Goal: Task Accomplishment & Management: Use online tool/utility

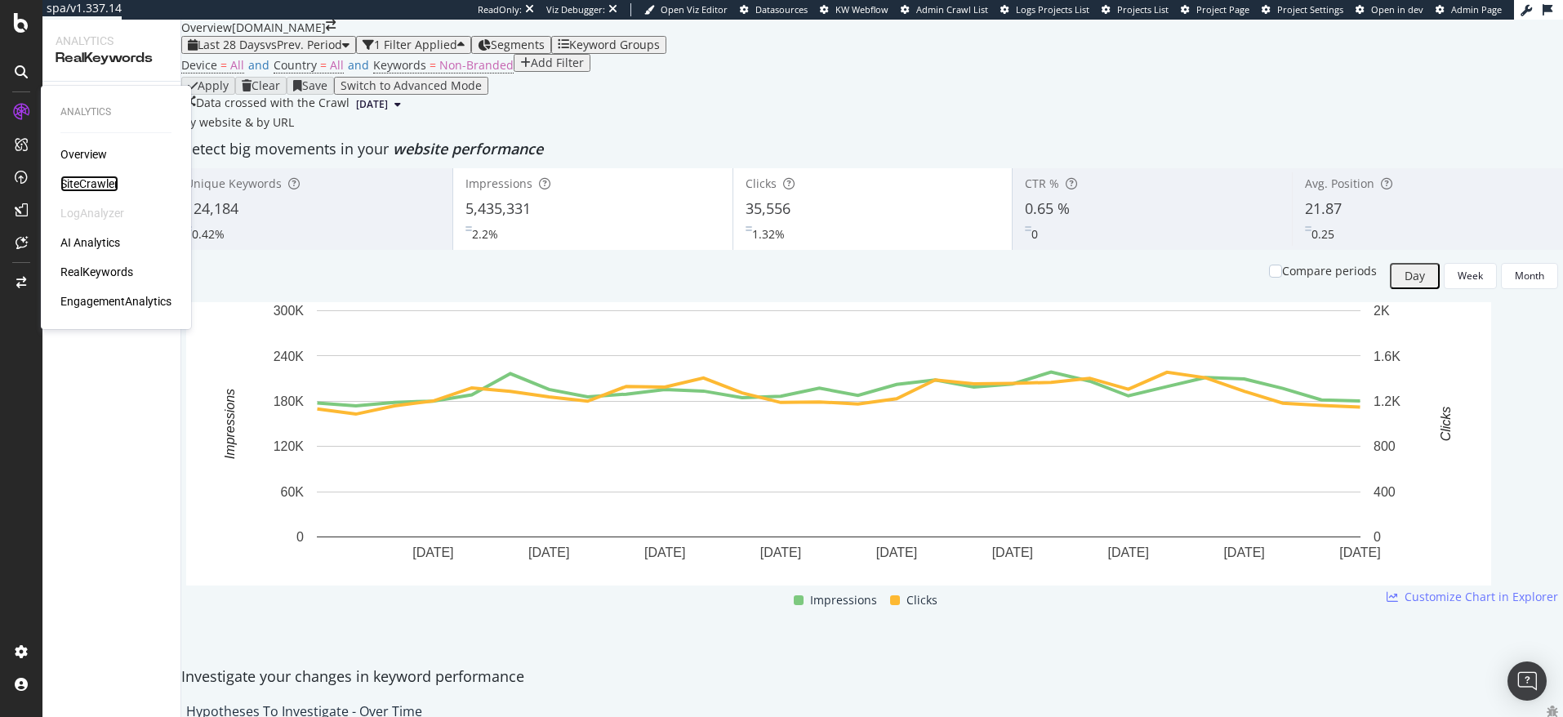
click at [82, 177] on div "SiteCrawler" at bounding box center [89, 184] width 58 height 16
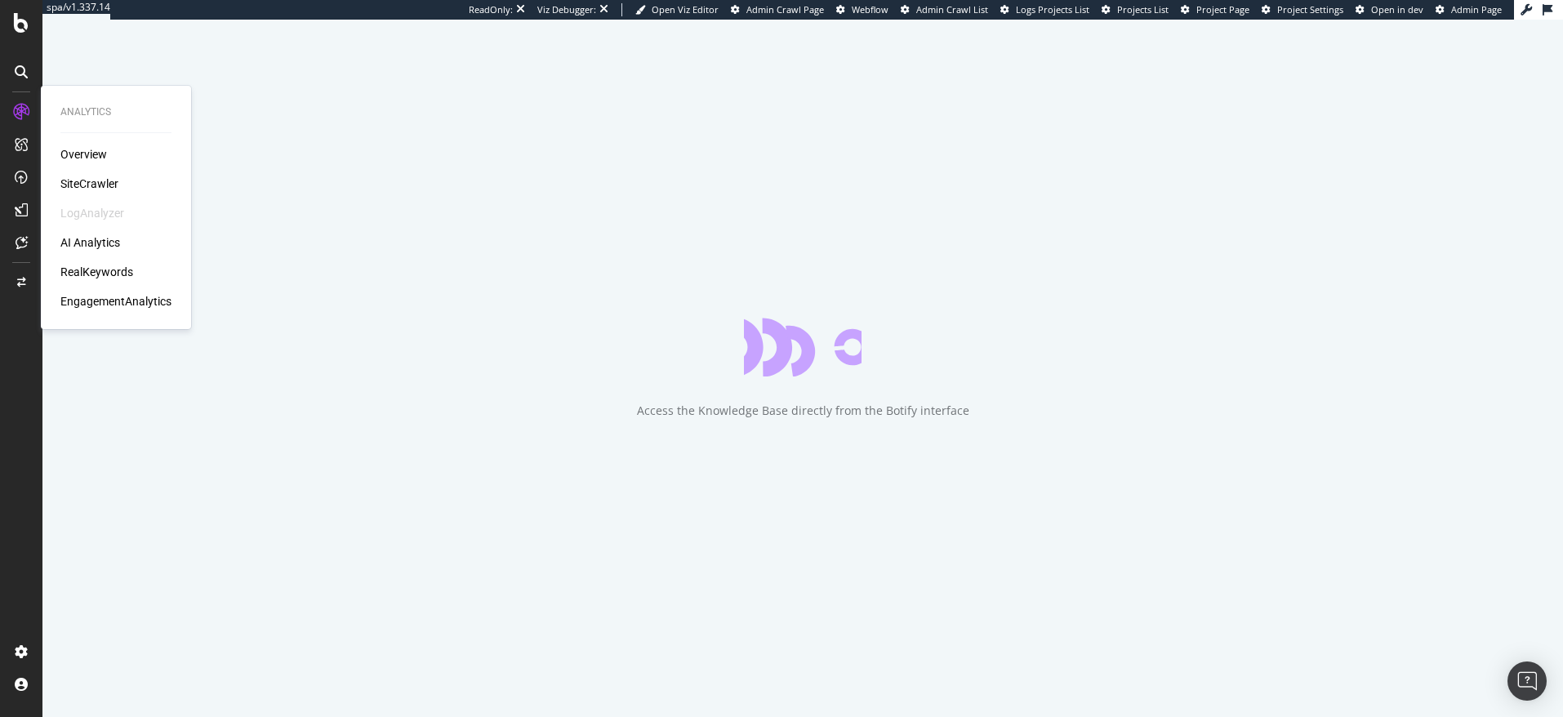
click at [91, 243] on div "AI Analytics" at bounding box center [90, 242] width 60 height 16
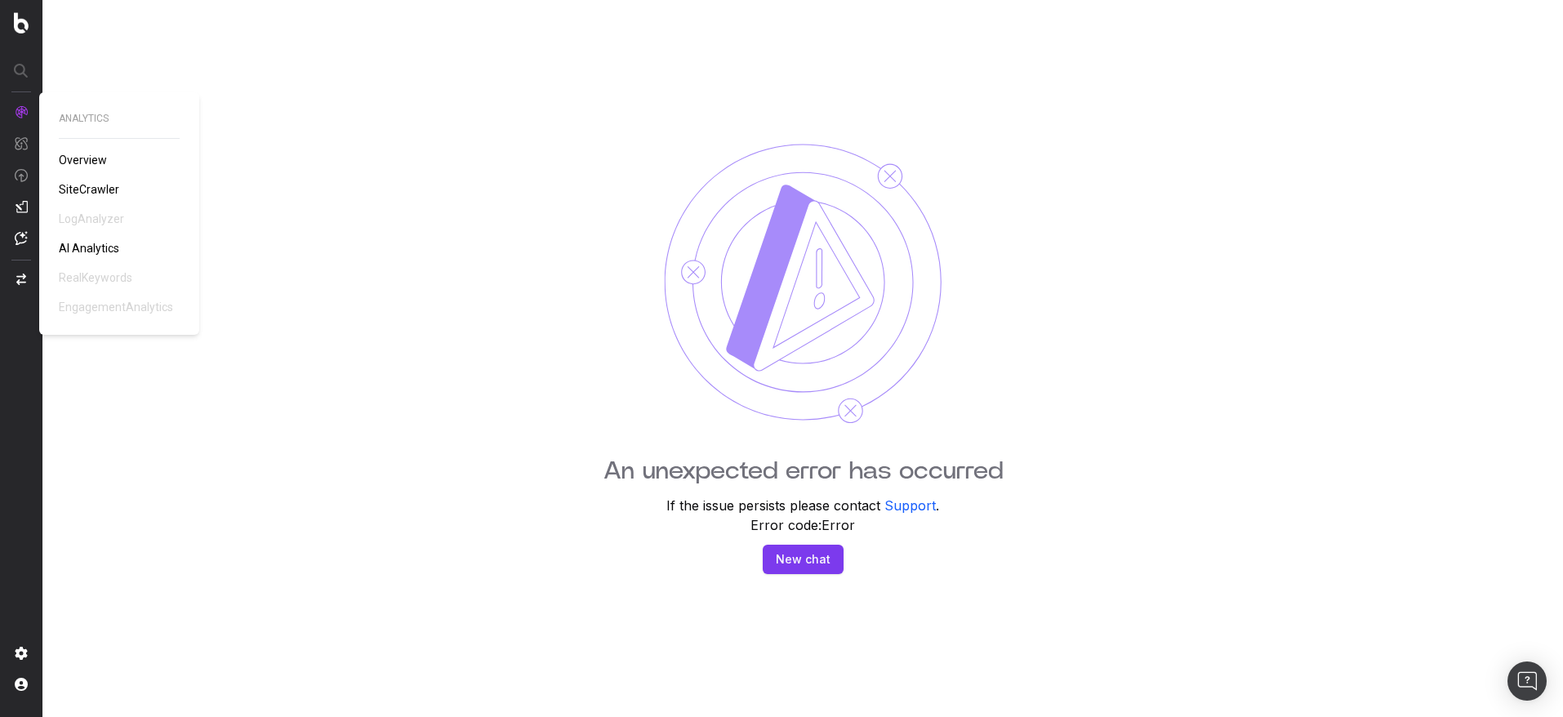
click at [94, 190] on span "SiteCrawler" at bounding box center [89, 189] width 60 height 13
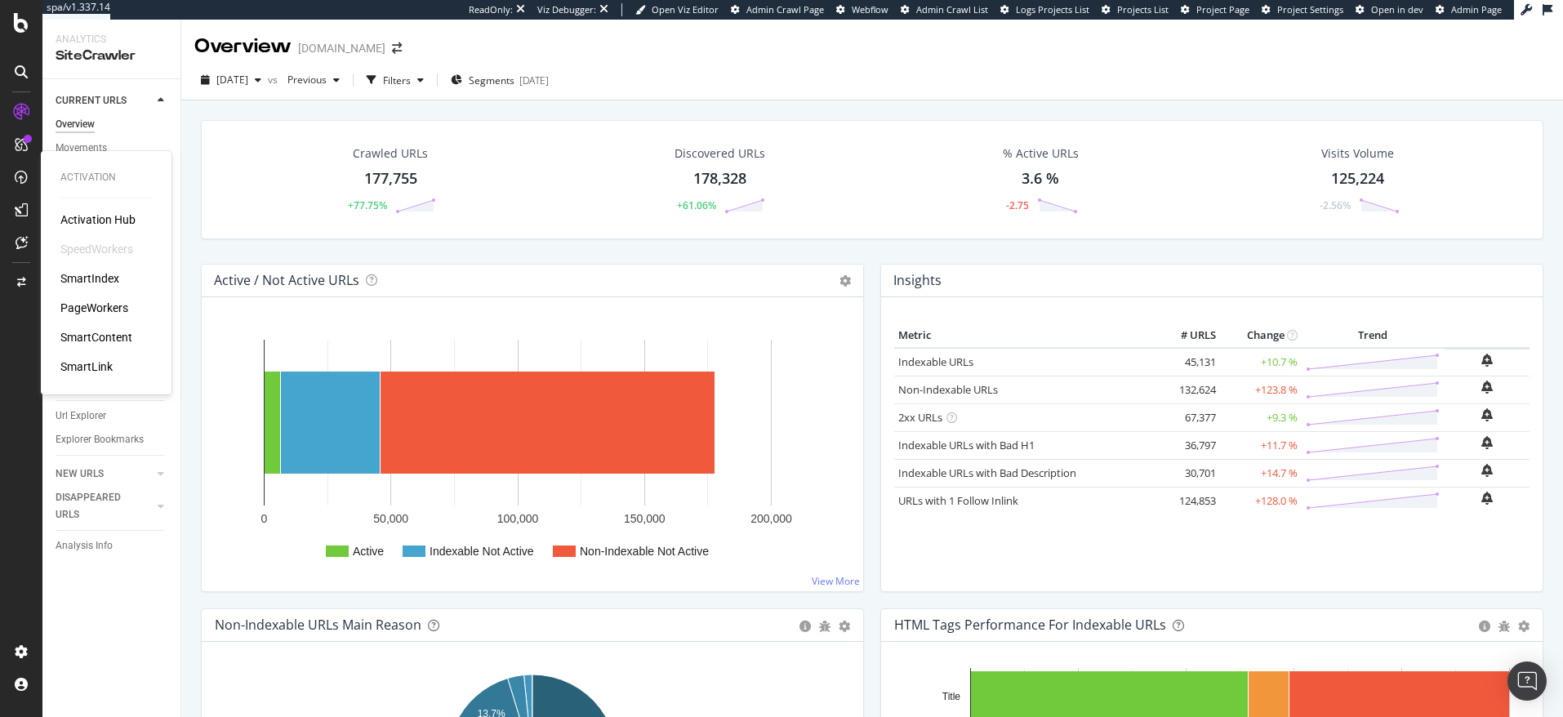
click at [96, 304] on div "PageWorkers" at bounding box center [94, 308] width 68 height 16
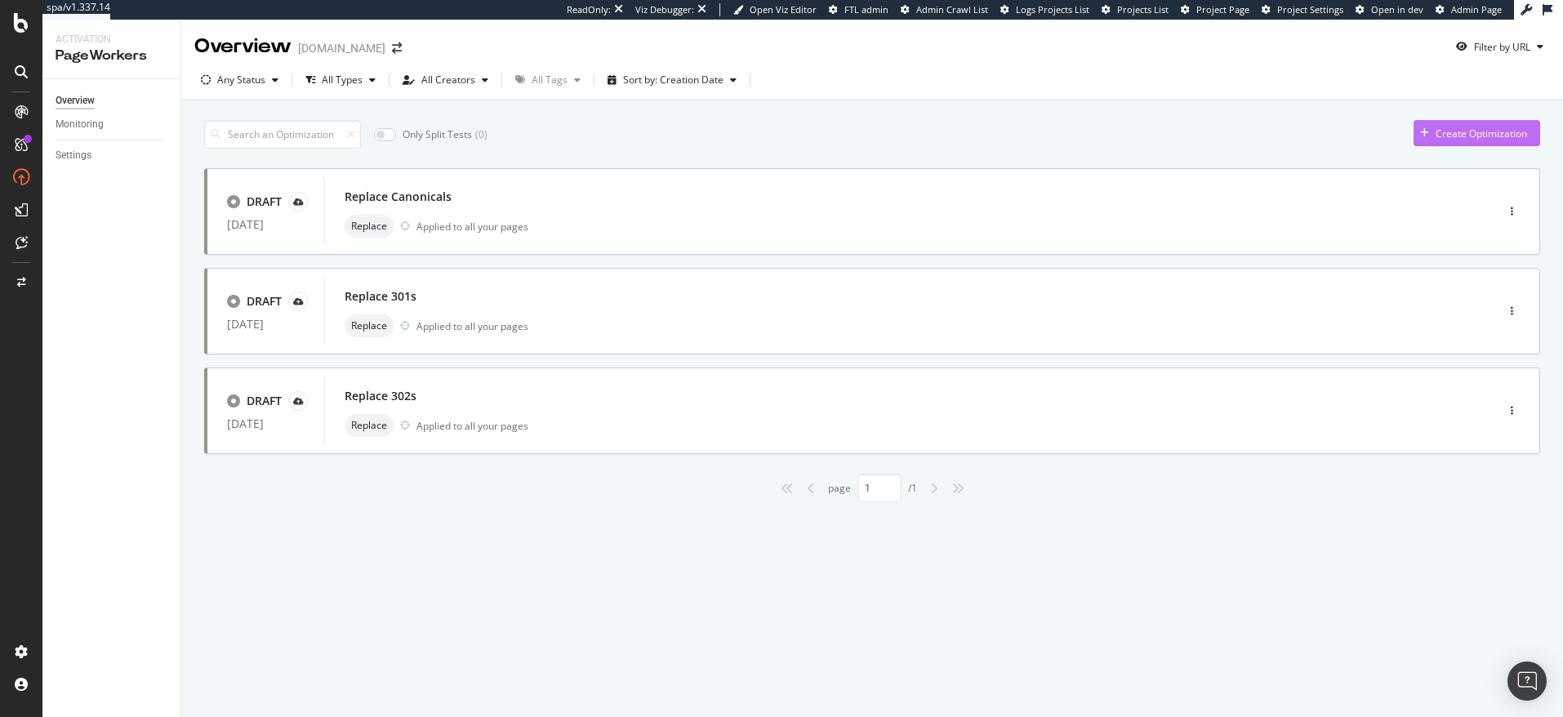
click at [1434, 136] on div "button" at bounding box center [1425, 133] width 22 height 10
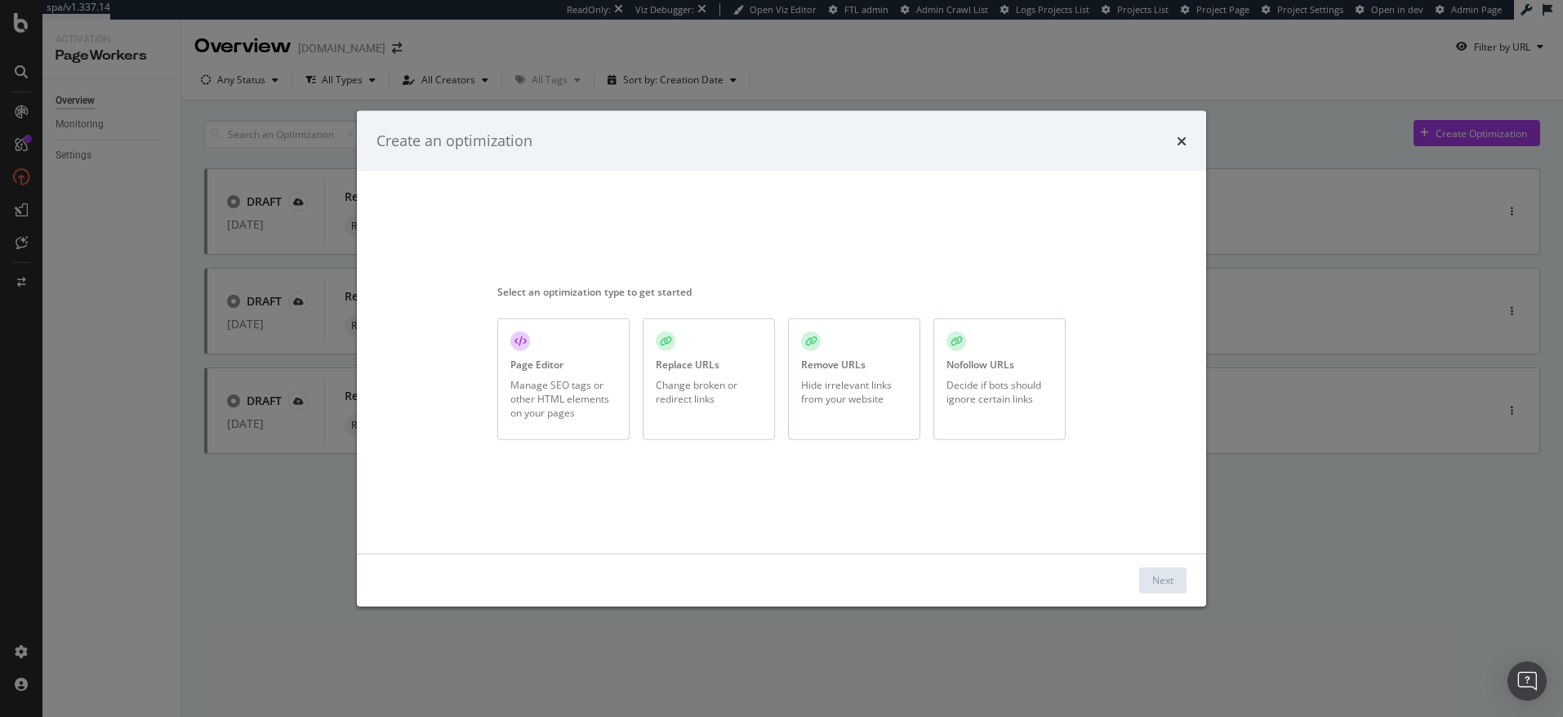
click at [589, 374] on div "Page Editor Manage SEO tags or other HTML elements on your pages" at bounding box center [563, 380] width 132 height 122
click at [1161, 574] on div "Next" at bounding box center [1163, 580] width 21 height 14
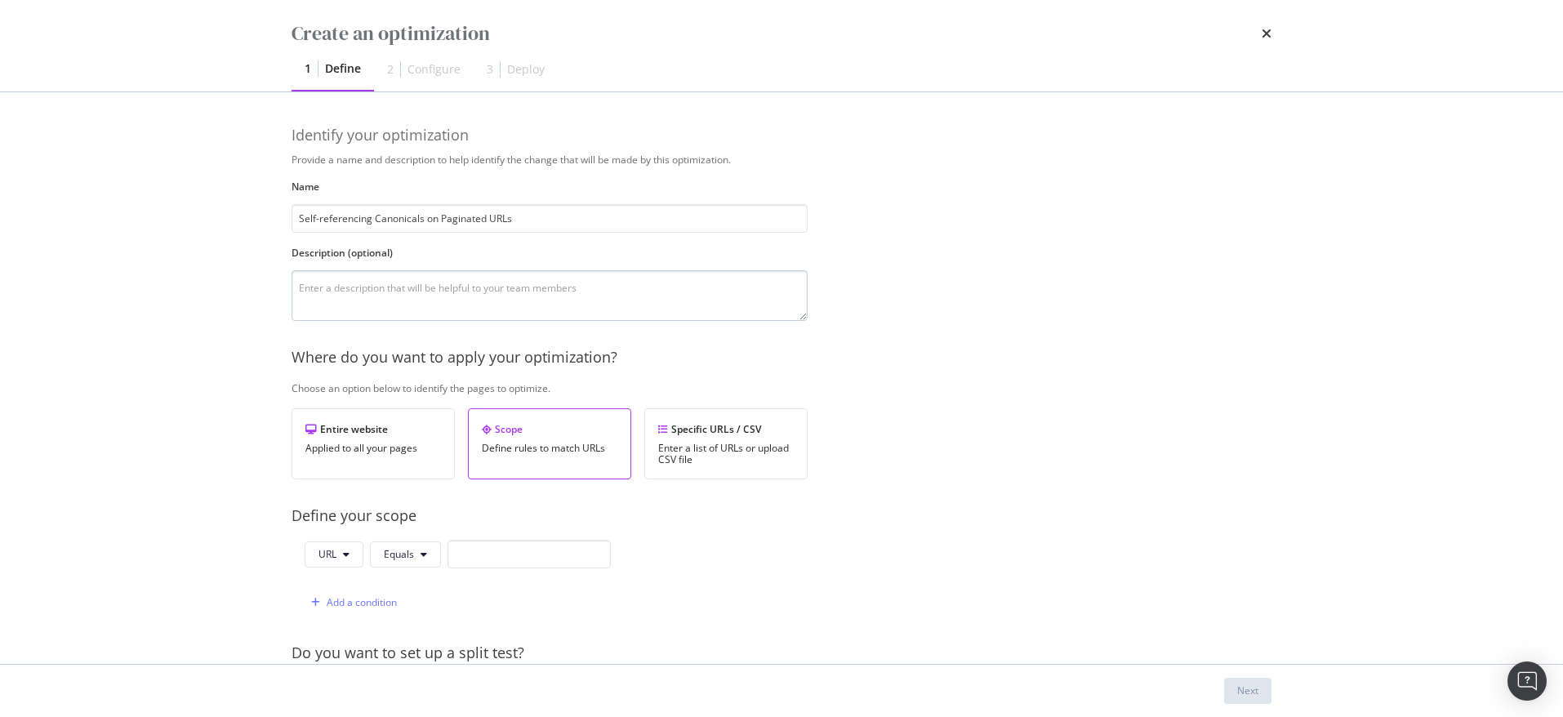
type input "Self-referencing Canonicals on Paginated URLs"
click at [366, 306] on textarea "modal" at bounding box center [550, 295] width 516 height 51
click at [381, 448] on div "Applied to all your pages" at bounding box center [374, 448] width 136 height 11
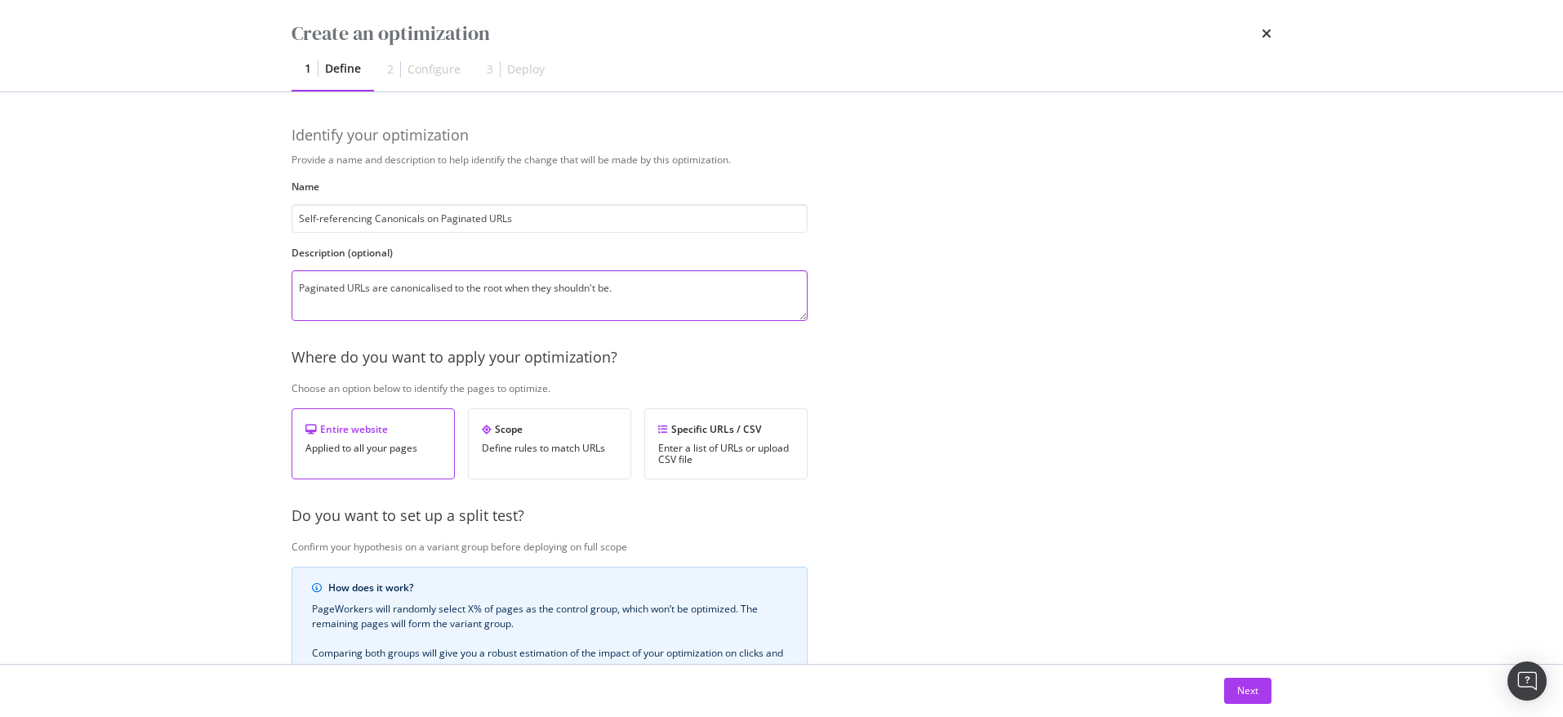
click at [624, 290] on textarea "Paginated URLs are canonicalised to the root when they shouldn't be." at bounding box center [550, 295] width 516 height 51
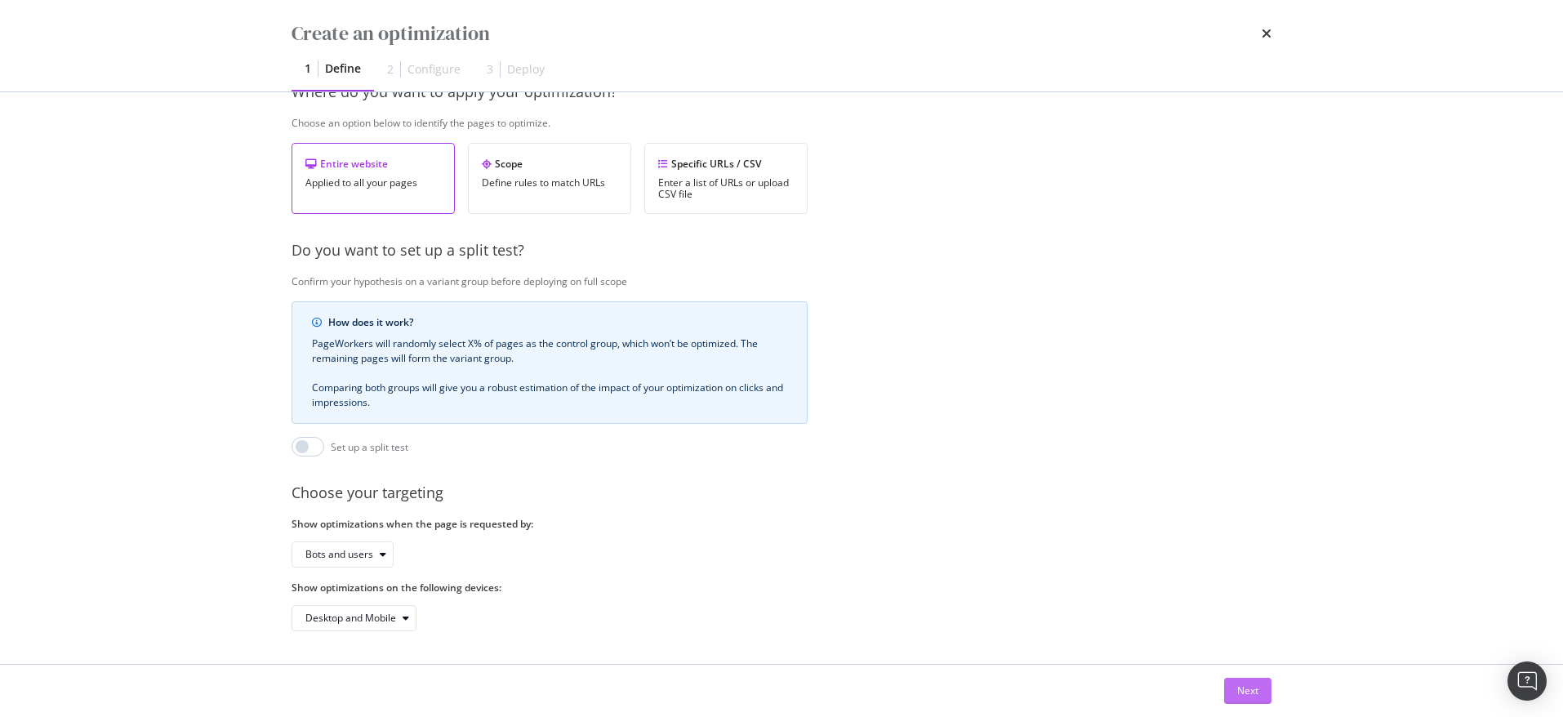
type textarea "Paginated URLs are canonicalised to the root when they shouldn't be. Adding sel…"
click at [1246, 691] on div "Next" at bounding box center [1248, 691] width 21 height 14
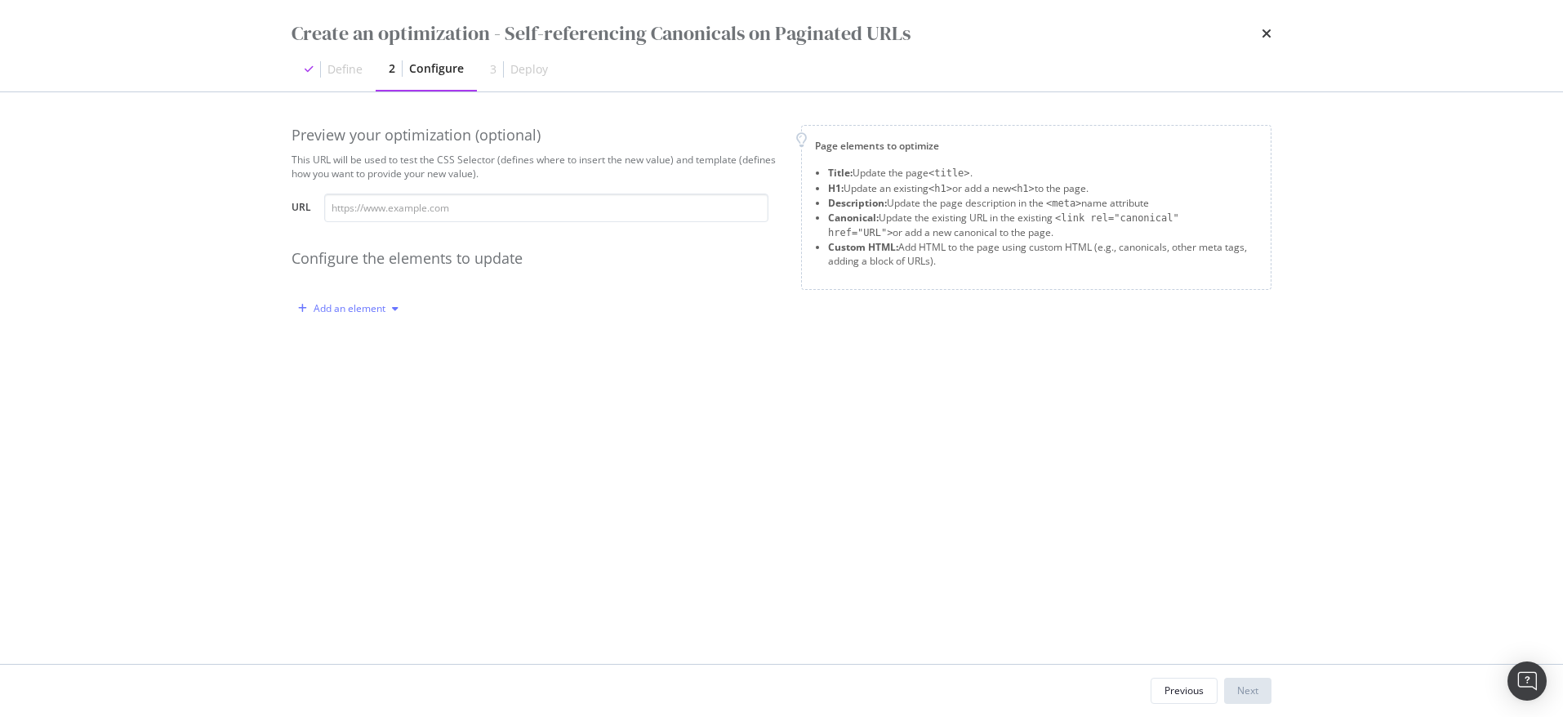
click at [390, 314] on div "Add an element" at bounding box center [349, 309] width 114 height 25
click at [368, 408] on div "Title H1 Description Canonical Custom HTML" at bounding box center [357, 394] width 117 height 142
click at [365, 425] on div "Canonical" at bounding box center [357, 420] width 45 height 14
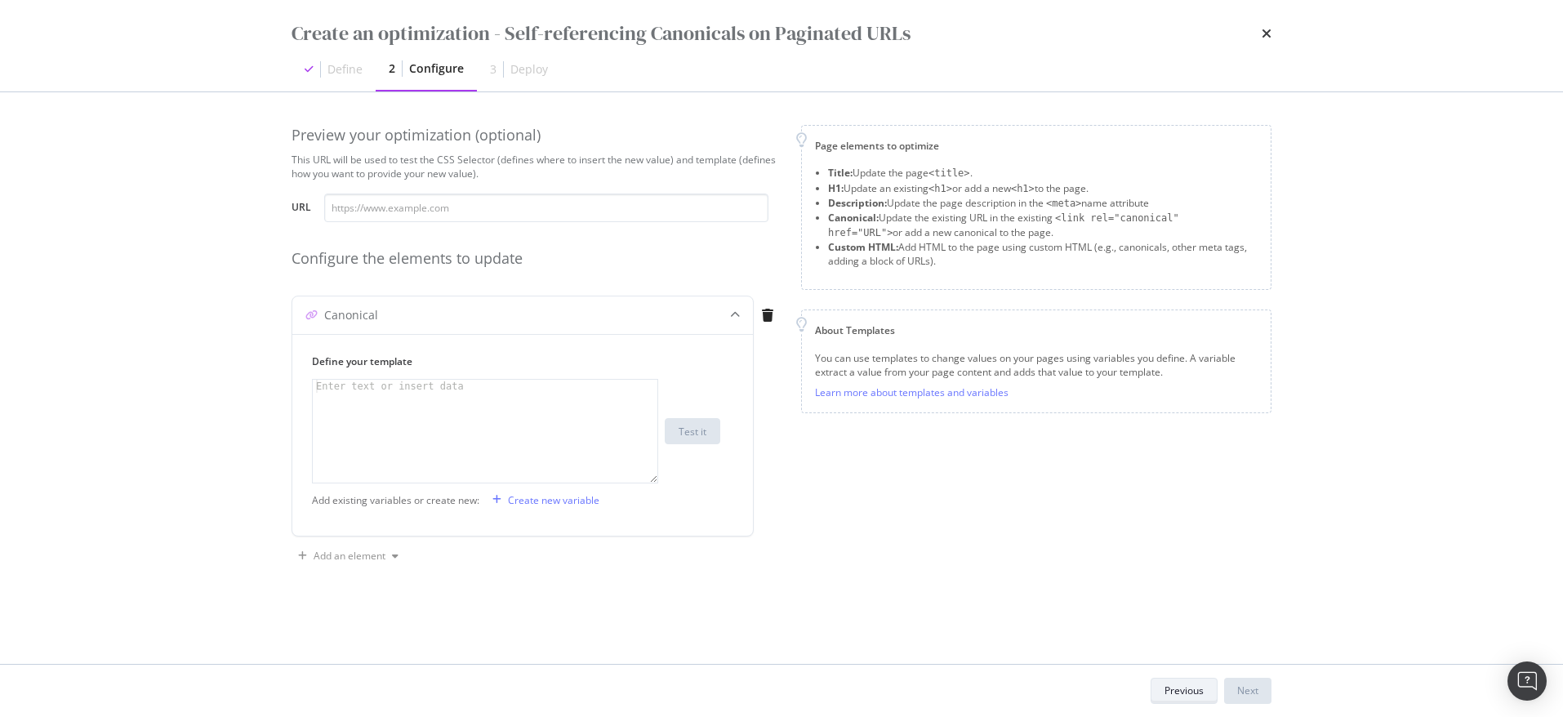
click at [1180, 694] on div "Previous" at bounding box center [1184, 691] width 39 height 14
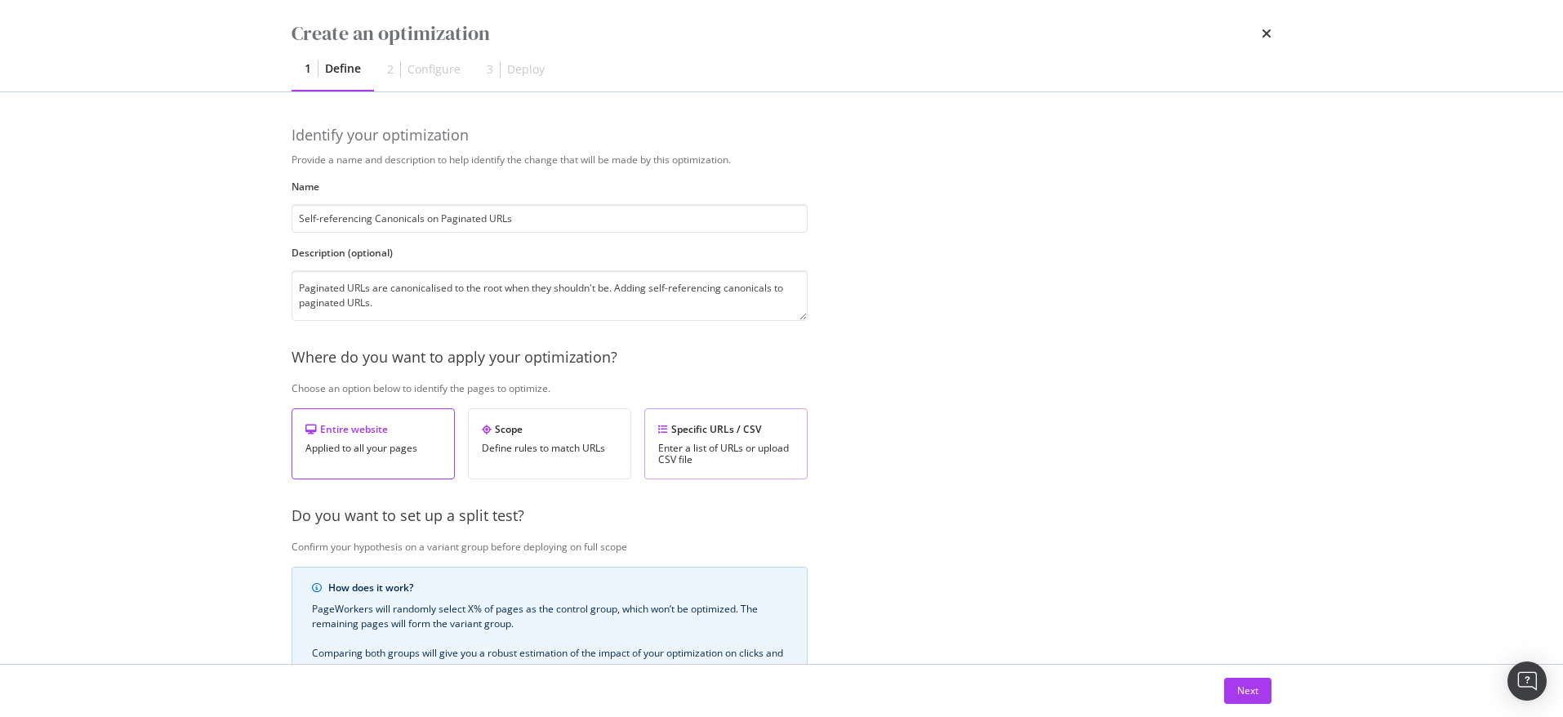
click at [693, 449] on div "Enter a list of URLs or upload CSV file" at bounding box center [726, 454] width 136 height 23
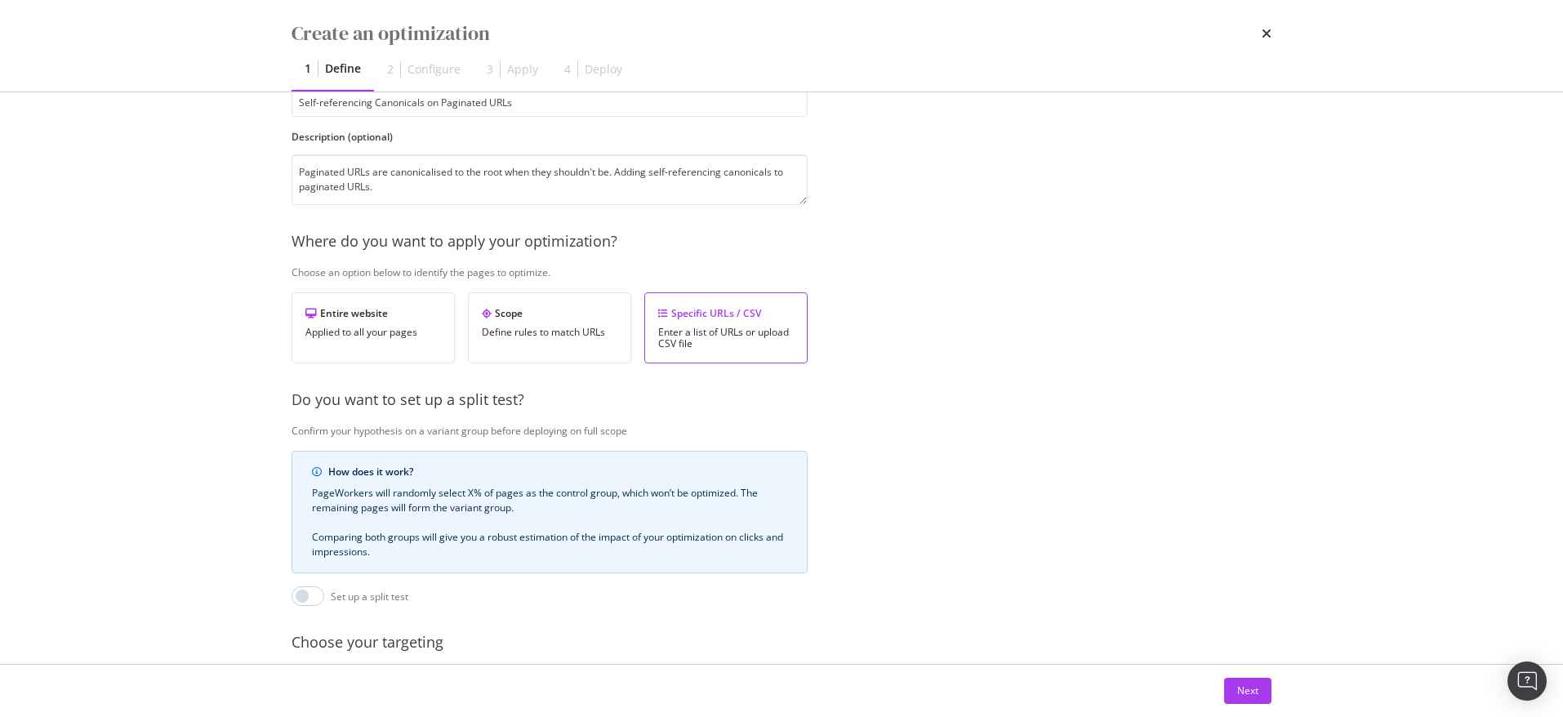
scroll to position [265, 0]
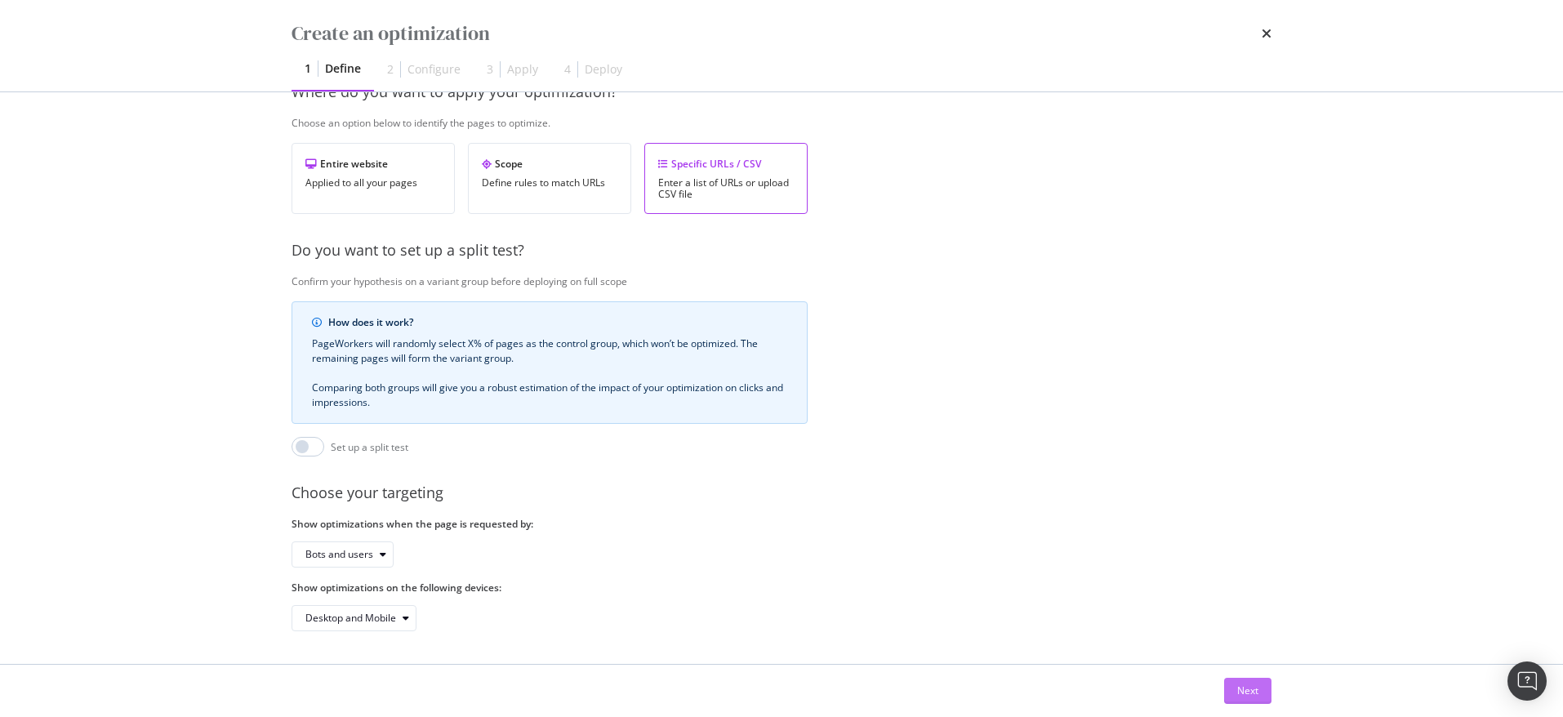
click at [1242, 689] on div "Next" at bounding box center [1248, 691] width 21 height 14
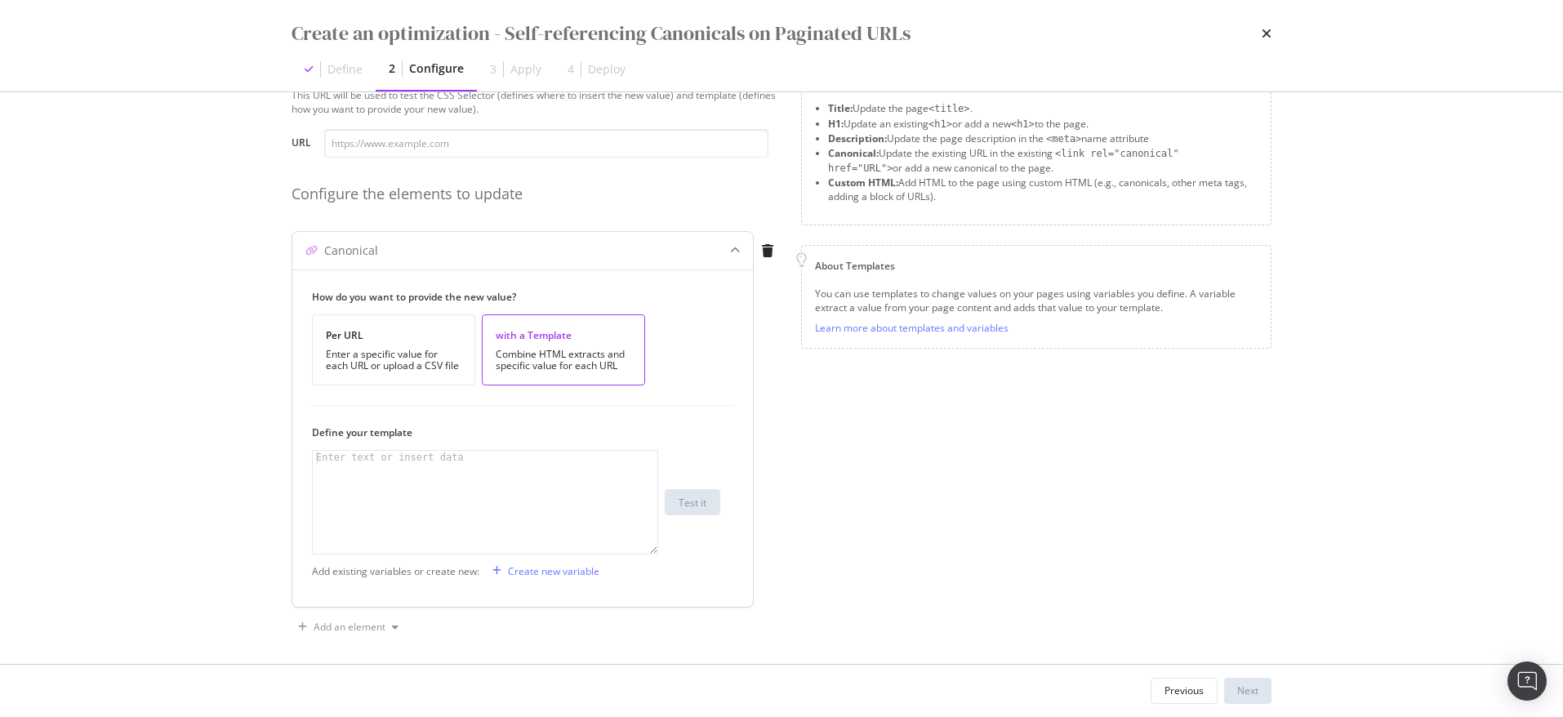
scroll to position [74, 0]
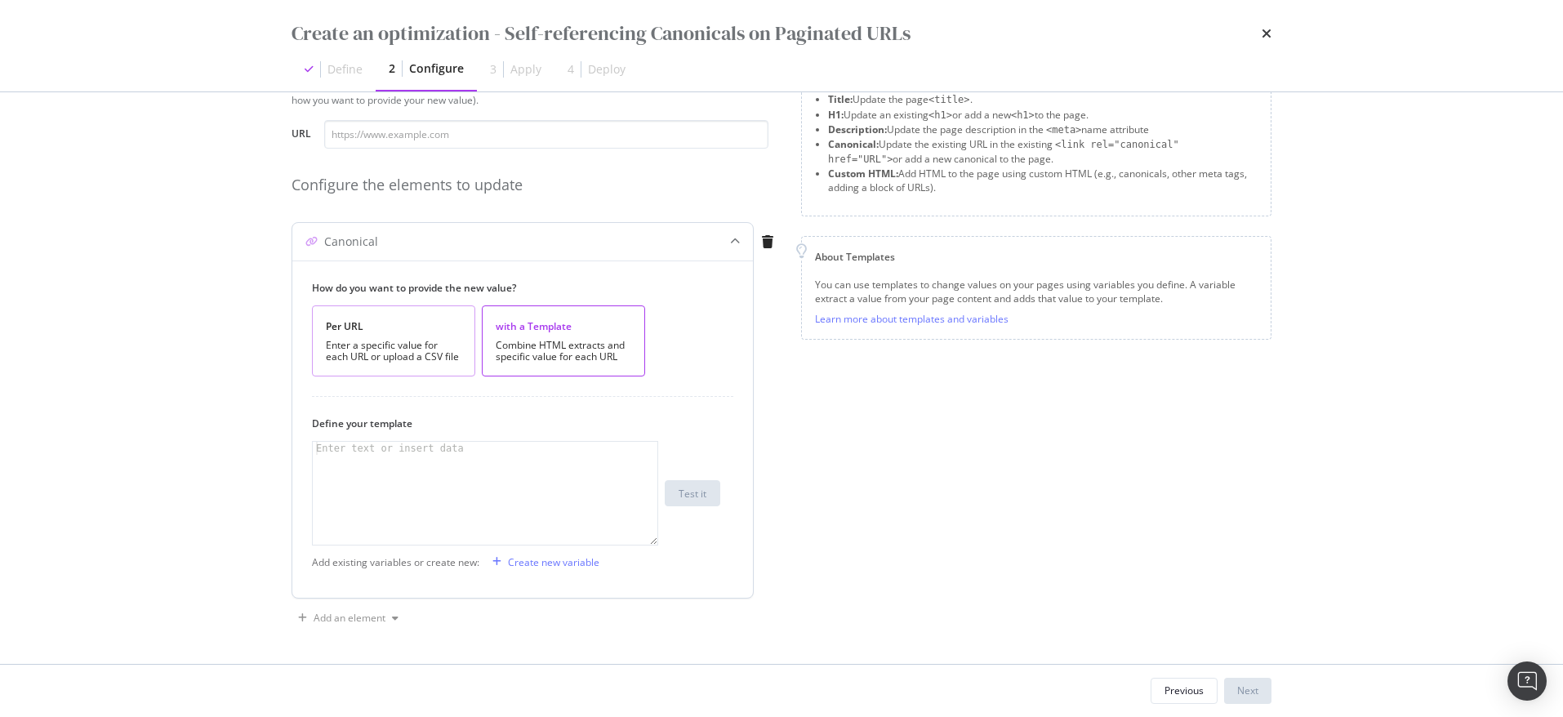
click at [440, 350] on div "Enter a specific value for each URL or upload a CSV file" at bounding box center [394, 351] width 136 height 23
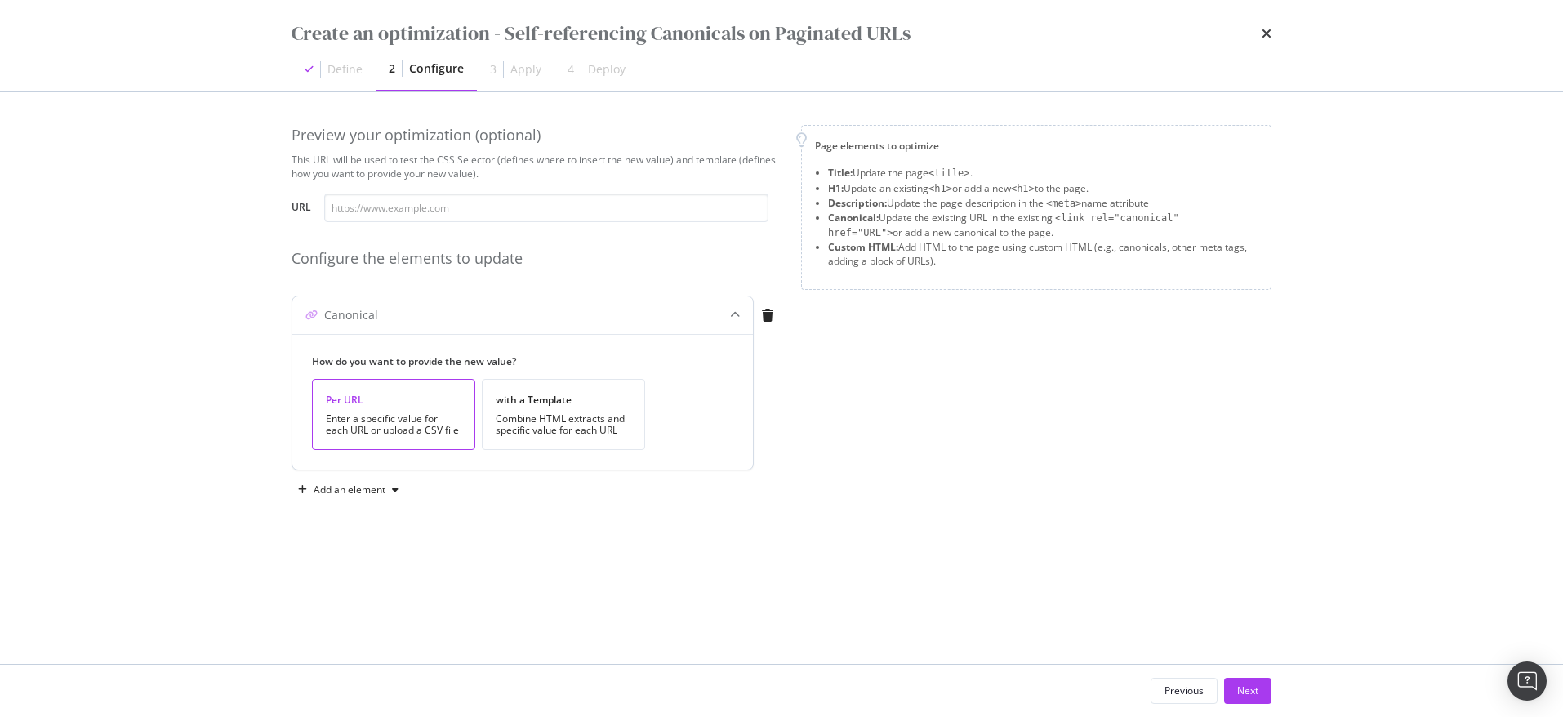
scroll to position [0, 0]
click at [1250, 684] on div "Next" at bounding box center [1248, 691] width 21 height 14
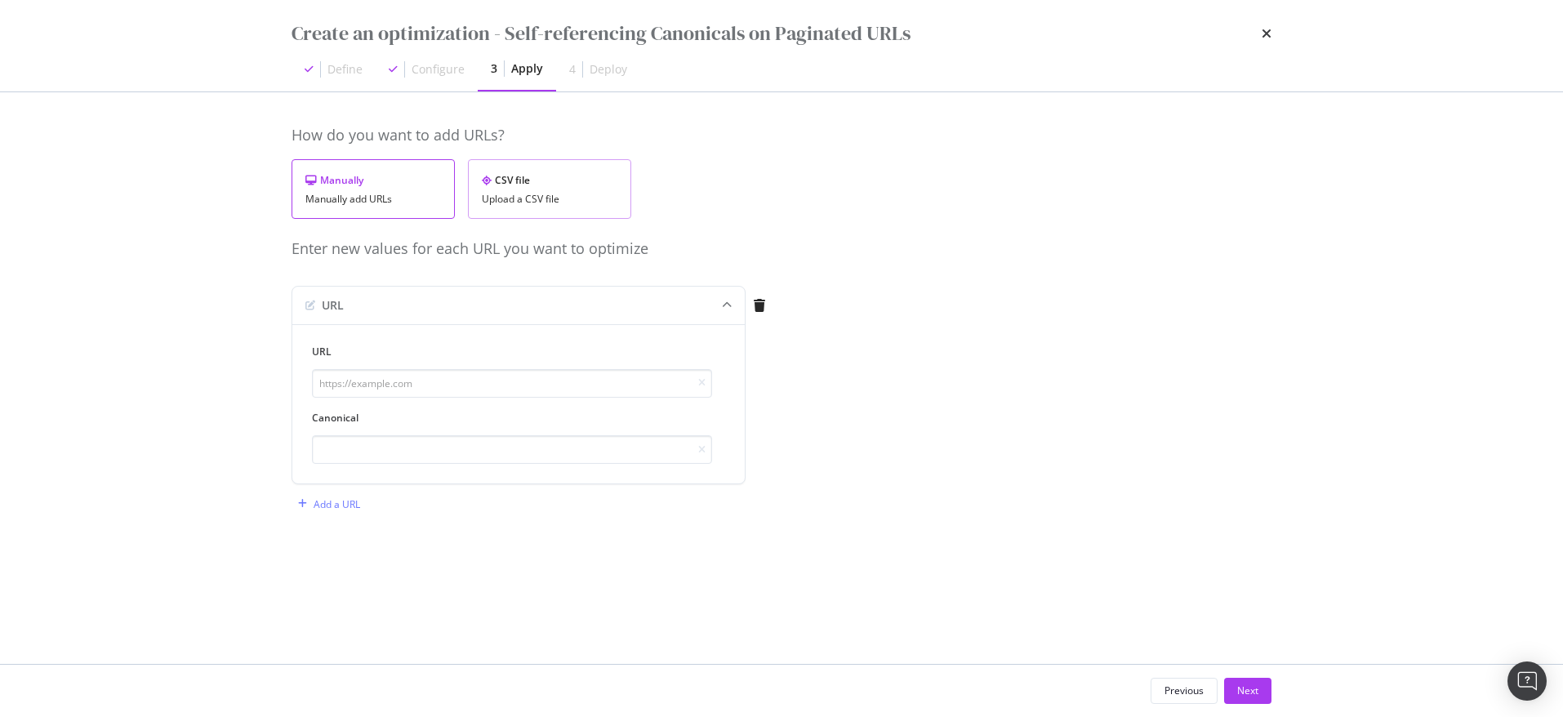
click at [516, 202] on div "Upload a CSV file" at bounding box center [550, 199] width 136 height 11
click at [355, 308] on div "Upload .CSV file" at bounding box center [351, 306] width 72 height 14
click at [587, 278] on div "Download" at bounding box center [573, 273] width 46 height 14
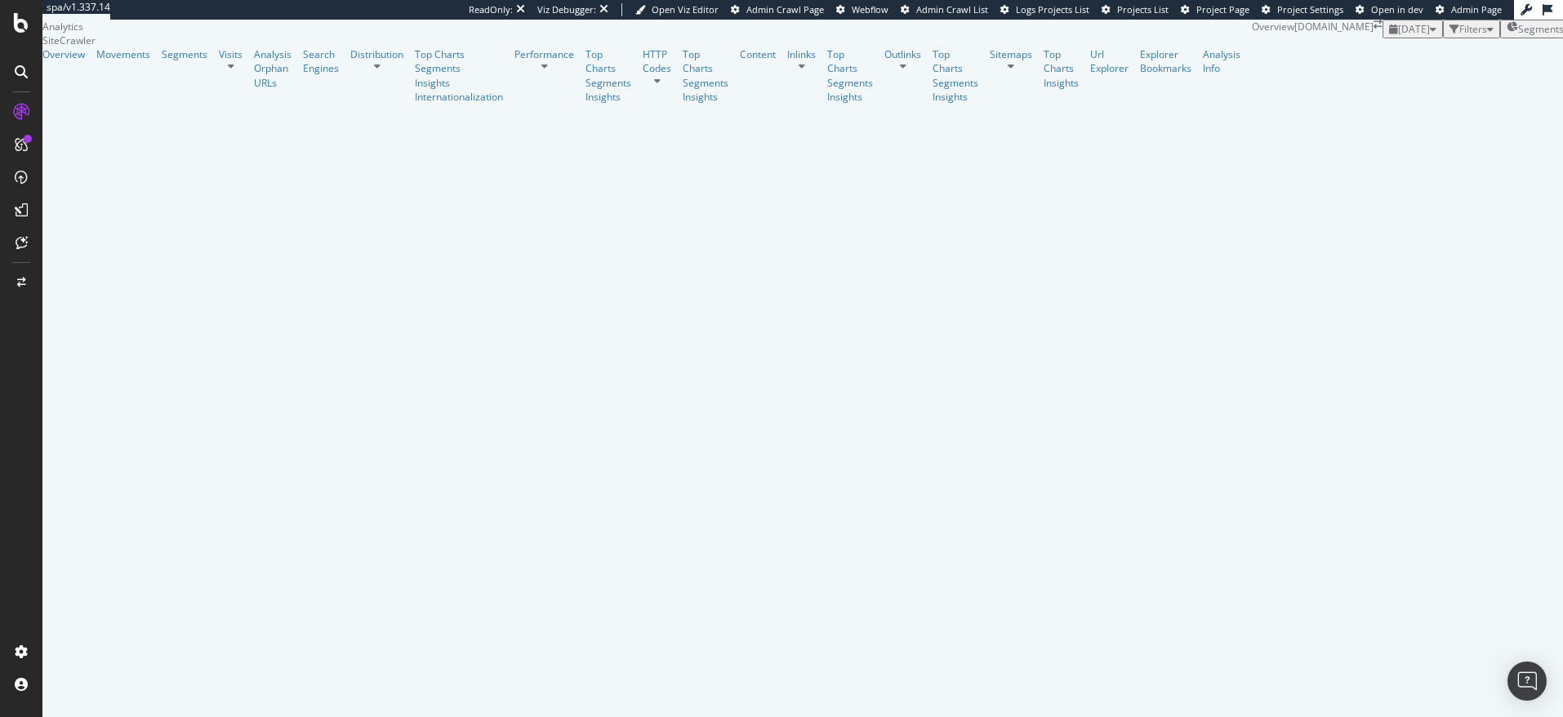
click at [1460, 36] on div "Filters" at bounding box center [1474, 29] width 28 height 14
click at [1398, 36] on span "[DATE]" at bounding box center [1414, 29] width 32 height 14
click at [250, 140] on div "[DATE]" at bounding box center [234, 139] width 32 height 15
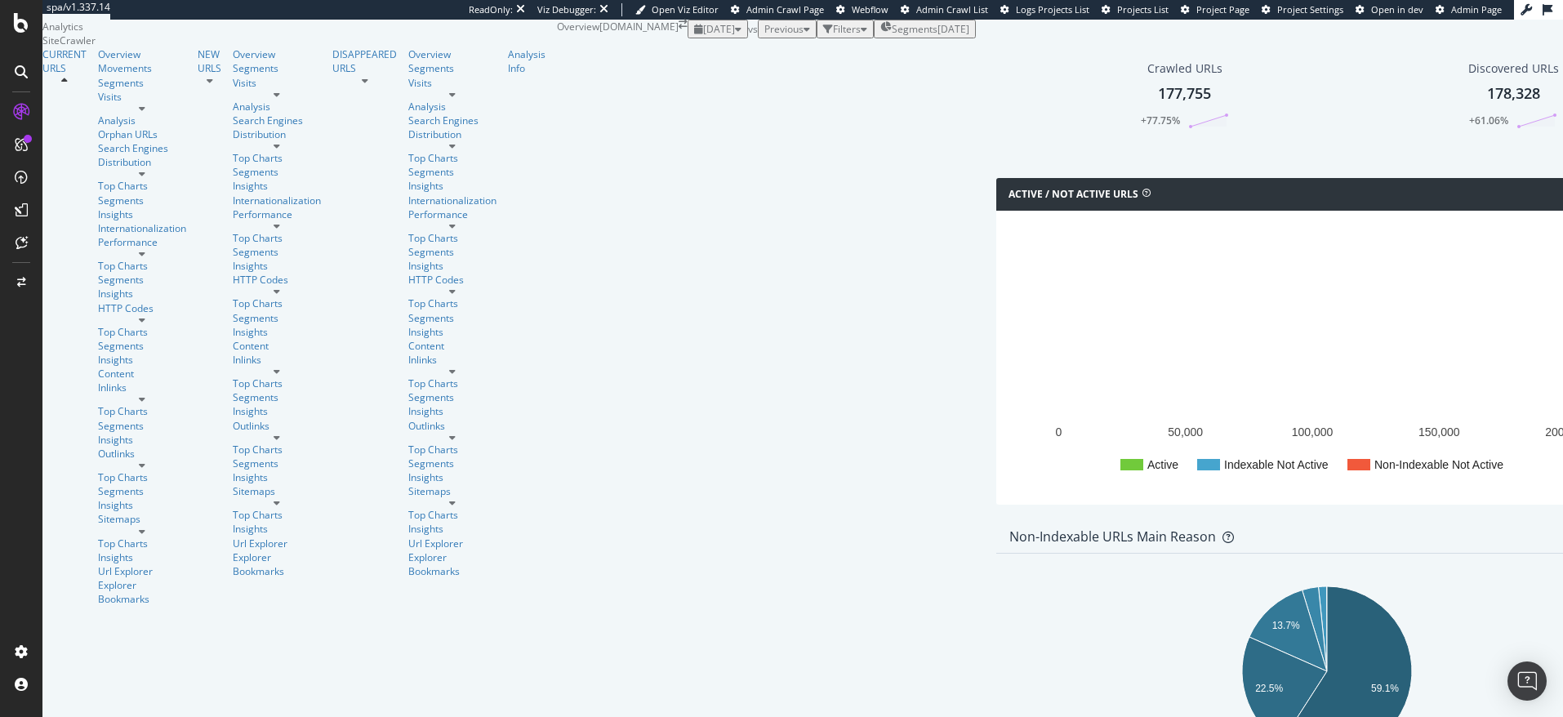
scroll to position [38, 0]
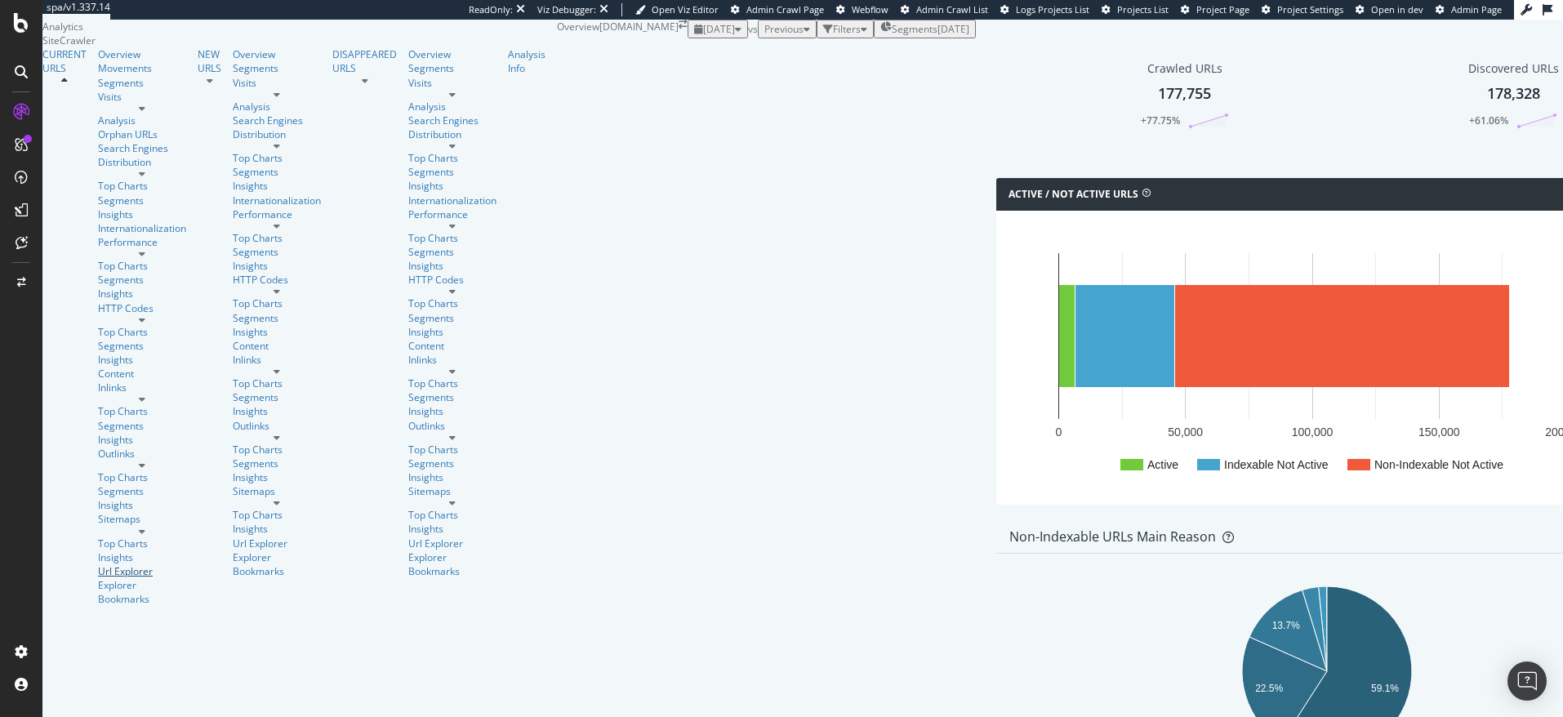
click at [98, 564] on div "Url Explorer" at bounding box center [142, 571] width 88 height 14
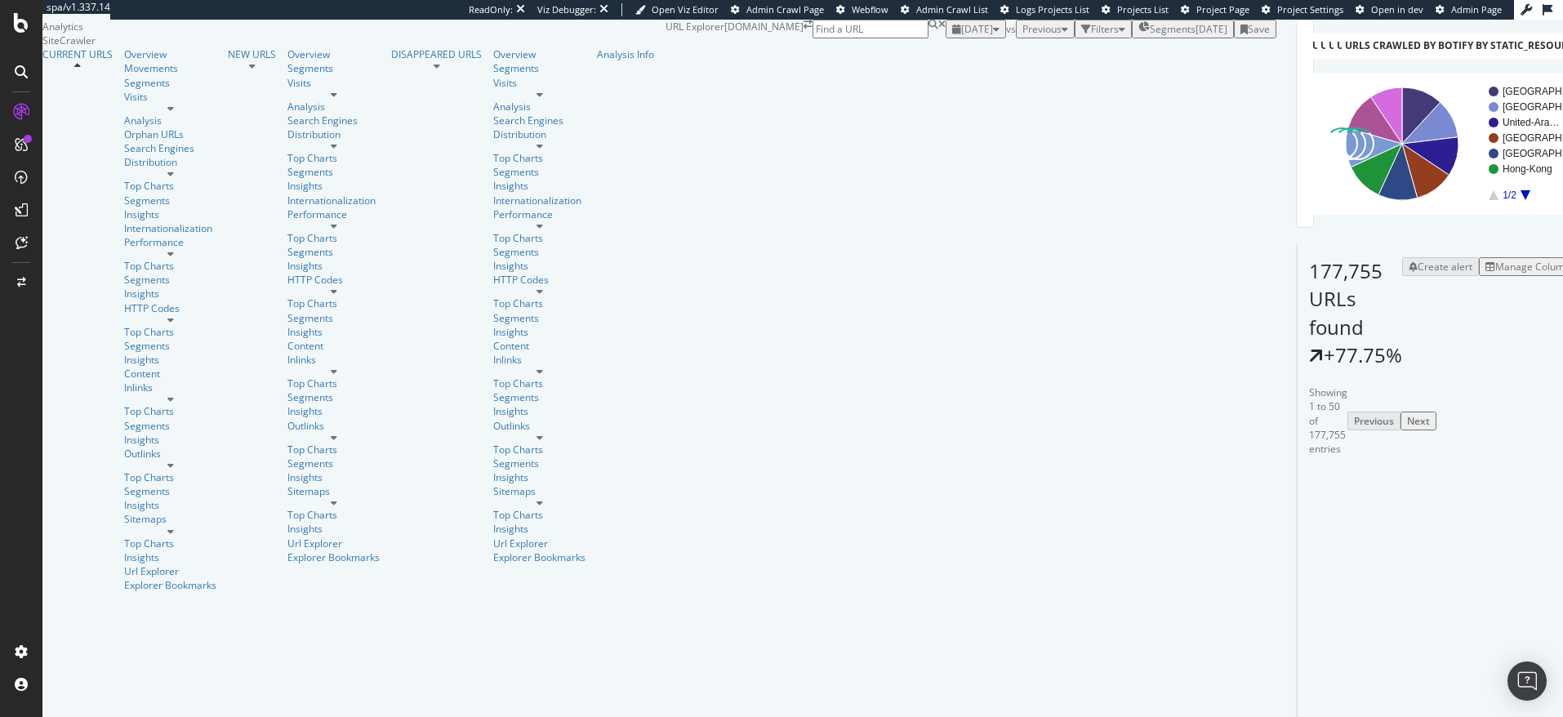
click at [1082, 34] on div "button" at bounding box center [1087, 30] width 10 height 10
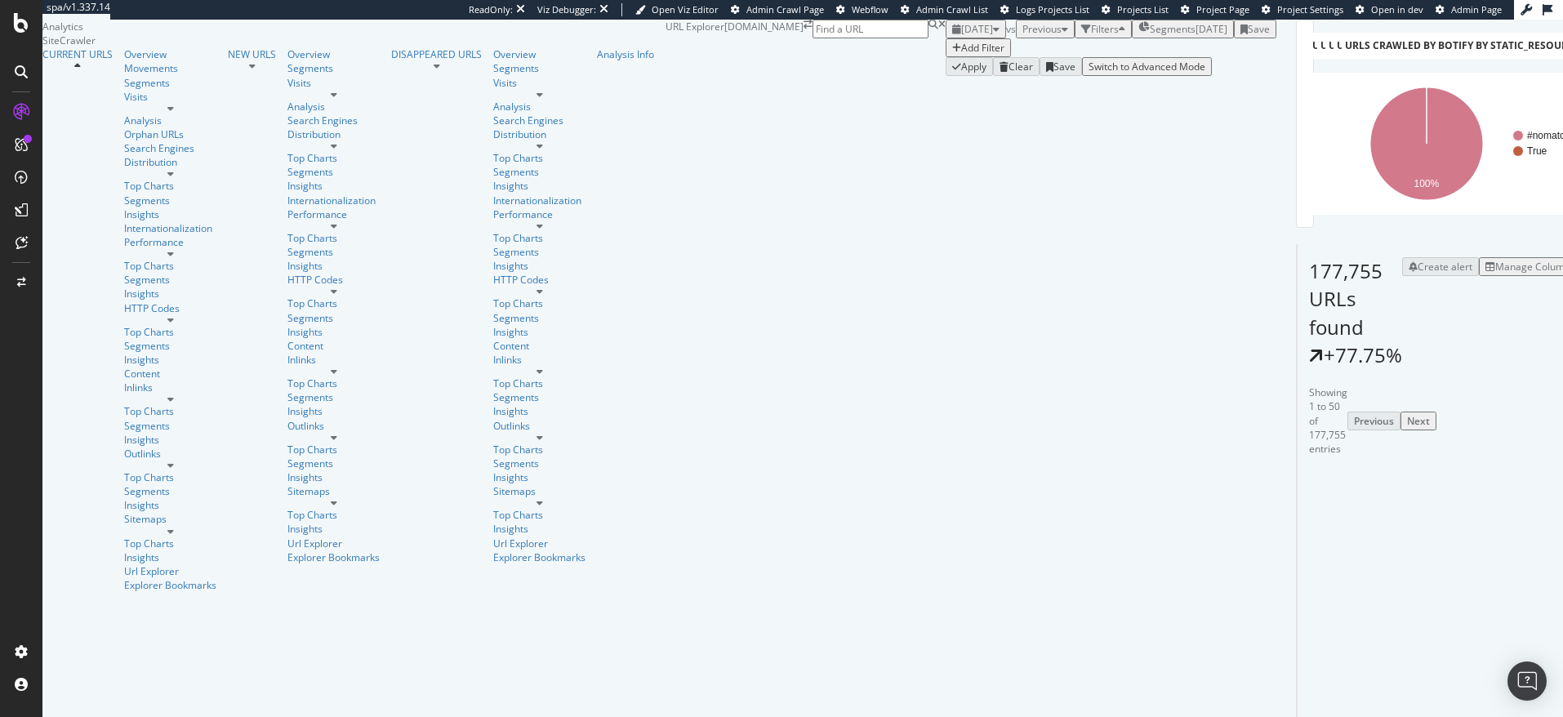
click at [961, 55] on div "Add Filter" at bounding box center [982, 48] width 43 height 14
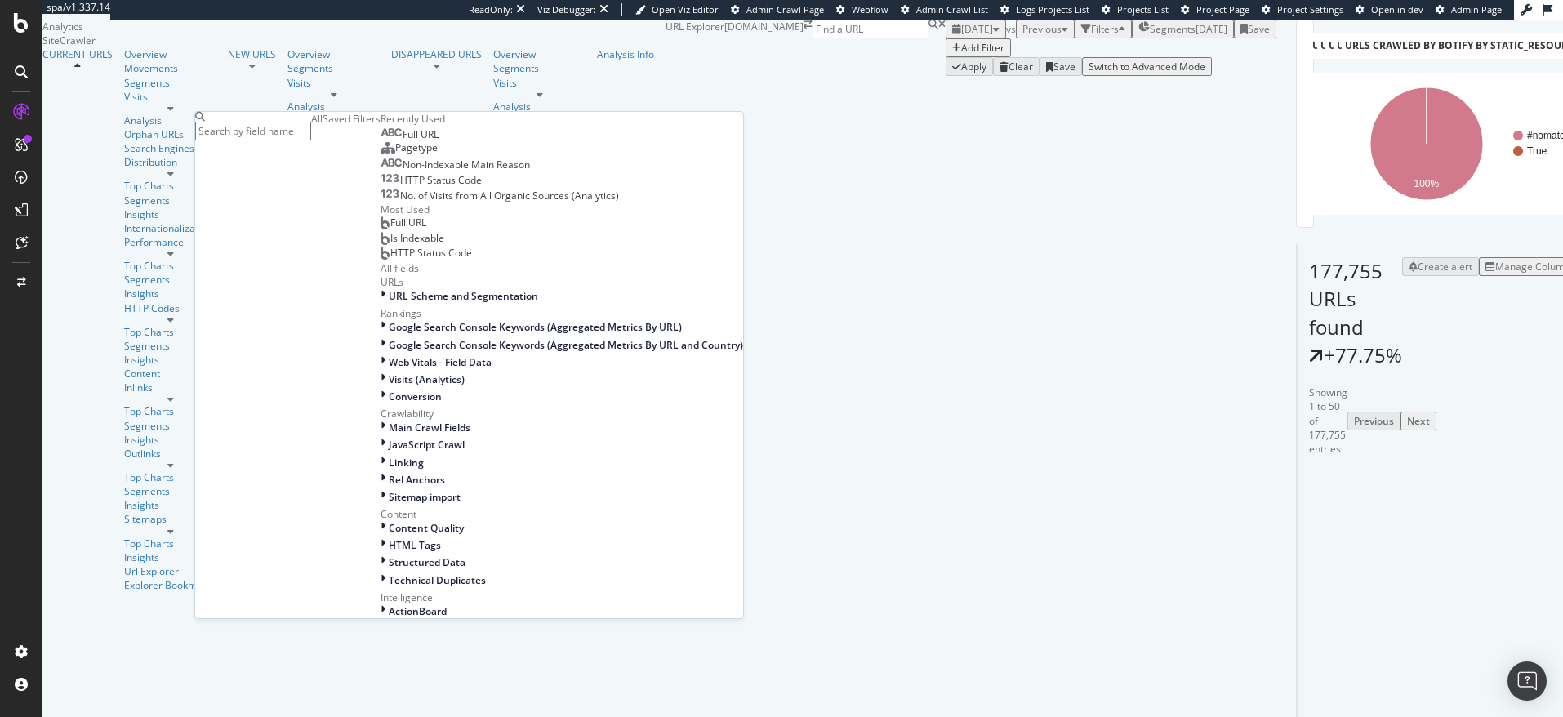
click at [403, 141] on span "Full URL" at bounding box center [421, 134] width 36 height 14
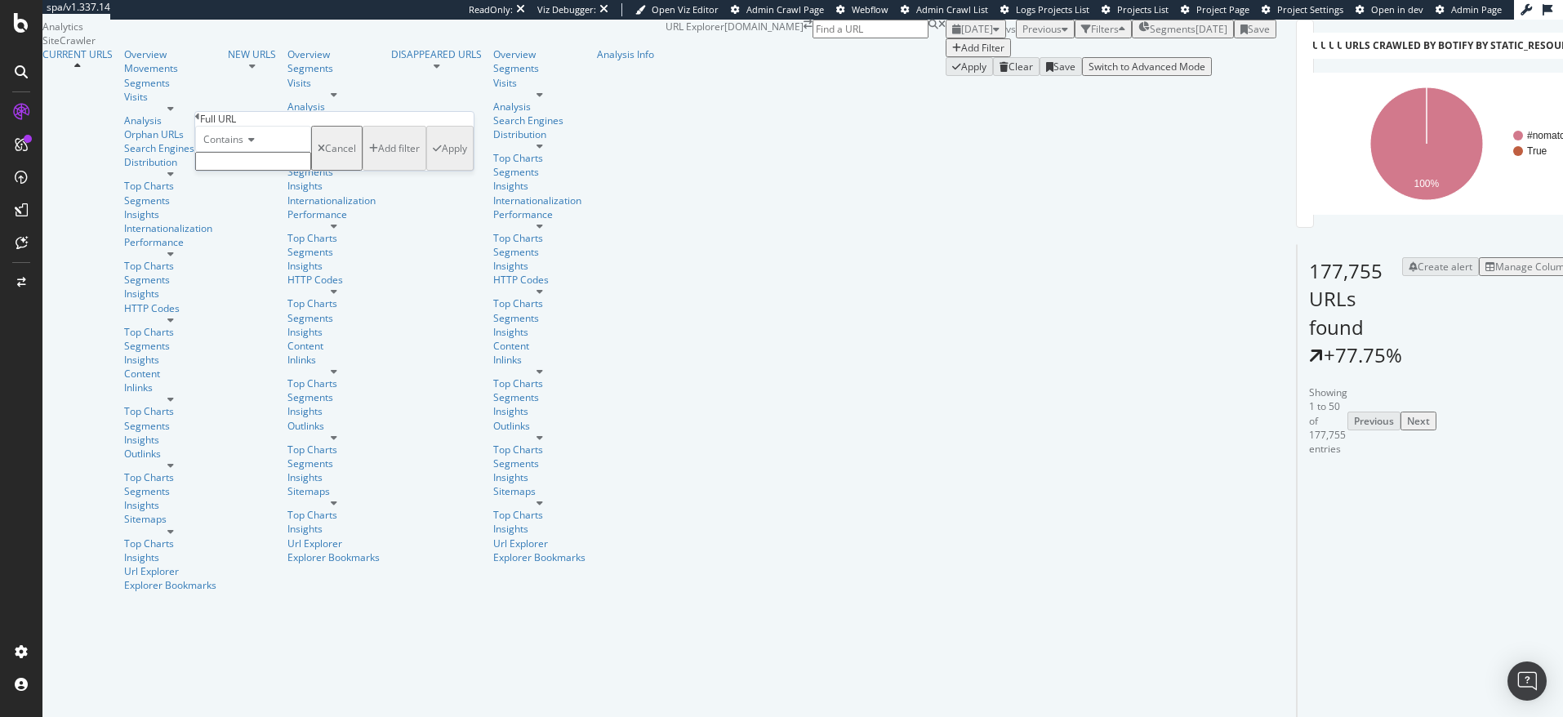
click at [260, 171] on input "text" at bounding box center [253, 161] width 116 height 19
type input "page="
click at [442, 160] on div "Apply" at bounding box center [454, 153] width 25 height 14
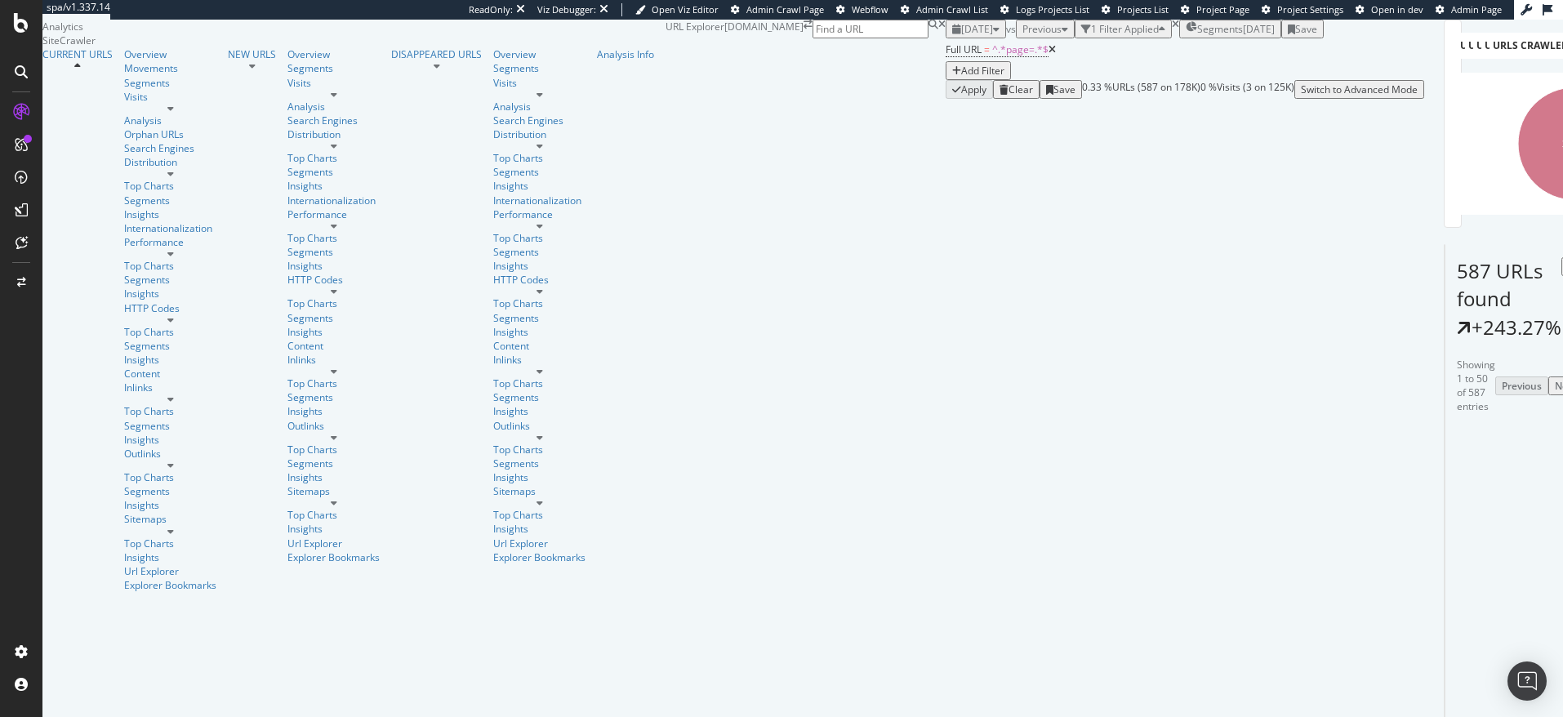
scroll to position [310, 0]
click at [1499, 668] on icon at bounding box center [1504, 673] width 10 height 10
click at [992, 56] on span "^.*page=.*$" at bounding box center [1020, 49] width 56 height 14
click at [235, 127] on input "page=" at bounding box center [253, 118] width 116 height 19
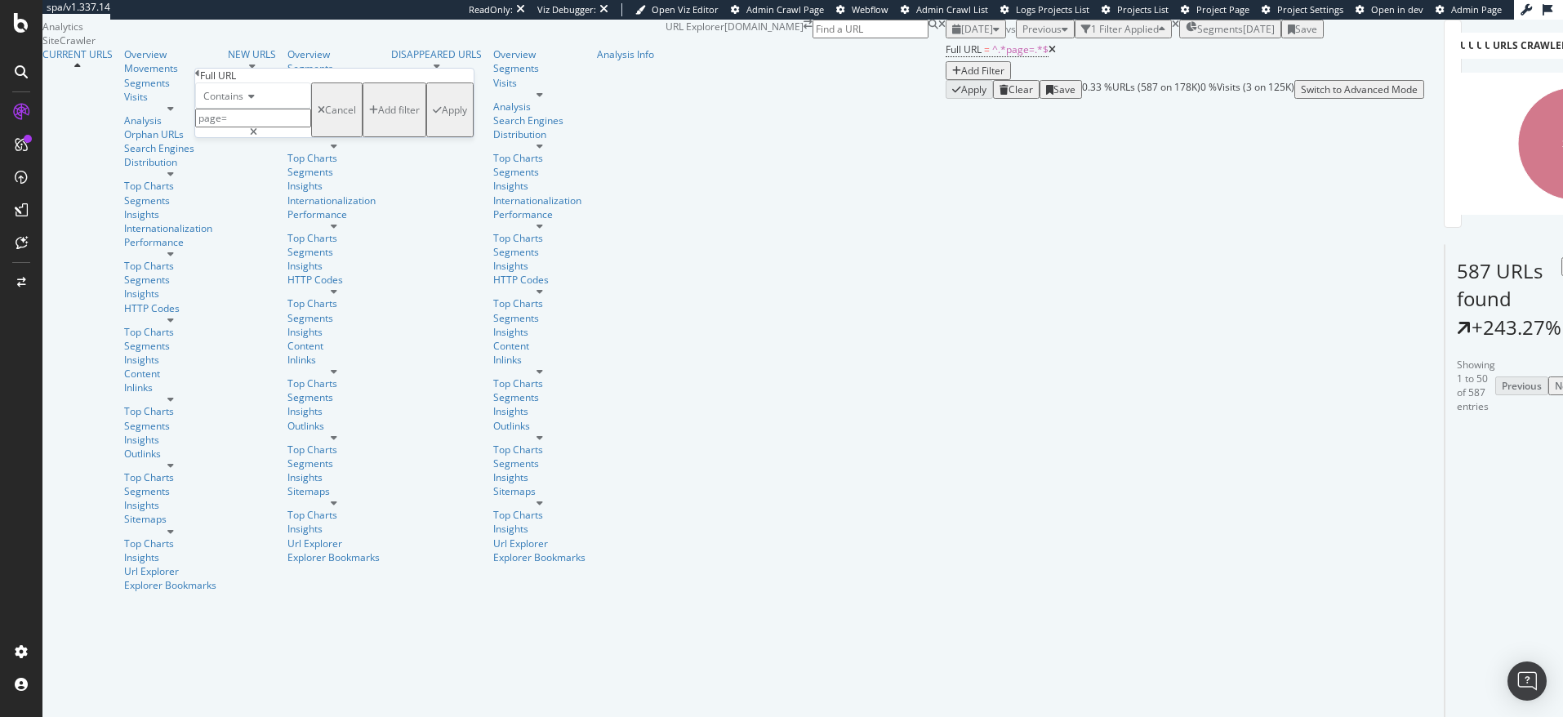
click at [235, 127] on input "page=" at bounding box center [253, 118] width 116 height 19
paste input "[URL][DOMAIN_NAME]"
type input "[URL][DOMAIN_NAME]"
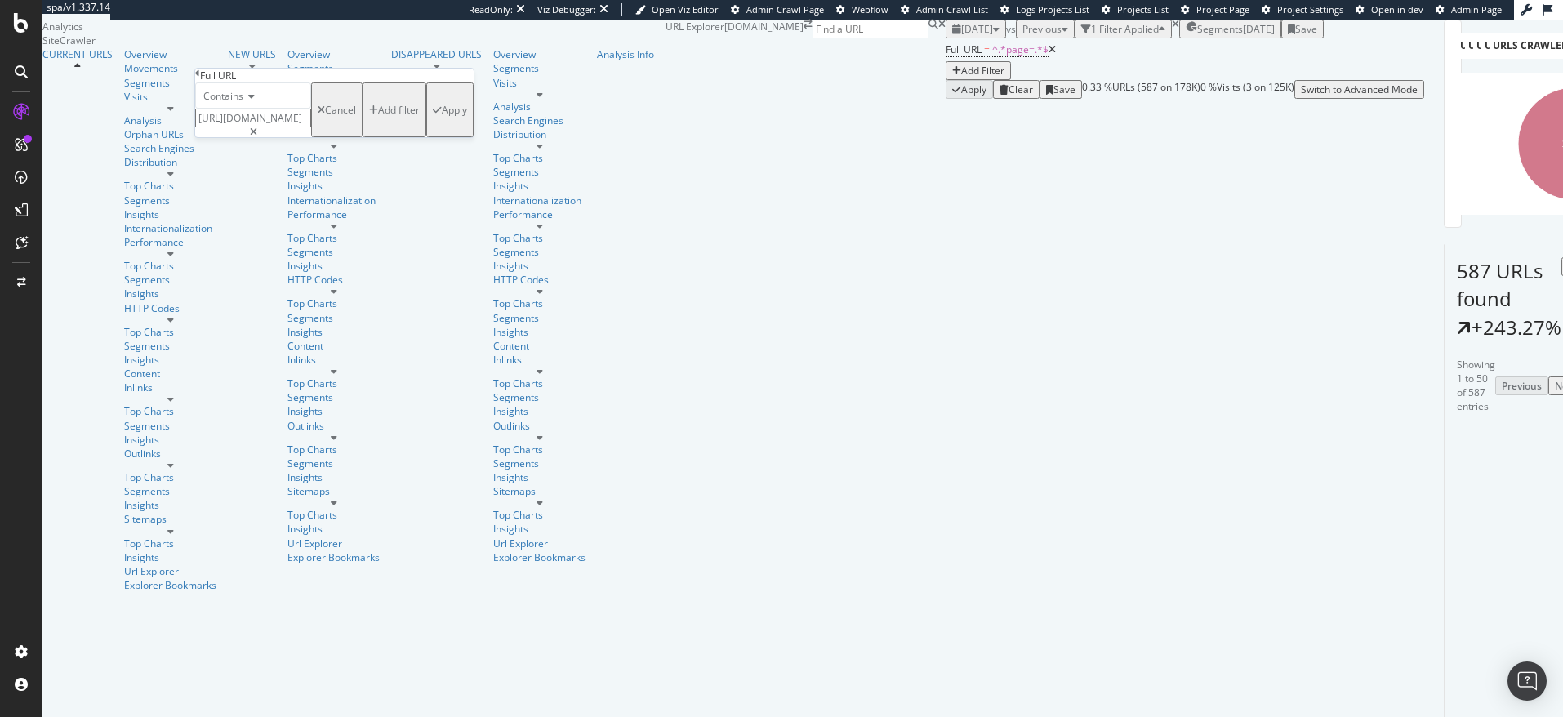
click at [433, 115] on icon "button" at bounding box center [437, 110] width 9 height 10
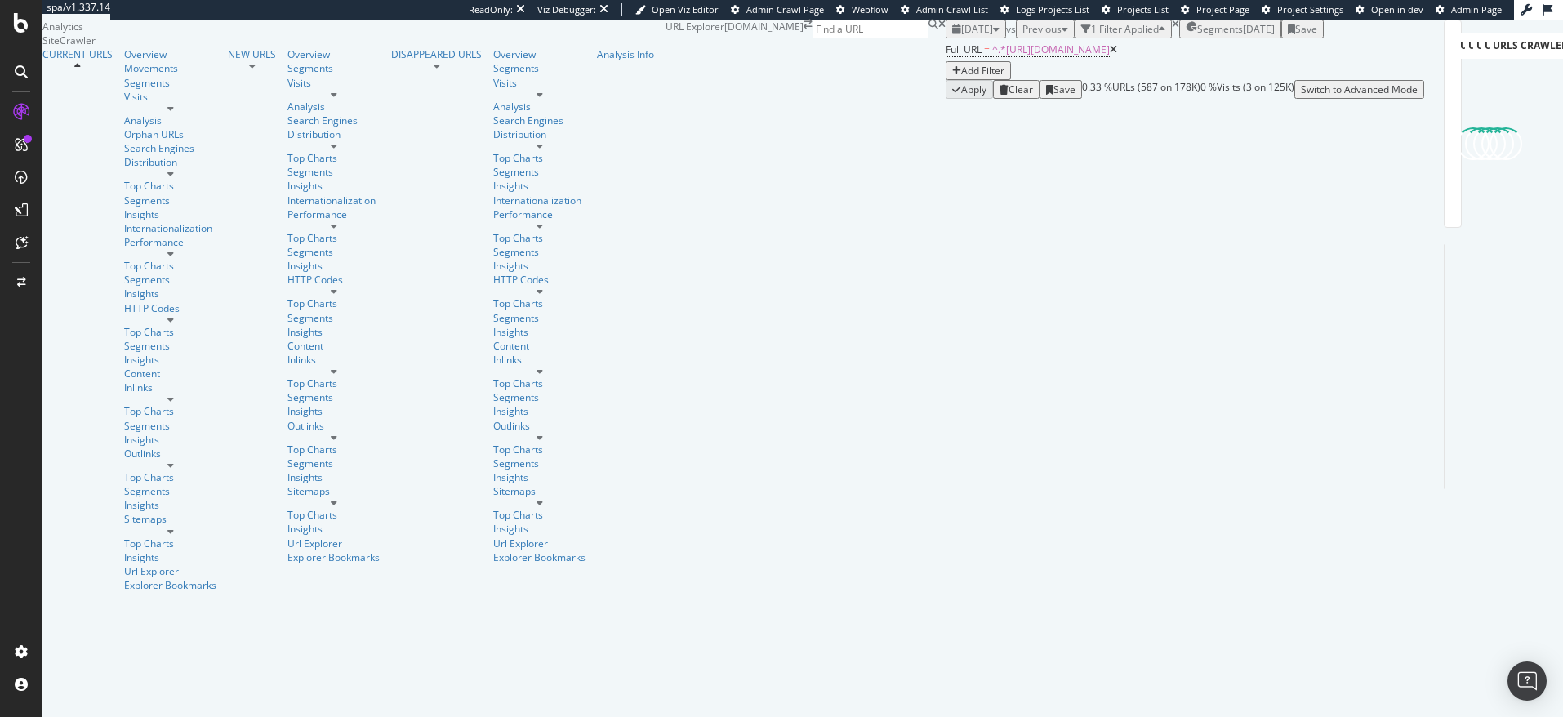
scroll to position [13, 0]
click at [124, 90] on link "Segments" at bounding box center [170, 83] width 92 height 14
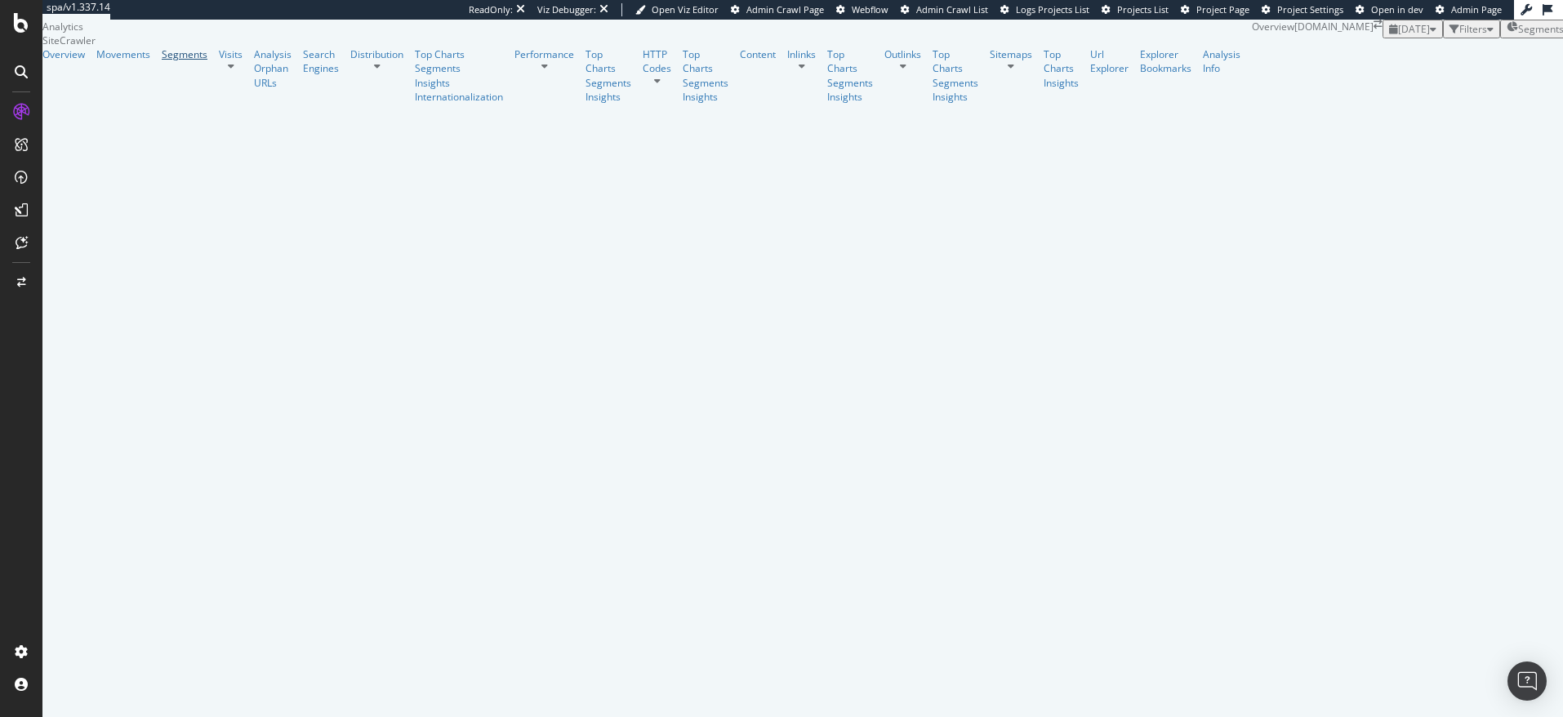
click at [162, 61] on div "Segments" at bounding box center [185, 54] width 46 height 14
click at [1402, 36] on span "[DATE]" at bounding box center [1418, 29] width 32 height 14
click at [250, 134] on div "[DATE]" at bounding box center [234, 139] width 32 height 15
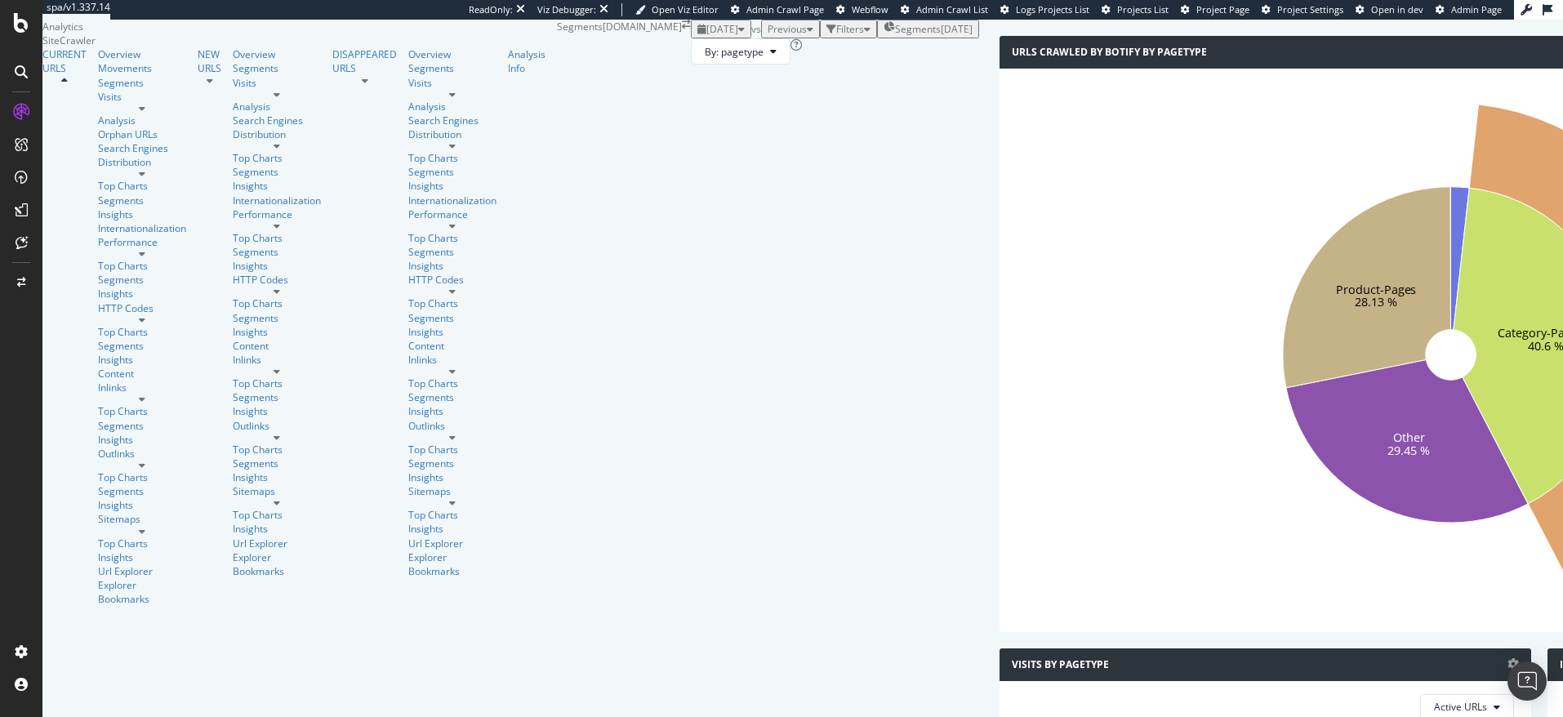
scroll to position [24, 0]
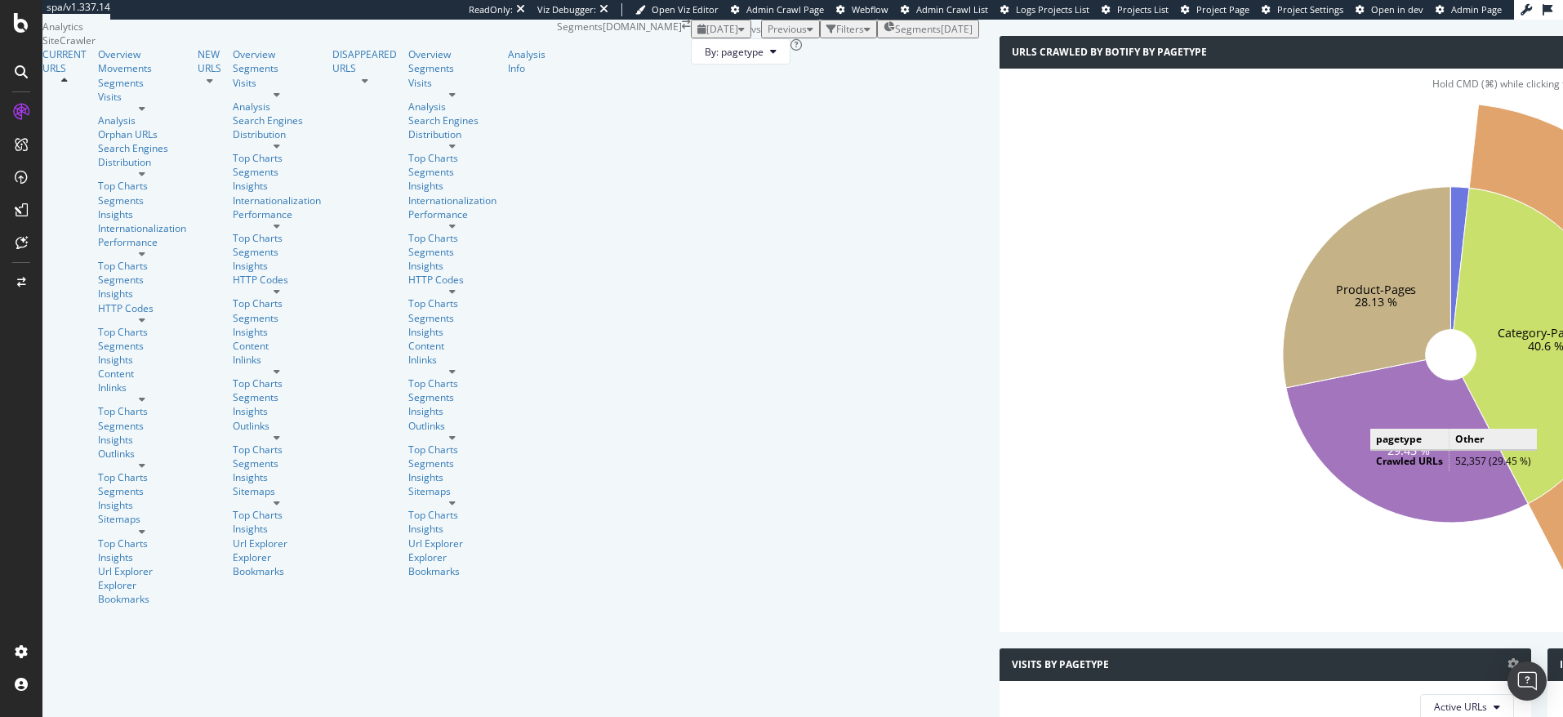
click at [1287, 524] on icon at bounding box center [1408, 441] width 242 height 163
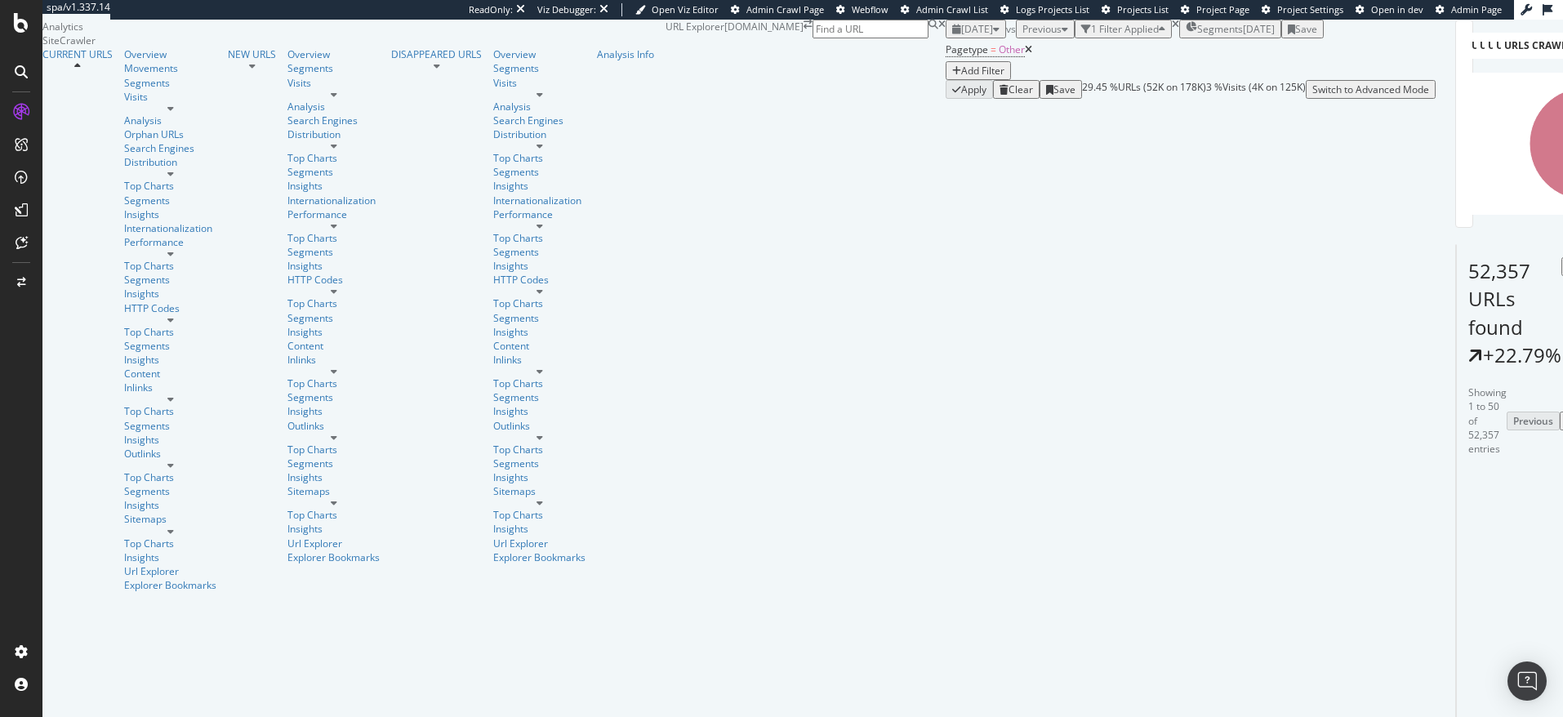
scroll to position [230, 0]
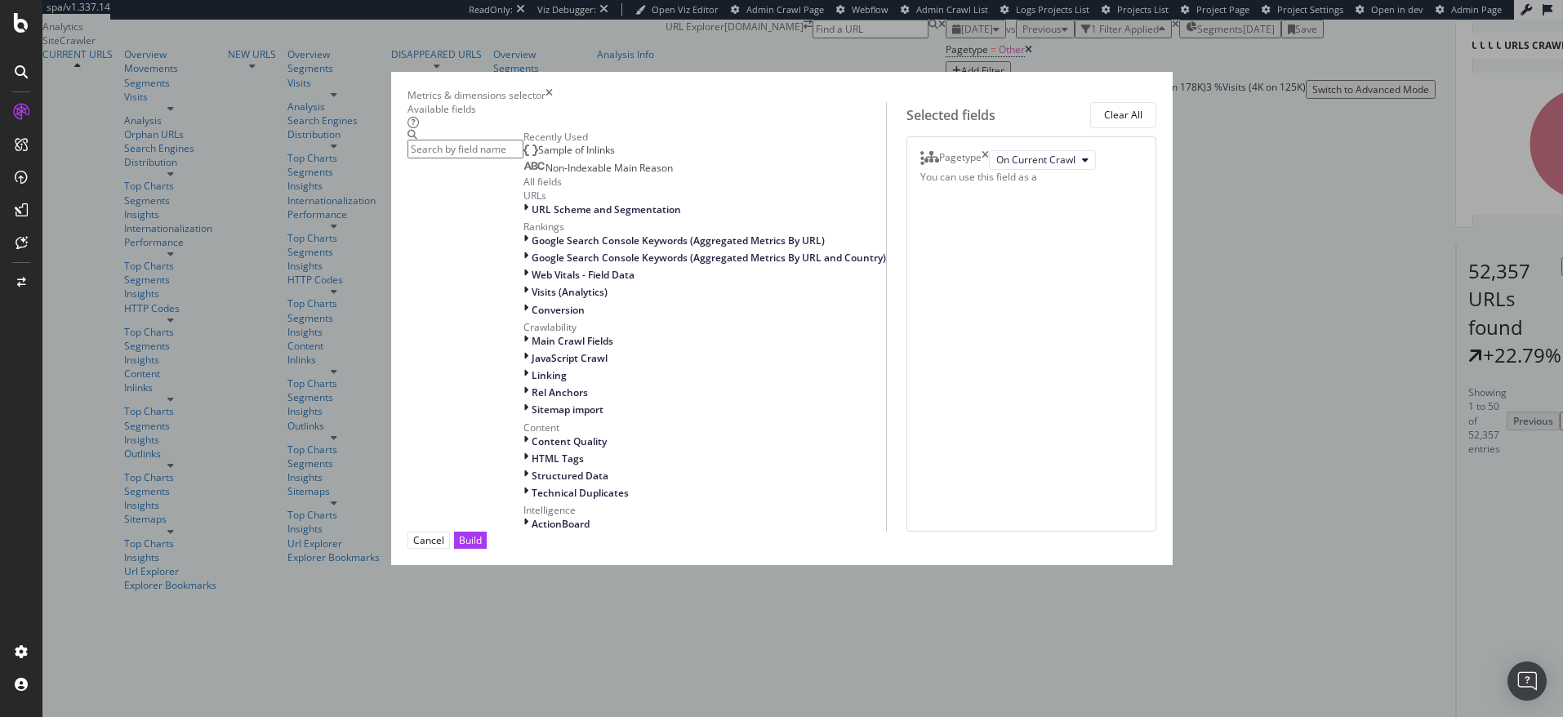
click at [524, 150] on input "modal" at bounding box center [466, 149] width 116 height 19
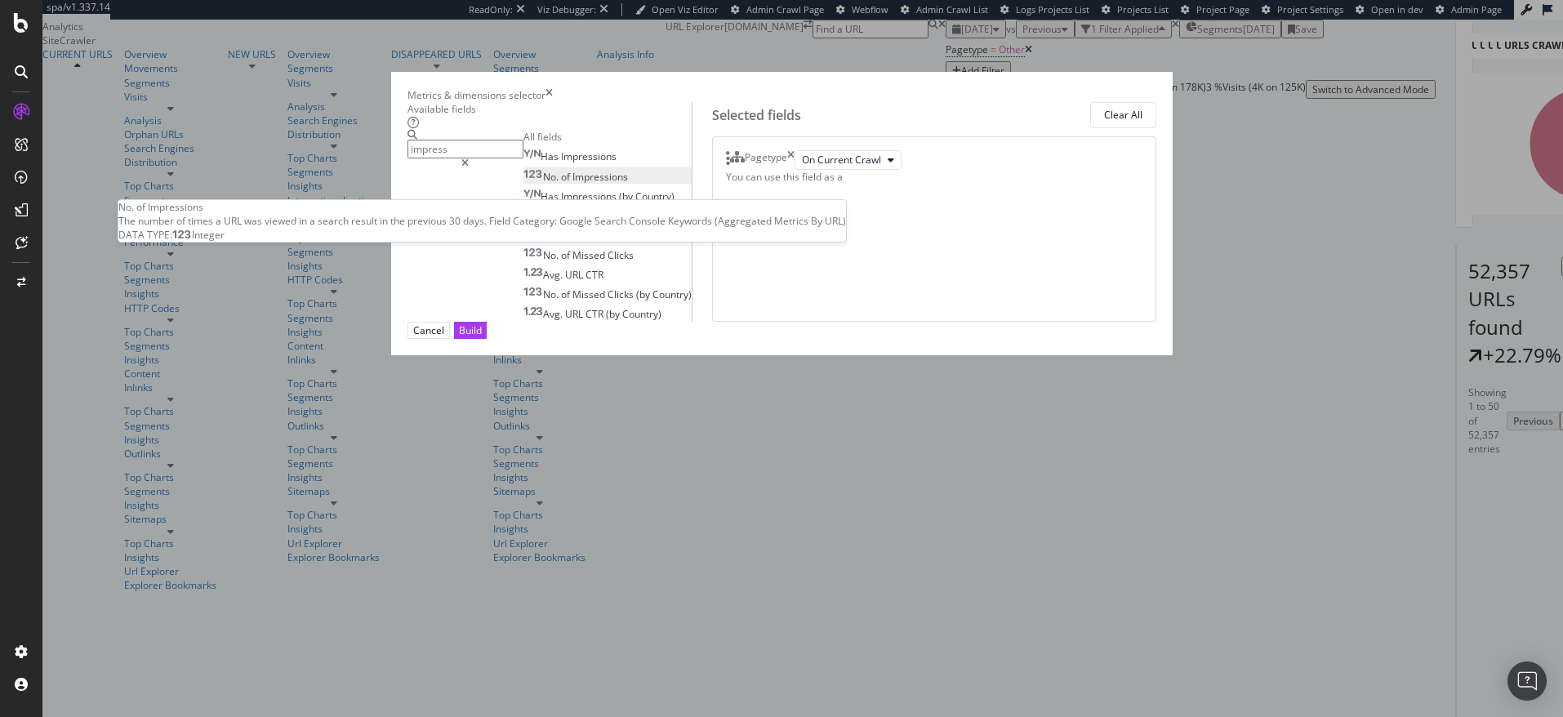
type input "impress"
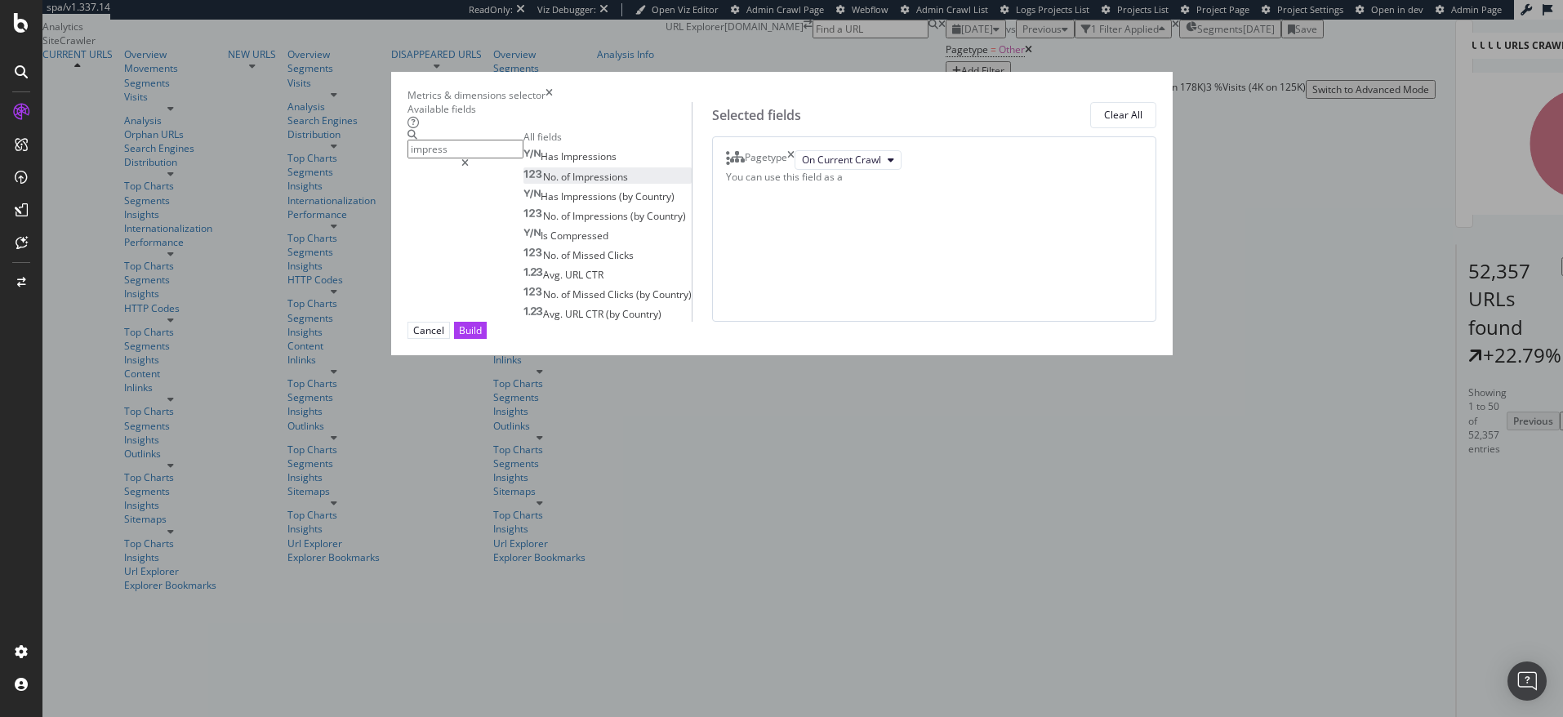
click at [573, 184] on span "Impressions" at bounding box center [601, 177] width 56 height 14
click at [482, 337] on div "Build" at bounding box center [470, 330] width 23 height 14
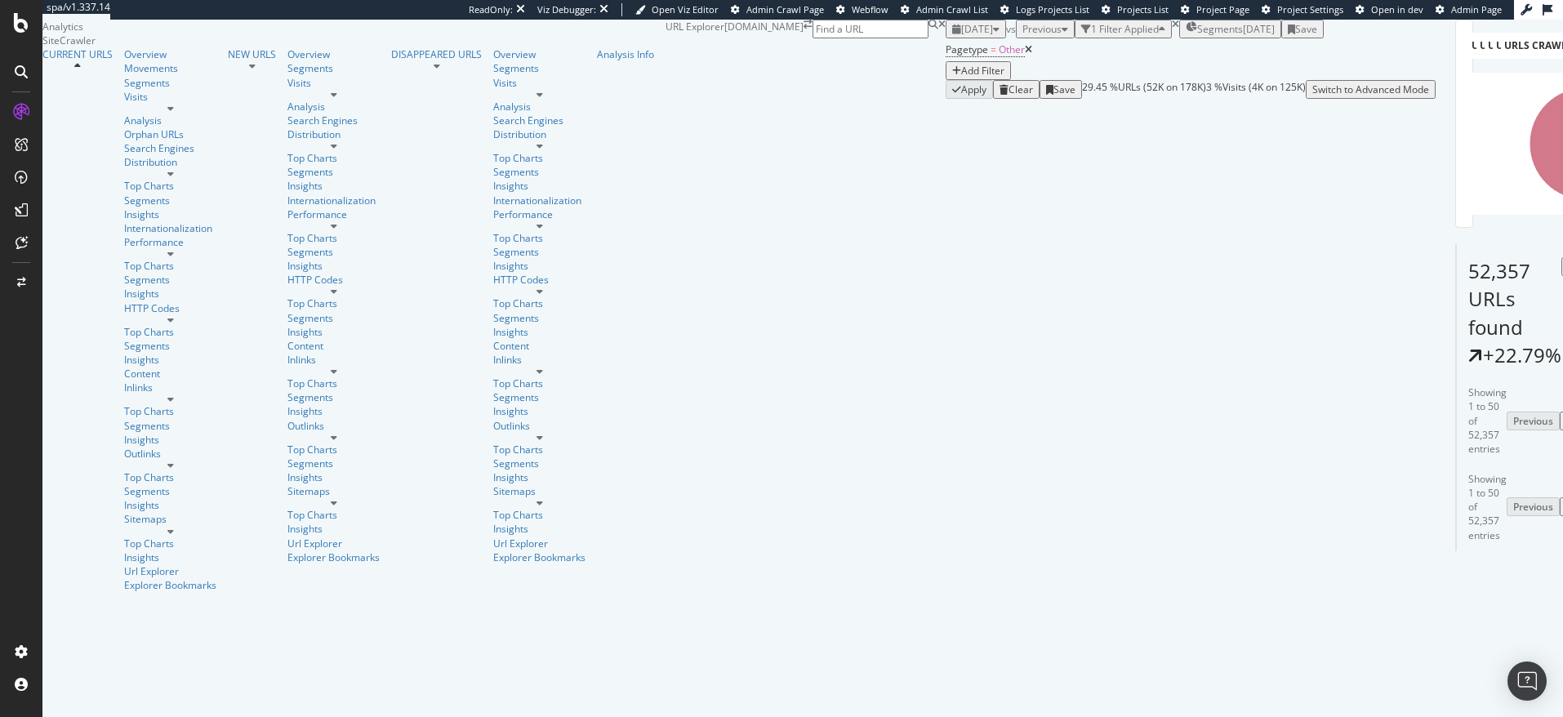
scroll to position [13, 0]
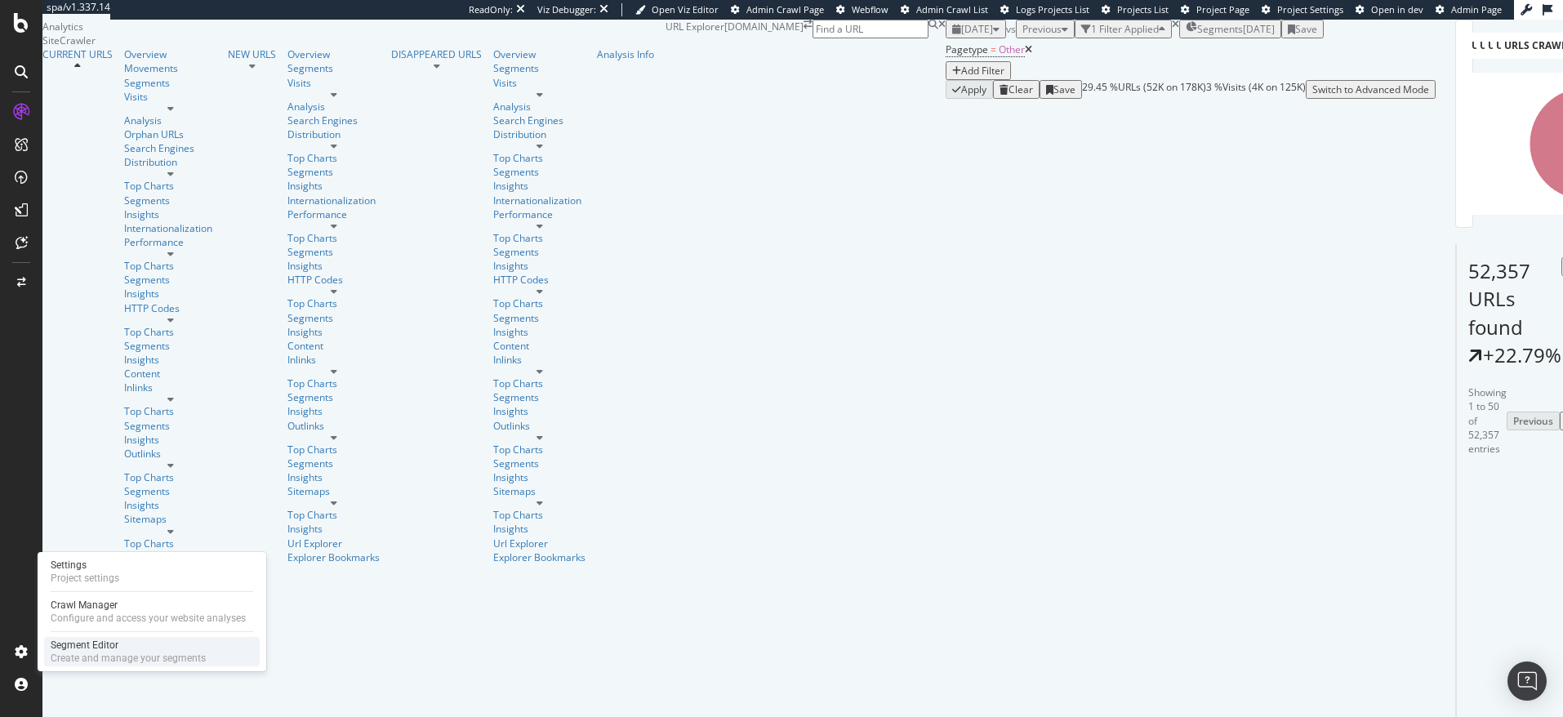
click at [80, 646] on div "Segment Editor" at bounding box center [128, 645] width 155 height 13
drag, startPoint x: 425, startPoint y: 199, endPoint x: 361, endPoint y: 199, distance: 63.7
copy link "store-services"
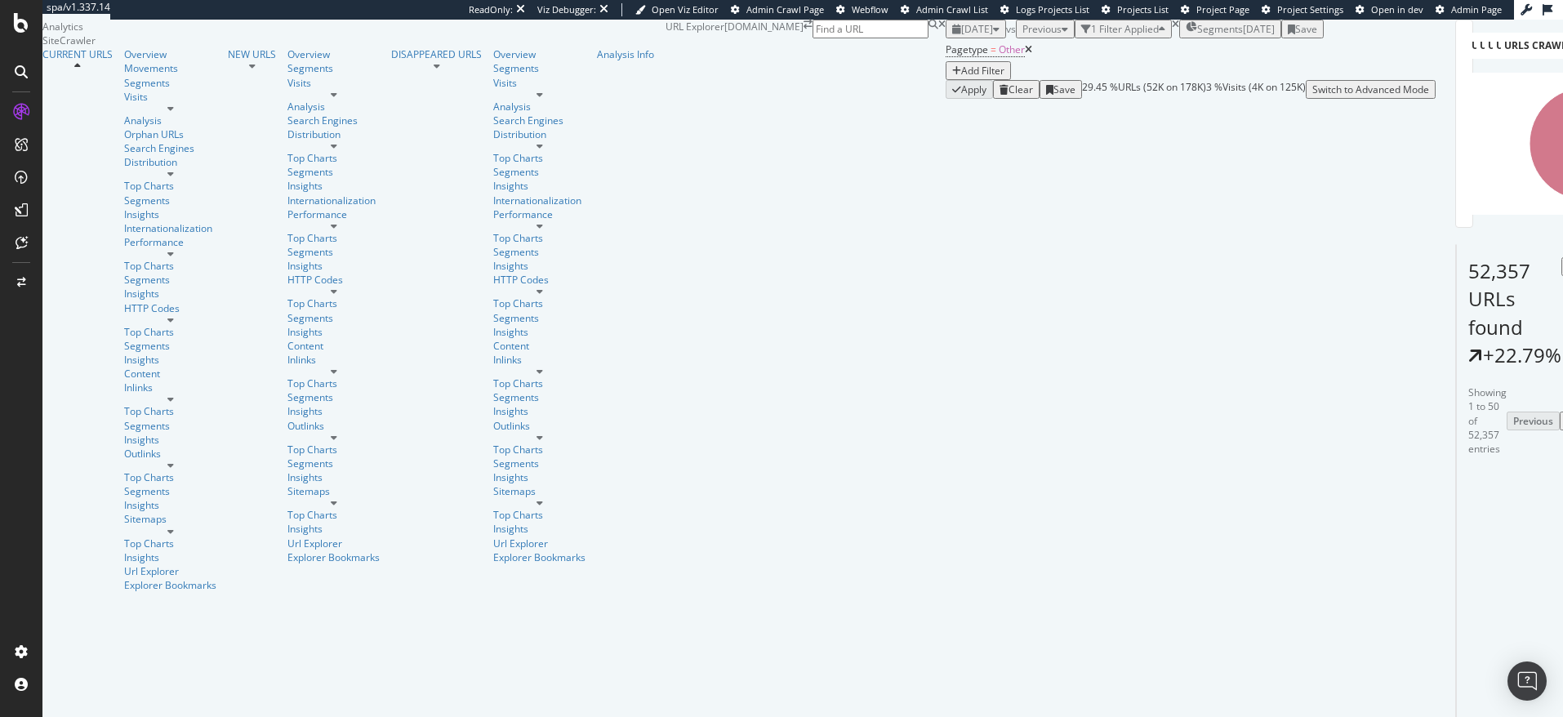
scroll to position [3546, 0]
click at [1025, 55] on icon at bounding box center [1028, 50] width 7 height 10
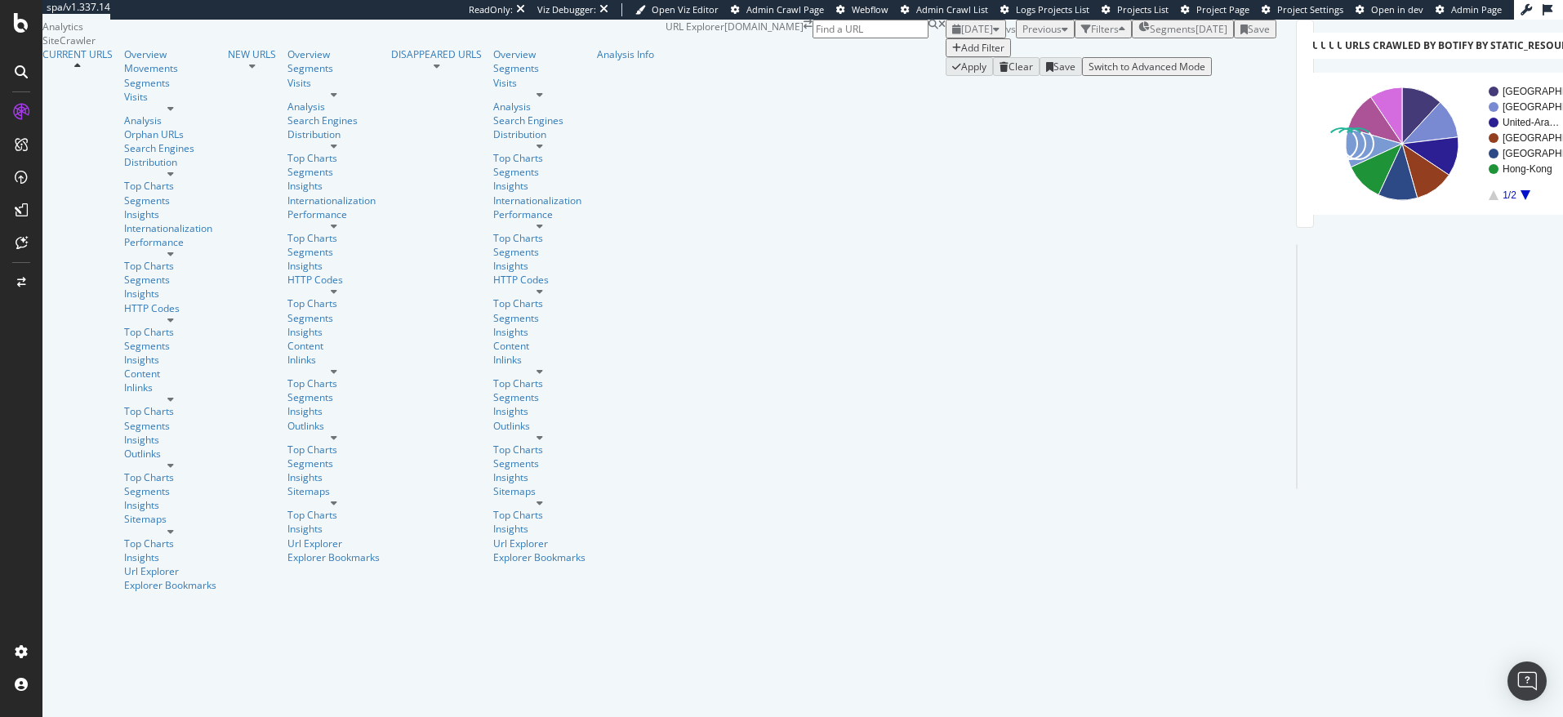
click at [961, 55] on div "Add Filter" at bounding box center [982, 48] width 43 height 14
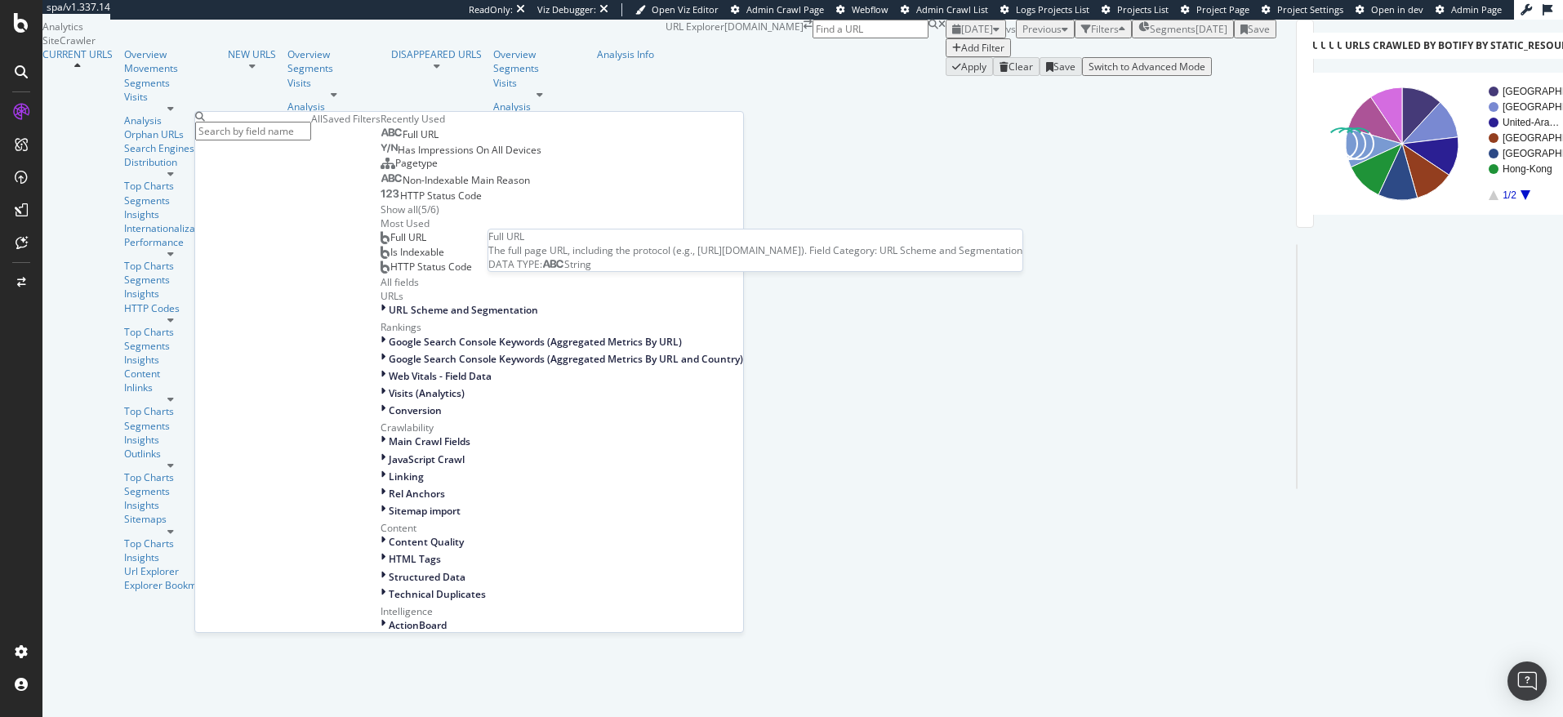
click at [403, 141] on span "Full URL" at bounding box center [421, 134] width 36 height 14
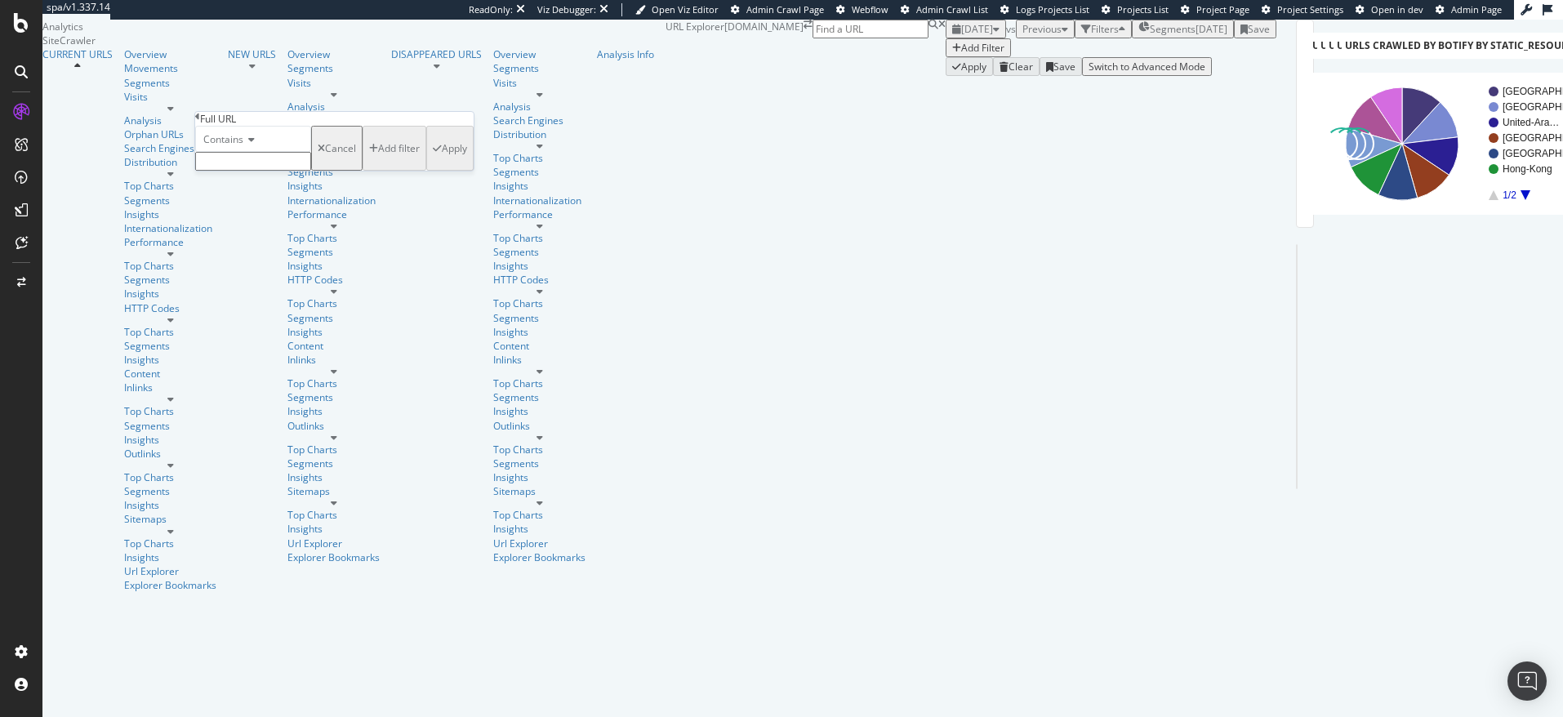
click at [249, 171] on input "text" at bounding box center [253, 161] width 116 height 19
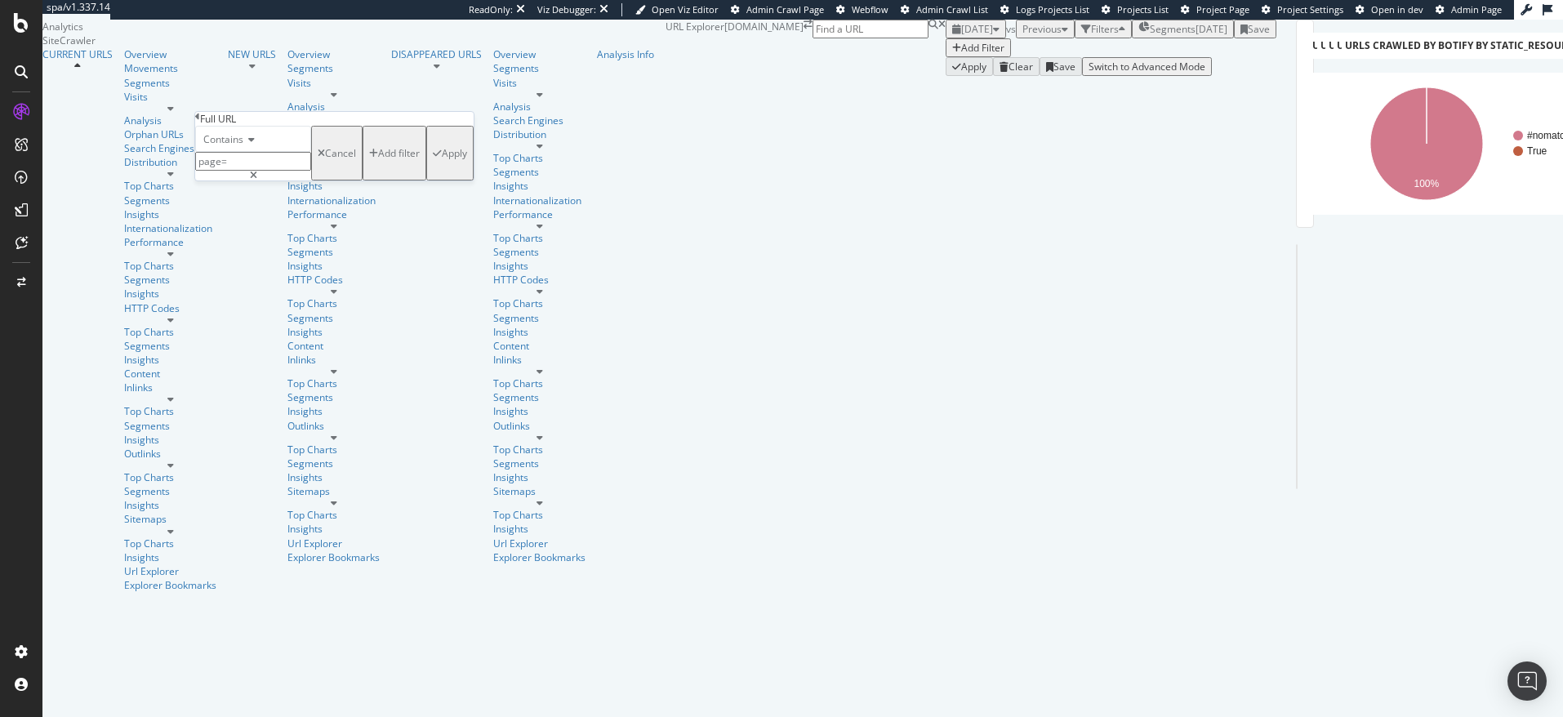
type input "page="
click at [442, 160] on div "Apply" at bounding box center [454, 153] width 25 height 14
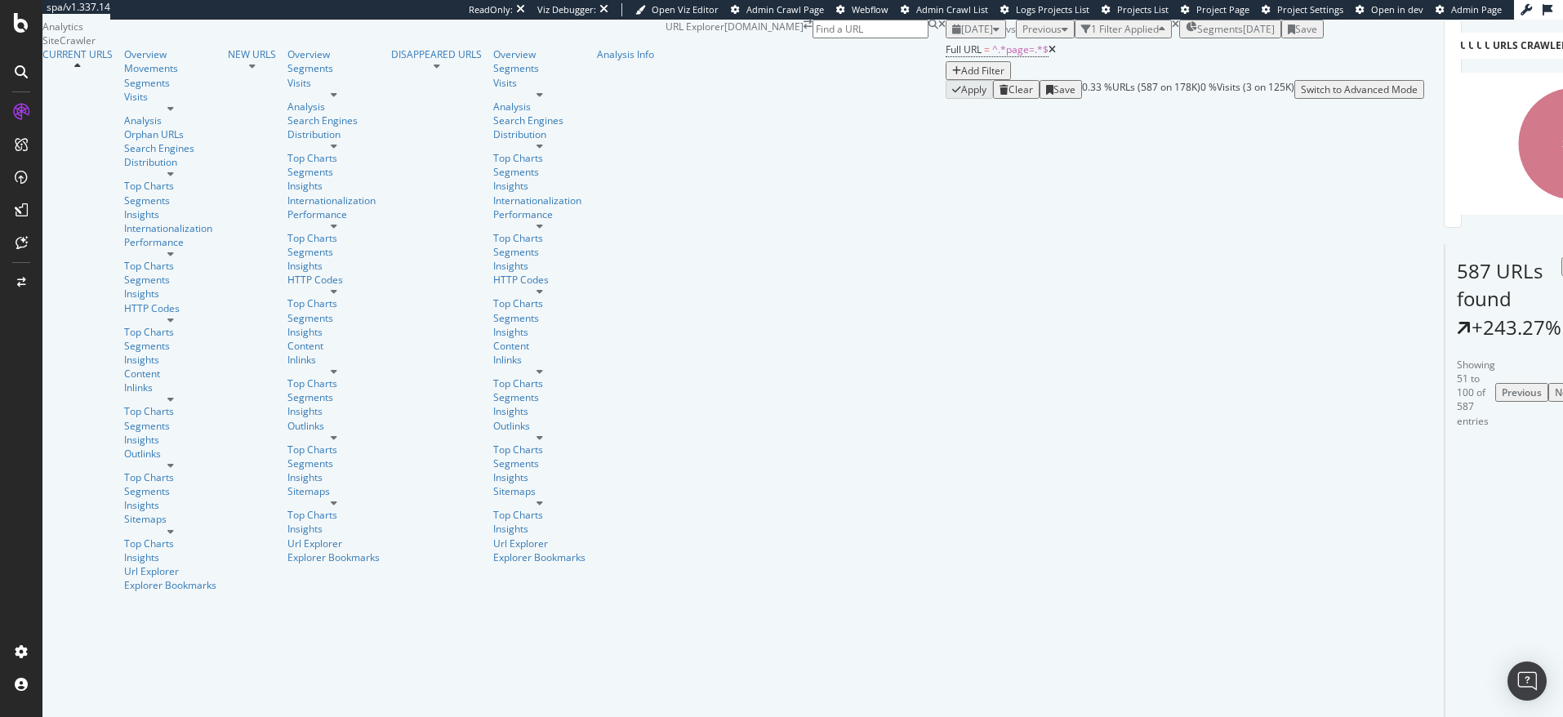
scroll to position [344, 0]
click at [1545, 684] on icon at bounding box center [1550, 689] width 10 height 10
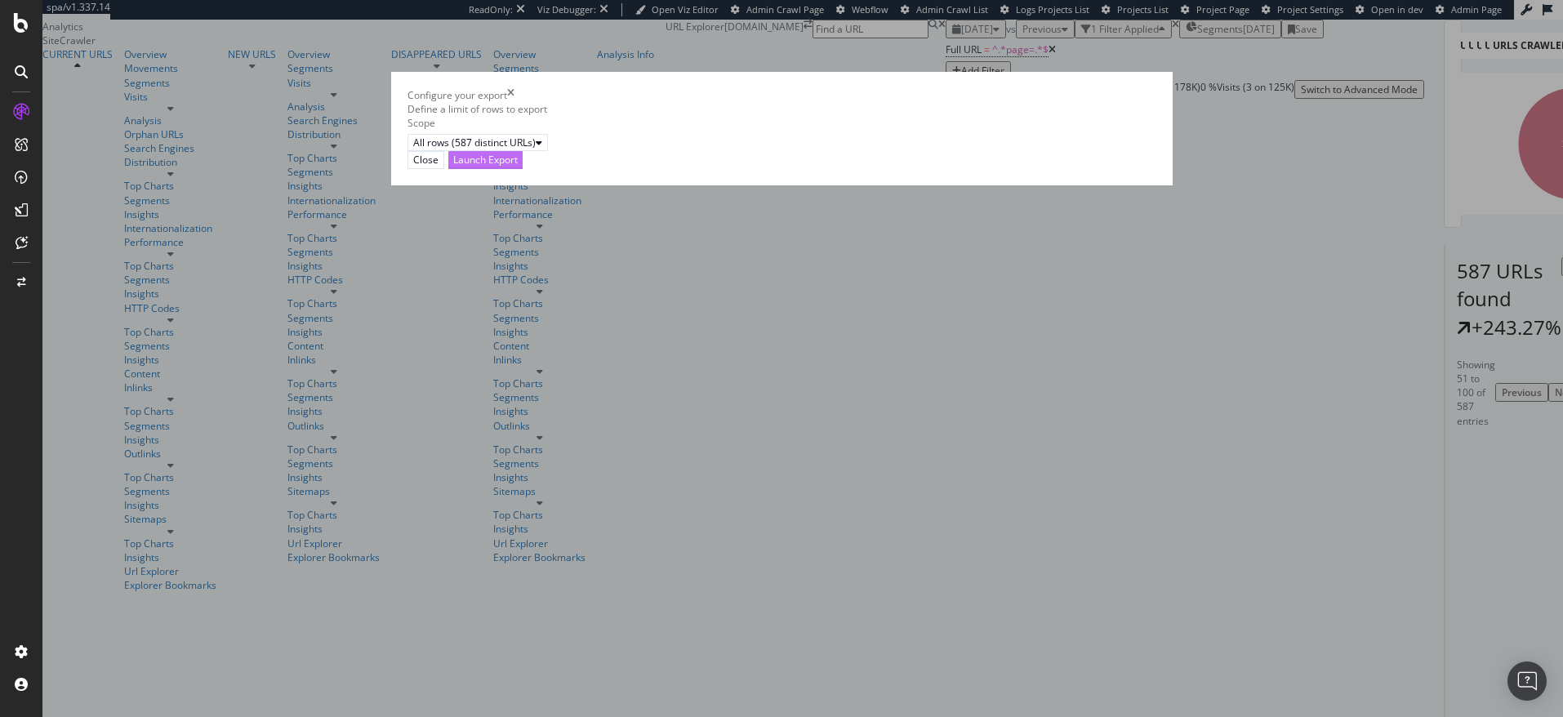
click at [523, 168] on button "Launch Export" at bounding box center [485, 159] width 74 height 17
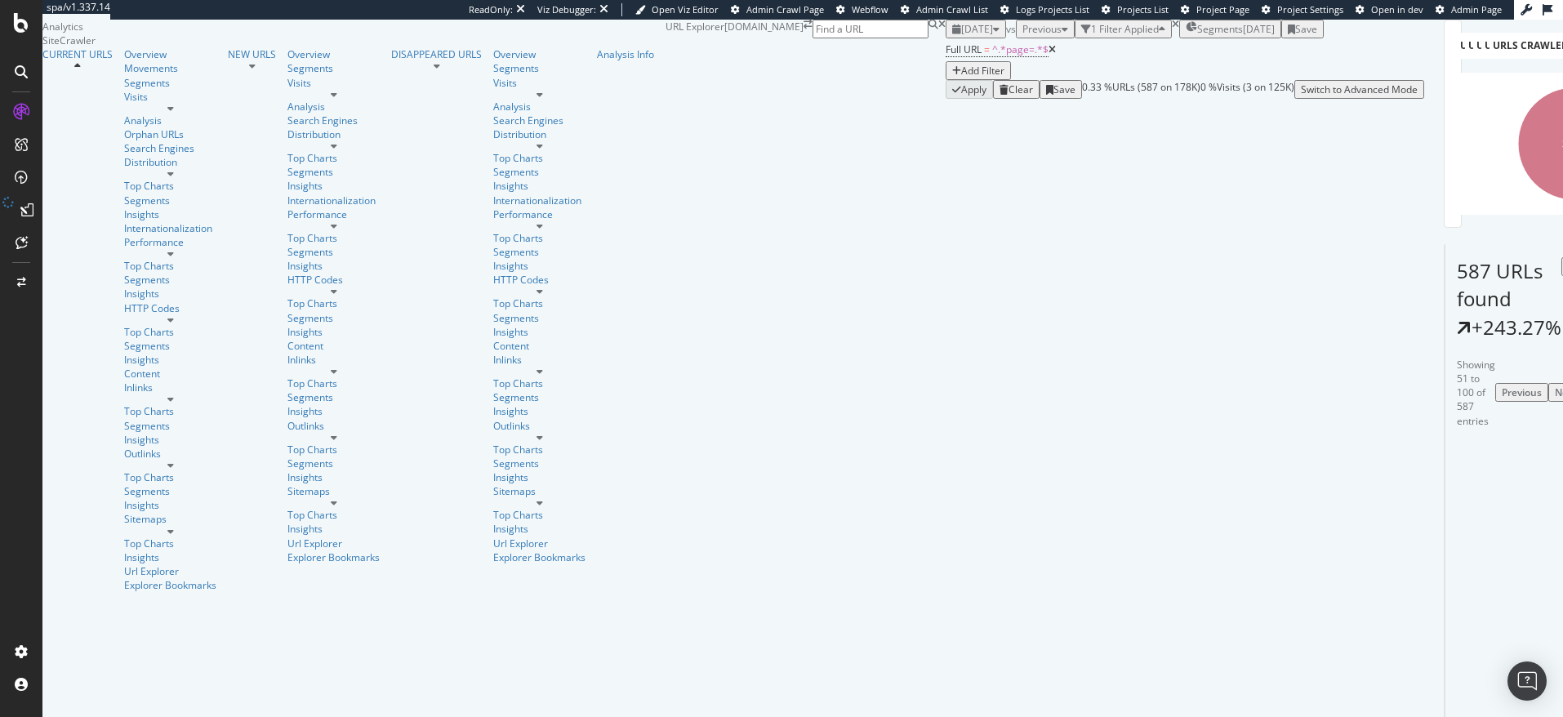
scroll to position [0, 0]
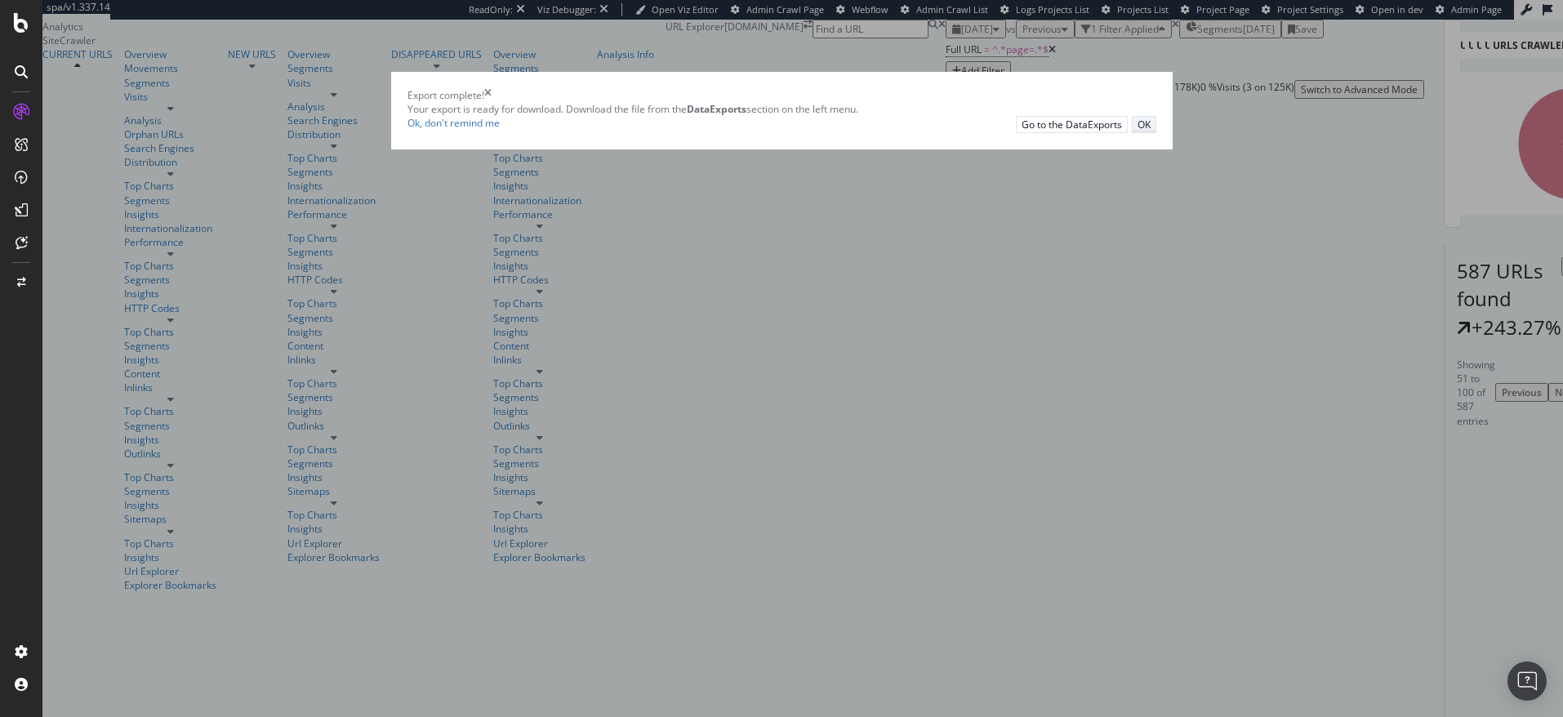
click at [1132, 133] on button "OK" at bounding box center [1144, 124] width 25 height 17
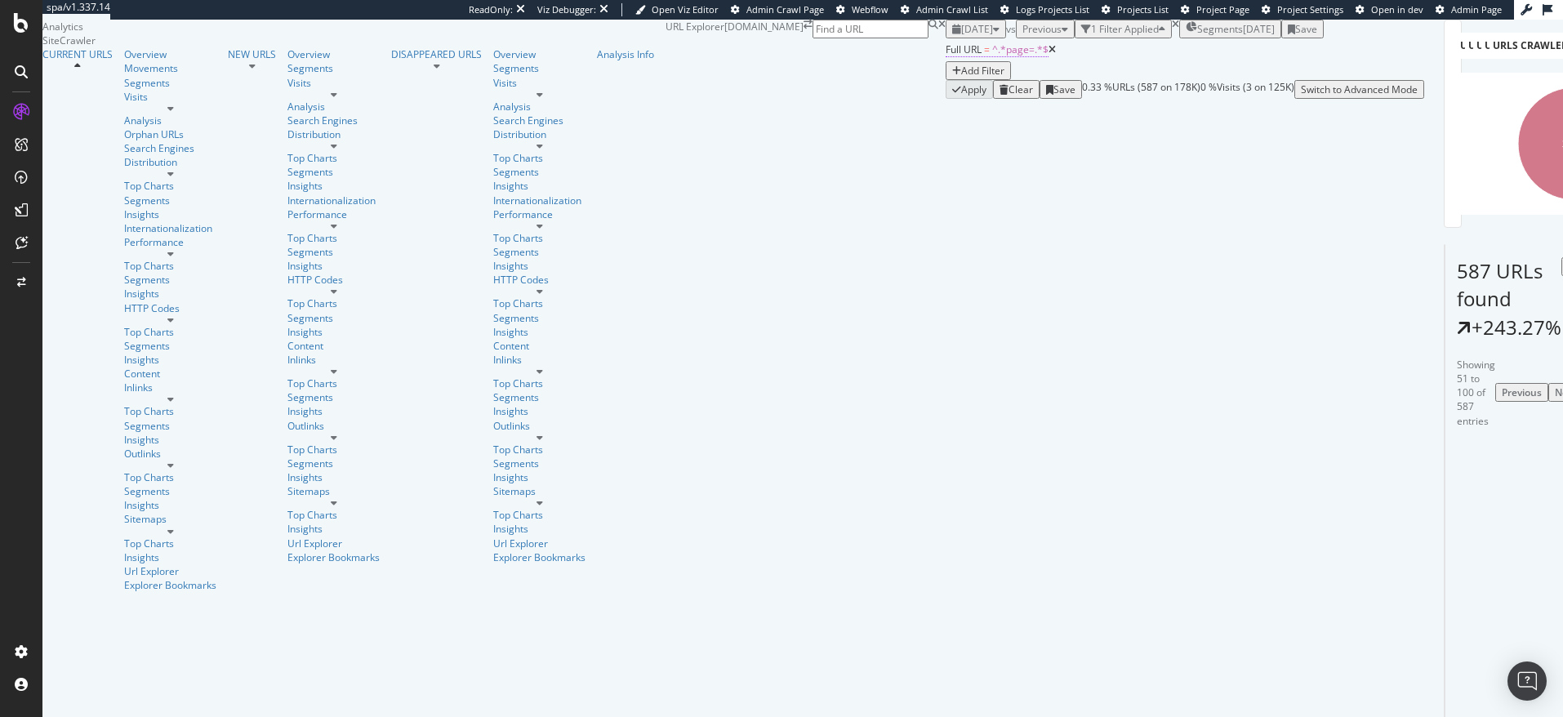
click at [992, 56] on span "^.*page=.*$" at bounding box center [1020, 49] width 56 height 14
click at [244, 169] on input "page=" at bounding box center [253, 159] width 116 height 19
paste input "/shop/necklaces?page=2"
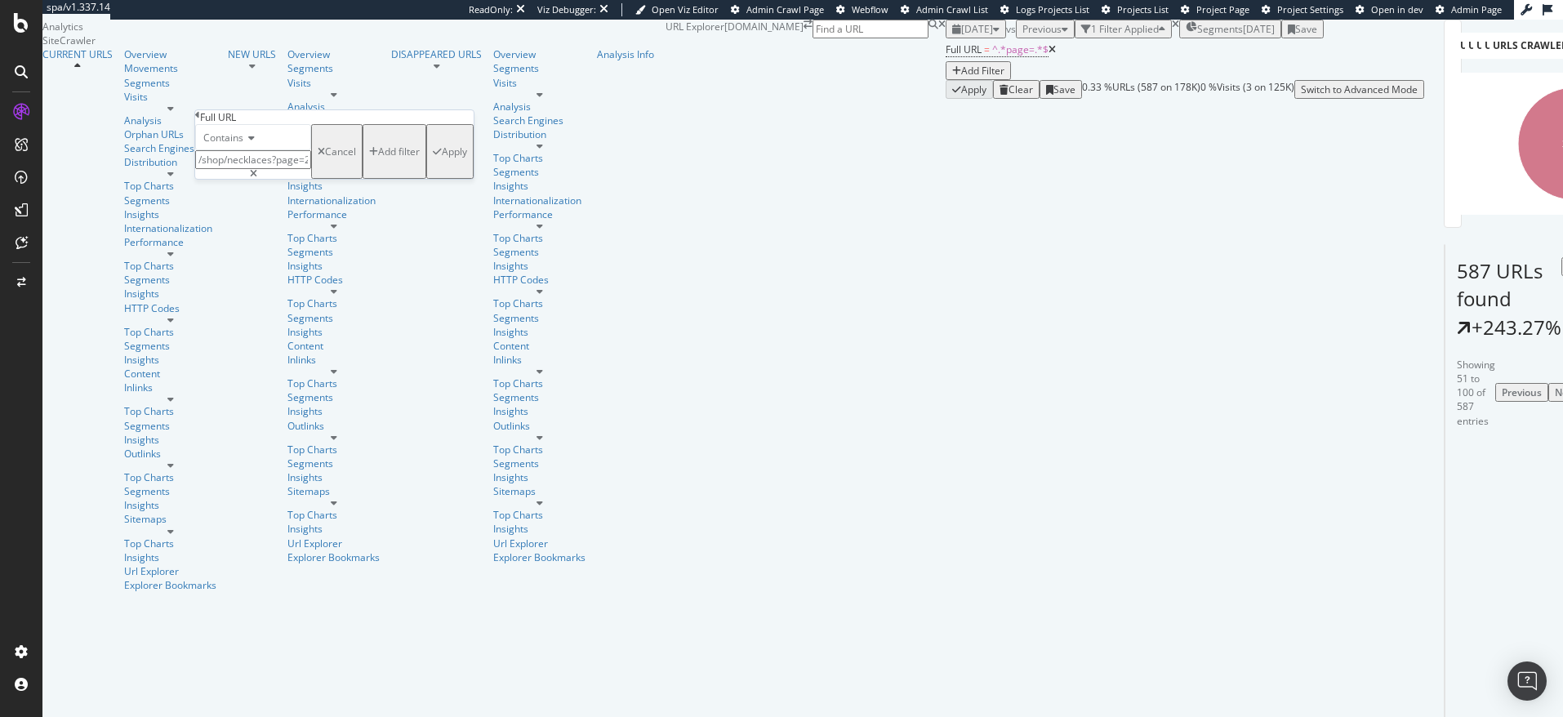
type input "/shop/necklaces?page=2"
click at [433, 176] on div "Apply" at bounding box center [450, 152] width 34 height 50
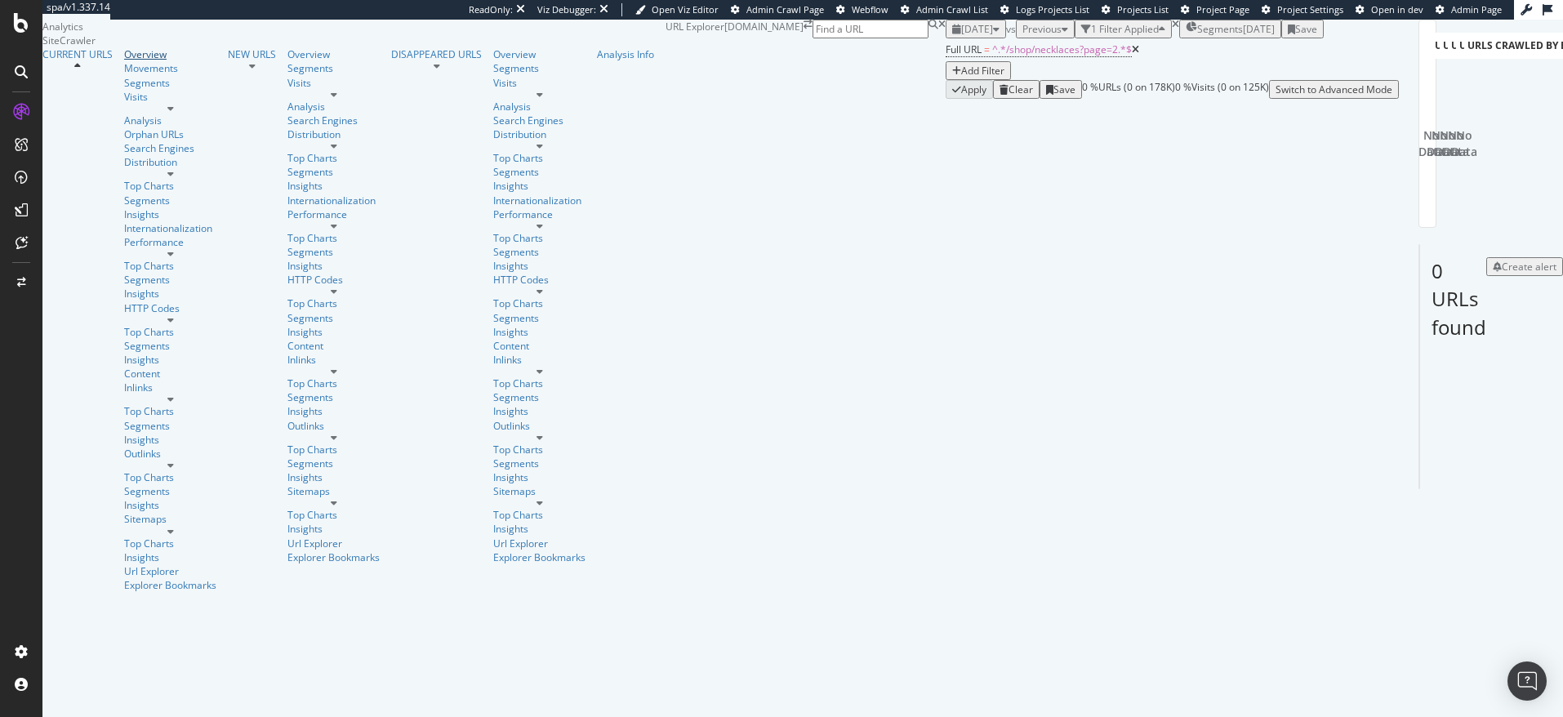
click at [124, 61] on div "Overview" at bounding box center [170, 54] width 92 height 14
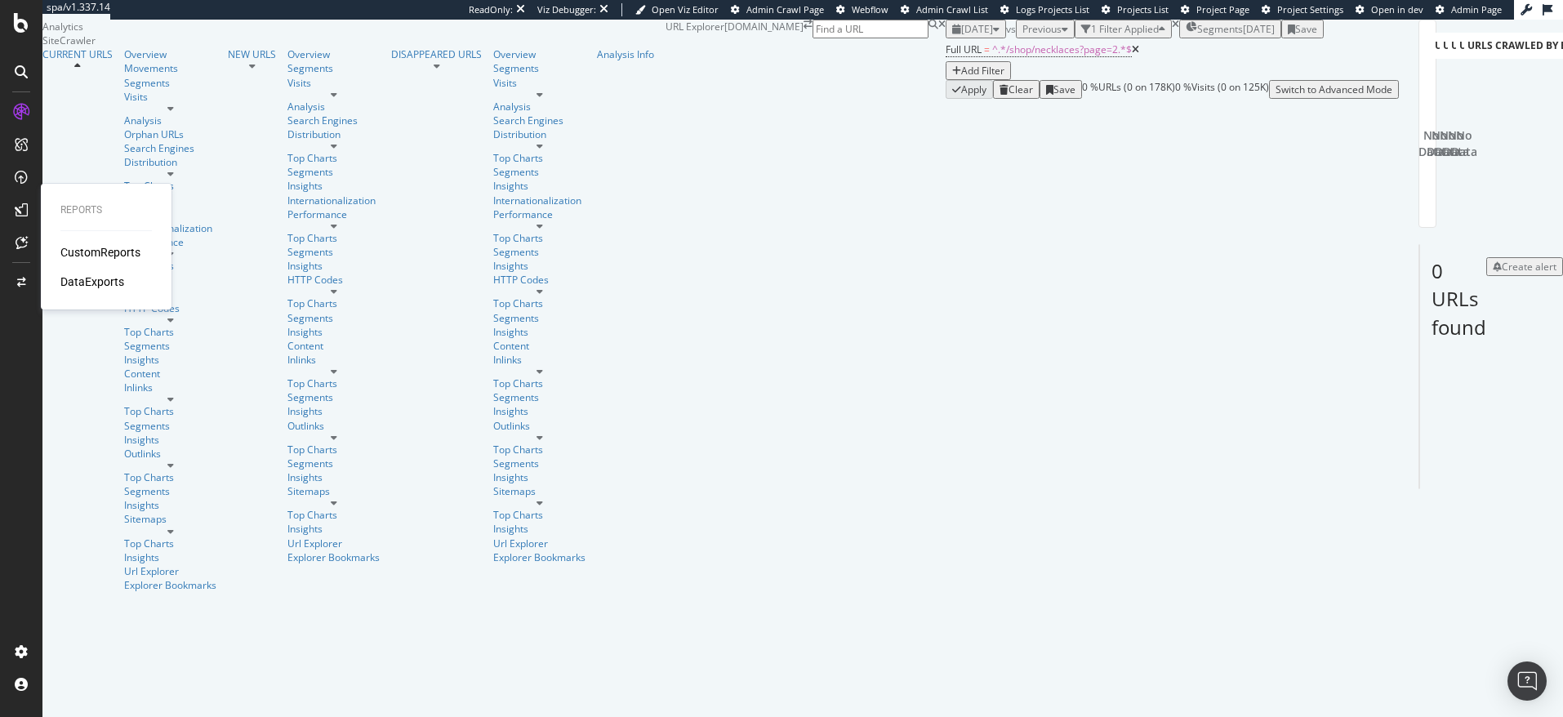
click at [88, 278] on div "DataExports" at bounding box center [92, 282] width 64 height 16
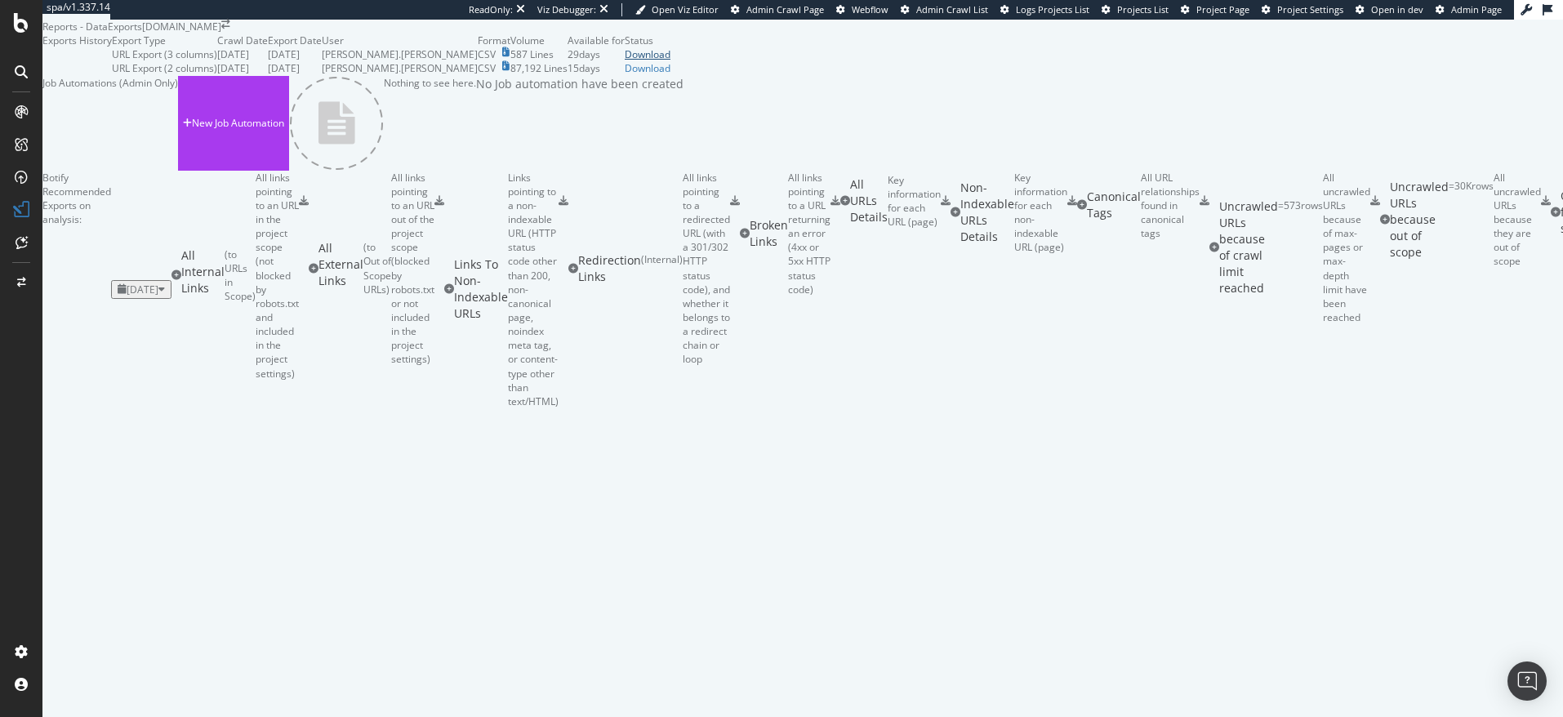
click at [671, 61] on div "Download" at bounding box center [648, 54] width 46 height 14
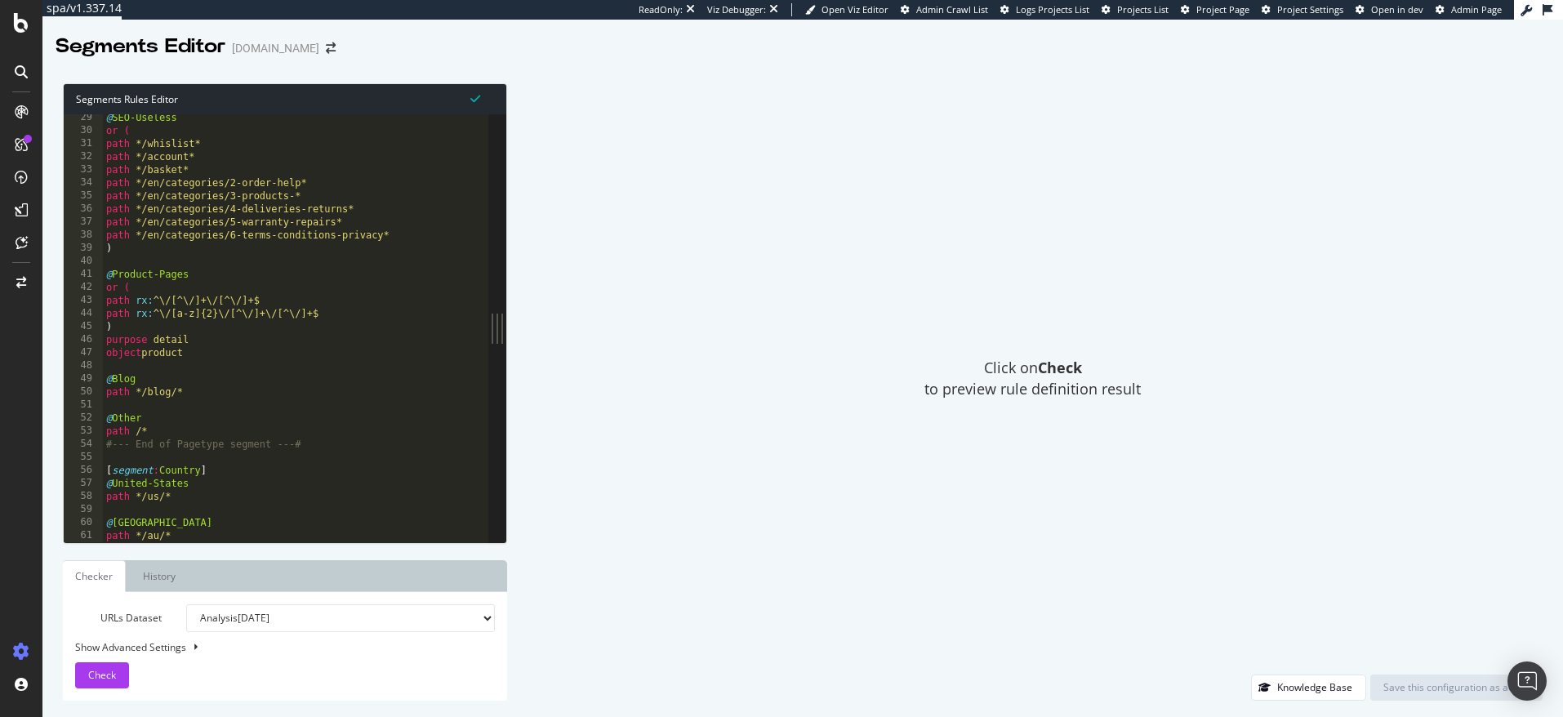
scroll to position [384, 0]
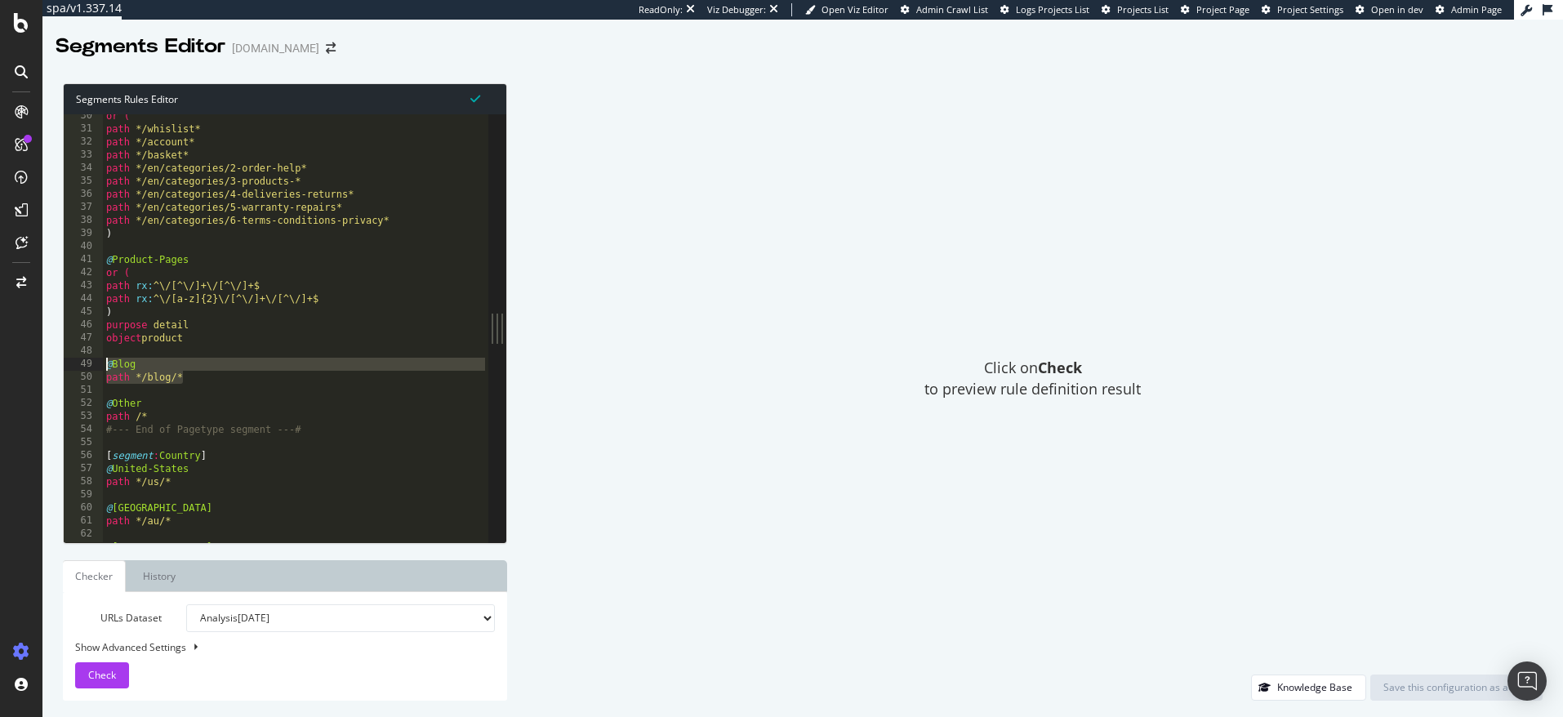
drag, startPoint x: 187, startPoint y: 376, endPoint x: 100, endPoint y: 362, distance: 87.7
click at [100, 362] on div "path */blog/* 30 31 32 33 34 35 36 37 38 39 40 41 42 43 44 45 46 47 48 49 50 51…" at bounding box center [276, 328] width 425 height 428
type textarea "path */blog/*"
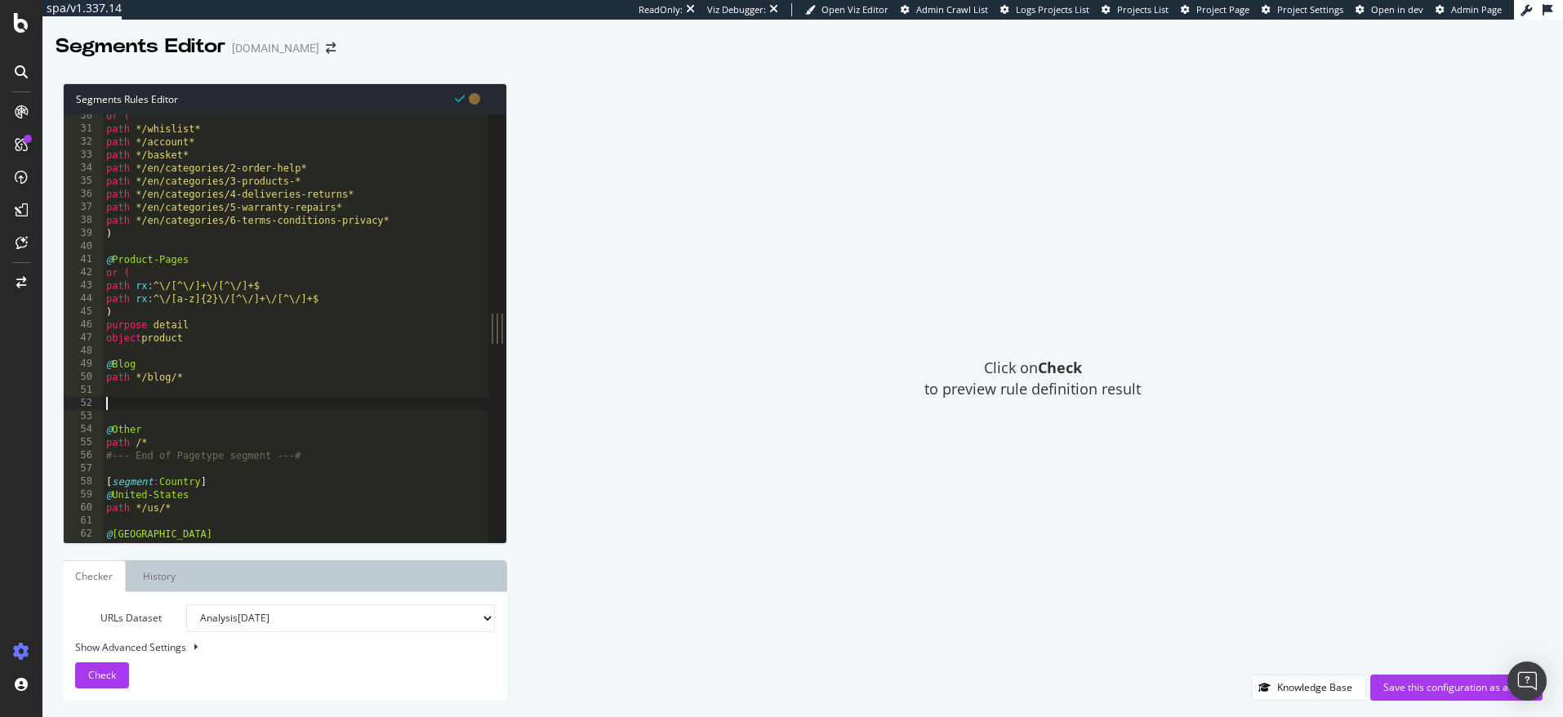
paste textarea "path */blog/*"
click at [135, 399] on div "or ( path */whislist* path */account* path */basket* path */en/categories/2-ord…" at bounding box center [296, 336] width 386 height 454
click at [168, 418] on div "or ( path */whislist* path */account* path */basket* path */en/categories/2-ord…" at bounding box center [296, 336] width 386 height 454
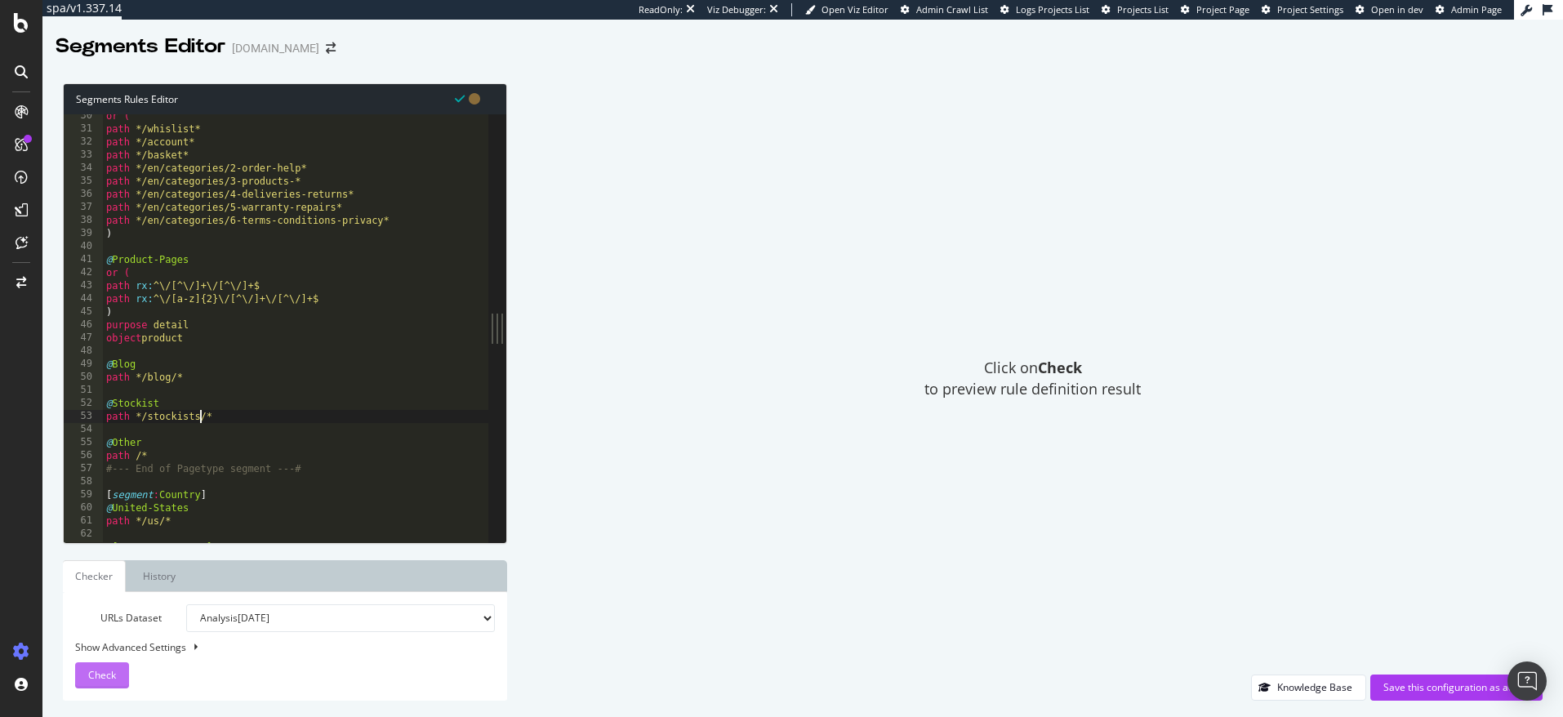
type textarea "path */stockists/*"
click at [118, 674] on button "Check" at bounding box center [102, 675] width 54 height 26
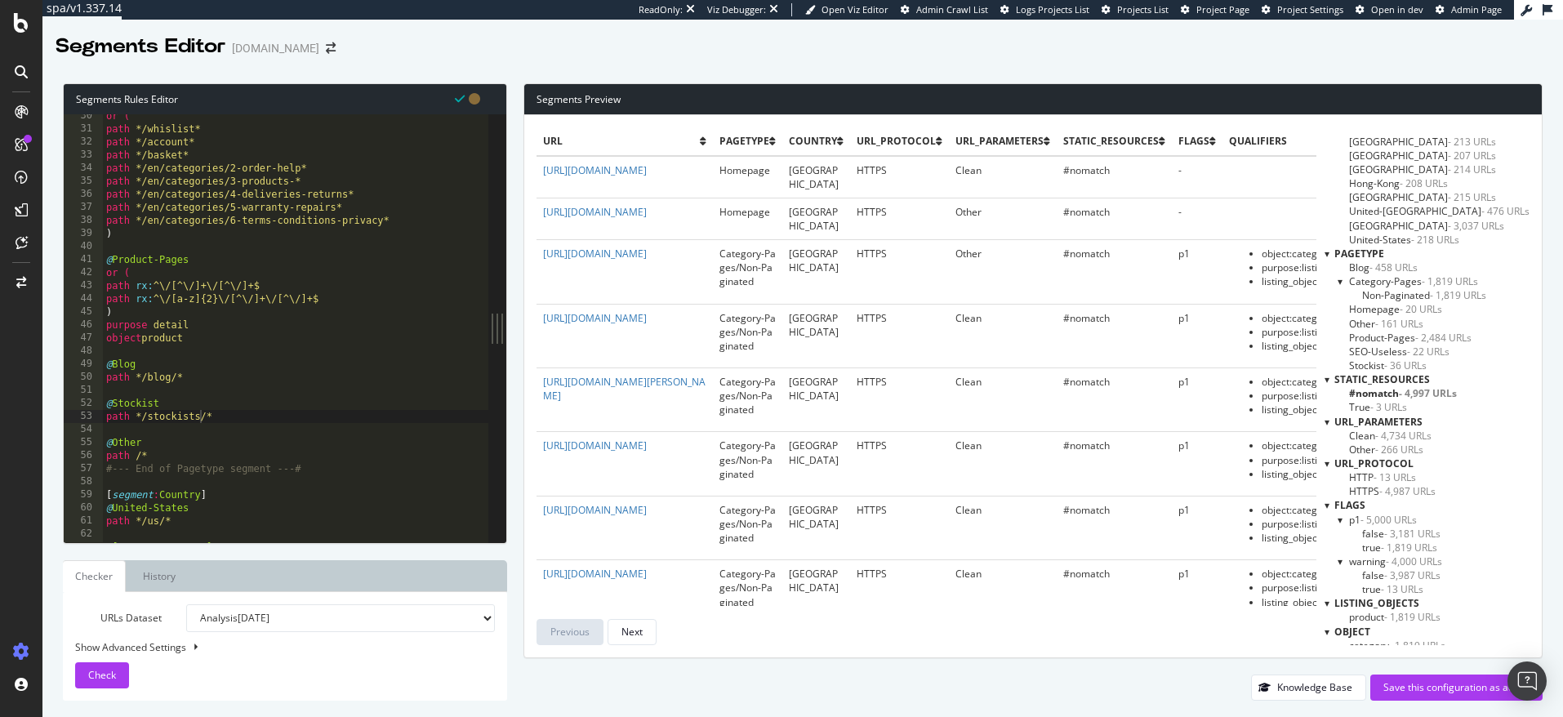
scroll to position [33, 0]
click at [225, 414] on div "or ( path */whislist* path */account* path */basket* path */en/categories/2-ord…" at bounding box center [296, 336] width 386 height 454
paste textarea "path */blog/*"
click at [135, 441] on div "or ( path */whislist* path */account* path */basket* path */en/categories/2-ord…" at bounding box center [296, 336] width 386 height 454
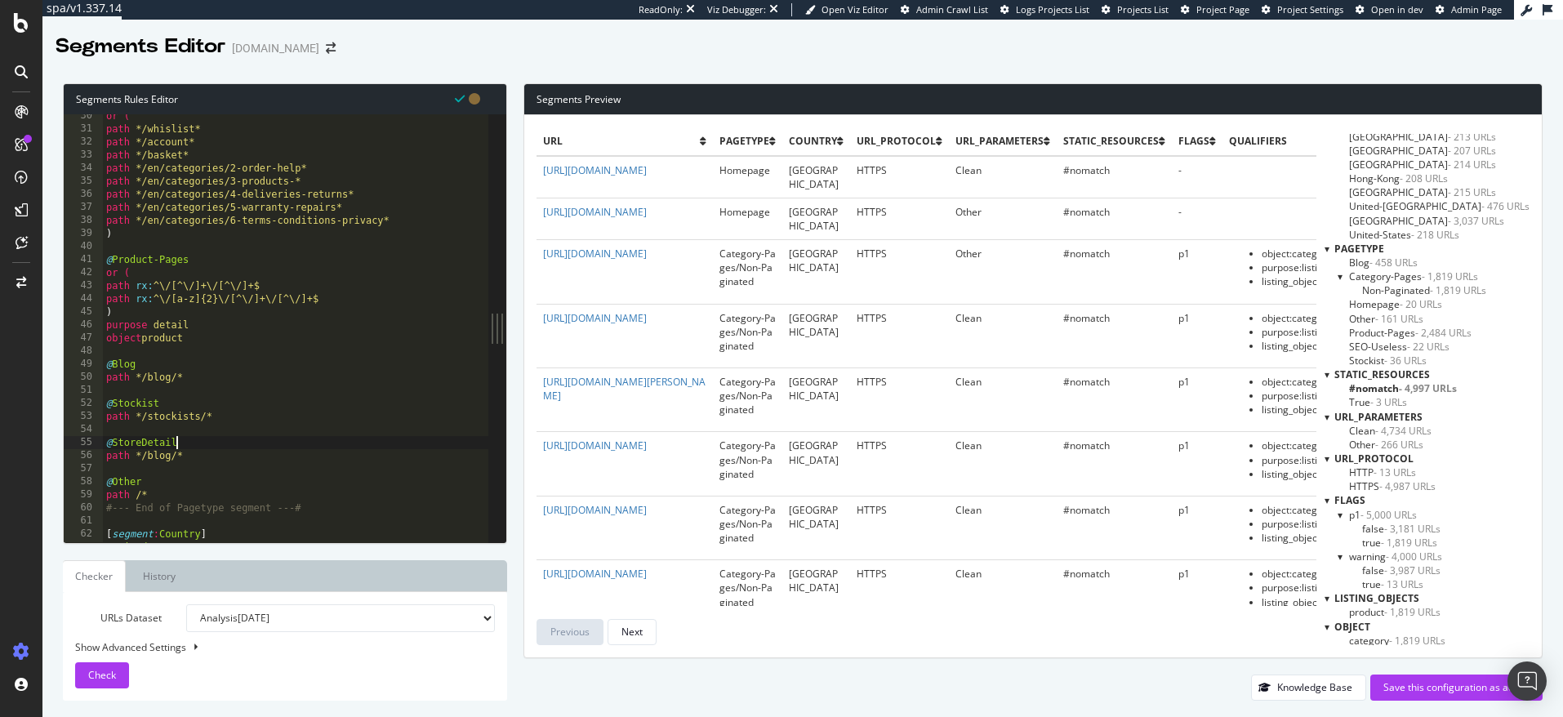
scroll to position [0, 5]
click at [169, 459] on div "or ( path */whislist* path */account* path */basket* path */en/categories/2-ord…" at bounding box center [296, 336] width 386 height 454
paste textarea "store-services"
click at [106, 666] on div "Check" at bounding box center [102, 675] width 28 height 25
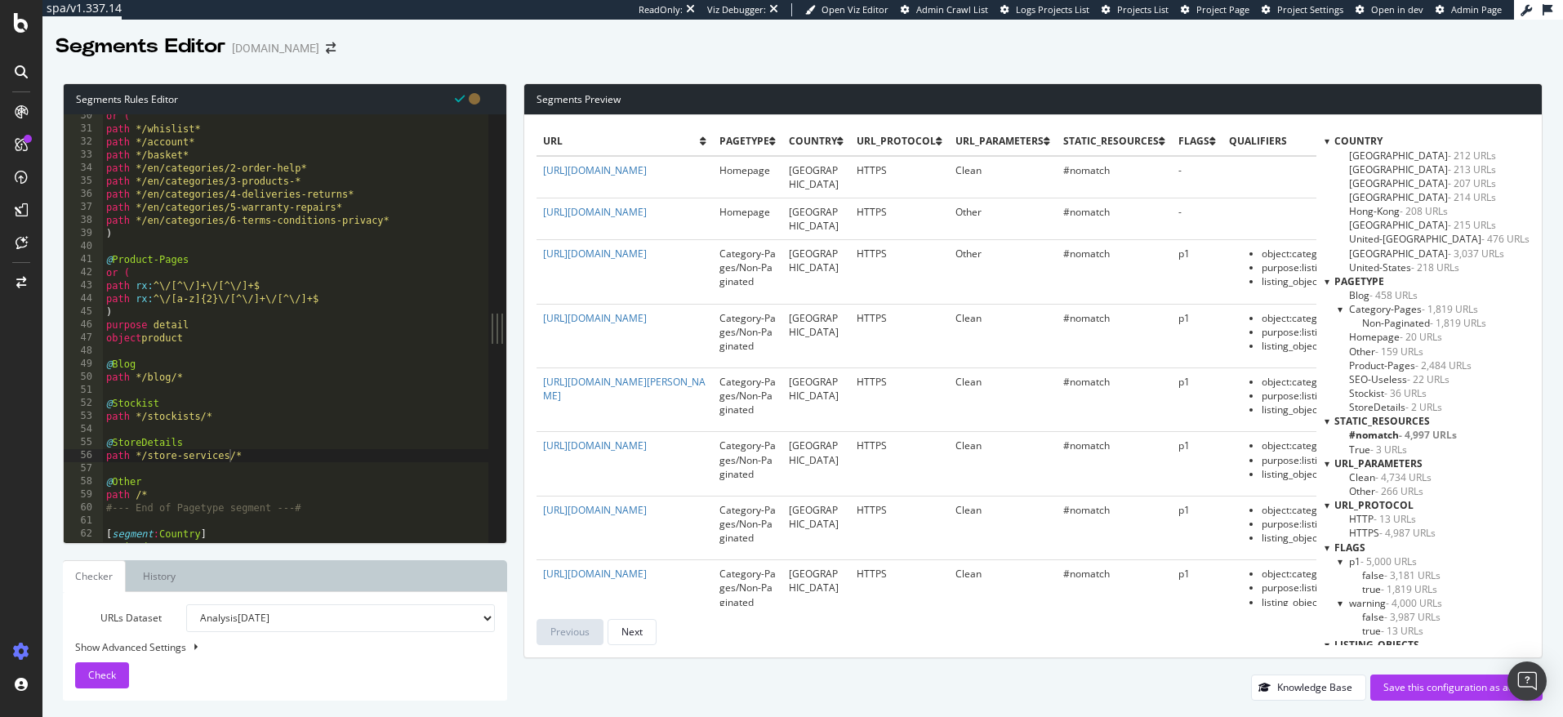
click at [1375, 404] on span "StoreDetails - 2 URLs" at bounding box center [1395, 407] width 93 height 14
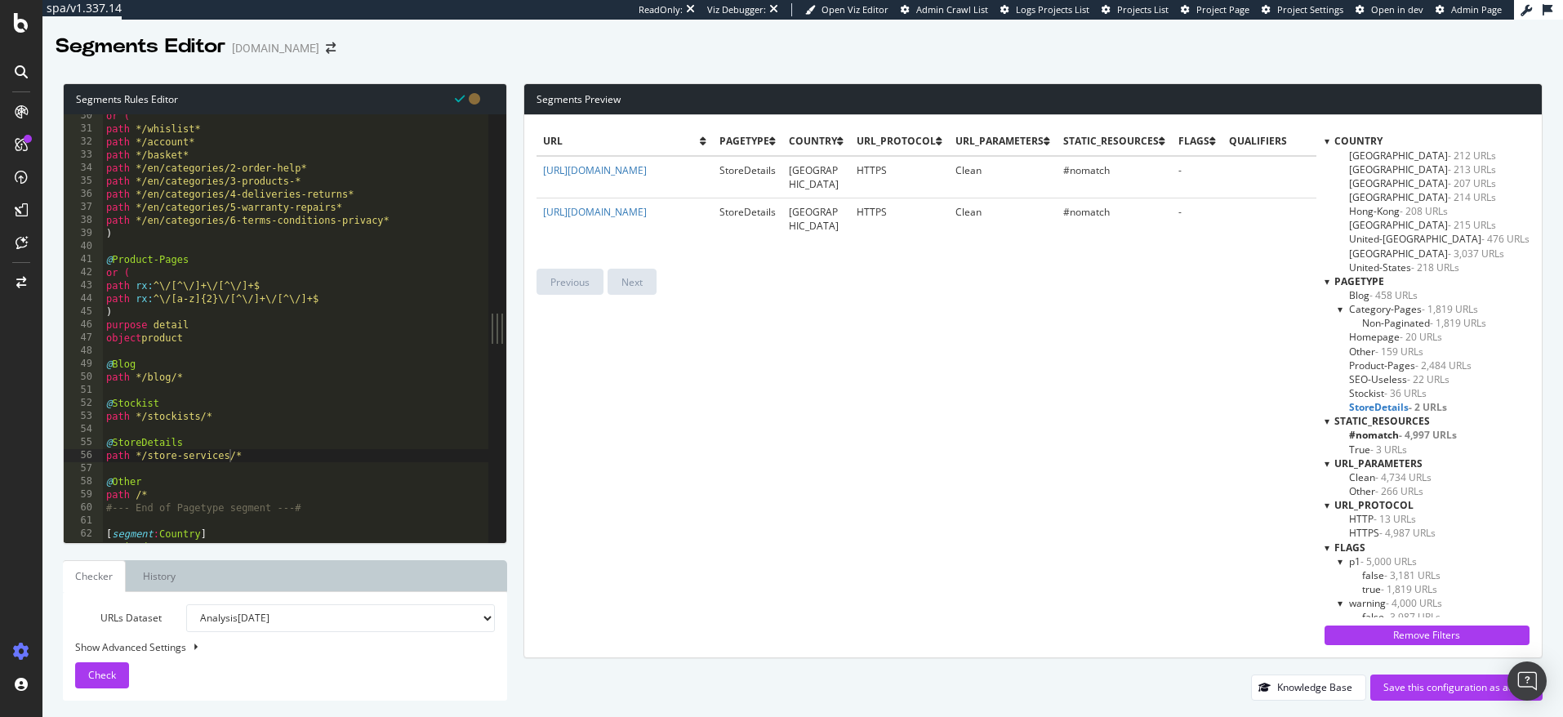
click at [1387, 353] on span "- 159 URLs" at bounding box center [1400, 352] width 48 height 14
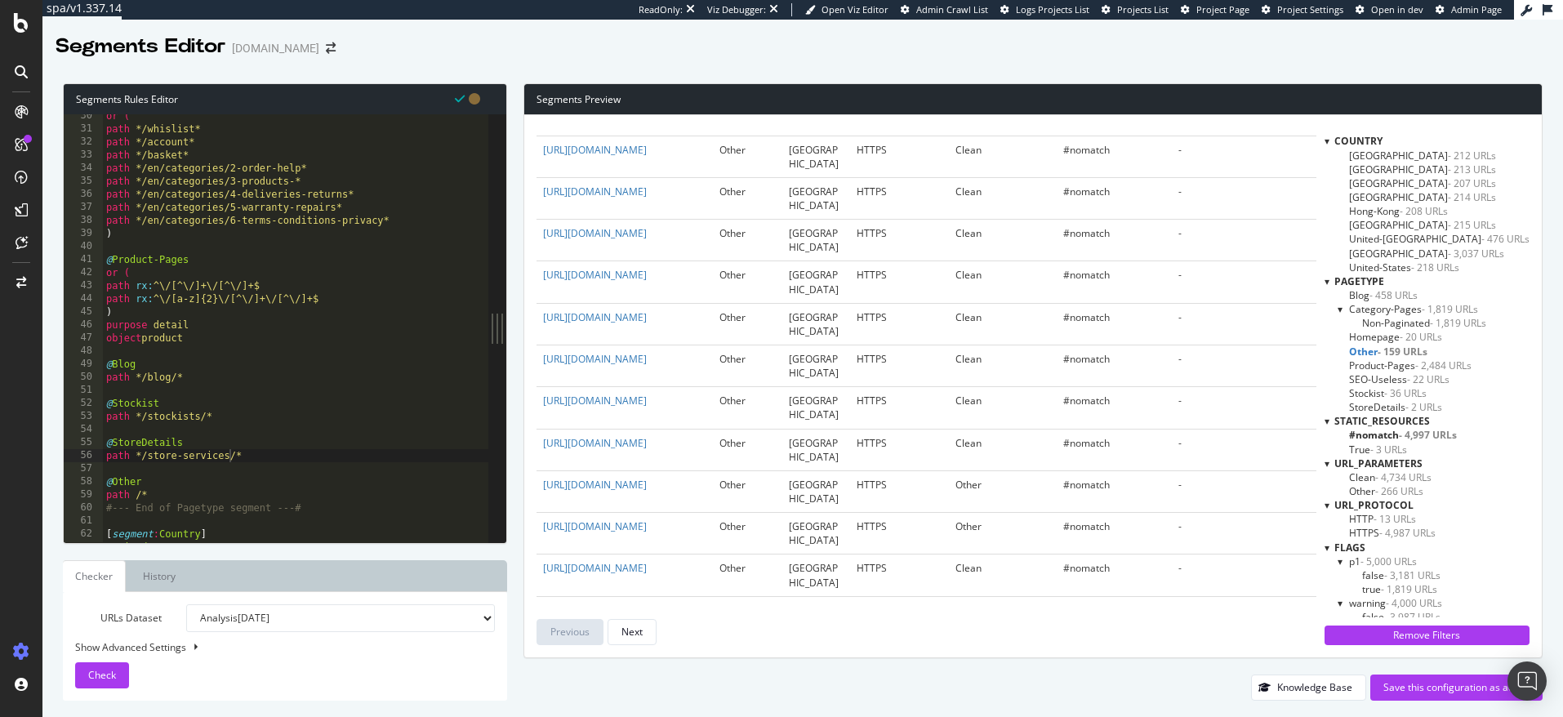
scroll to position [779, 0]
click at [628, 402] on link "[URL][DOMAIN_NAME]" at bounding box center [595, 396] width 104 height 14
click at [109, 404] on div "or ( path */whislist* path */account* path */basket* path */en/categories/2-ord…" at bounding box center [296, 336] width 386 height 454
drag, startPoint x: 109, startPoint y: 404, endPoint x: 223, endPoint y: 413, distance: 114.8
click at [223, 413] on div "or ( path */whislist* path */account* path */basket* path */en/categories/2-ord…" at bounding box center [296, 336] width 386 height 454
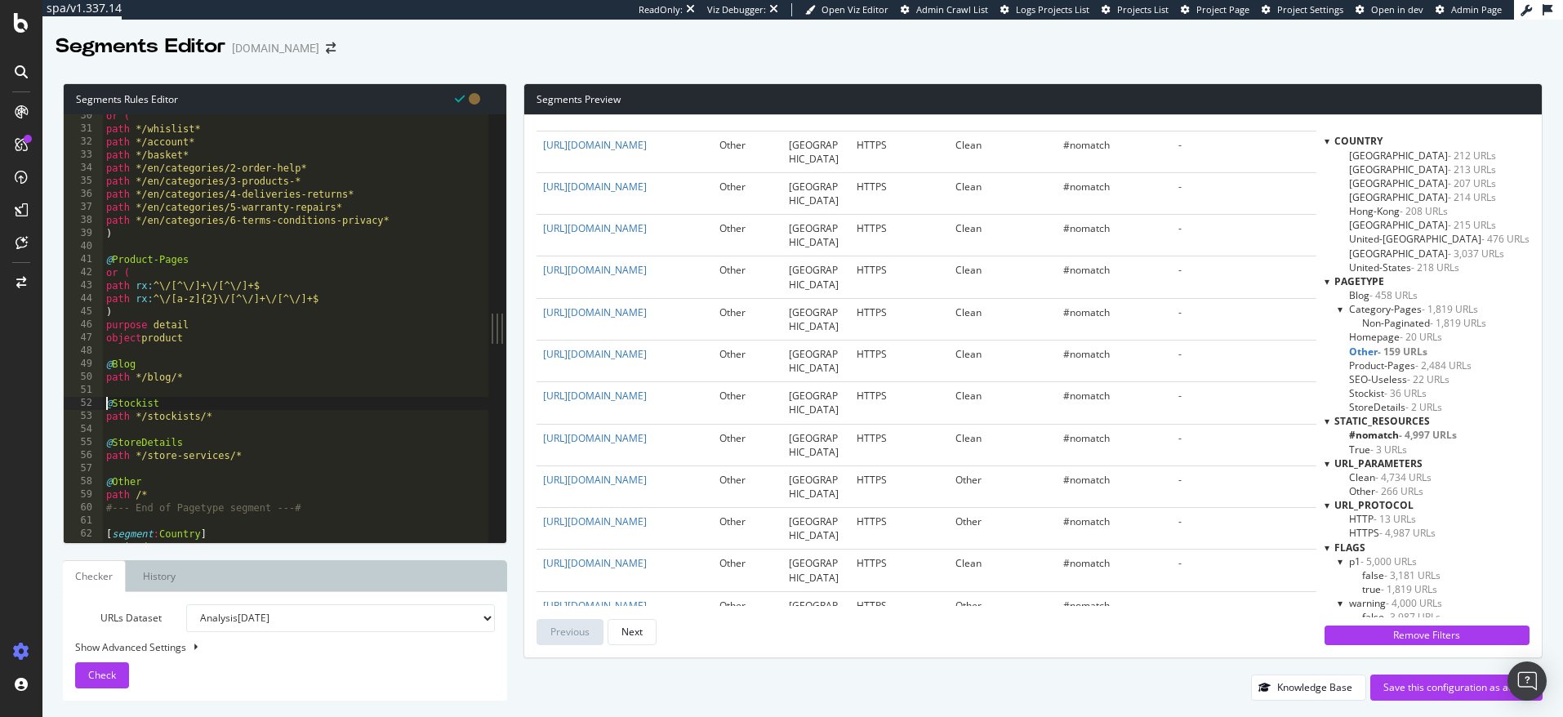
type textarea "@Stockist"
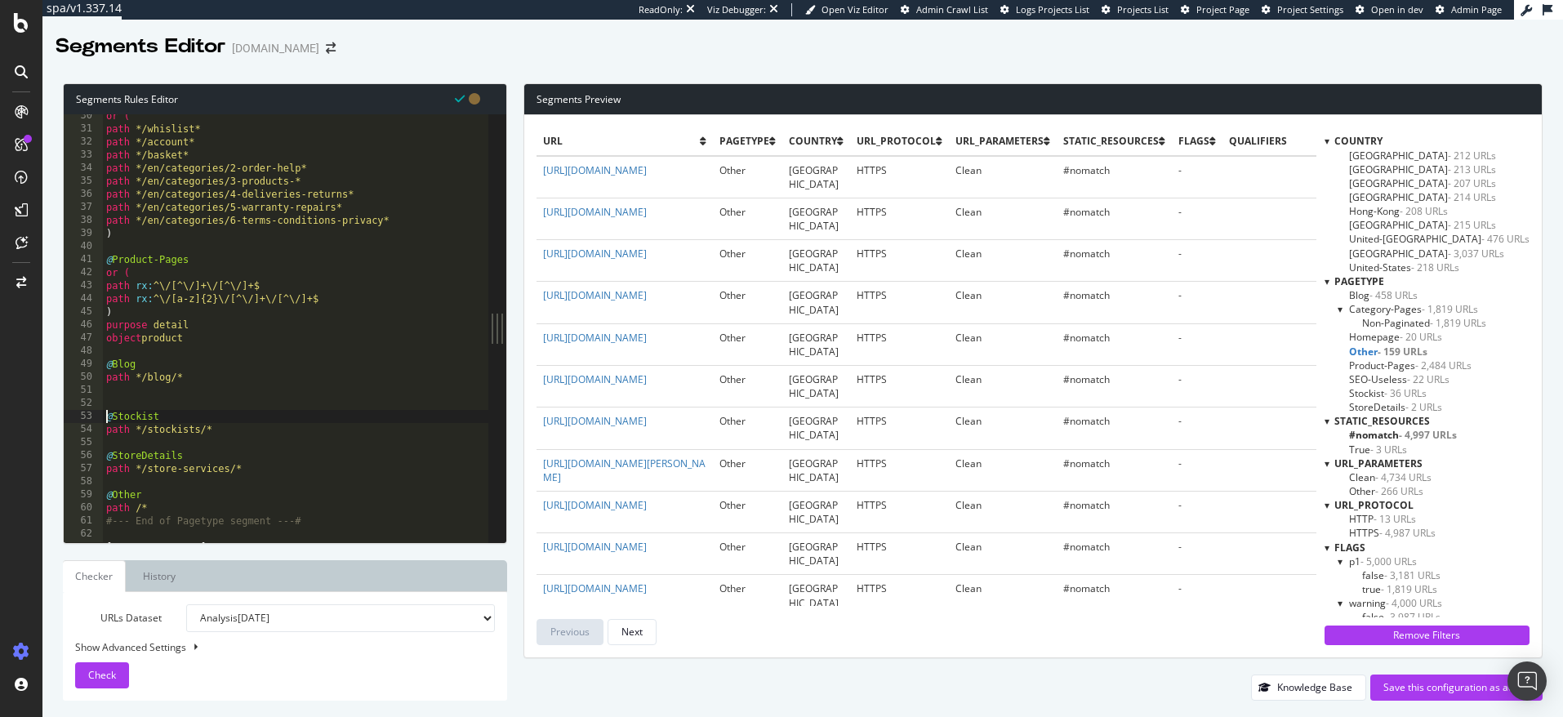
scroll to position [0, 0]
paste textarea "path */stockists/*"
click at [199, 417] on div "or ( path */whislist* path */account* path */basket* path */en/categories/2-ord…" at bounding box center [296, 336] width 386 height 454
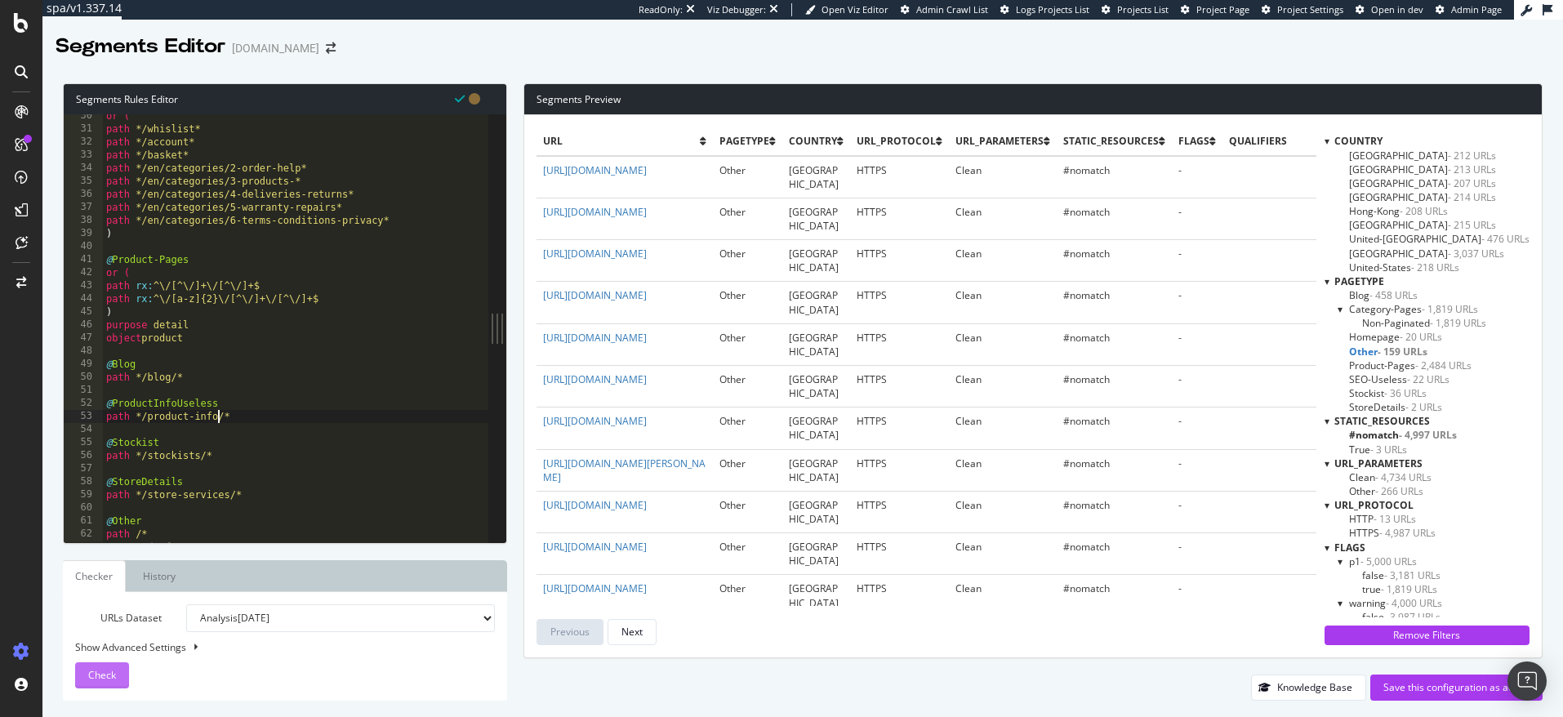
click at [99, 682] on div "Check" at bounding box center [102, 675] width 28 height 14
click at [1407, 377] on span "ProductInfoUseless - 43 URLs" at bounding box center [1414, 379] width 131 height 14
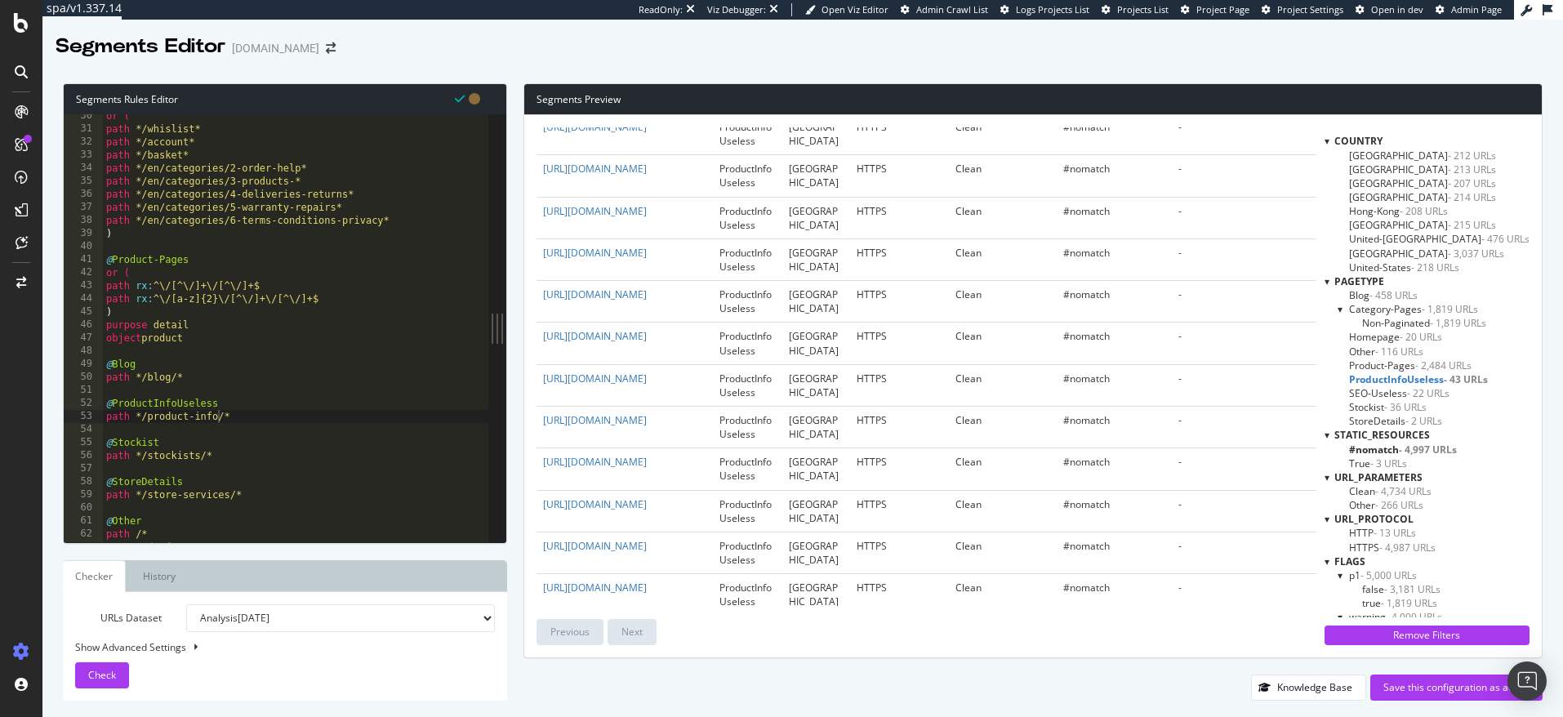
scroll to position [1384, 0]
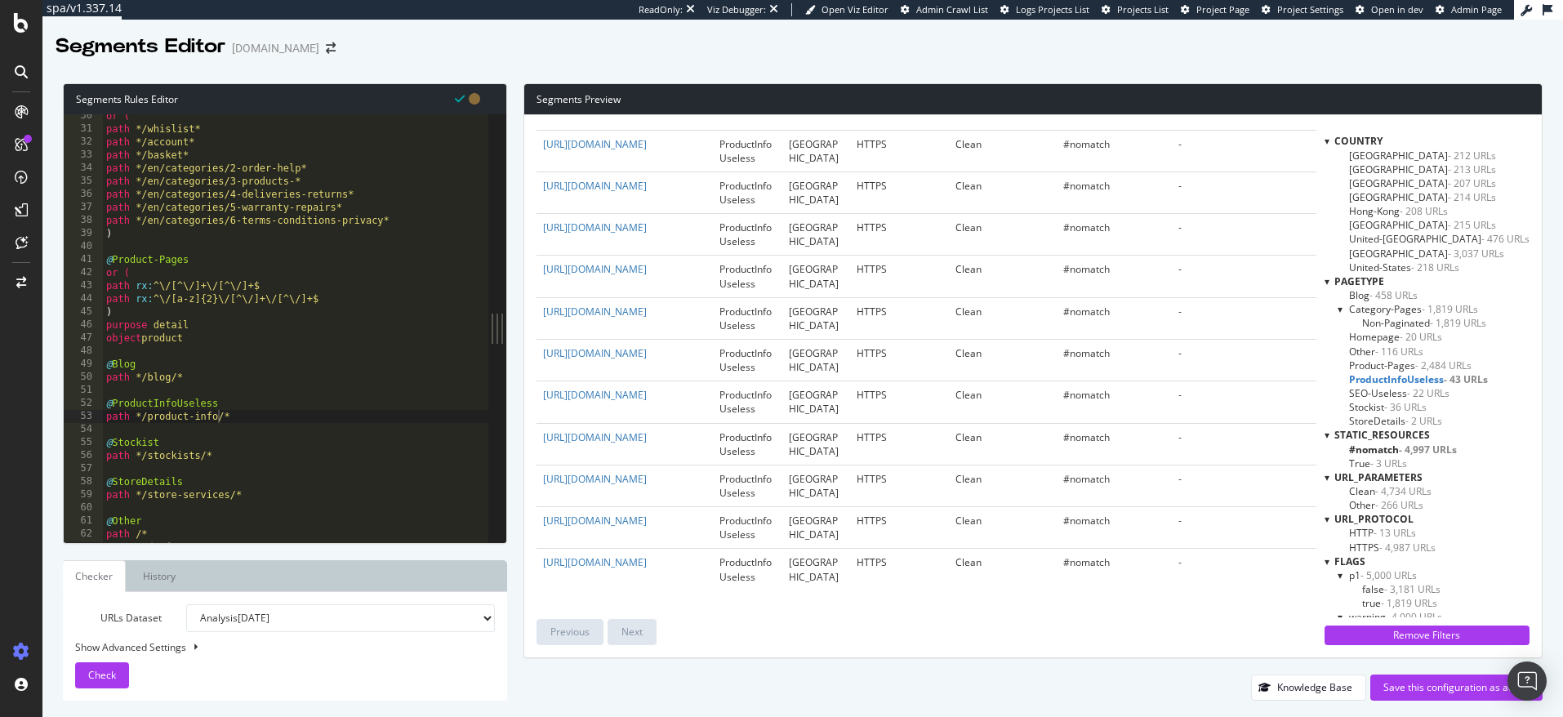
click at [1395, 349] on span "- 116 URLs" at bounding box center [1400, 352] width 48 height 14
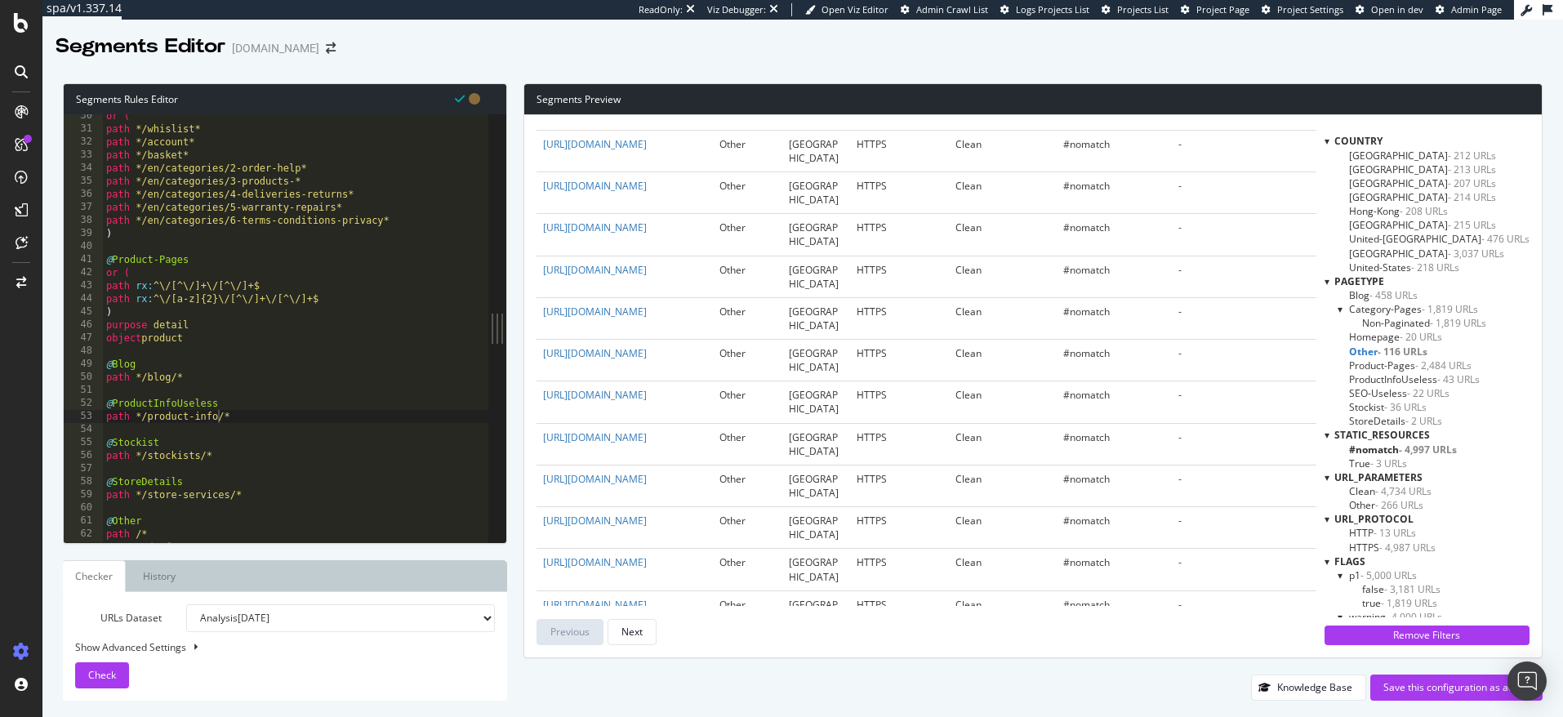
scroll to position [492, 0]
click at [647, 344] on link "https://www.monicavinader.com/product-passport" at bounding box center [595, 348] width 104 height 14
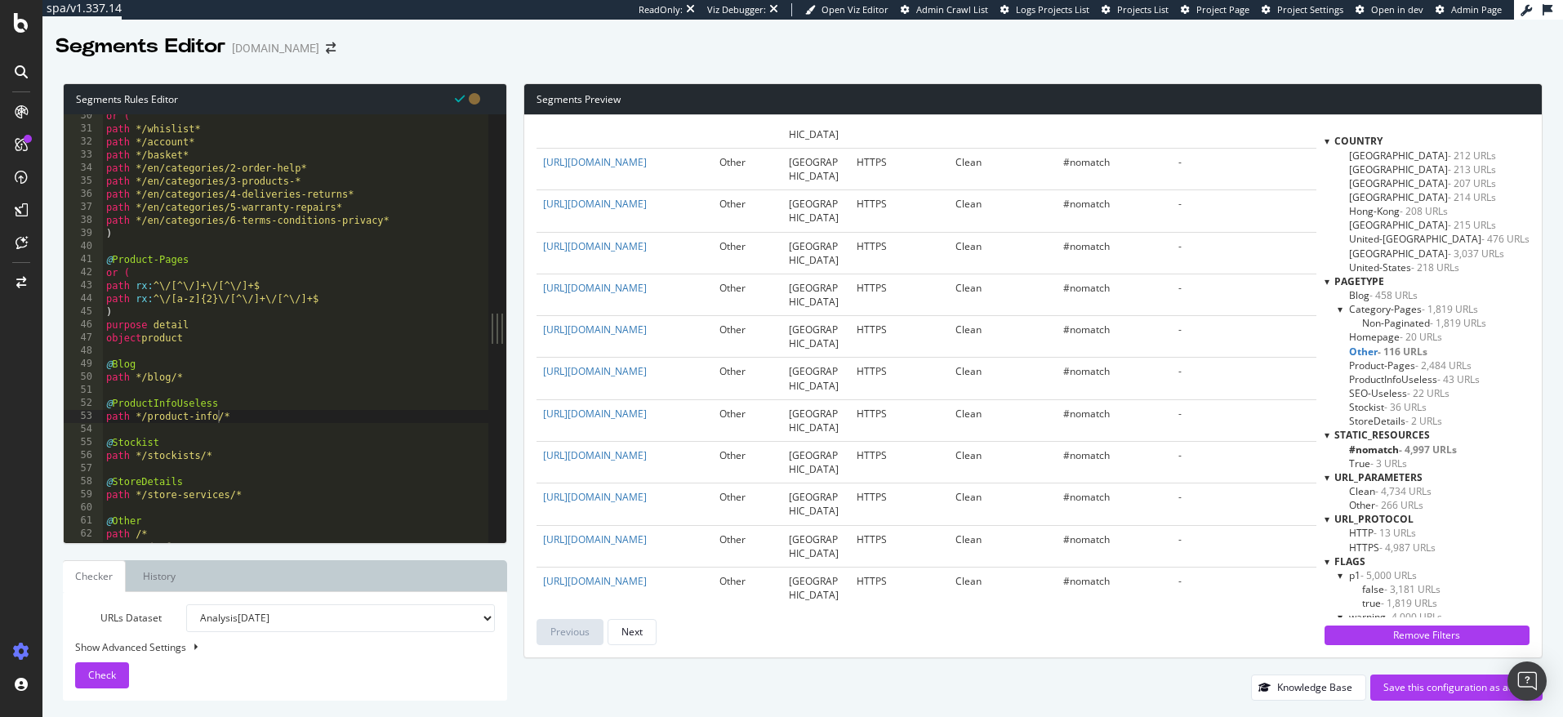
scroll to position [4581, 0]
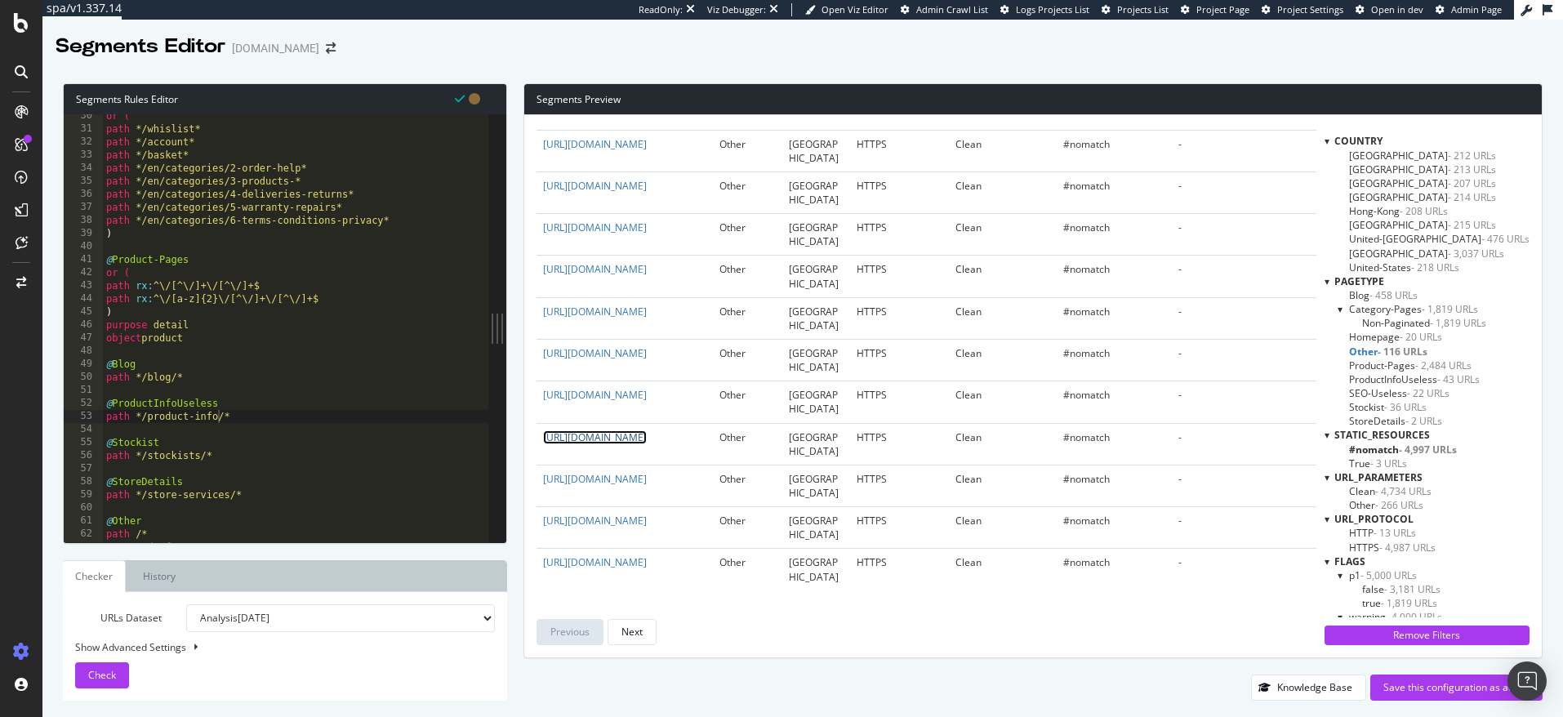
click at [647, 430] on link "https://www.monicavinader.com/lab-grown-diamond-alphabet-l-pendant-charm/gold-d…" at bounding box center [595, 437] width 104 height 14
click at [640, 346] on link "https://www.monicavinader.com/seal-initial-n-chain-bracelet/gold-vermeil-initia…" at bounding box center [595, 353] width 104 height 14
click at [647, 514] on link "https://www.monicavinader.com/wishlist/add/Products_StockItem_44234" at bounding box center [595, 521] width 104 height 14
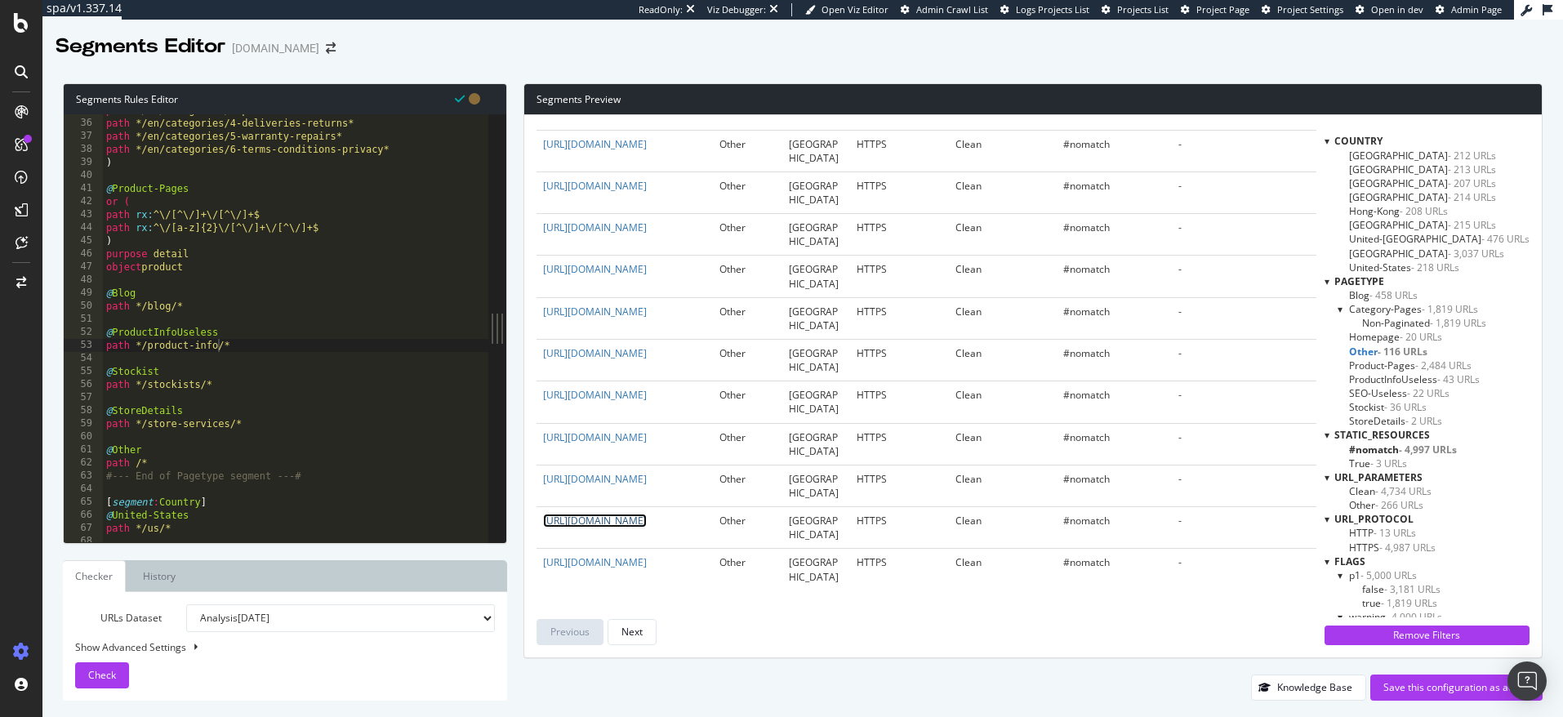
scroll to position [496, 0]
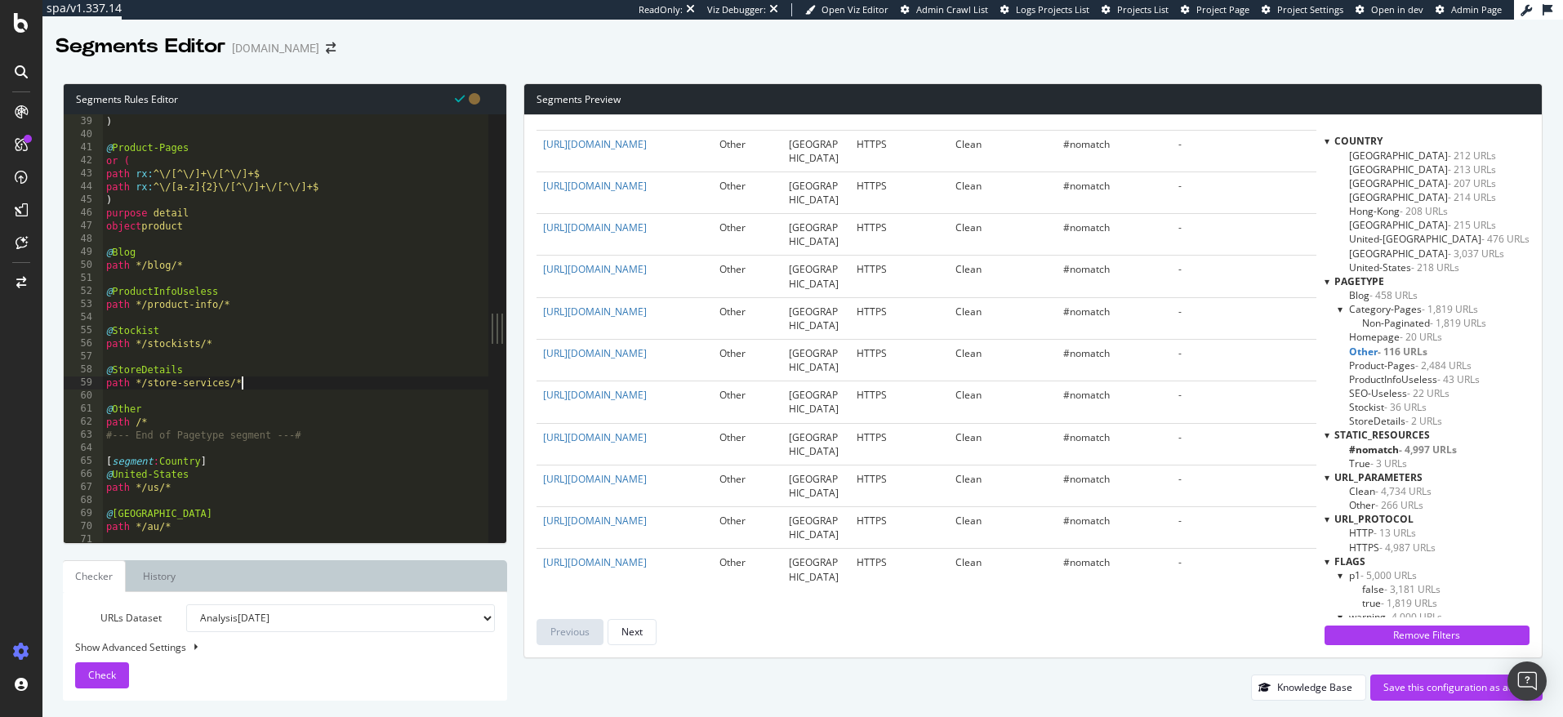
click at [250, 386] on div "path */en/categories/6-terms-conditions-privacy* ) @ Product-Pages or ( path rx…" at bounding box center [296, 329] width 386 height 454
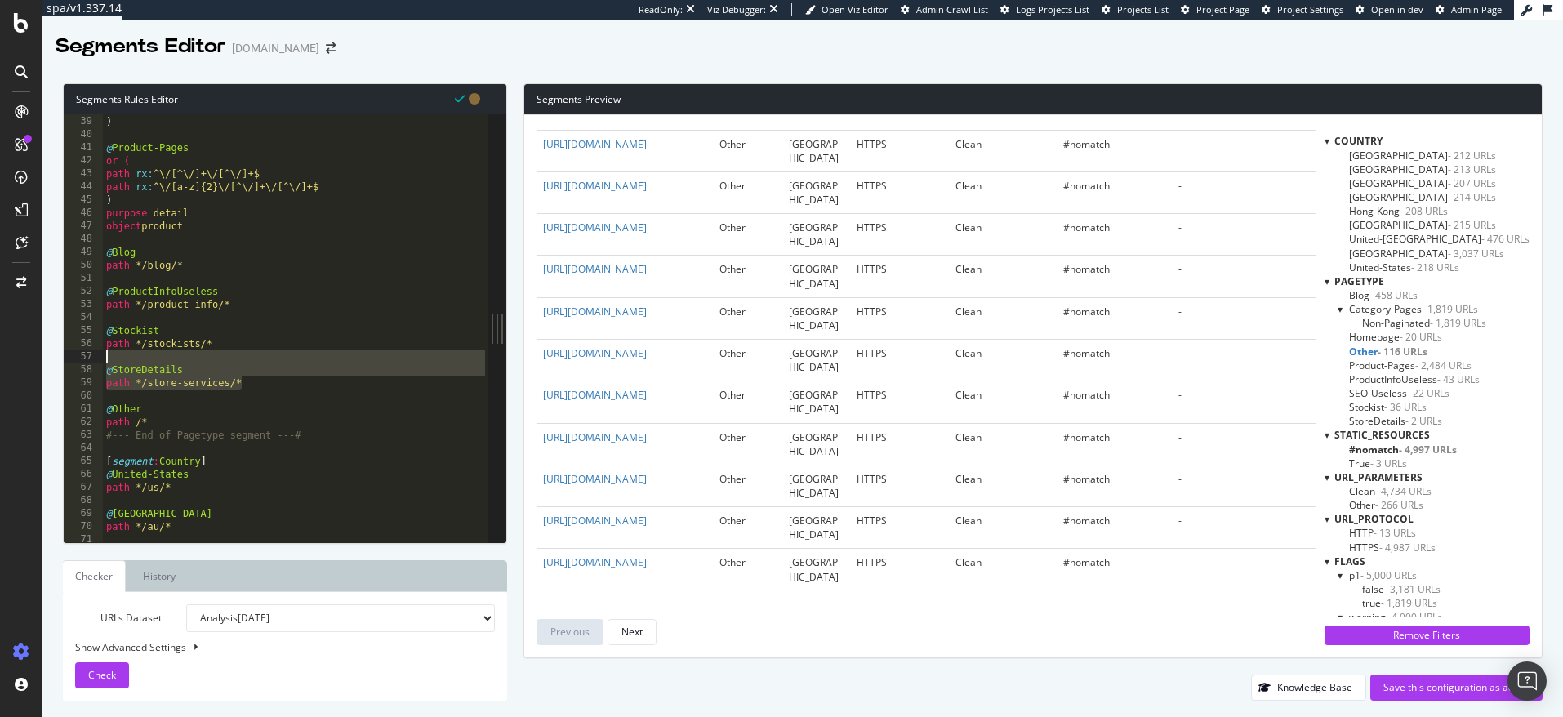
drag, startPoint x: 248, startPoint y: 385, endPoint x: 104, endPoint y: 363, distance: 145.3
click at [104, 363] on div "path */en/categories/6-terms-conditions-privacy* ) @ Product-Pages or ( path rx…" at bounding box center [296, 329] width 386 height 454
click at [220, 350] on div "path */en/categories/6-terms-conditions-privacy* ) @ Product-Pages or ( path rx…" at bounding box center [296, 329] width 386 height 454
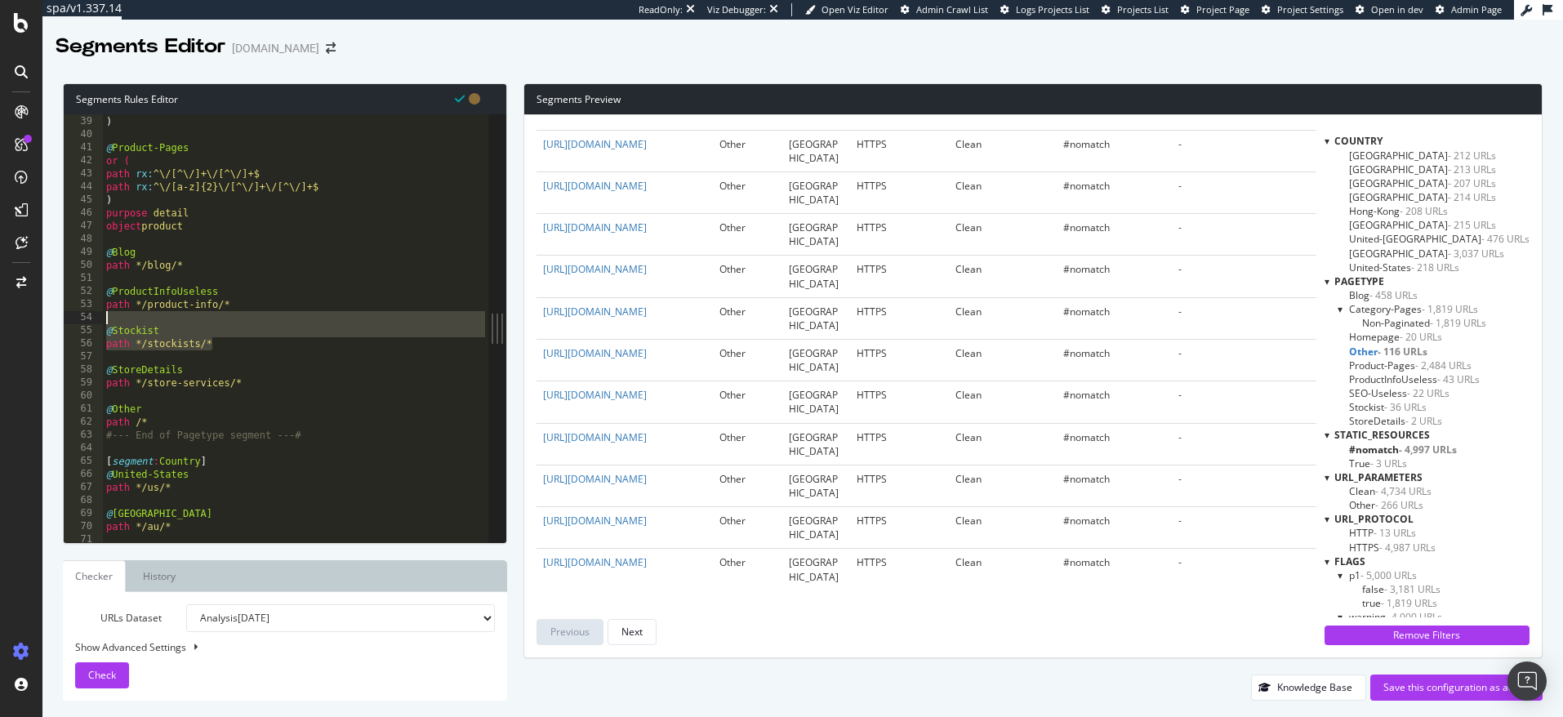
drag, startPoint x: 215, startPoint y: 344, endPoint x: 105, endPoint y: 315, distance: 113.9
click at [104, 315] on div "path */en/categories/6-terms-conditions-privacy* ) @ Product-Pages or ( path rx…" at bounding box center [296, 329] width 386 height 454
click at [104, 331] on div "path */en/categories/6-terms-conditions-privacy* ) @ Product-Pages or ( path rx…" at bounding box center [296, 329] width 386 height 454
drag, startPoint x: 105, startPoint y: 331, endPoint x: 209, endPoint y: 343, distance: 105.3
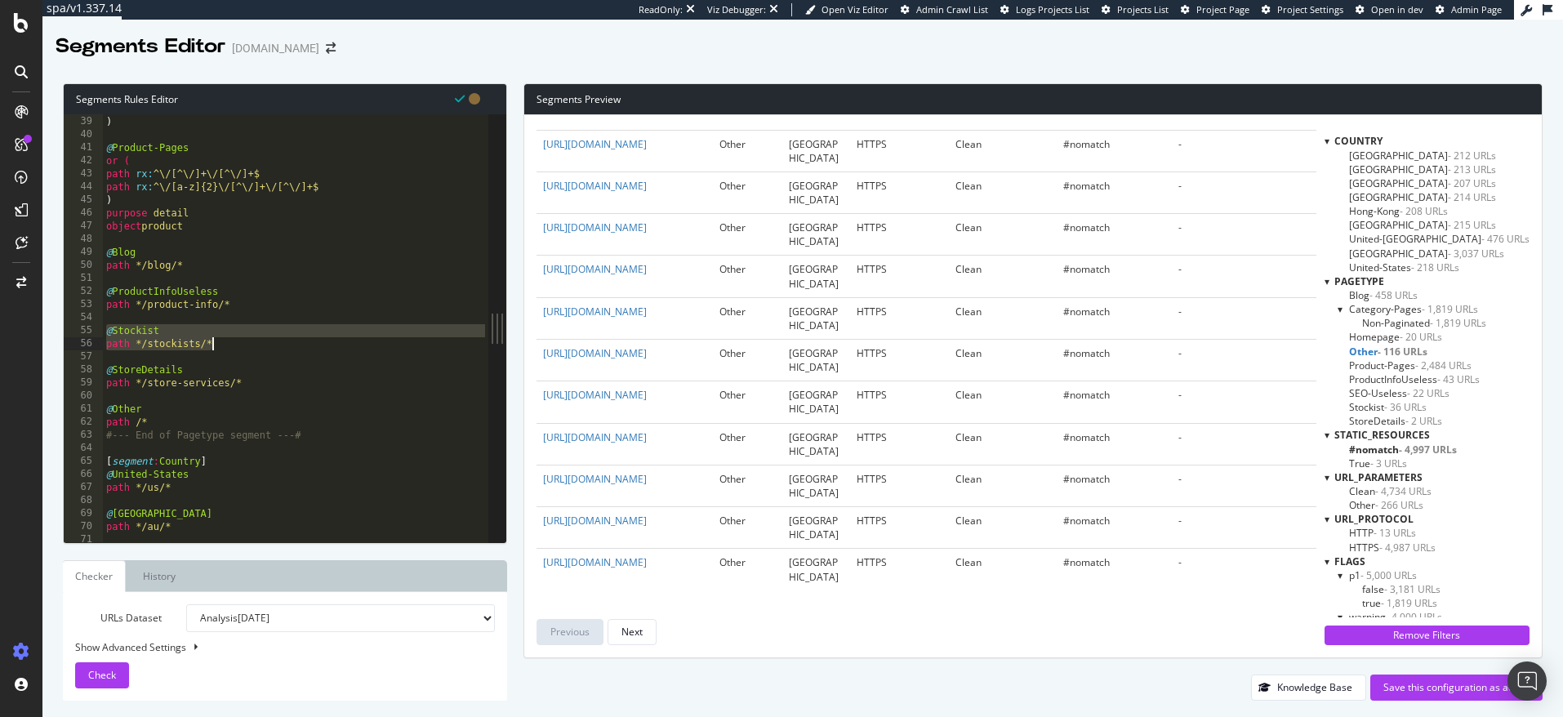
click at [209, 343] on div "path */en/categories/6-terms-conditions-privacy* ) @ Product-Pages or ( path rx…" at bounding box center [296, 329] width 386 height 454
type textarea "@Stockist path */stockists/*"
click at [132, 319] on div "path */en/categories/6-terms-conditions-privacy* ) @ Product-Pages or ( path rx…" at bounding box center [296, 329] width 386 height 454
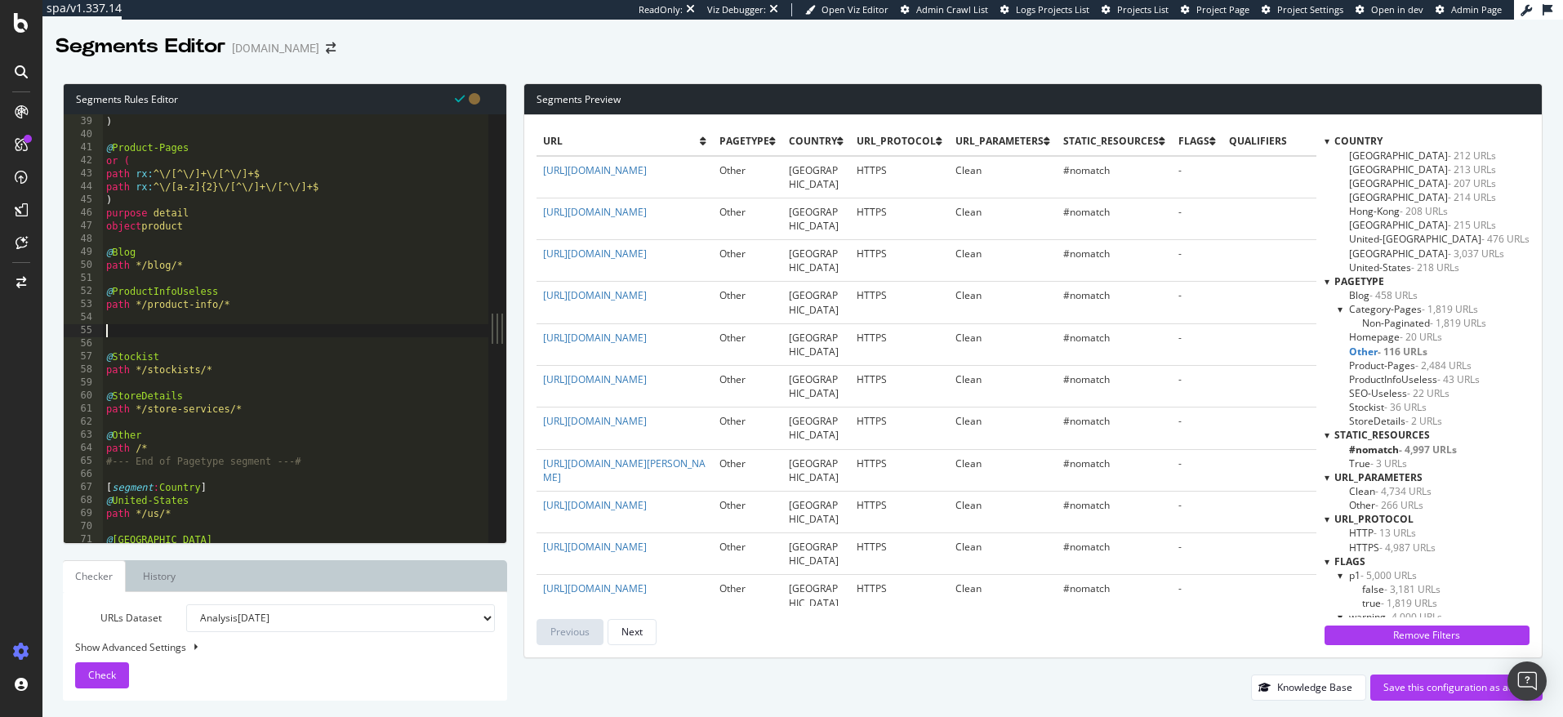
paste textarea "path */stockists/*"
click at [201, 341] on div "path */en/categories/6-terms-conditions-privacy* ) @ Product-Pages or ( path rx…" at bounding box center [296, 329] width 386 height 454
click at [115, 671] on span "Check" at bounding box center [102, 675] width 28 height 14
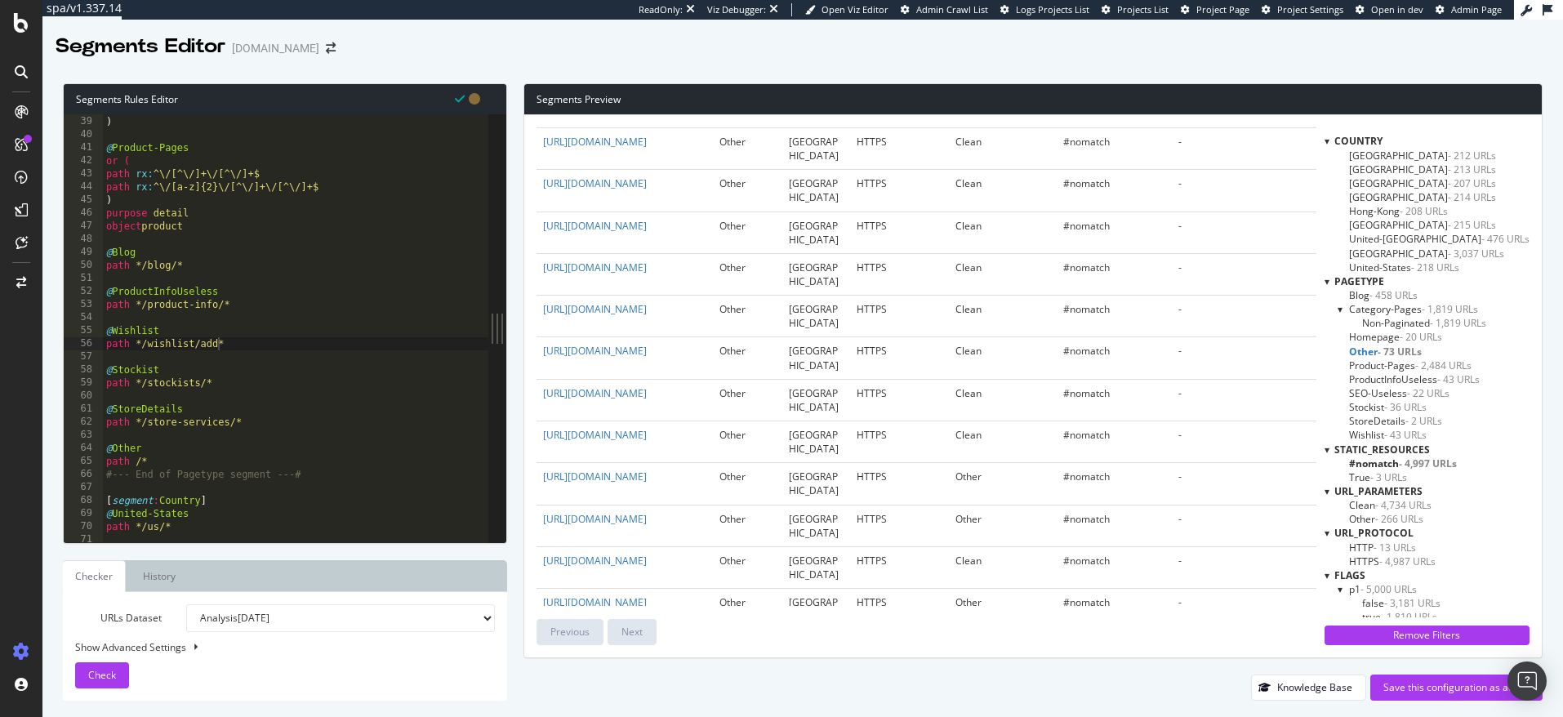
scroll to position [0, 0]
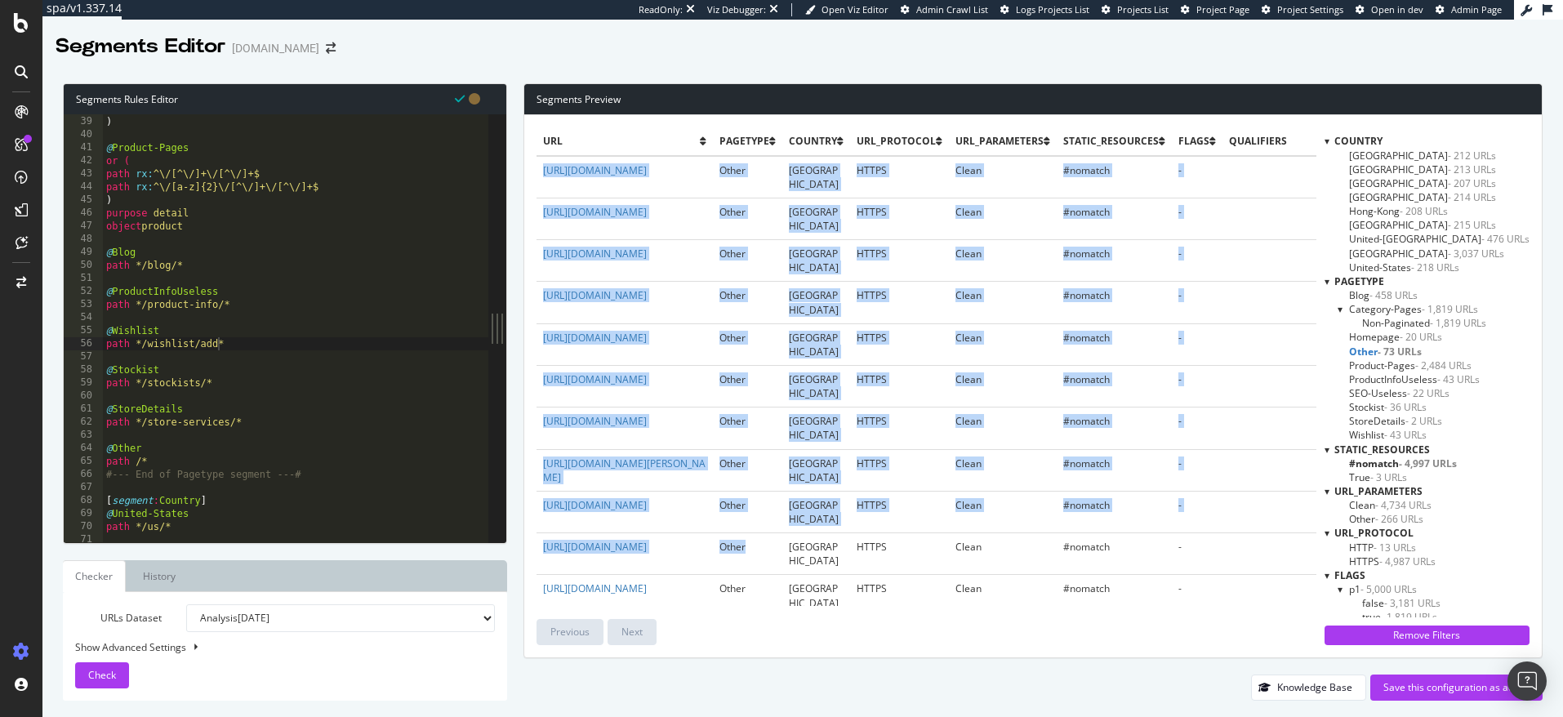
drag, startPoint x: 588, startPoint y: 158, endPoint x: 720, endPoint y: 557, distance: 419.8
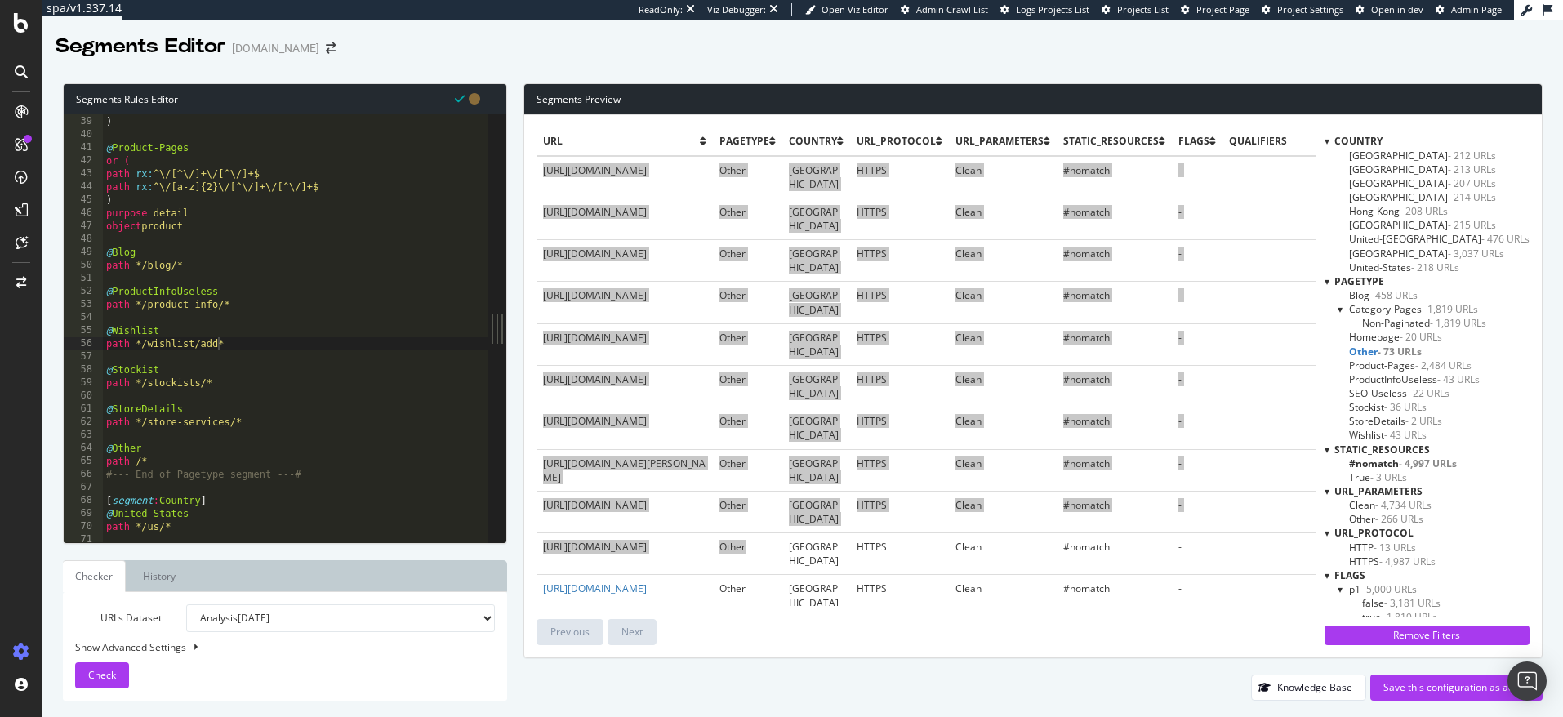
drag, startPoint x: 671, startPoint y: 553, endPoint x: 1394, endPoint y: 3, distance: 908.2
click at [0, 0] on div "spa/v1.337.14 ReadOnly: Viz Debugger: Open Viz Editor Admin Crawl List Logs Pro…" at bounding box center [781, 358] width 1563 height 717
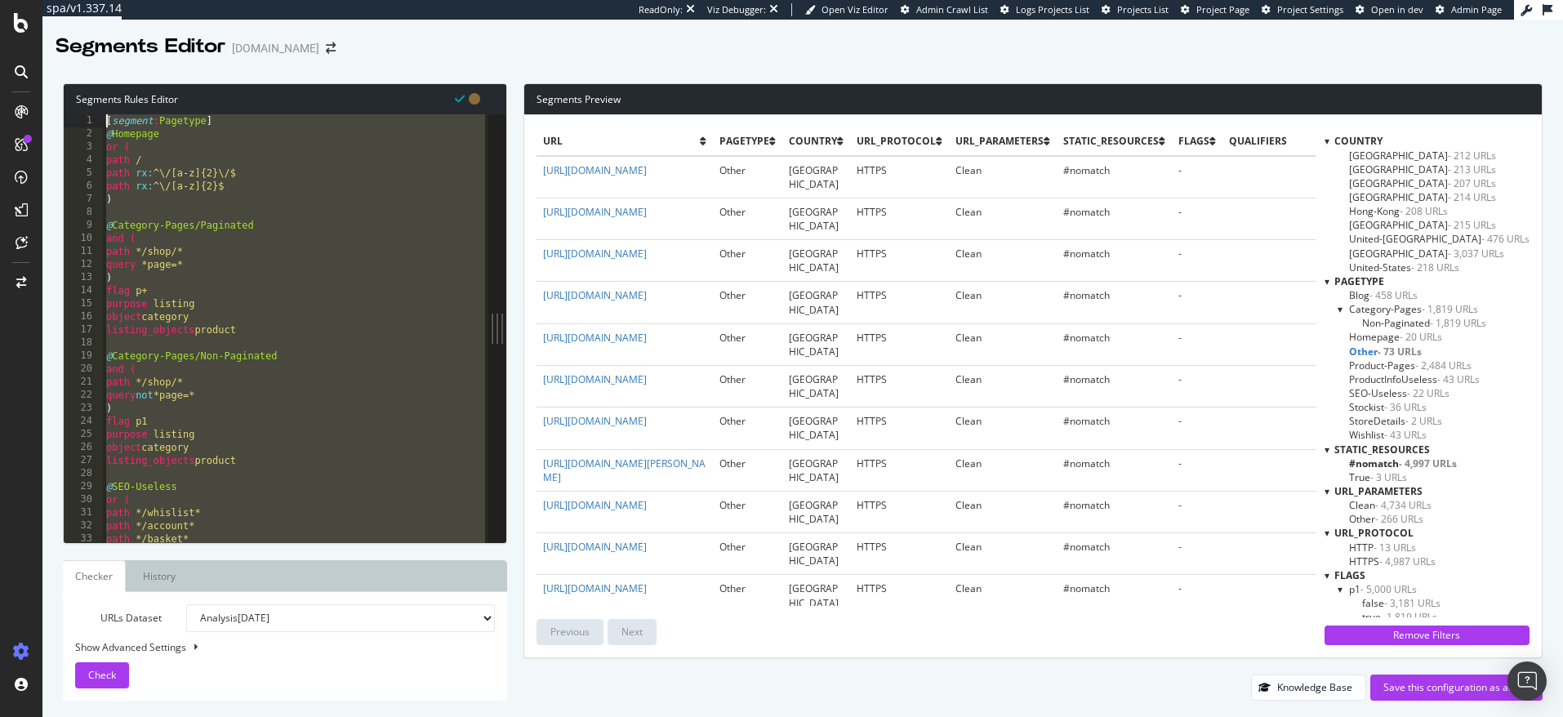
drag, startPoint x: 307, startPoint y: 469, endPoint x: 97, endPoint y: 122, distance: 405.7
click at [97, 122] on div "#--- End of Pagetype segment ---# 1 2 3 4 5 6 7 8 9 10 11 12 13 14 15 16 17 18 …" at bounding box center [276, 328] width 425 height 428
type textarea "[segment:Pagetype] @Homepage"
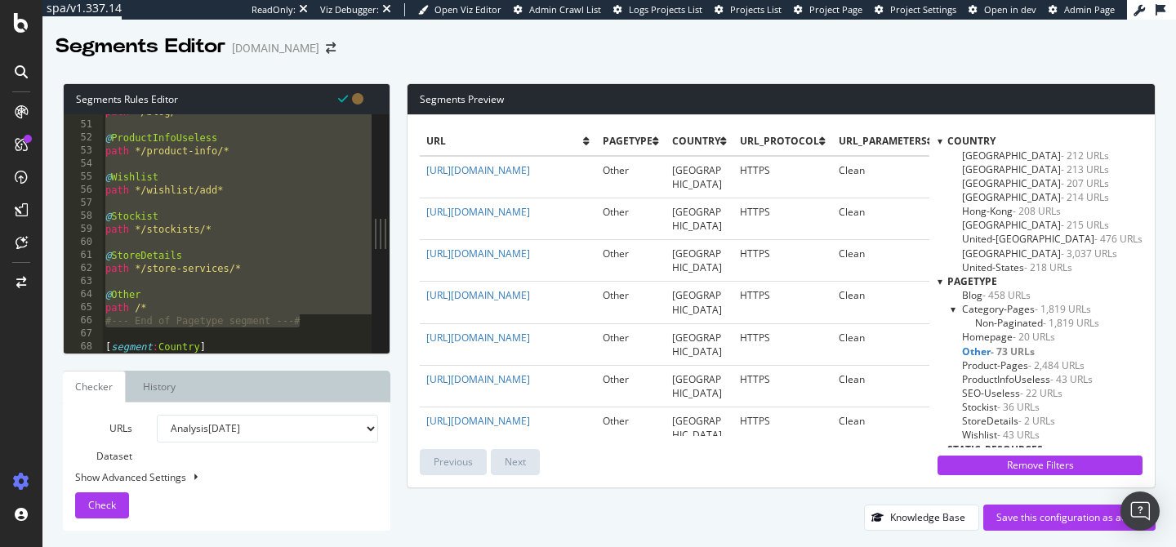
scroll to position [642, 0]
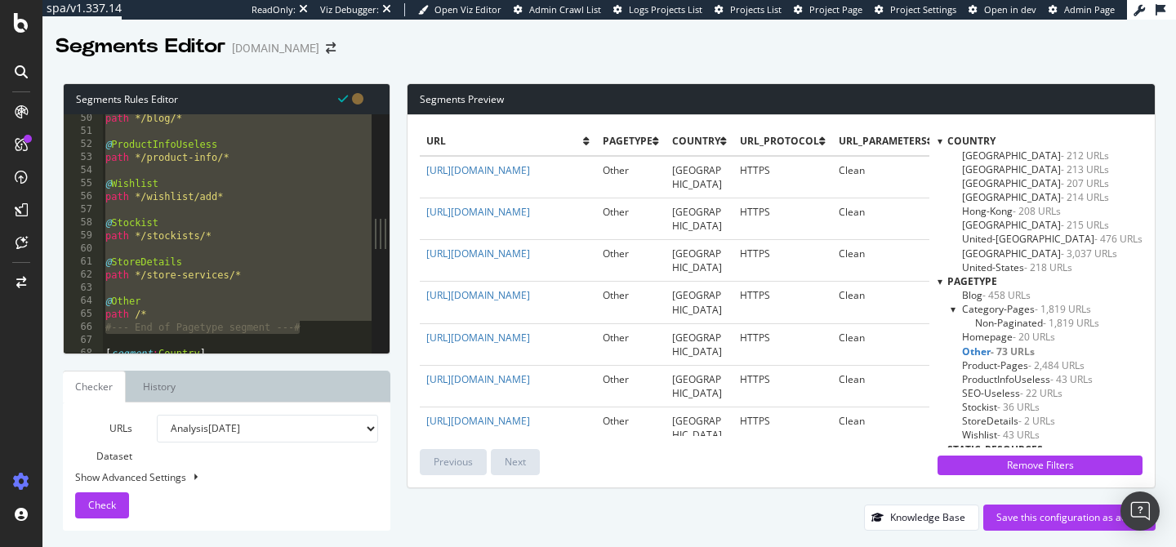
click at [258, 250] on div "path */blog/* @ ProductInfoUseless path */product-info/* @ Wishlist path */wish…" at bounding box center [246, 244] width 289 height 265
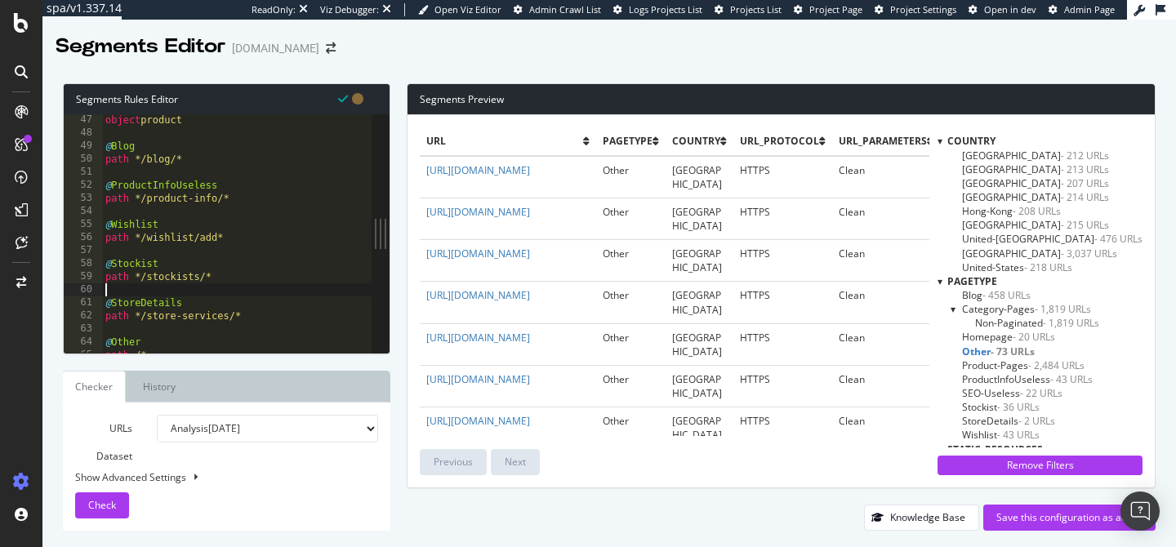
scroll to position [605, 0]
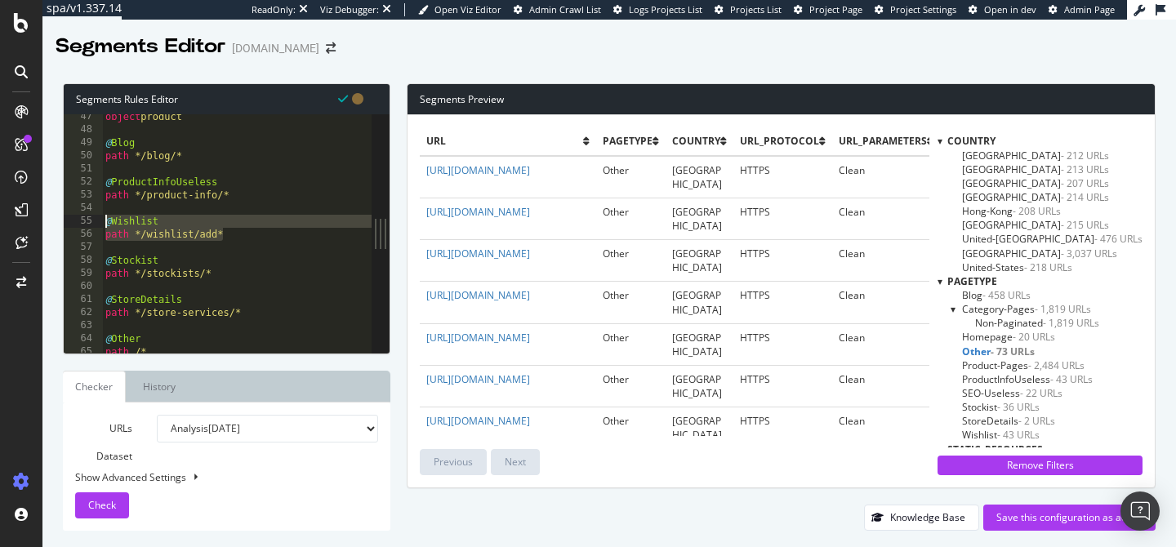
drag, startPoint x: 227, startPoint y: 236, endPoint x: 99, endPoint y: 217, distance: 129.6
click at [99, 217] on div "47 48 49 50 51 52 53 54 55 56 57 58 59 60 61 62 63 64 65 66 67 object product @…" at bounding box center [218, 233] width 308 height 239
paste textarea ")"
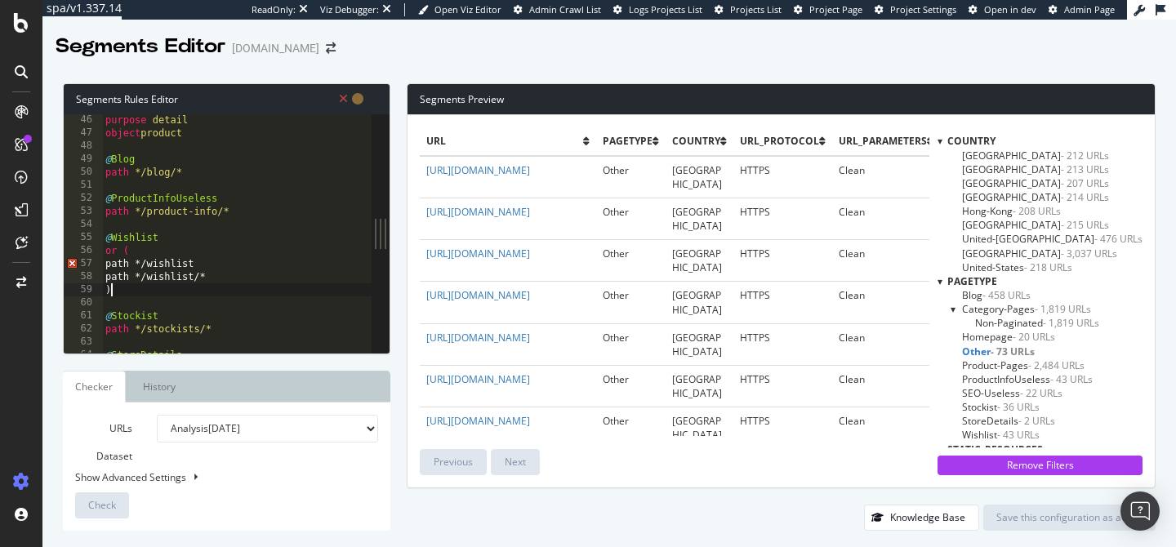
scroll to position [590, 0]
click at [115, 266] on div "purpose detail object product @ Blog path */blog/* @ ProductInfoUseless path */…" at bounding box center [246, 245] width 289 height 265
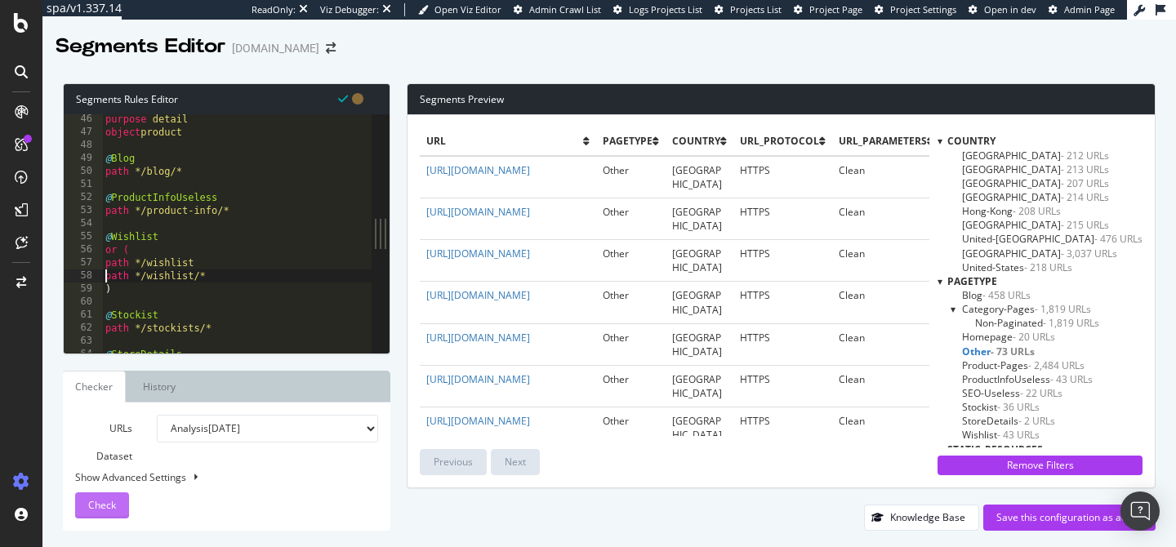
click at [95, 508] on span "Check" at bounding box center [102, 505] width 28 height 14
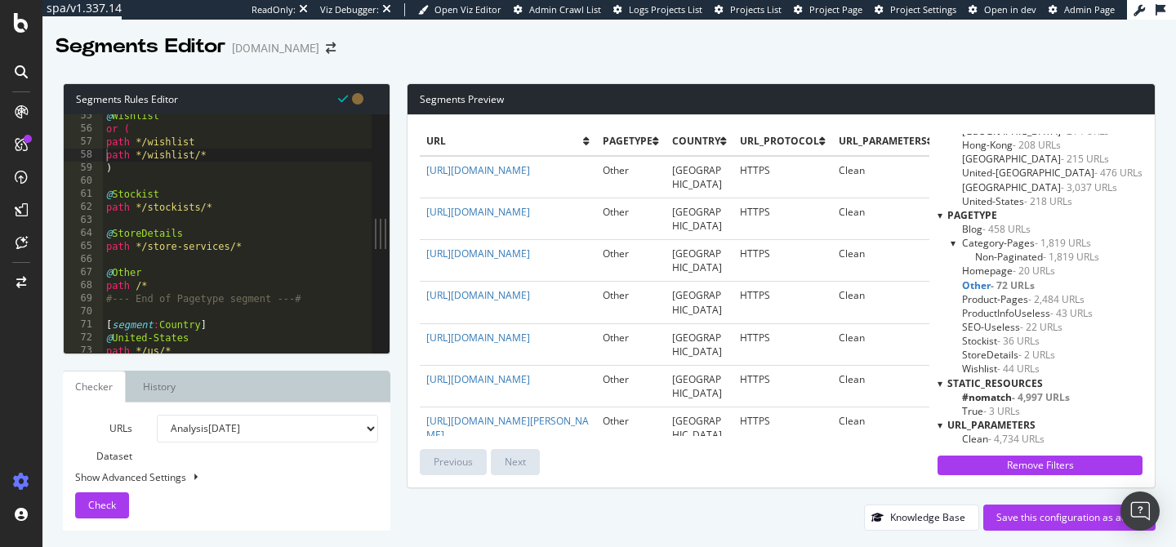
scroll to position [708, 0]
drag, startPoint x: 214, startPoint y: 208, endPoint x: 91, endPoint y: 198, distance: 123.0
click at [91, 198] on div "path */stockists/* 55 56 57 58 59 60 61 62 63 64 65 66 67 68 69 70 71 72 73 74 …" at bounding box center [218, 233] width 308 height 239
paste textarea ")"
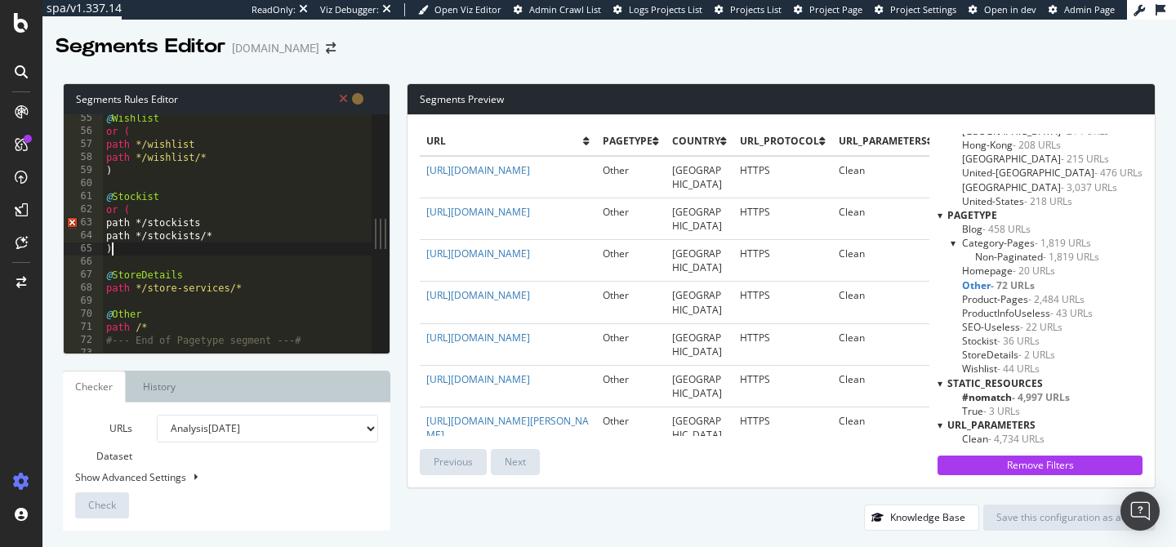
click at [118, 216] on div "@ Wishlist or ( path */wishlist path */wishlist/* ) @ Stockist or ( path */stoc…" at bounding box center [247, 244] width 289 height 265
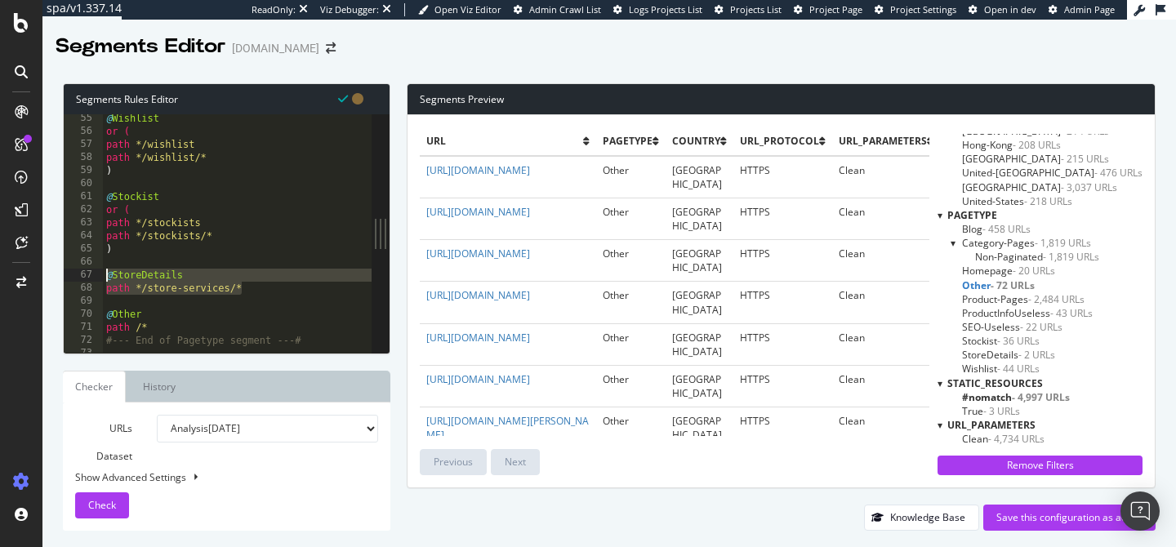
drag, startPoint x: 243, startPoint y: 290, endPoint x: 87, endPoint y: 274, distance: 156.8
click at [87, 274] on div ") 55 56 57 58 59 60 61 62 63 64 65 66 67 68 69 70 71 72 73 74 75 @ Wishlist or …" at bounding box center [218, 233] width 308 height 239
paste textarea ")"
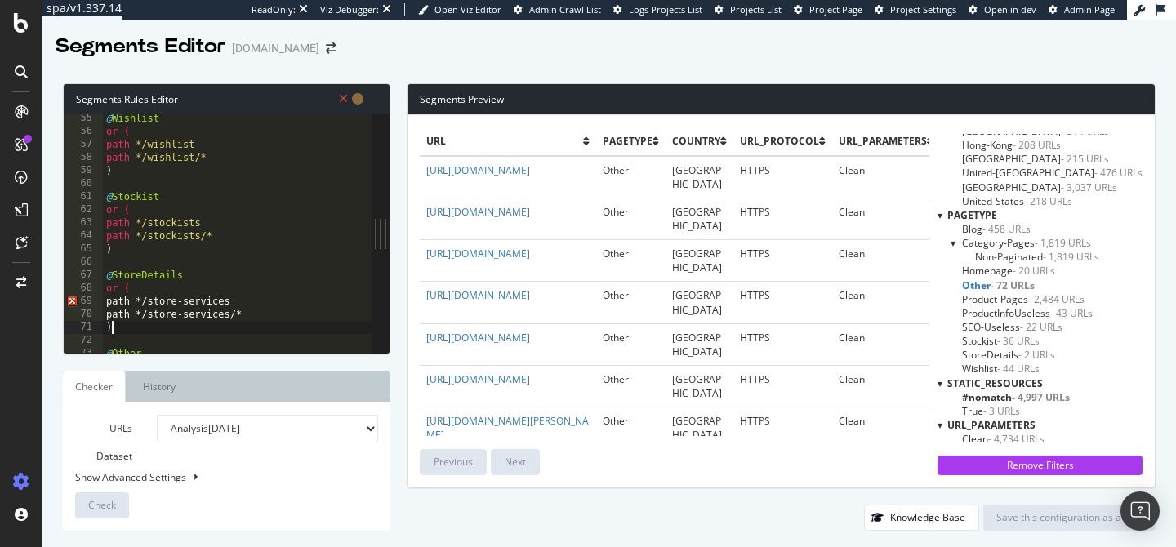
click at [118, 303] on div "@ Wishlist or ( path */wishlist path */wishlist/* ) @ Stockist or ( path */stoc…" at bounding box center [247, 244] width 289 height 265
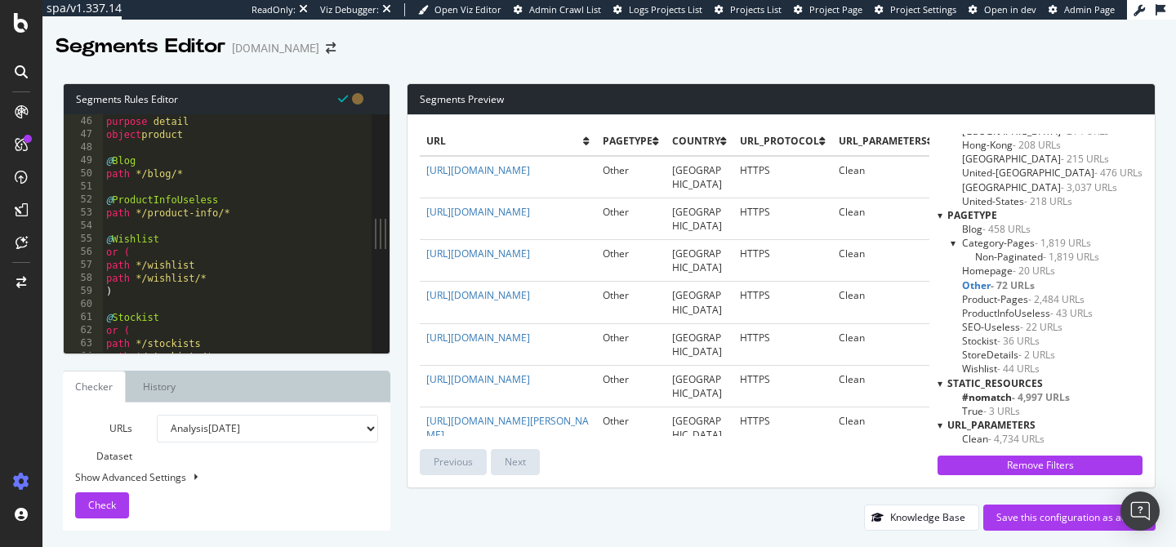
scroll to position [582, 0]
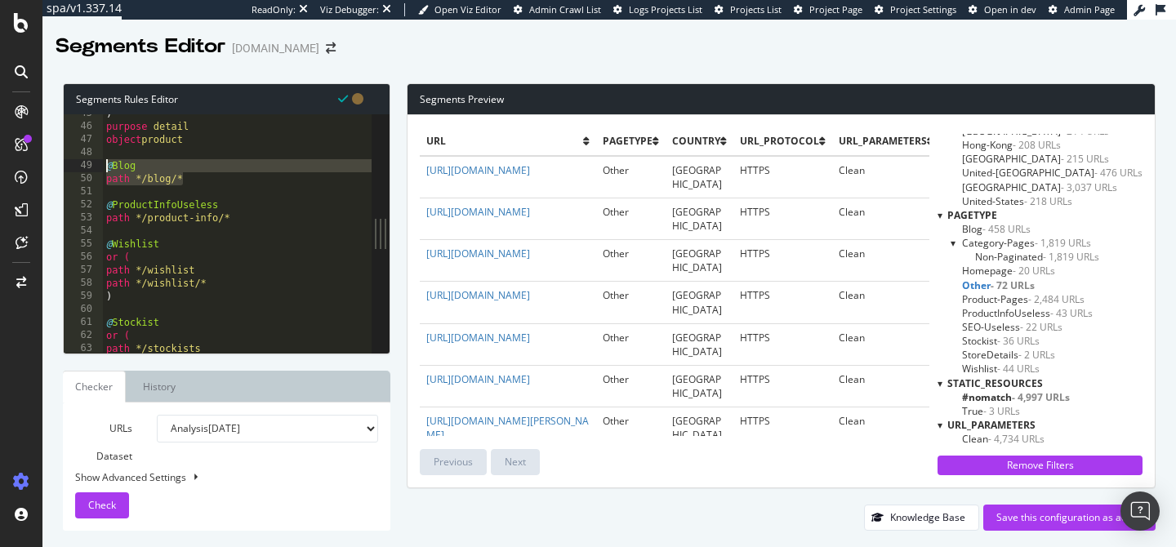
drag, startPoint x: 185, startPoint y: 182, endPoint x: 102, endPoint y: 162, distance: 85.0
click at [102, 162] on div "path */store-services/* 45 46 47 48 49 50 51 52 53 54 55 56 57 58 59 60 61 62 6…" at bounding box center [218, 233] width 308 height 239
paste textarea ")"
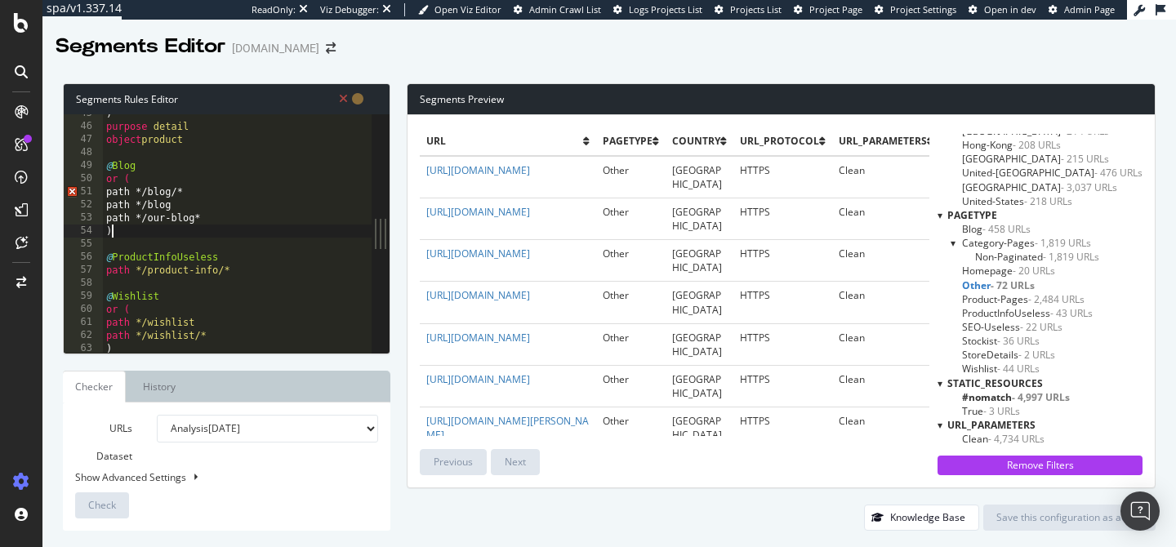
click at [118, 199] on div ") purpose detail object product @ Blog or ( path */blog/* path */blog path */ou…" at bounding box center [247, 239] width 289 height 265
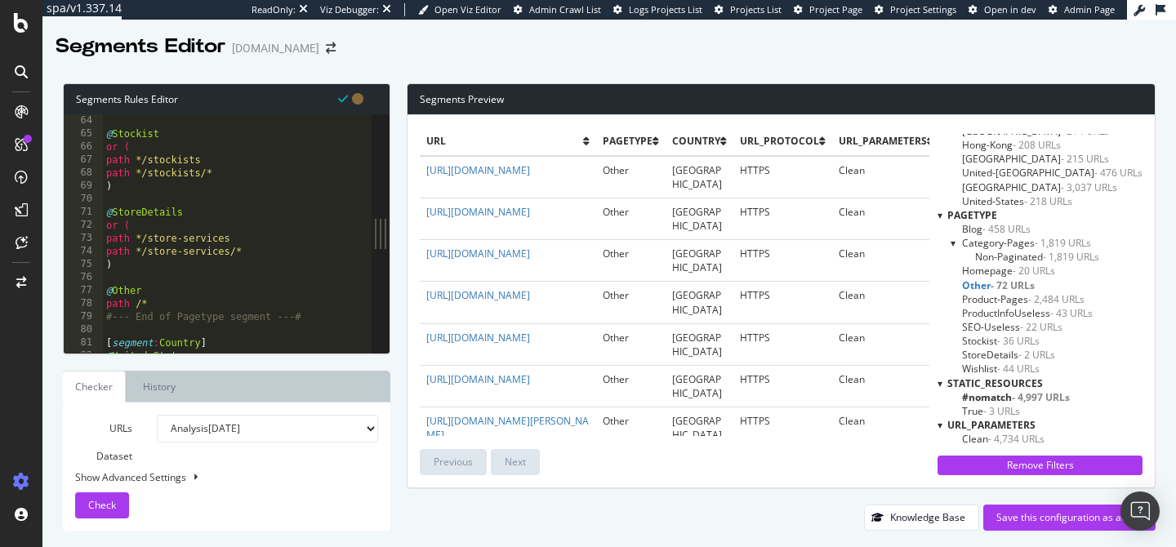
scroll to position [886, 0]
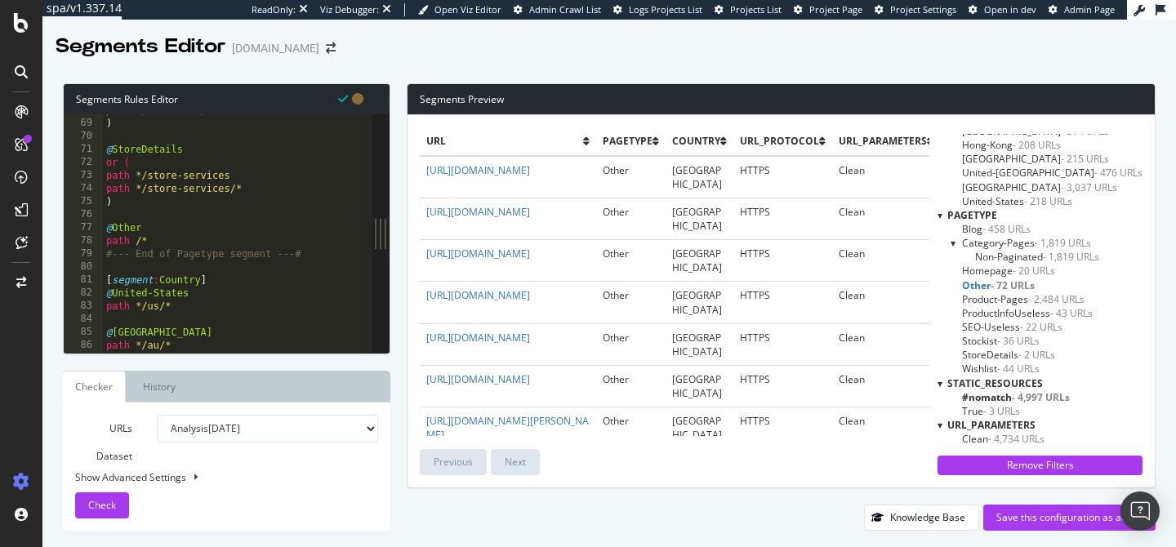
click at [115, 208] on div "path */stockists/* ) @ StoreDetails or ( path */store-services path */store-ser…" at bounding box center [247, 236] width 289 height 265
type textarea ")"
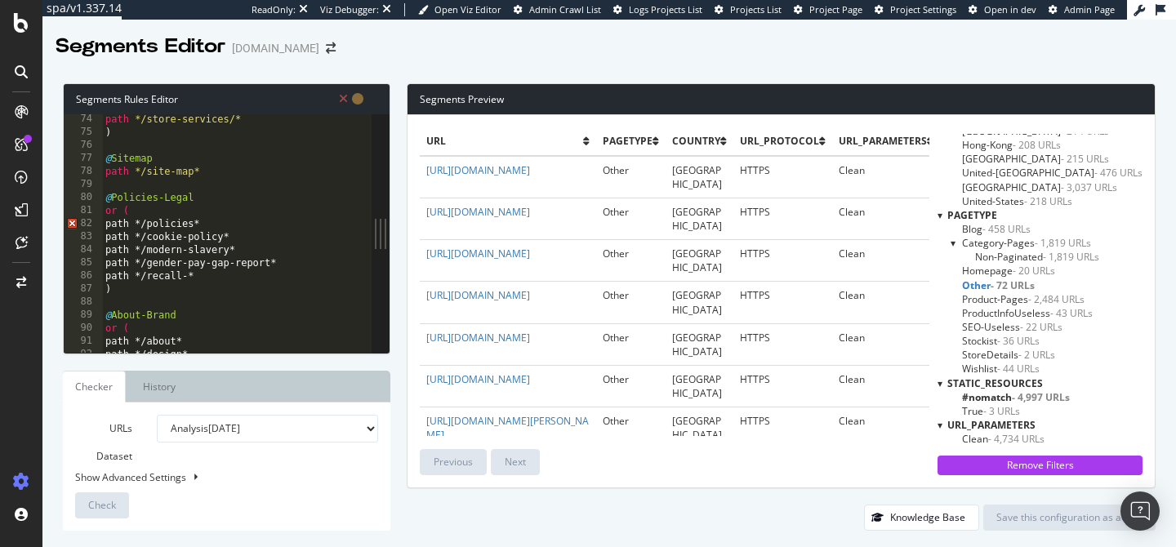
scroll to position [956, 0]
click at [117, 229] on div "path */store-services/* ) @ Sitemap path */site-map* @ Policies-Legal or ( path…" at bounding box center [246, 245] width 289 height 265
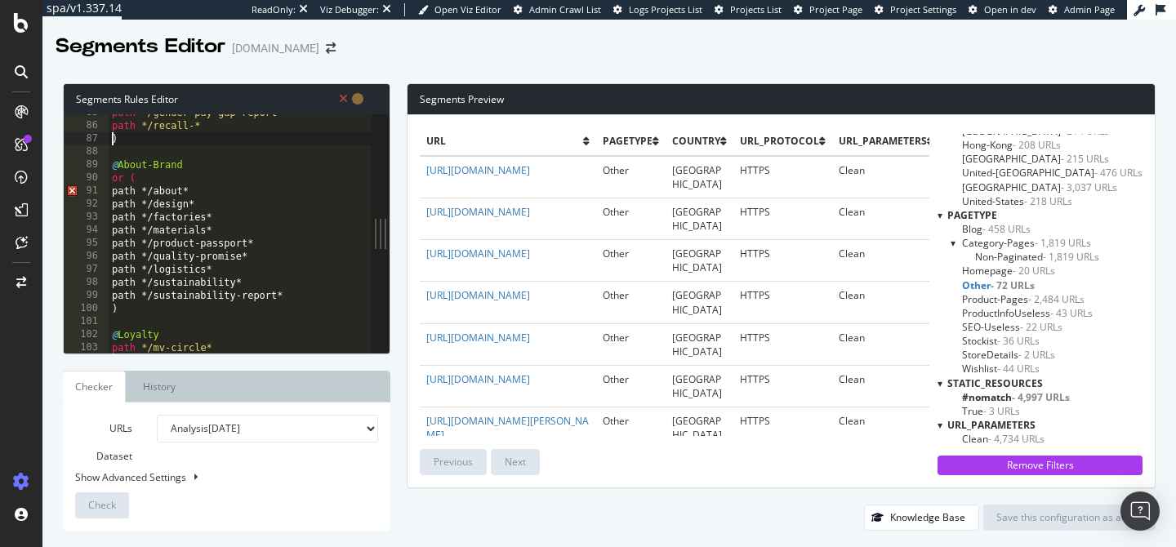
scroll to position [1106, 0]
click at [123, 195] on div "path */gender-pay-gap-report* path */recall-* ) @ About-Brand or ( path */about…" at bounding box center [253, 238] width 289 height 265
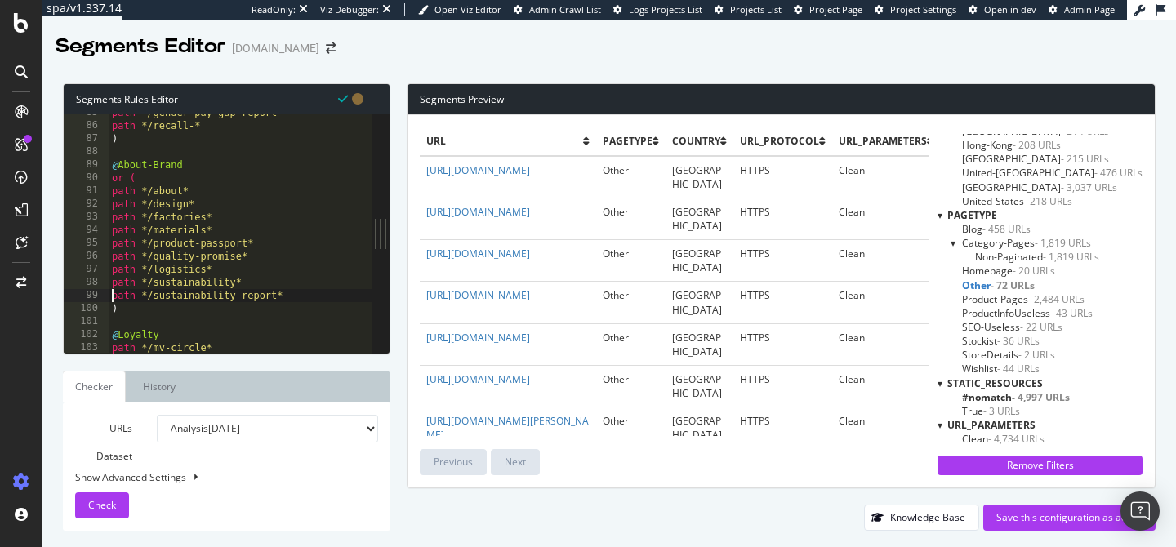
type textarea ")"
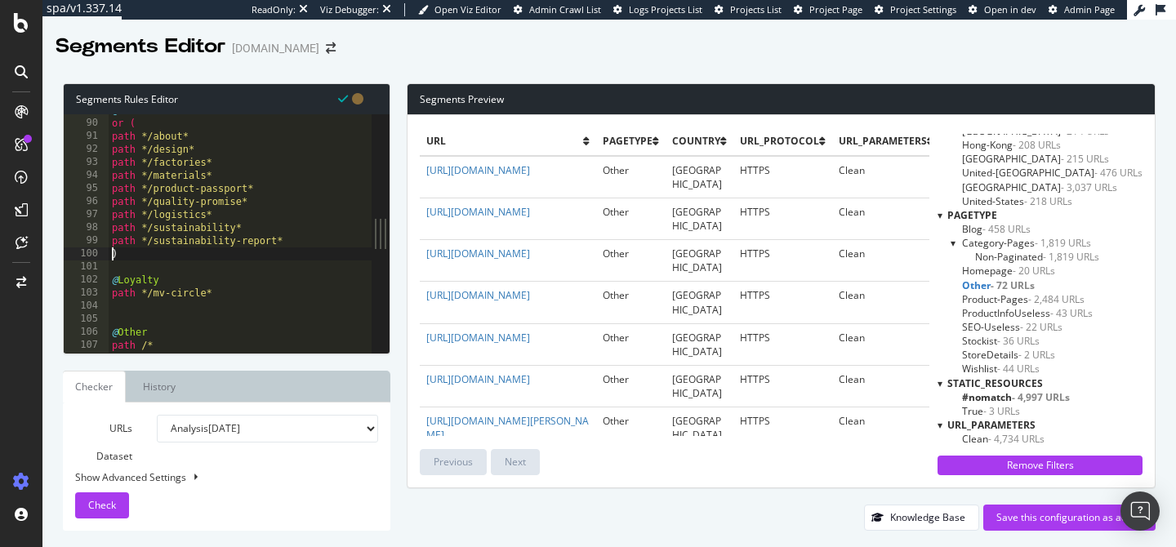
scroll to position [1263, 0]
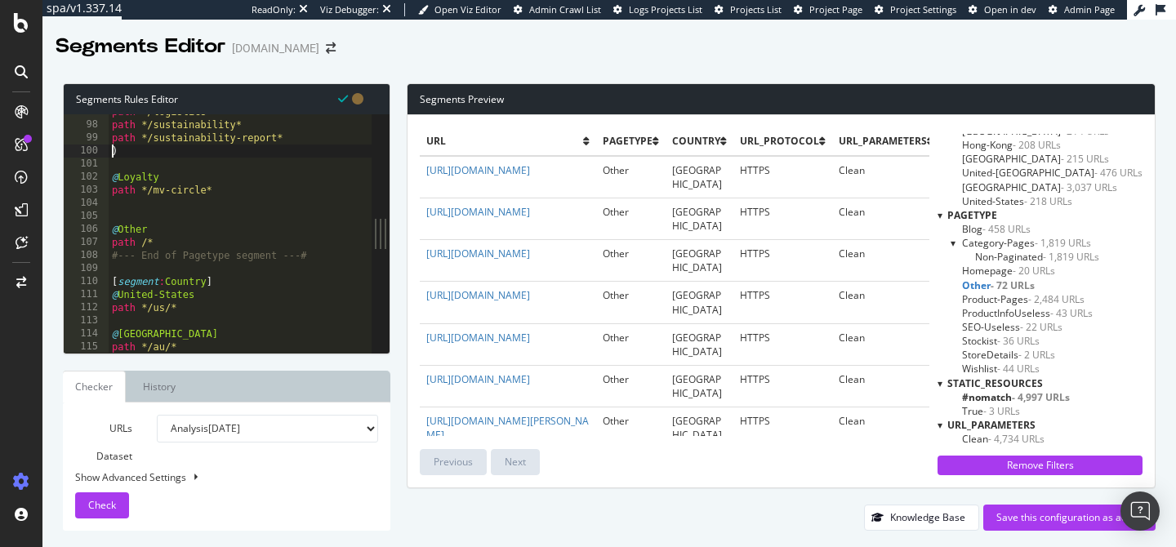
click at [118, 207] on div "path */logistics* path */sustainability* path */sustainability-report* ) @ Loya…" at bounding box center [253, 237] width 289 height 265
paste textarea ")"
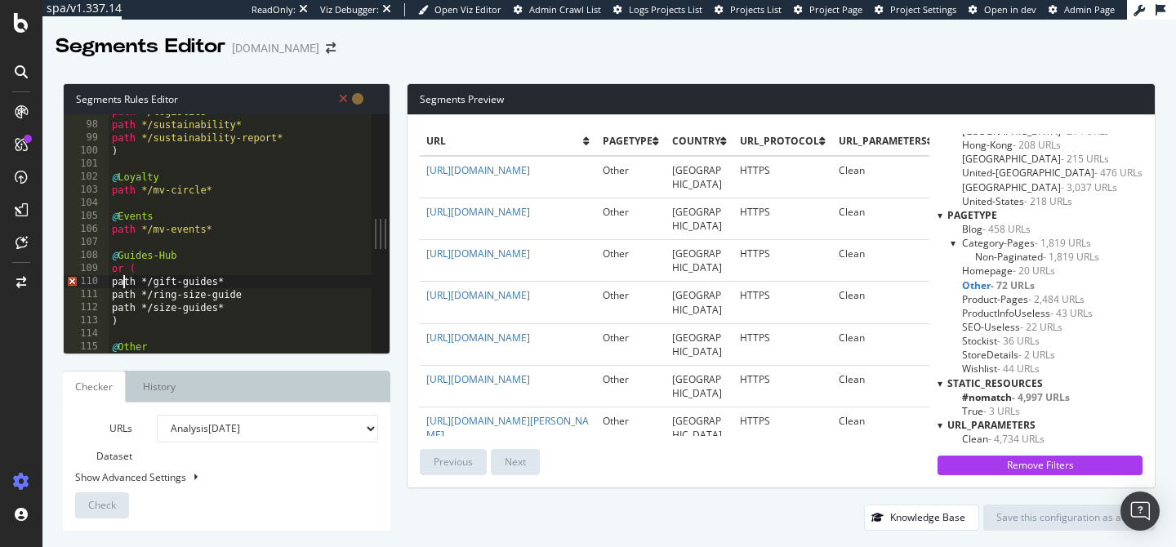
click at [123, 286] on div "path */logistics* path */sustainability* path */sustainability-report* ) @ Loya…" at bounding box center [253, 237] width 289 height 265
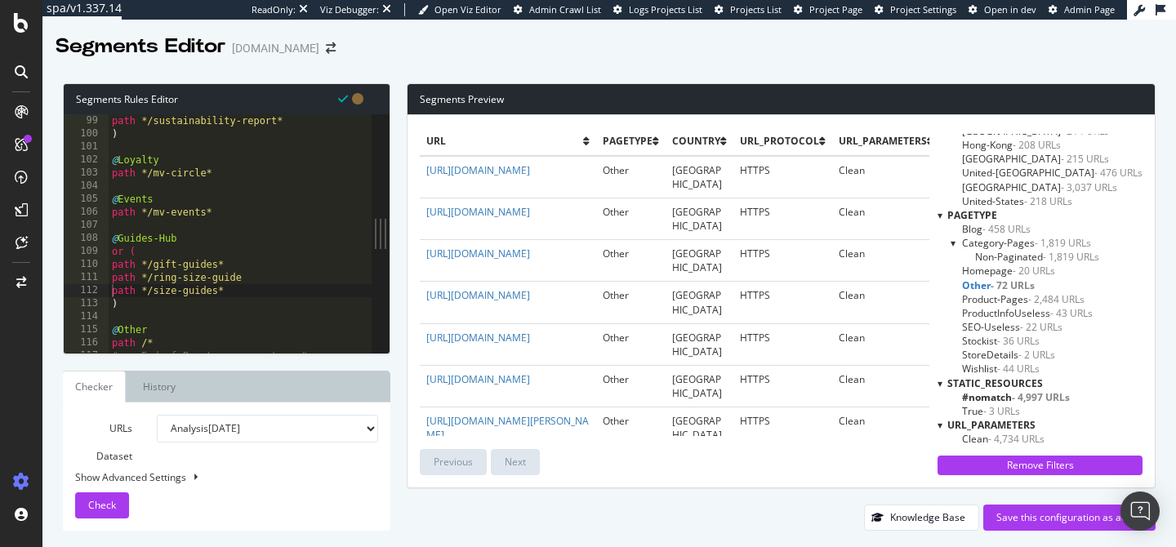
scroll to position [1324, 0]
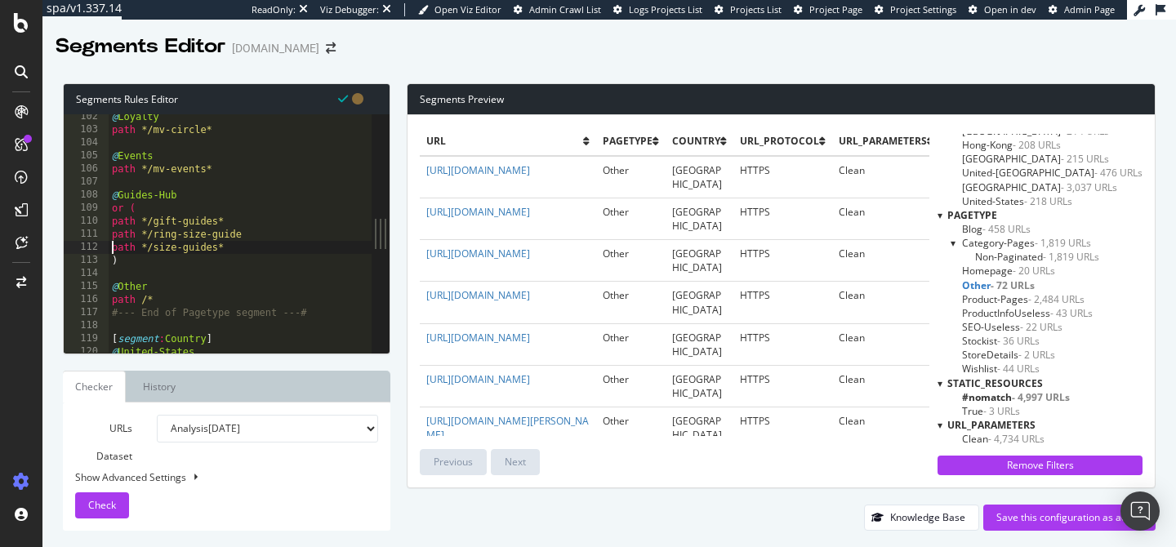
click at [131, 261] on div "@ Loyalty path */mv-circle* @ Events path */mv-events* @ Guides-Hub or ( path *…" at bounding box center [253, 242] width 289 height 265
type textarea ")"
paste textarea "path */help*"
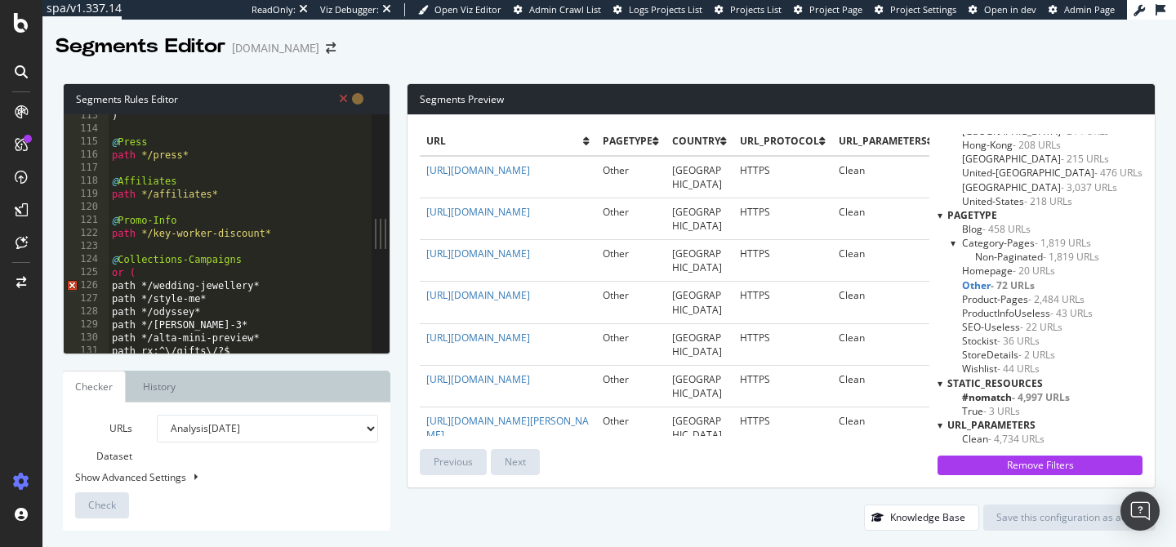
scroll to position [1469, 0]
click at [125, 289] on div ") @ Press path */press* @ Affiliates path */affiliates* @ Promo-Info path */key…" at bounding box center [253, 241] width 289 height 265
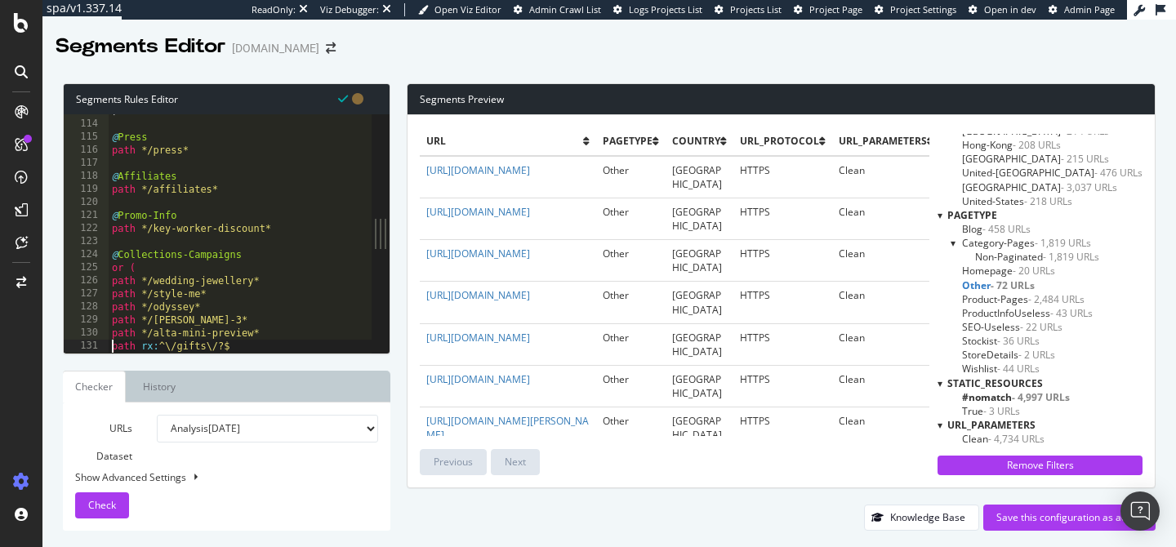
type textarea ")"
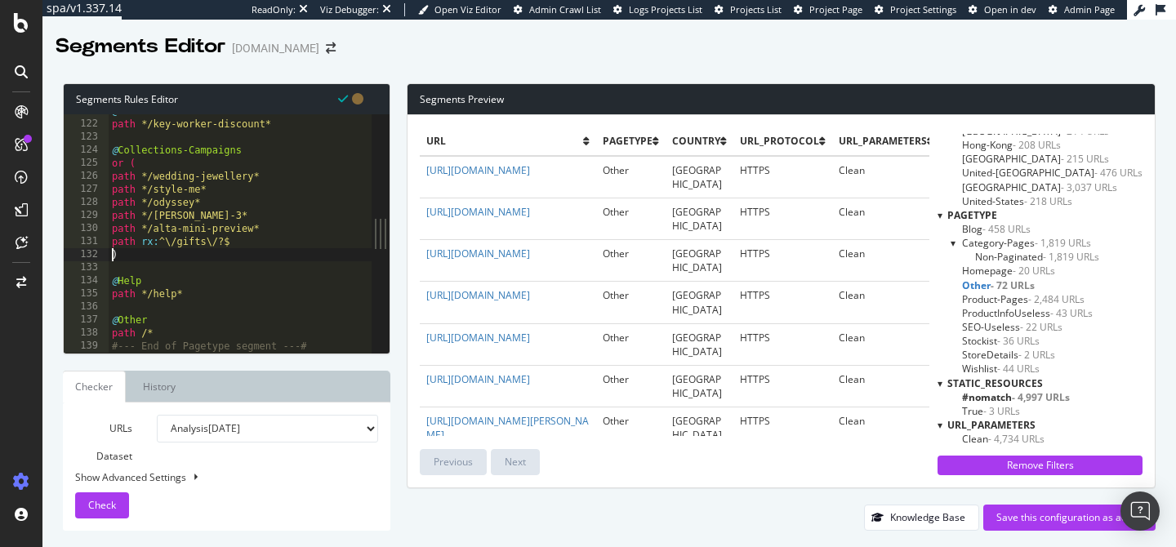
scroll to position [1578, 0]
click at [102, 502] on span "Check" at bounding box center [102, 505] width 28 height 14
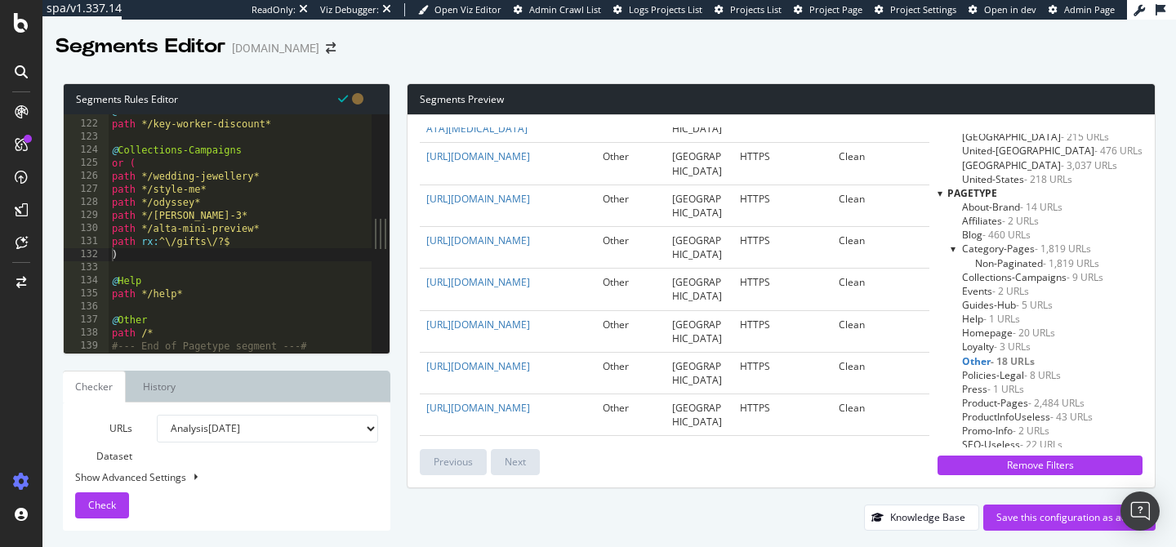
scroll to position [141, 0]
click at [508, 203] on link "https://www.monicavinader.com/bee-pendant-charm-1/gold-vermeil-bee-pendant/engr…" at bounding box center [478, 197] width 104 height 14
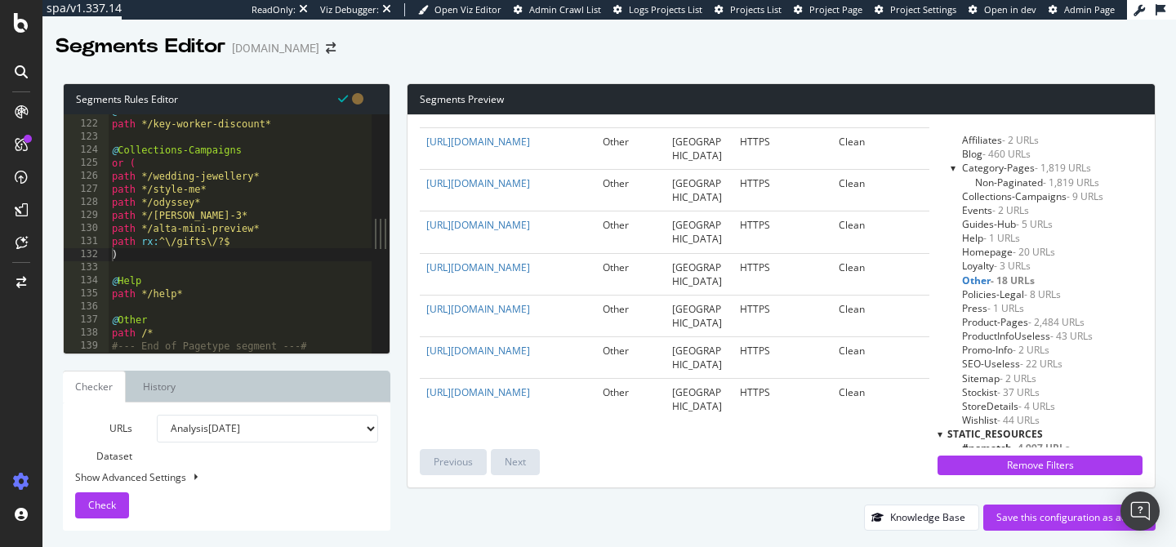
scroll to position [890, 0]
click at [514, 316] on link "https://www.monicavinader.com/reversible-gemstone-id-tag-pendant-charm/gold-ver…" at bounding box center [478, 309] width 104 height 14
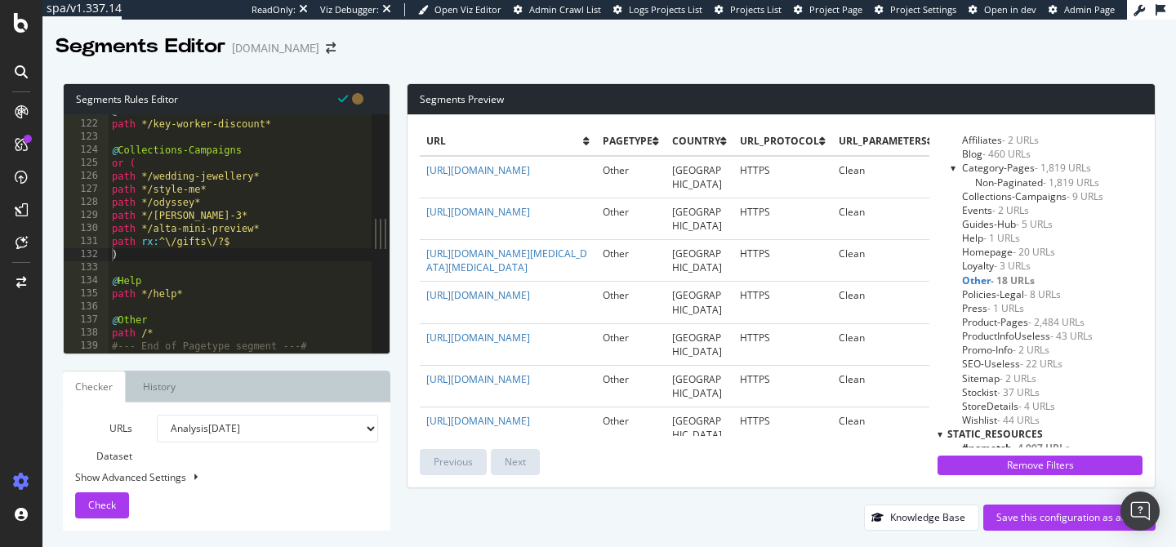
scroll to position [0, 0]
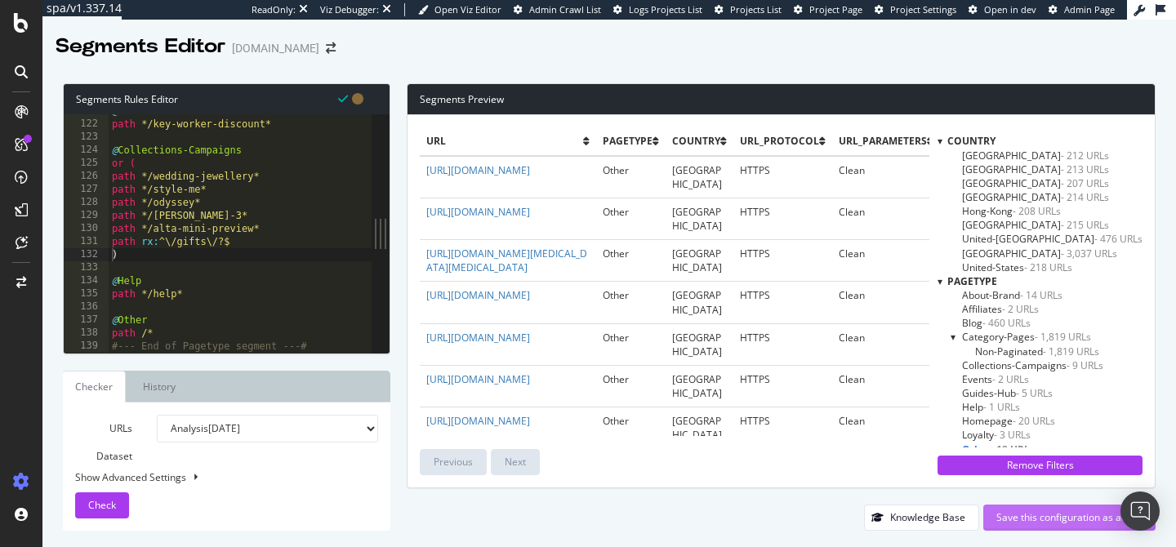
click at [1024, 522] on div "Save this configuration as active" at bounding box center [1070, 518] width 146 height 14
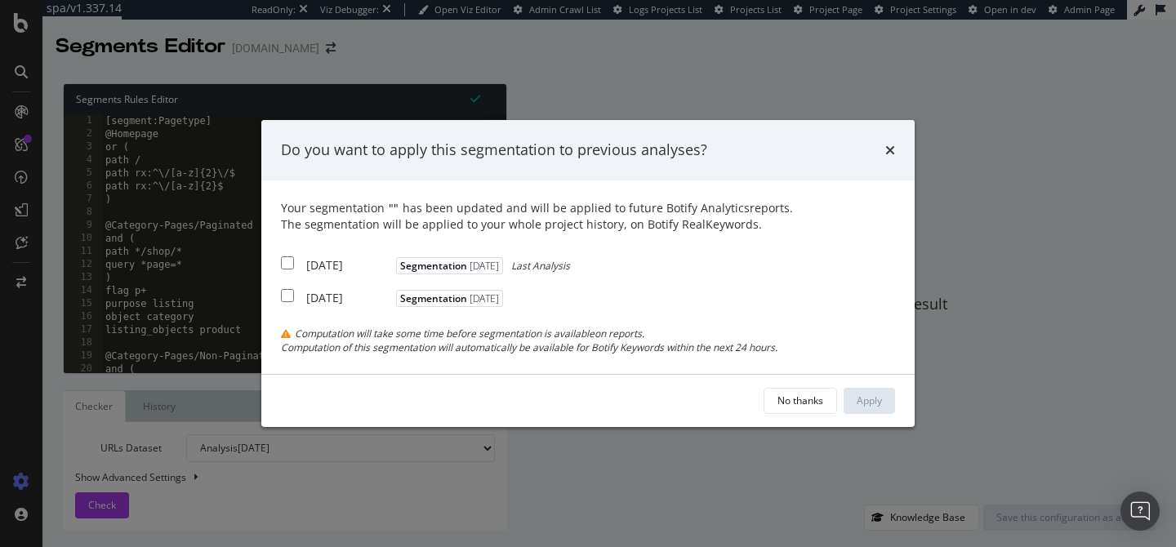
click at [285, 260] on input "modal" at bounding box center [287, 262] width 13 height 13
checkbox input "true"
click at [881, 403] on div "Apply" at bounding box center [869, 401] width 25 height 14
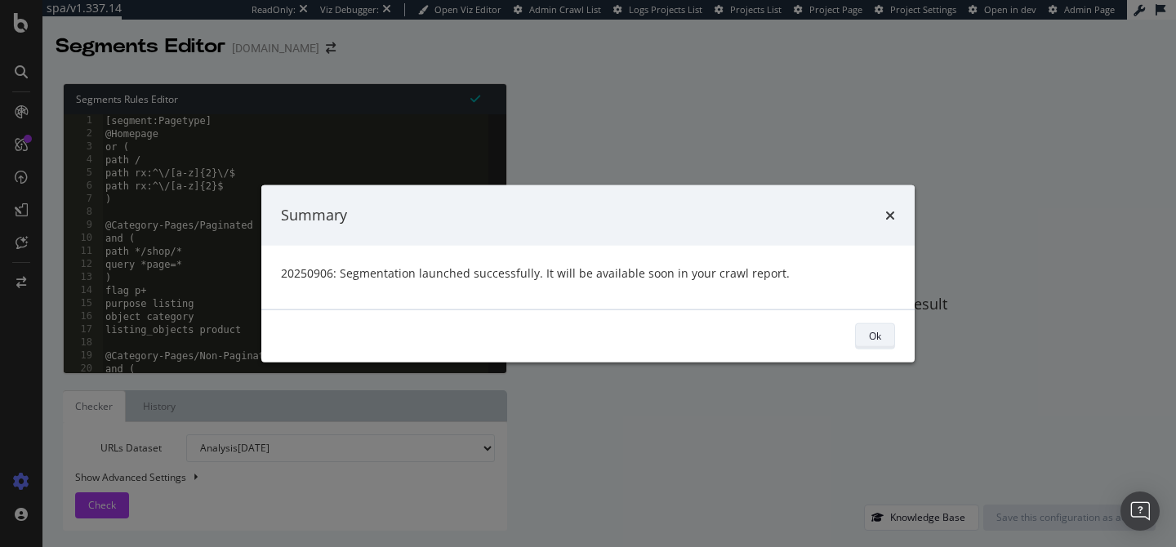
click at [869, 341] on div "Ok" at bounding box center [875, 336] width 12 height 14
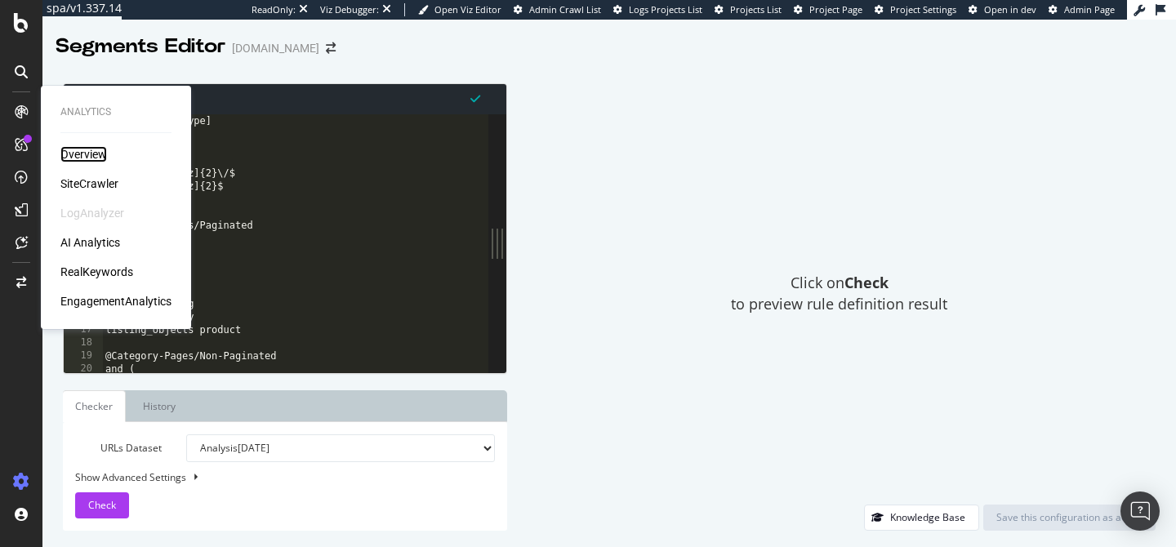
click at [67, 149] on div "Overview" at bounding box center [83, 154] width 47 height 16
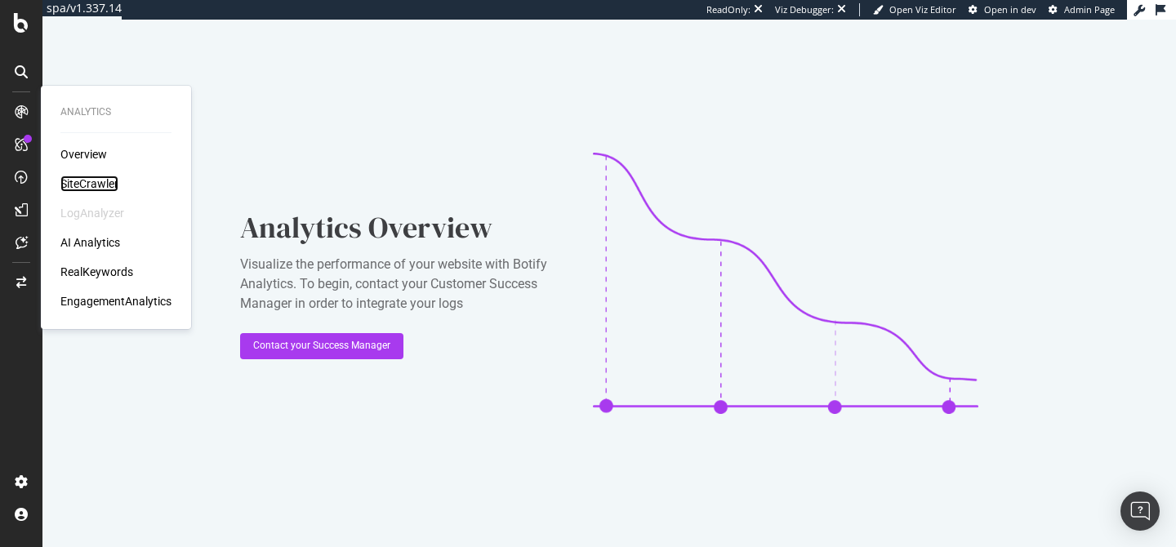
click at [87, 179] on div "SiteCrawler" at bounding box center [89, 184] width 58 height 16
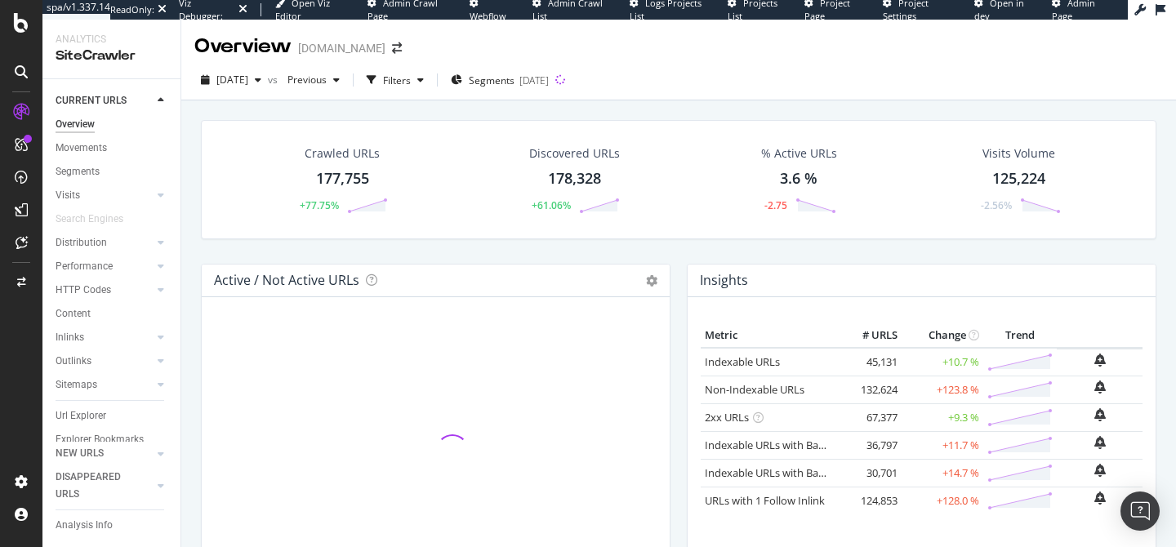
scroll to position [11, 0]
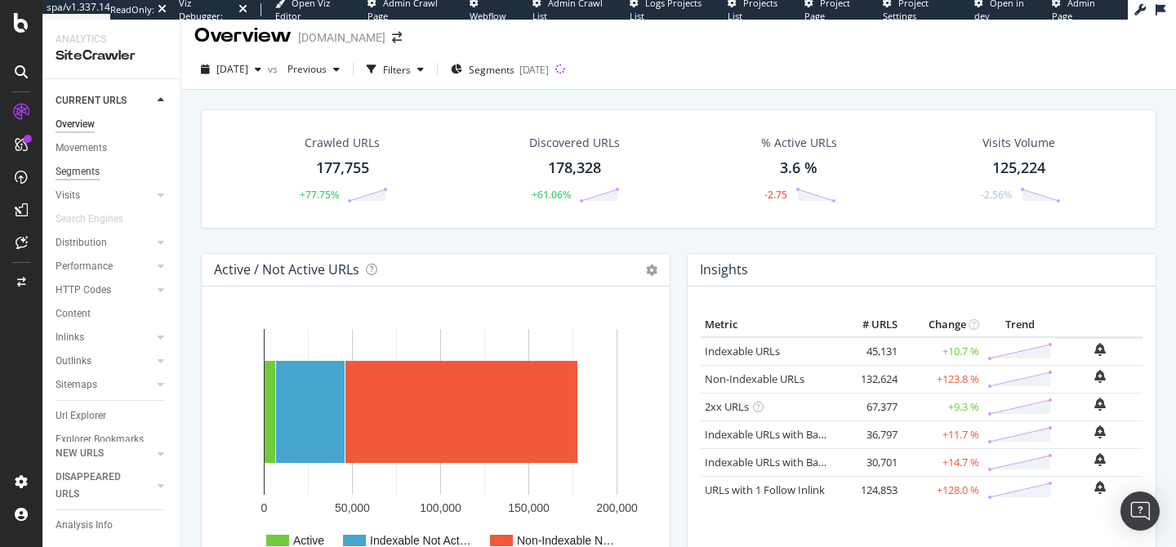
click at [63, 166] on div "Segments" at bounding box center [78, 171] width 44 height 17
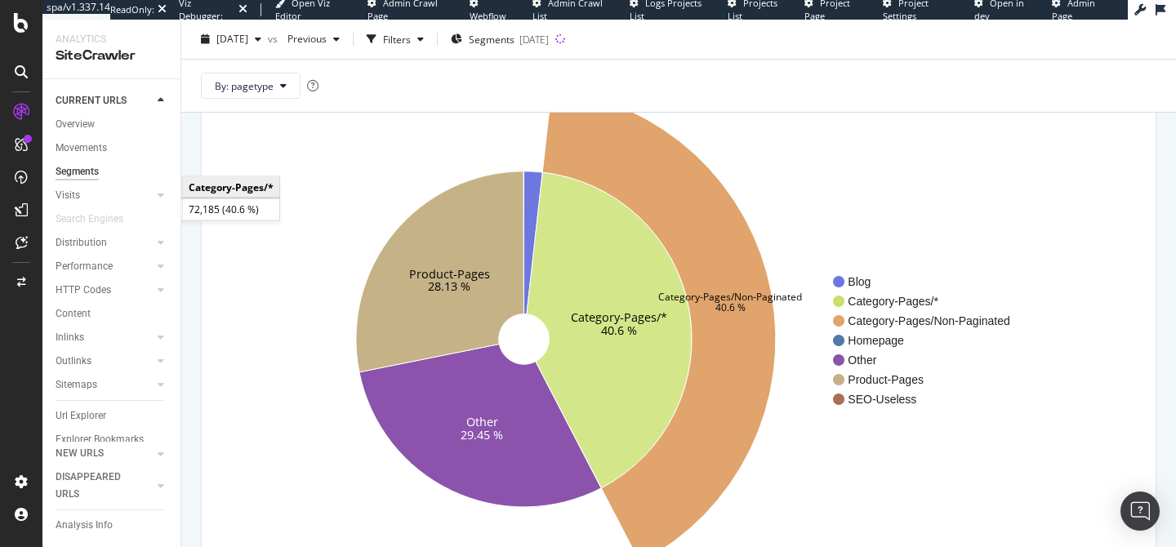
scroll to position [149, 0]
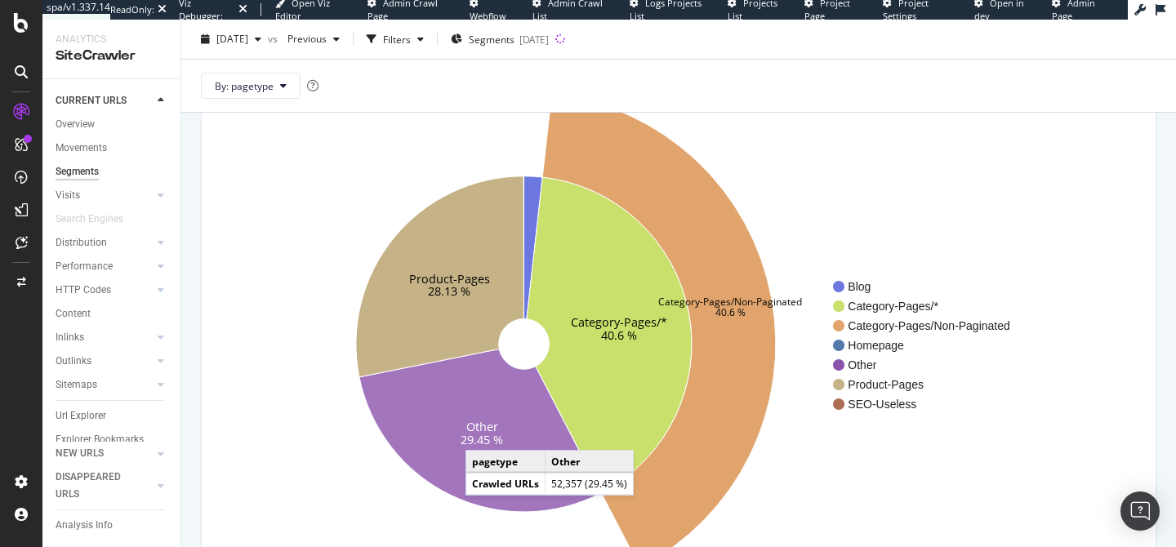
click at [482, 435] on text "29.45 %" at bounding box center [483, 440] width 42 height 16
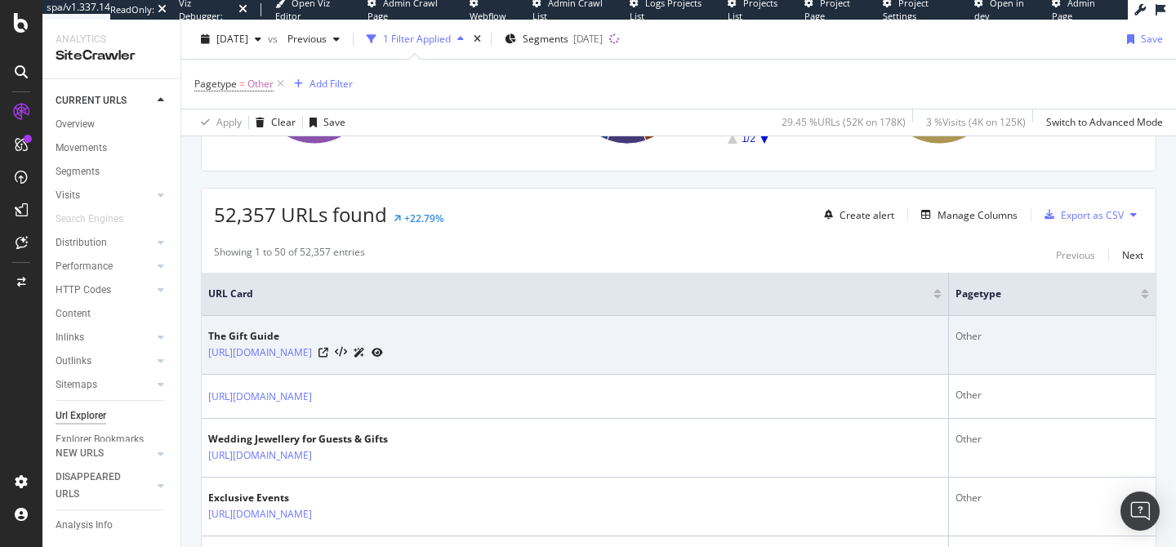
scroll to position [221, 0]
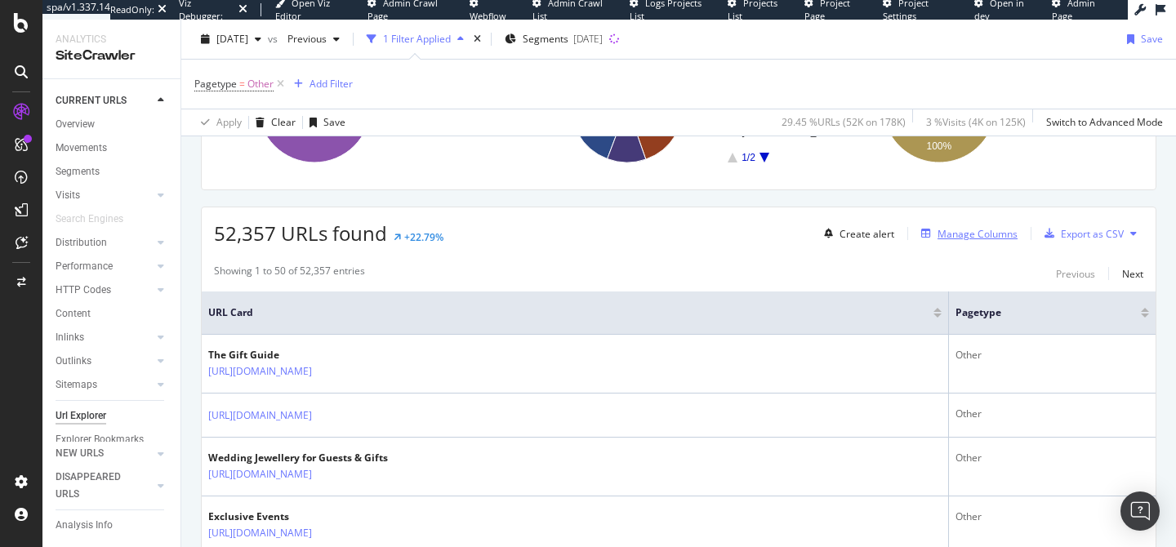
click at [954, 237] on div "Manage Columns" at bounding box center [978, 234] width 80 height 14
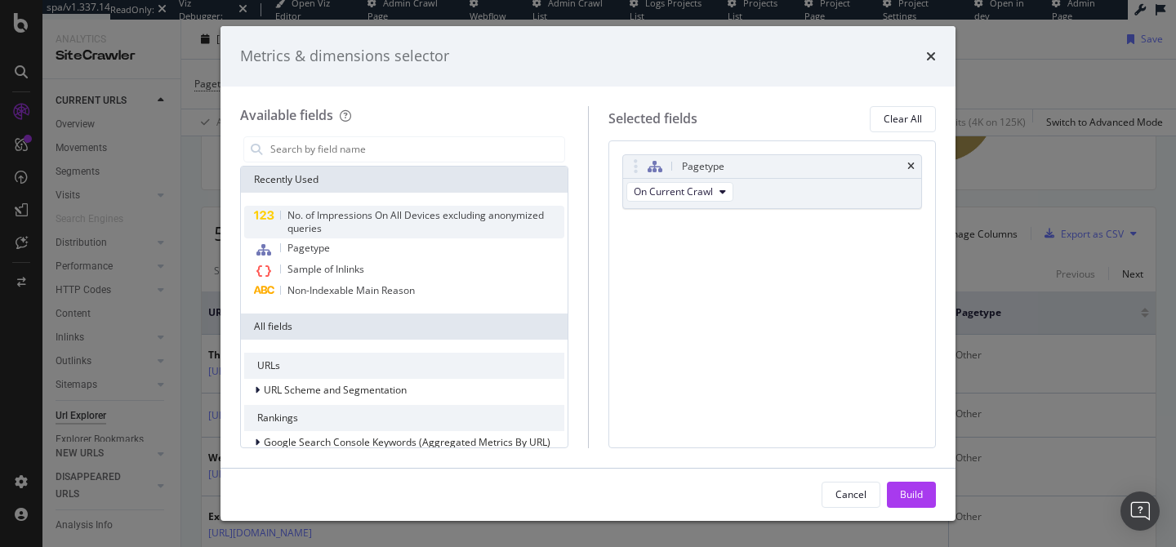
click at [347, 218] on span "No. of Impressions On All Devices excluding anonymized queries" at bounding box center [416, 221] width 256 height 27
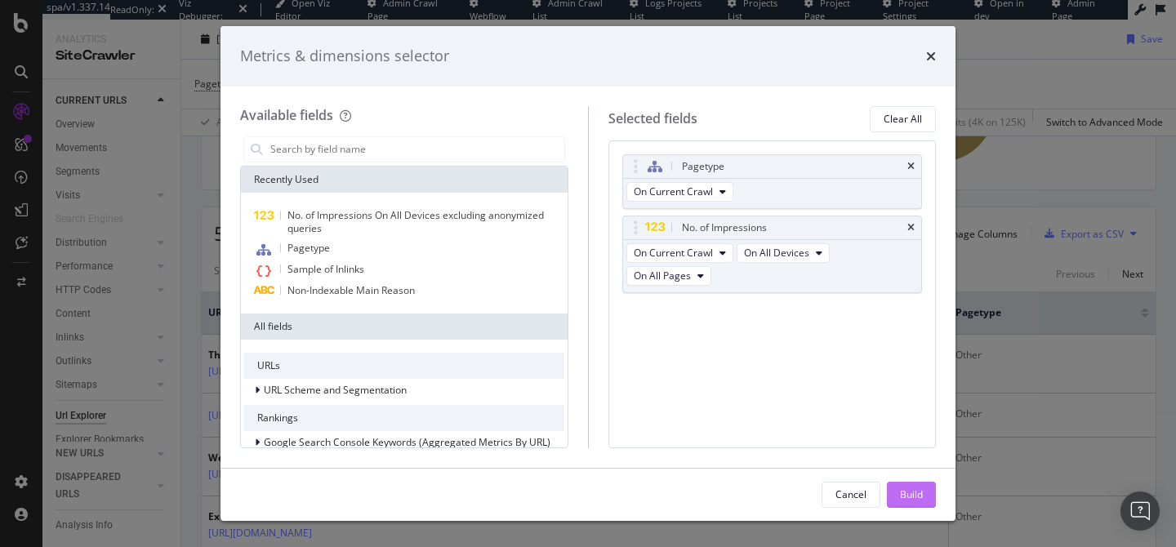
click at [925, 502] on button "Build" at bounding box center [911, 495] width 49 height 26
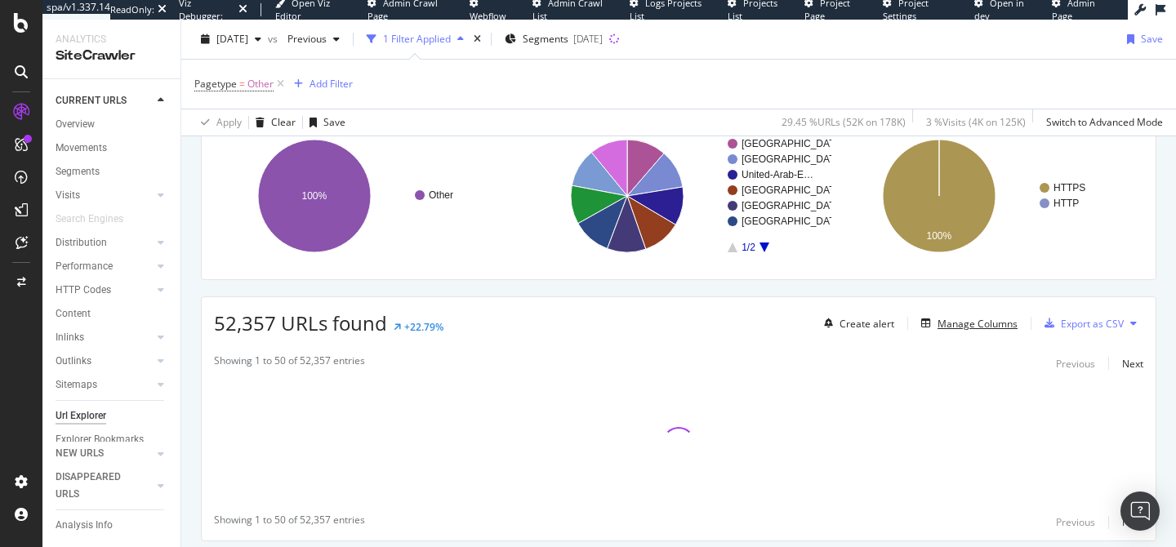
scroll to position [183, 0]
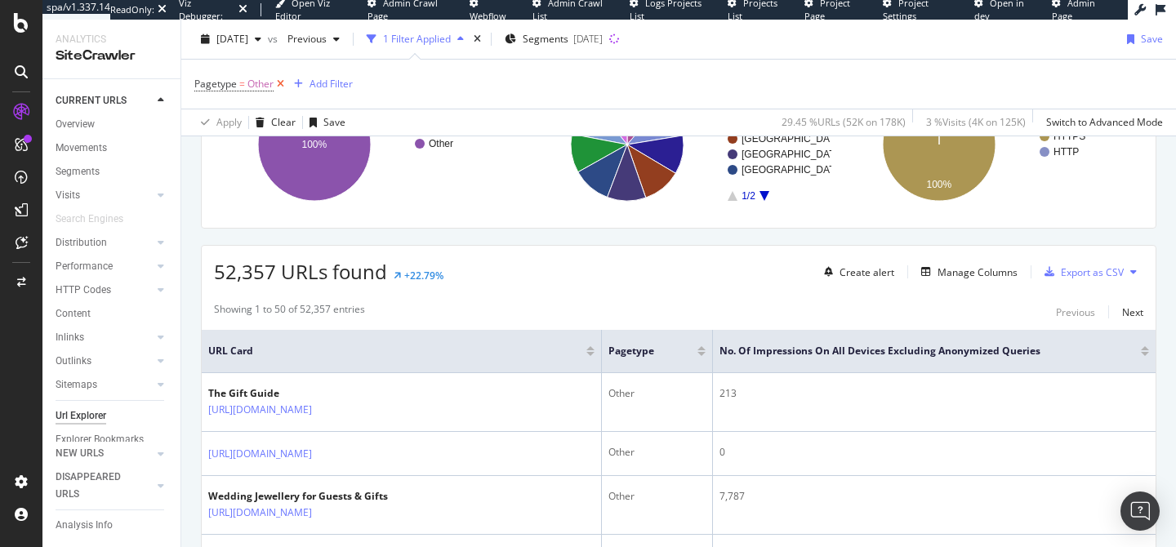
click at [283, 83] on icon at bounding box center [281, 84] width 14 height 16
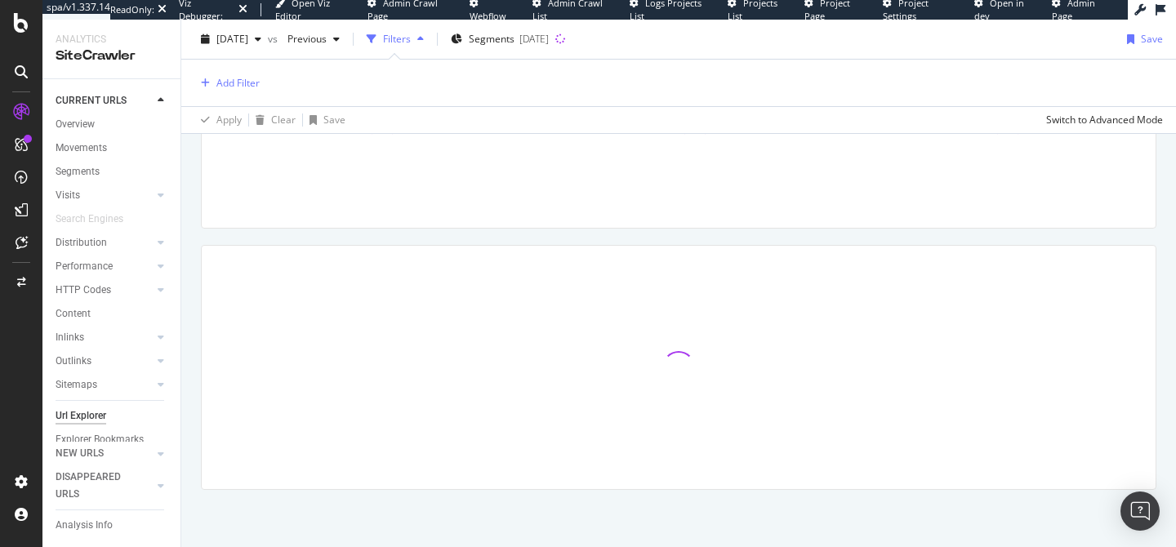
scroll to position [181, 0]
click at [243, 83] on div "Add Filter" at bounding box center [237, 83] width 43 height 14
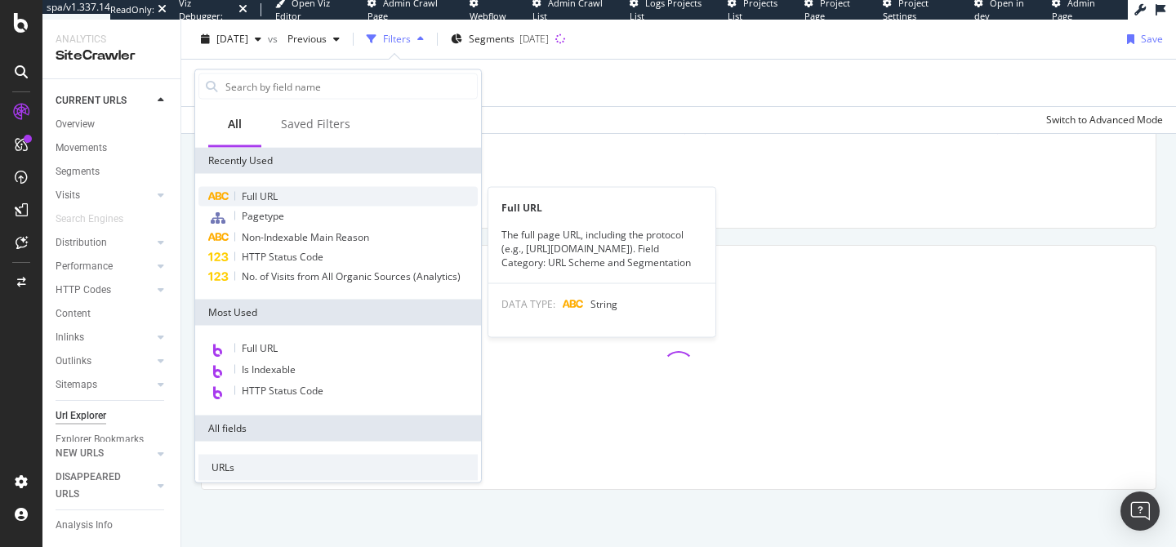
click at [270, 199] on span "Full URL" at bounding box center [260, 197] width 36 height 14
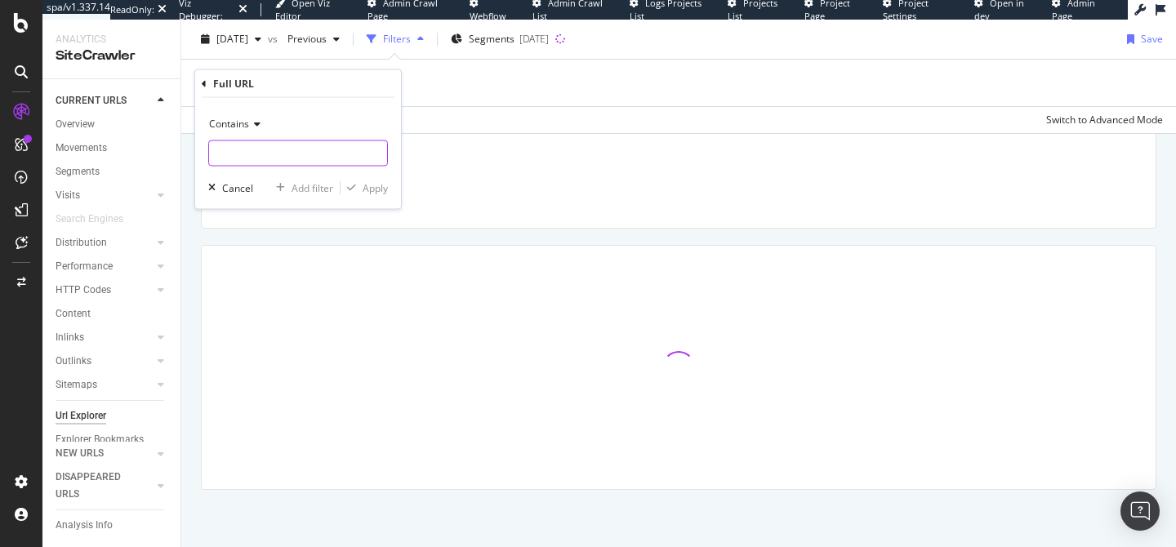
click at [291, 160] on input "text" at bounding box center [298, 153] width 178 height 26
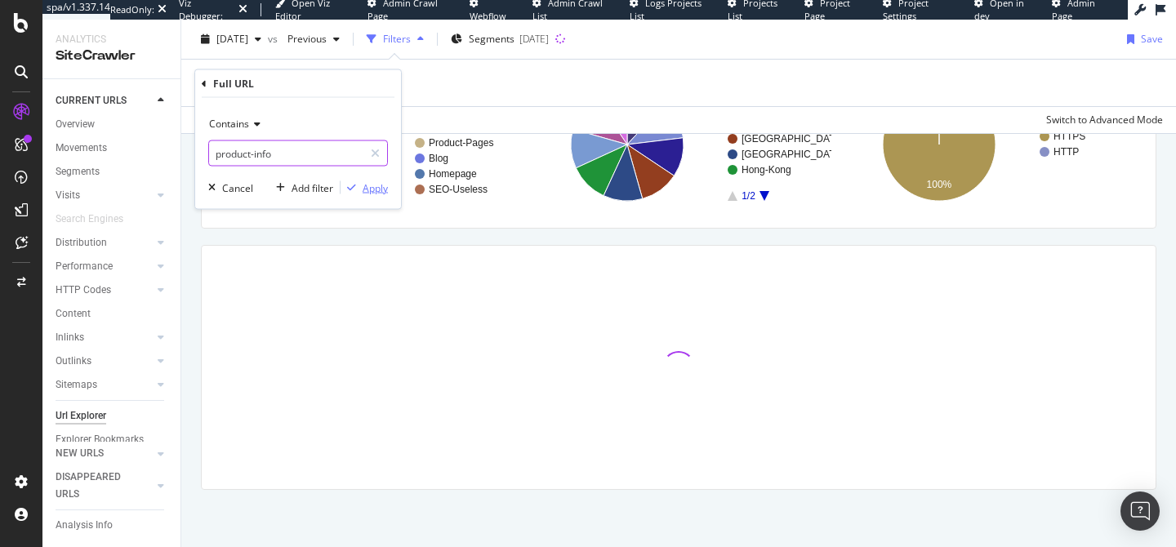
type input "product-info"
click at [377, 184] on div "Apply" at bounding box center [375, 188] width 25 height 14
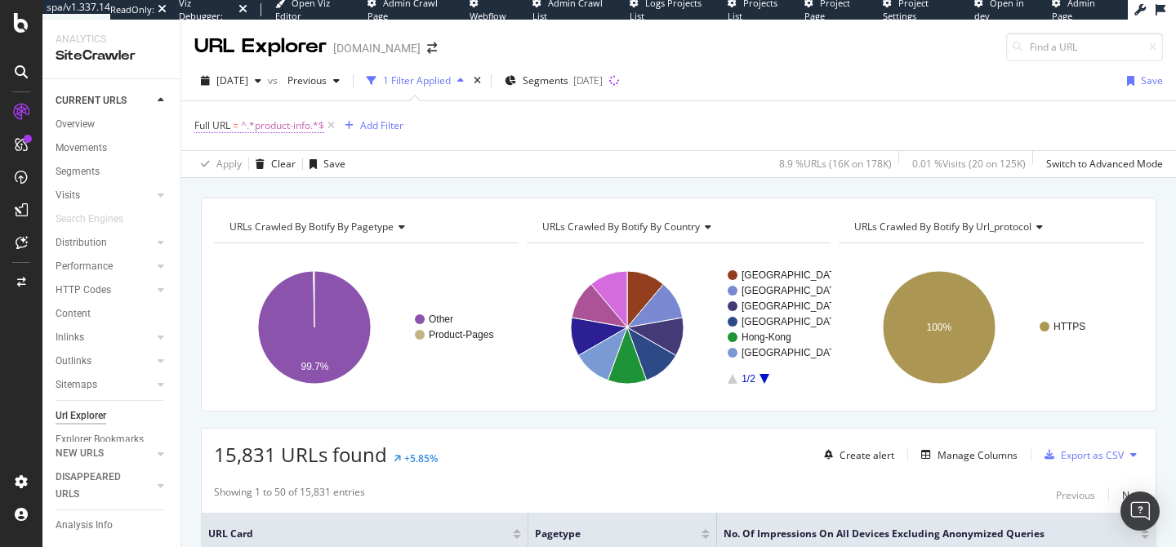
click at [260, 124] on span "^.*product-info.*$" at bounding box center [282, 125] width 83 height 23
click at [369, 221] on div "Apply" at bounding box center [364, 228] width 47 height 15
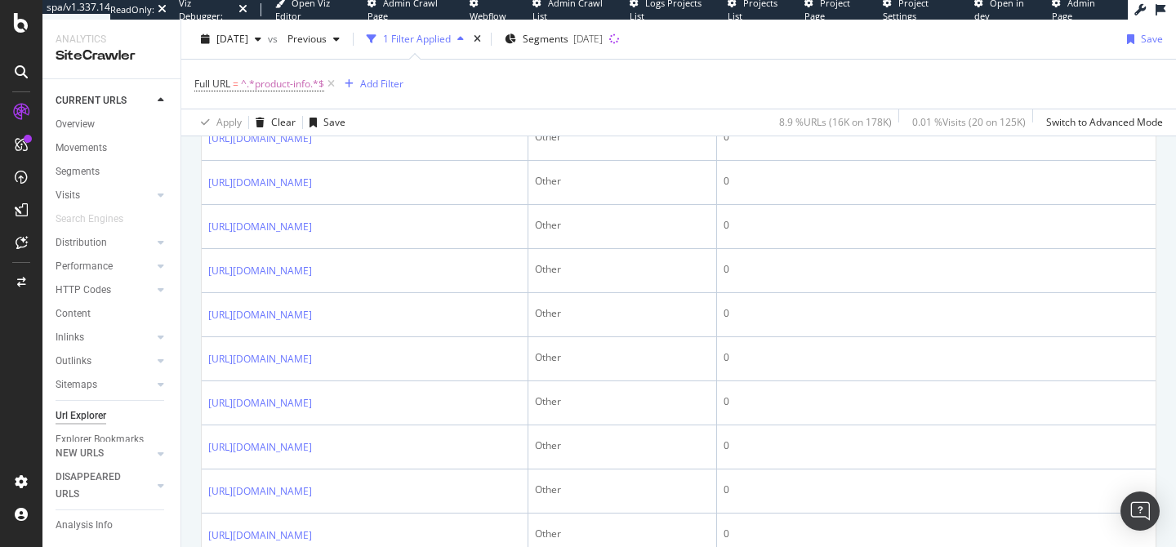
scroll to position [1106, 0]
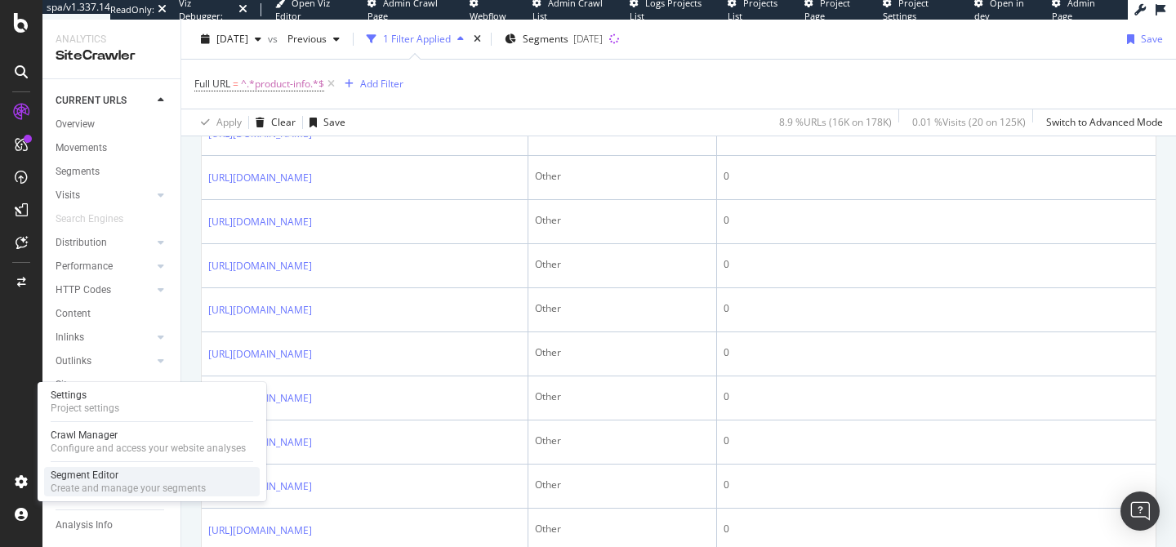
click at [105, 479] on div "Segment Editor" at bounding box center [128, 475] width 155 height 13
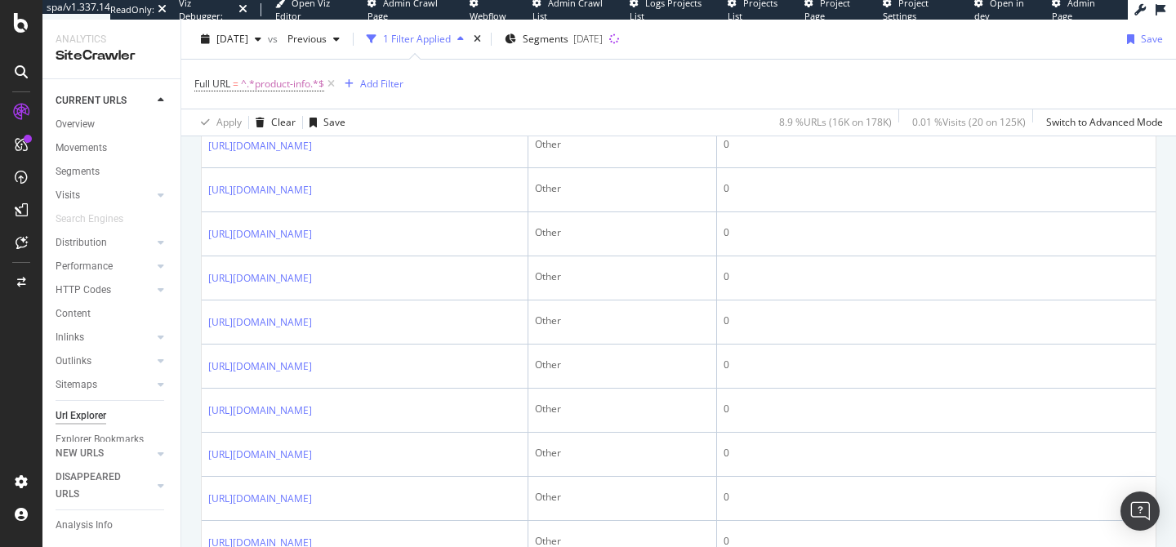
scroll to position [2198, 0]
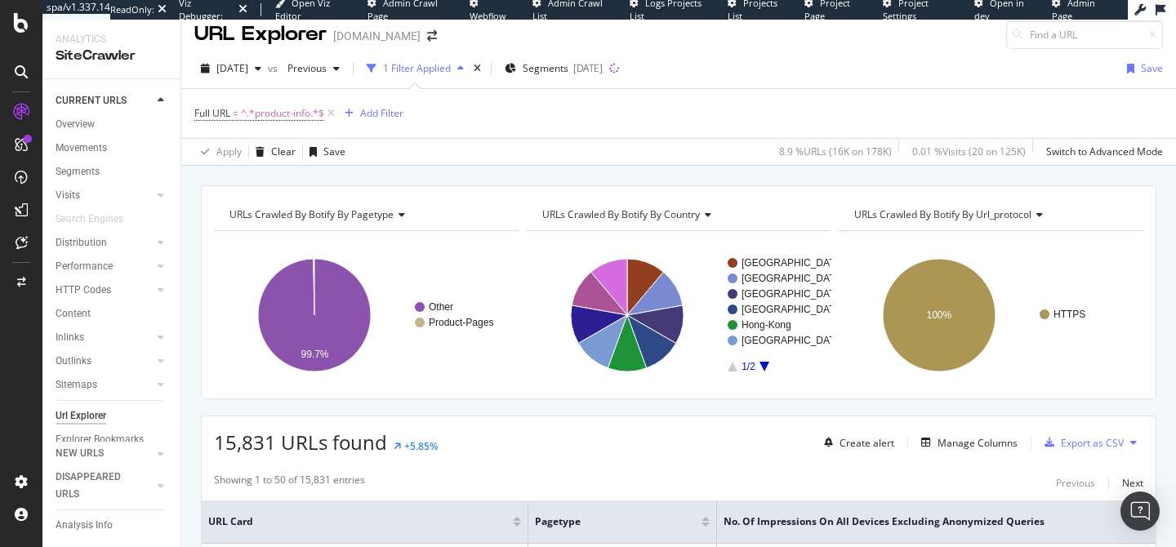
scroll to position [0, 0]
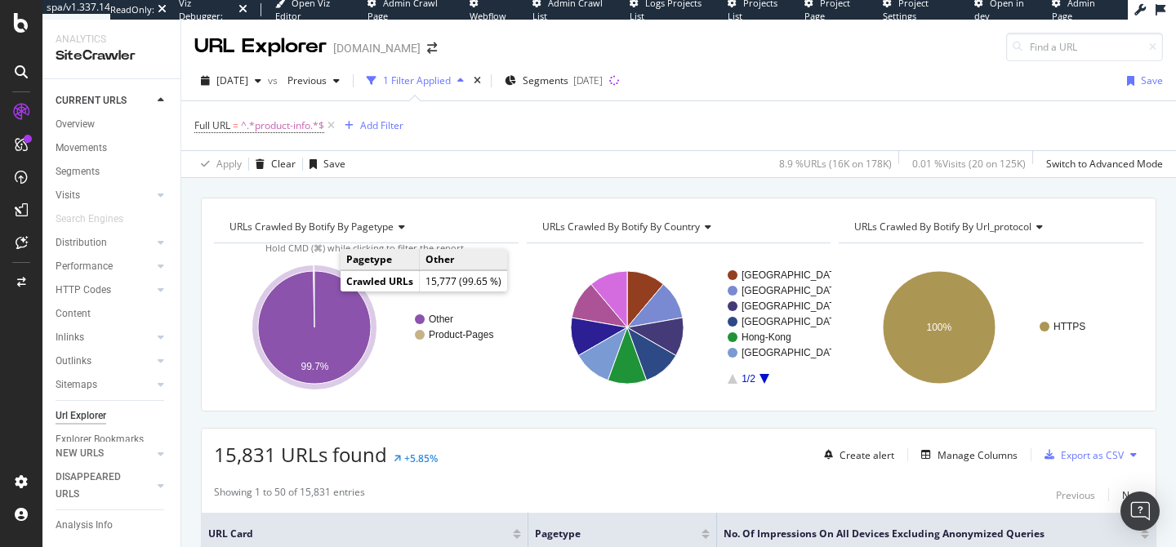
click at [333, 316] on icon "A chart." at bounding box center [314, 327] width 113 height 113
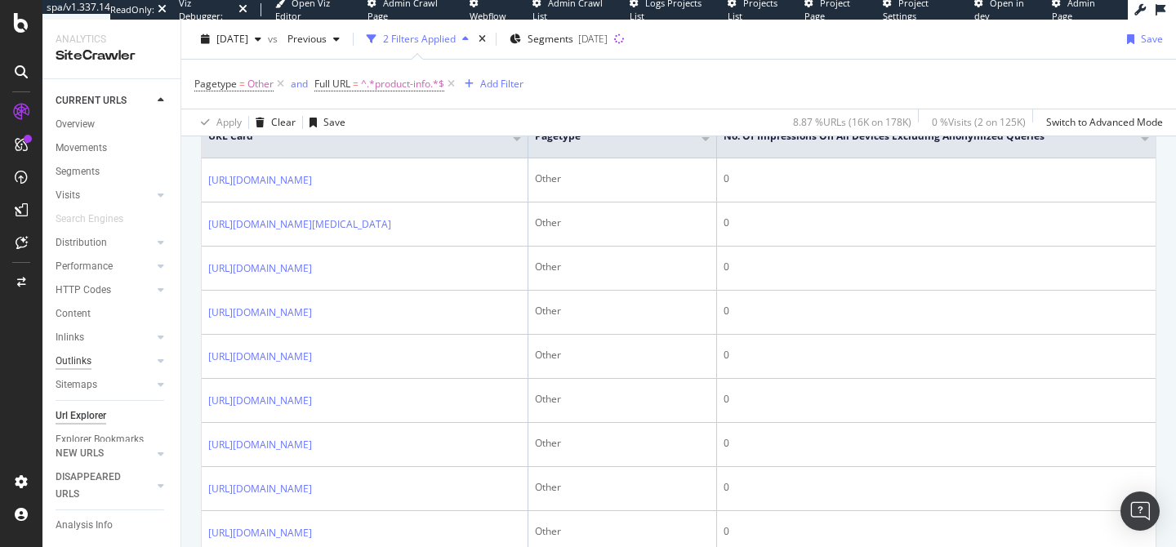
scroll to position [430, 0]
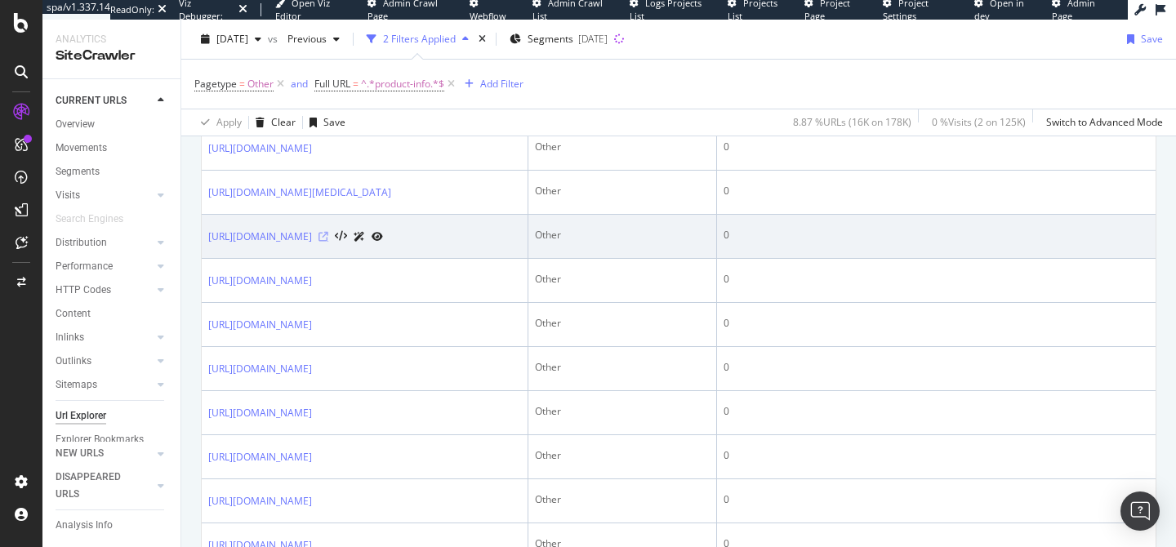
click at [328, 242] on icon at bounding box center [324, 237] width 10 height 10
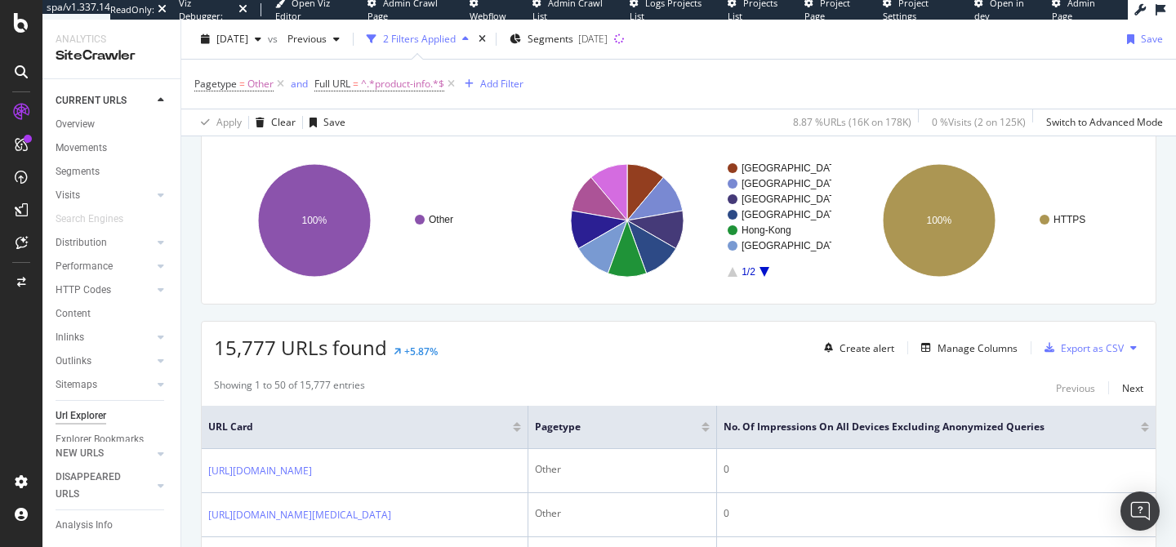
scroll to position [234, 0]
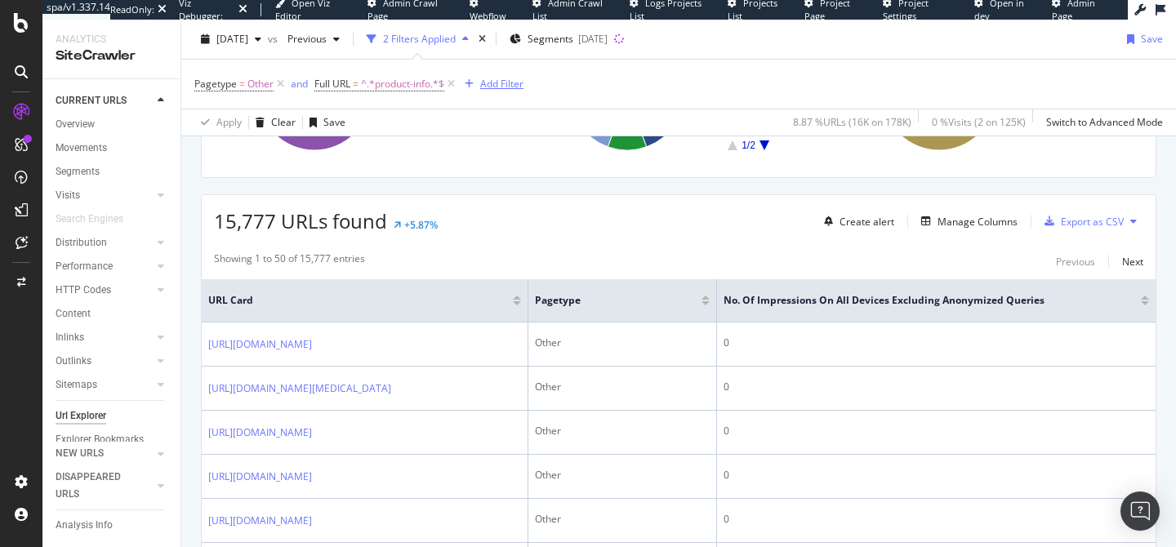
click at [503, 78] on div "Add Filter" at bounding box center [501, 84] width 43 height 14
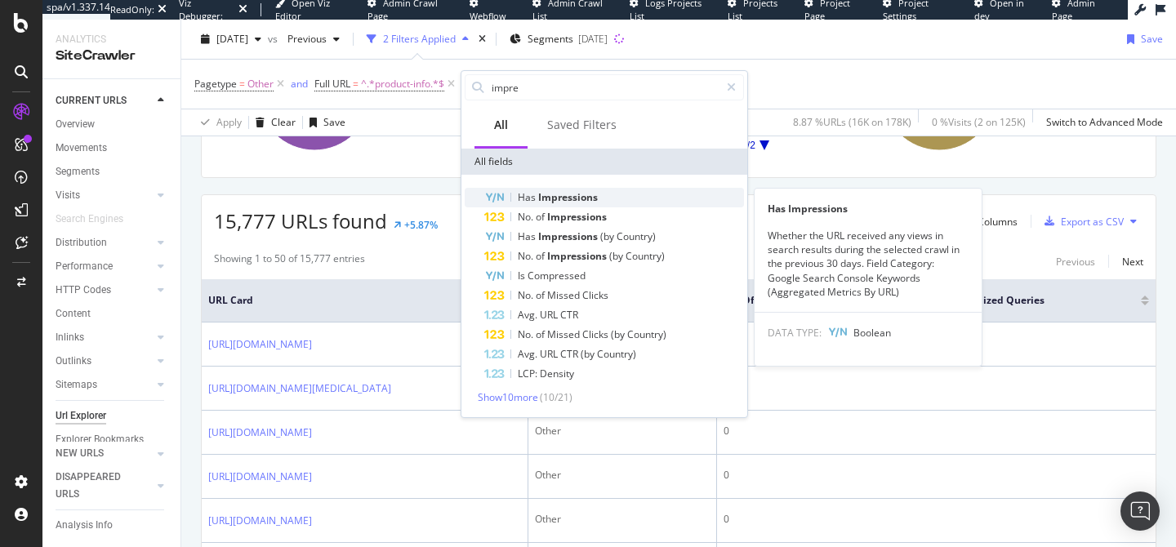
type input "impre"
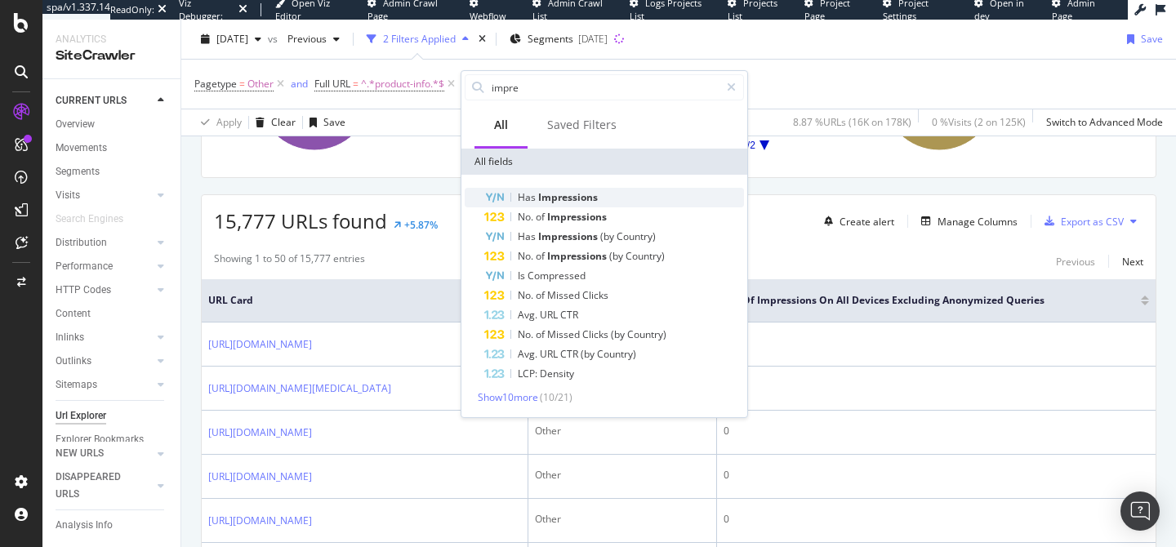
click at [555, 195] on span "Impressions" at bounding box center [568, 197] width 60 height 14
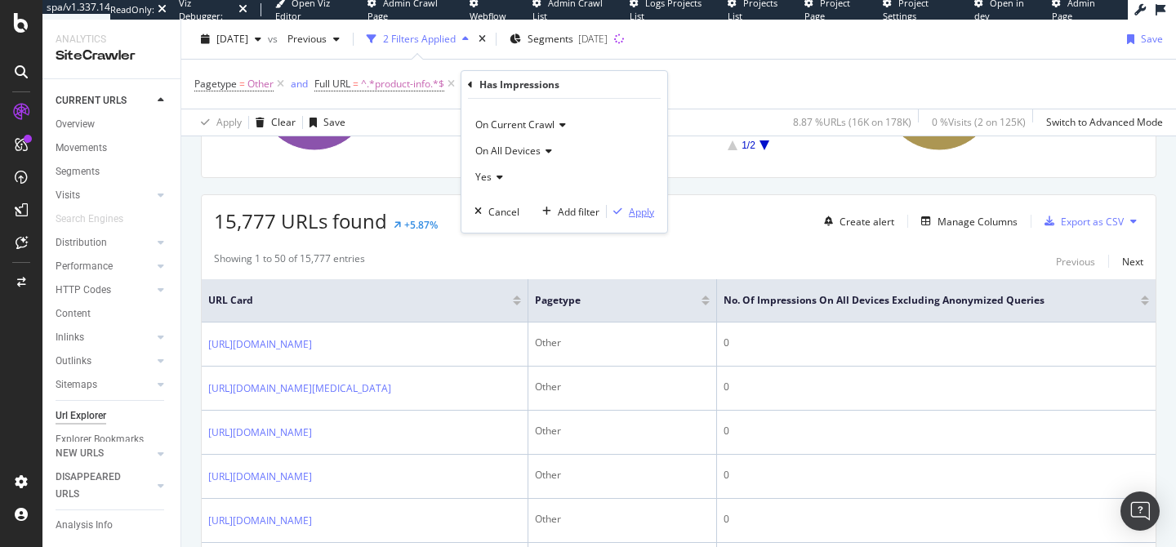
click at [636, 206] on div "Apply" at bounding box center [641, 212] width 25 height 14
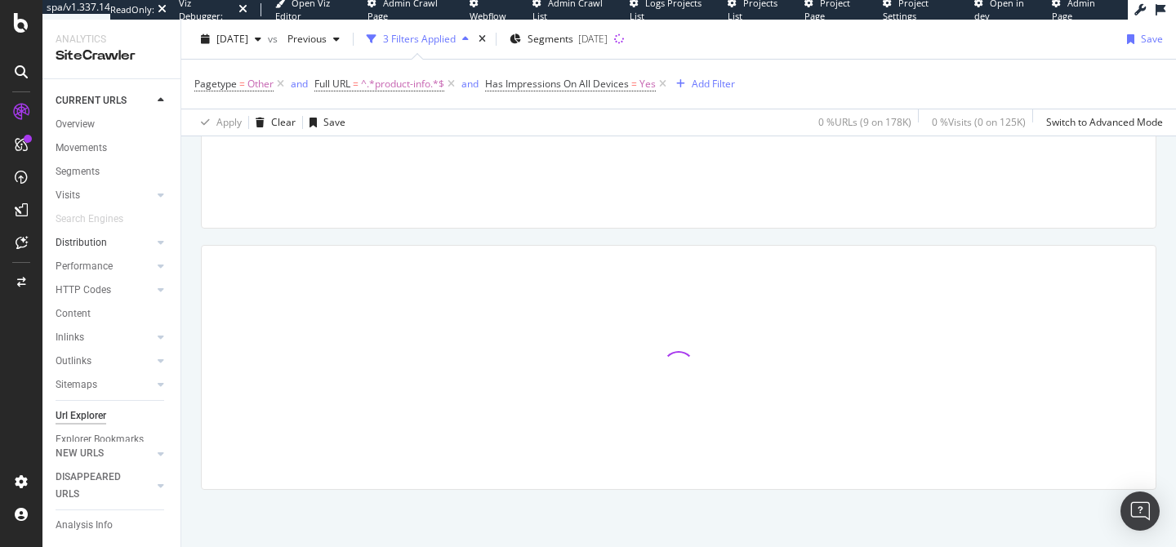
scroll to position [234, 0]
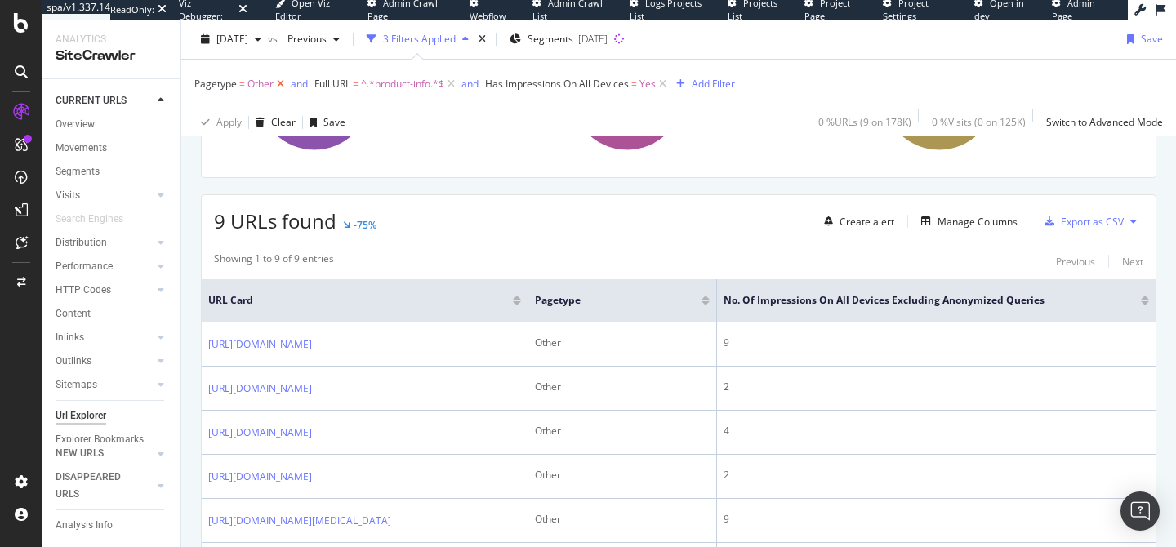
click at [281, 83] on icon at bounding box center [281, 84] width 14 height 16
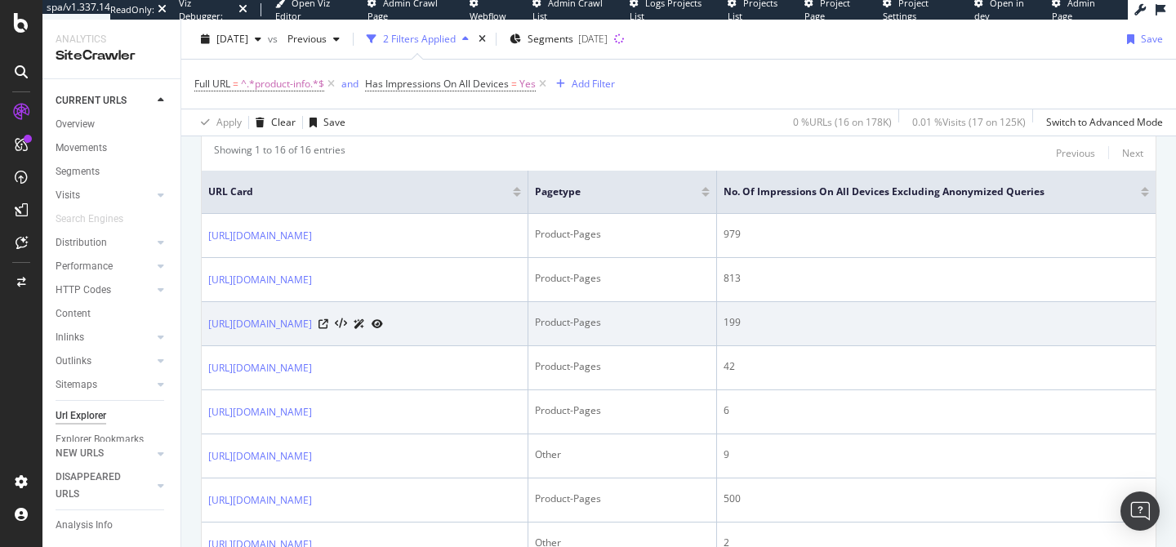
scroll to position [324, 0]
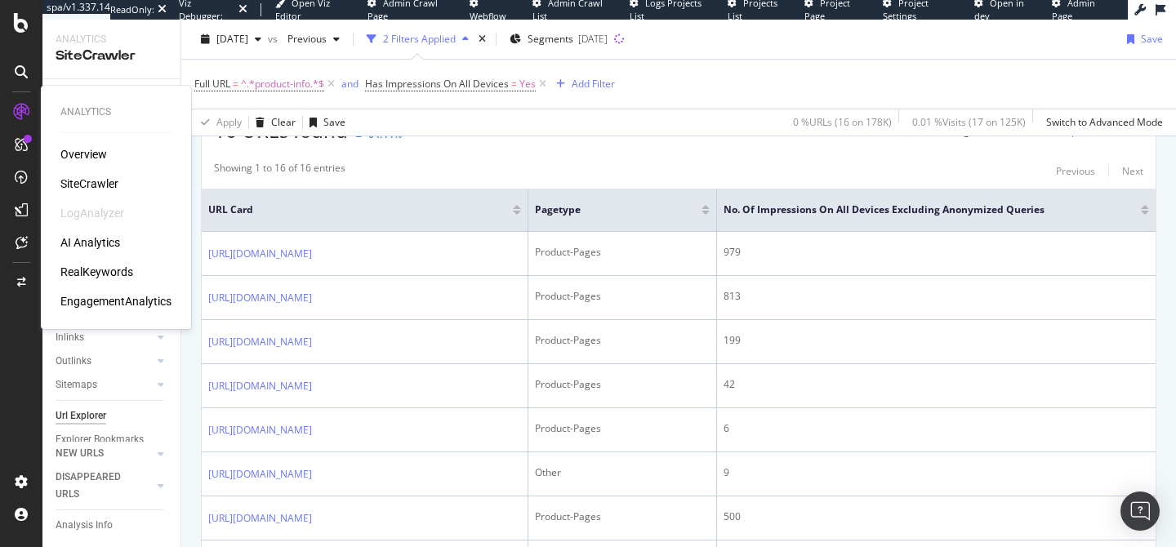
click at [87, 271] on div "RealKeywords" at bounding box center [96, 272] width 73 height 16
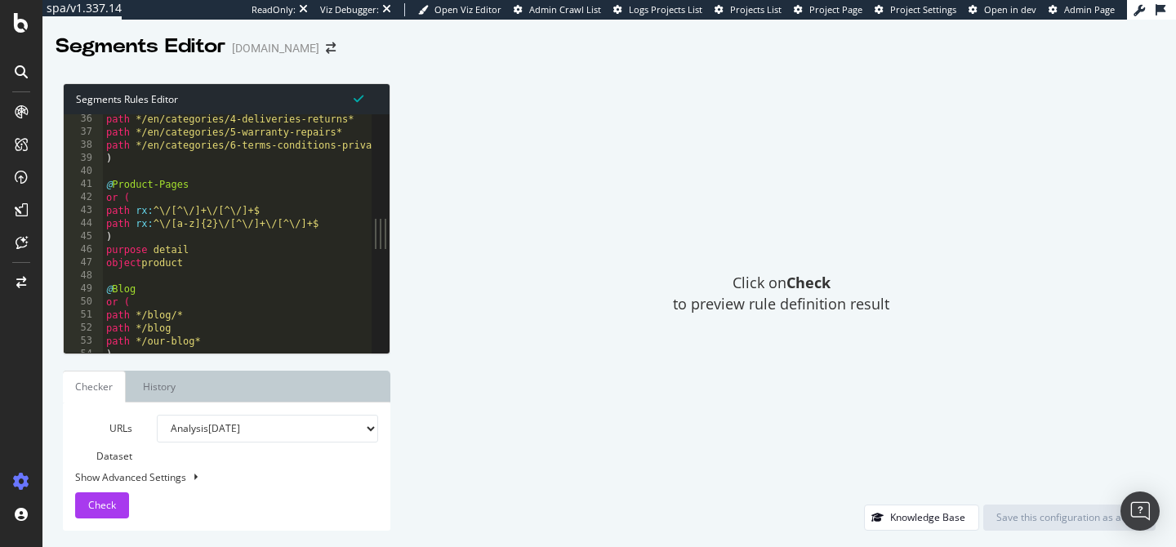
scroll to position [463, 0]
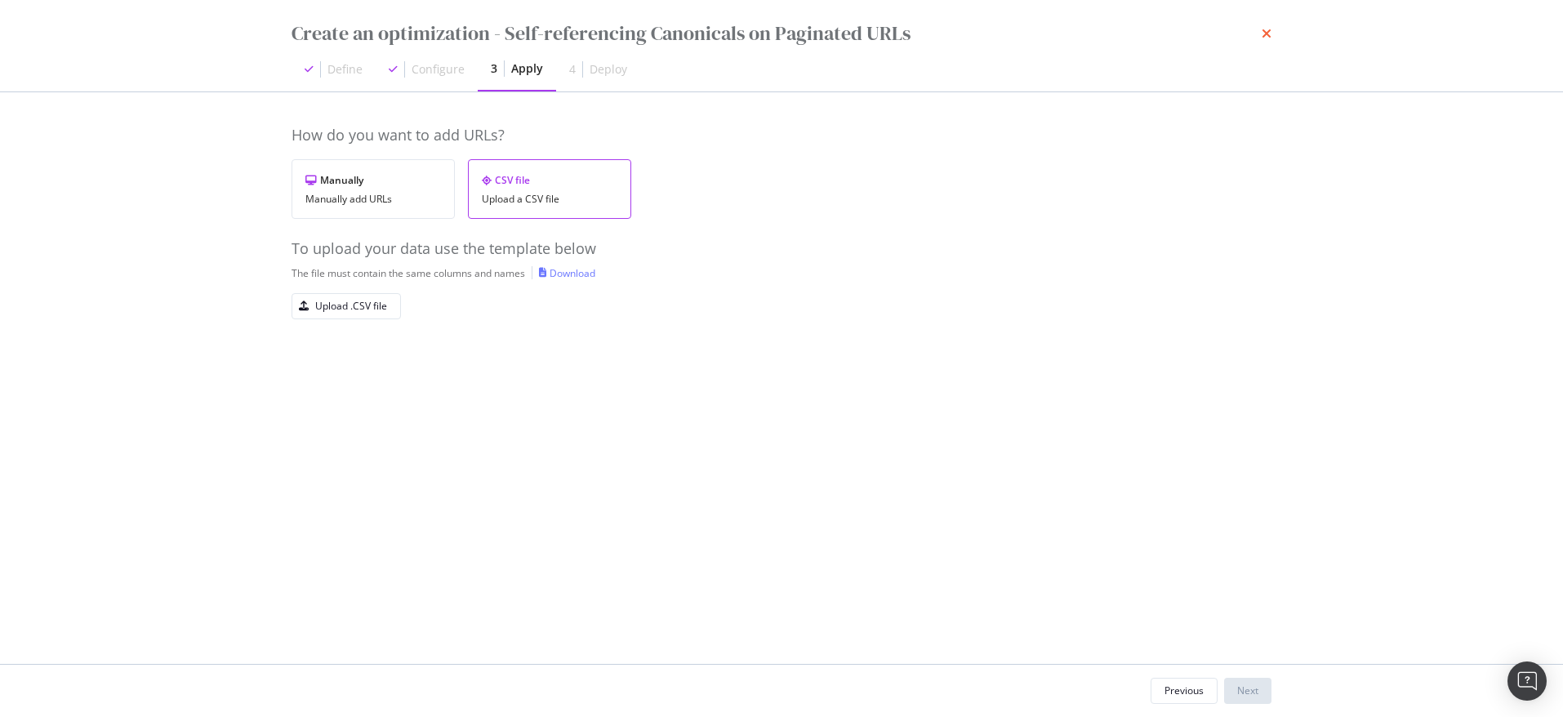
click at [1270, 31] on icon "times" at bounding box center [1267, 33] width 10 height 13
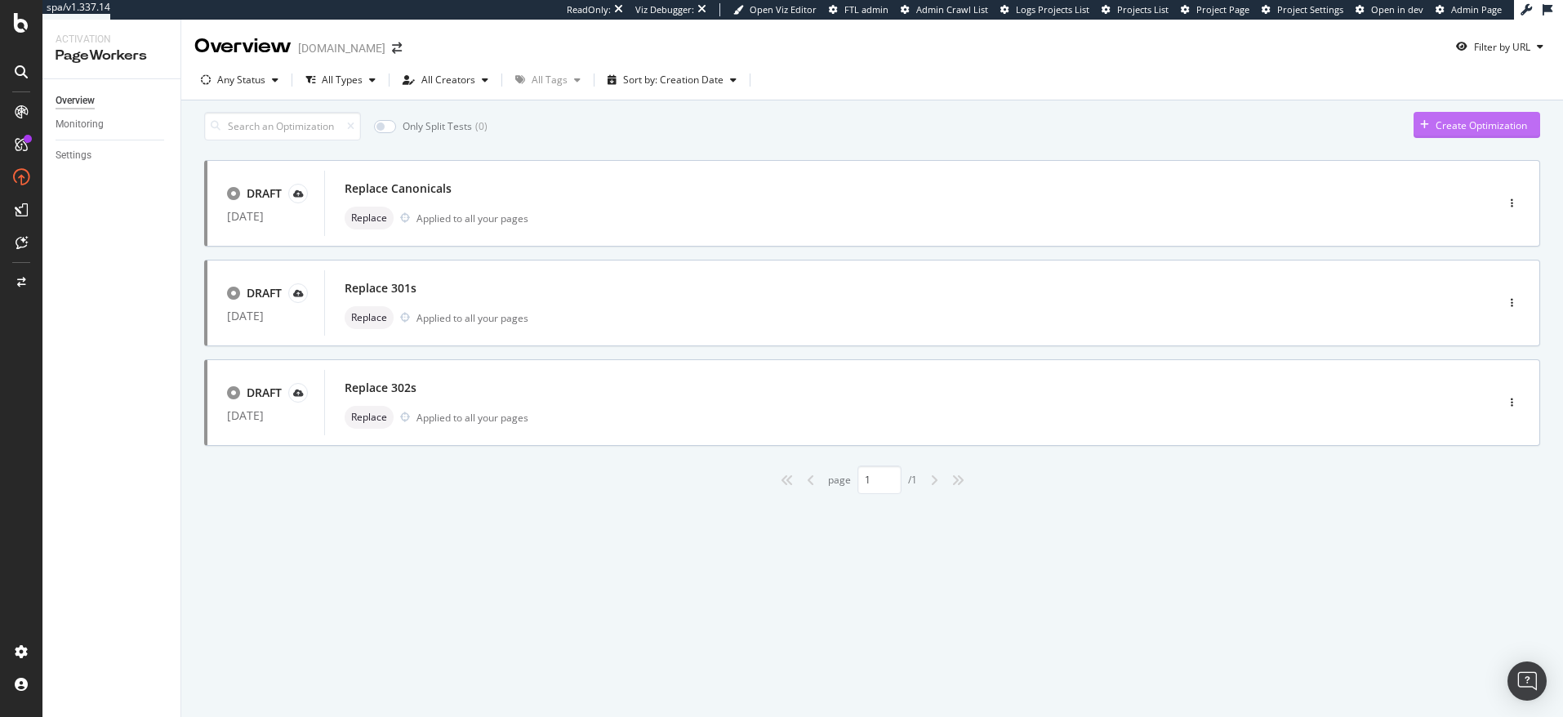
click at [1439, 130] on div "Create Optimization" at bounding box center [1481, 125] width 91 height 14
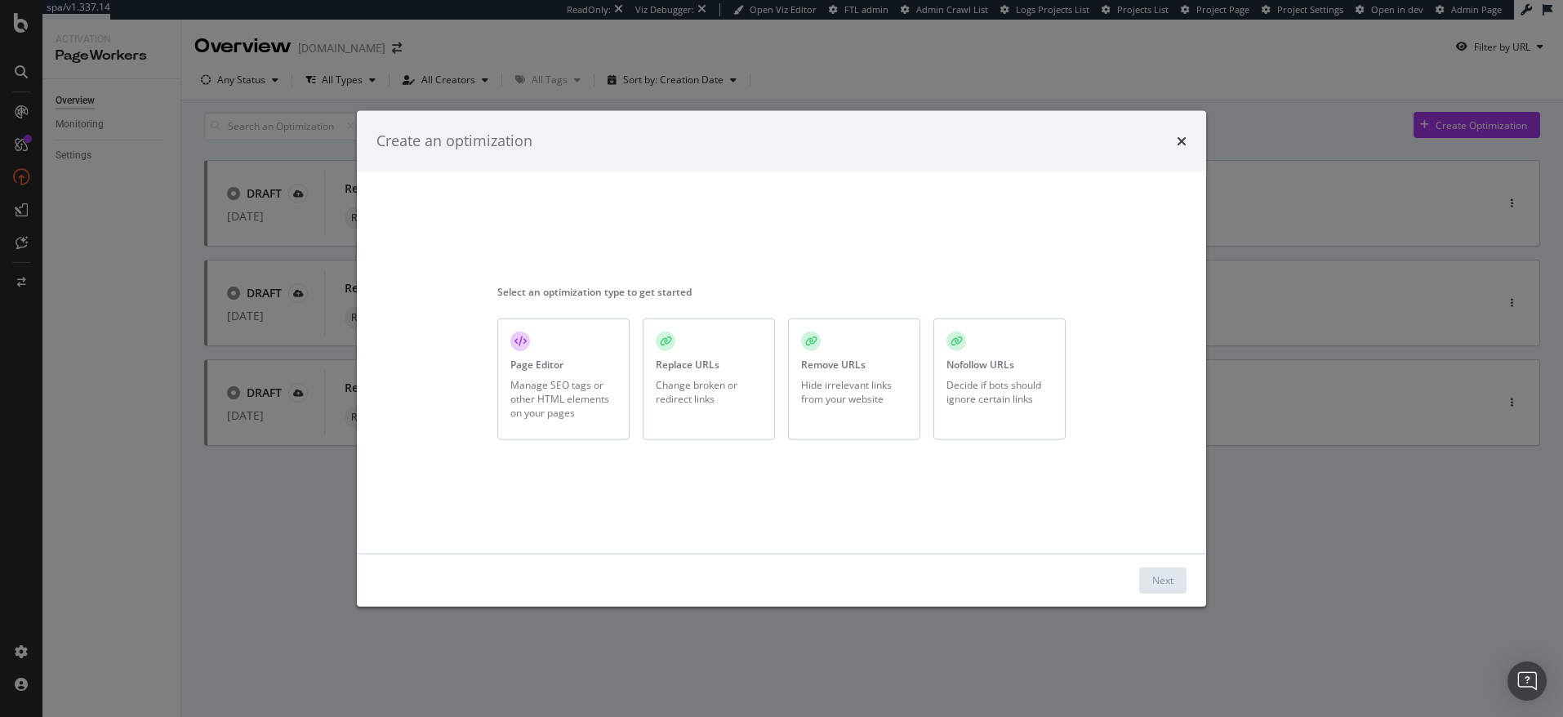
click at [823, 381] on div "Hide irrelevant links from your website" at bounding box center [854, 392] width 106 height 28
click at [1186, 586] on button "Next" at bounding box center [1163, 580] width 47 height 26
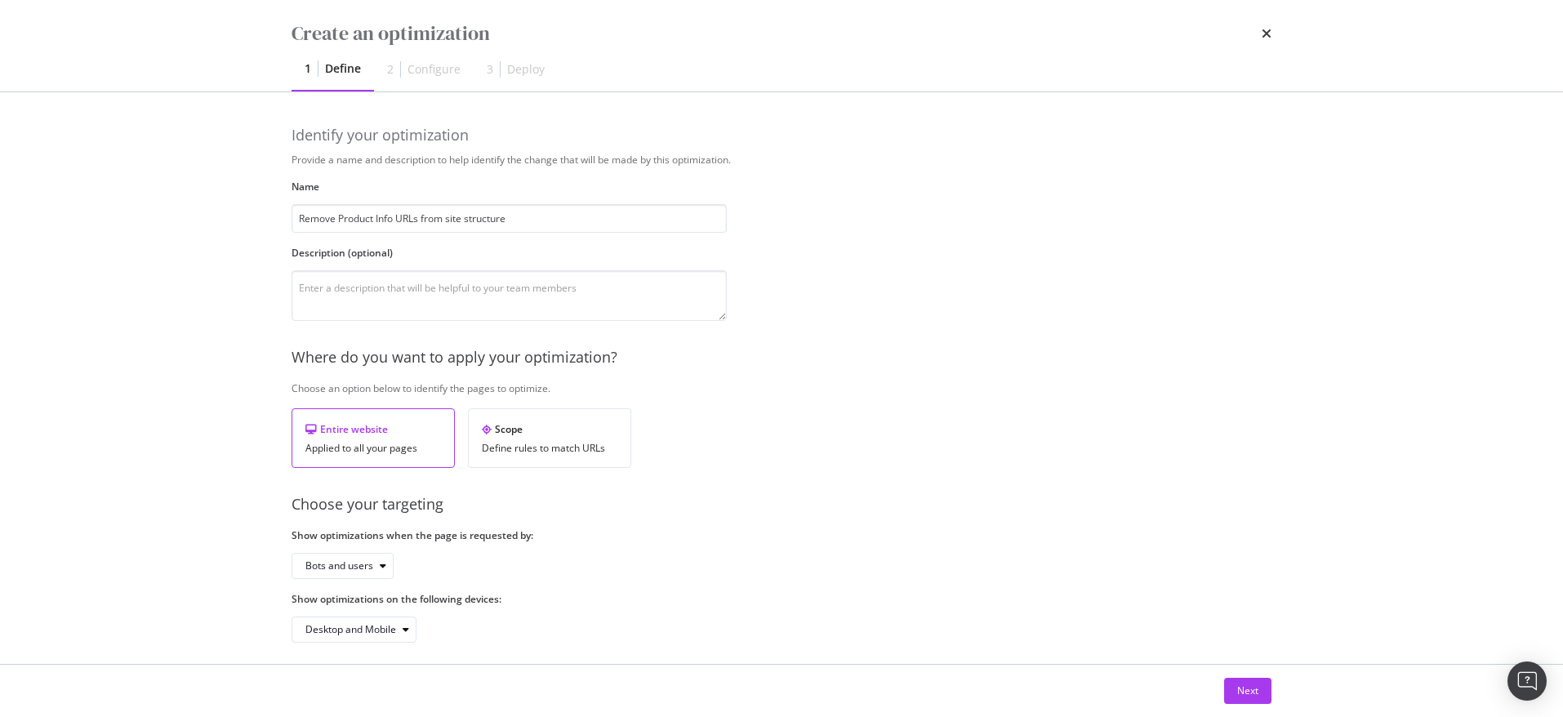
type input "Remove Product Info URLs from site structure"
click at [488, 297] on textarea "modal" at bounding box center [509, 295] width 435 height 51
paste textarea "[URL][DOMAIN_NAME]"
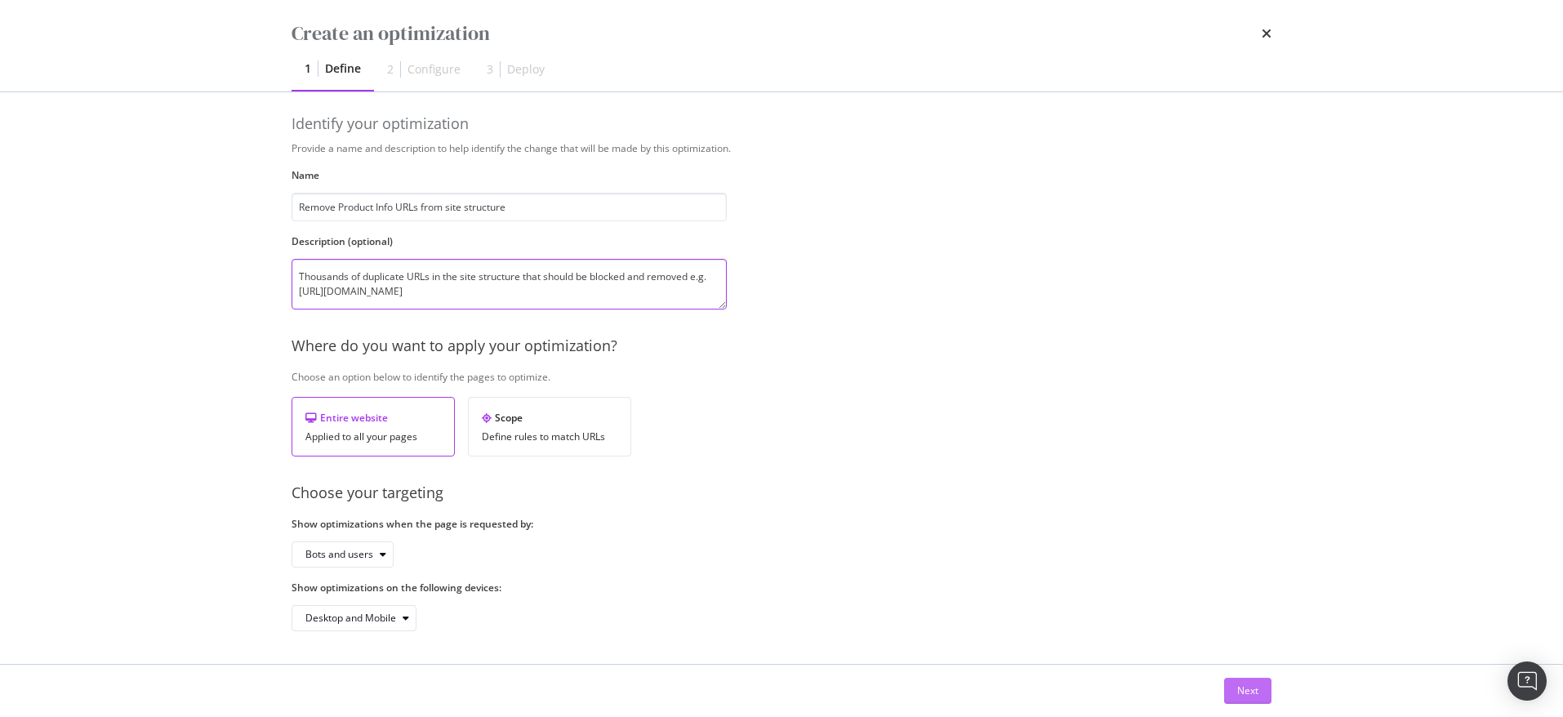
type textarea "Thousands of duplicate URLs in the site structure that should be blocked and re…"
click at [1240, 690] on div "Next" at bounding box center [1248, 691] width 21 height 14
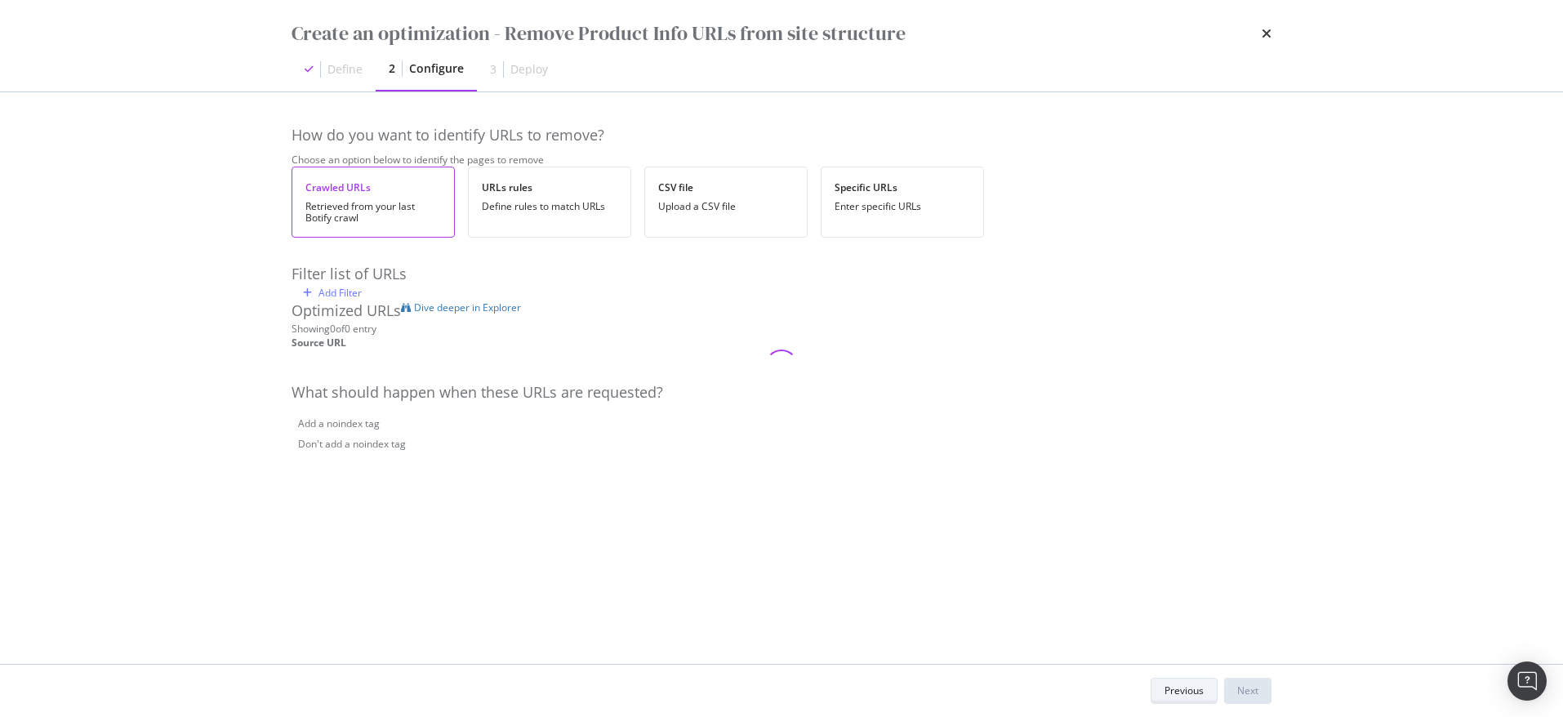
click at [1180, 690] on div "Previous" at bounding box center [1184, 691] width 39 height 14
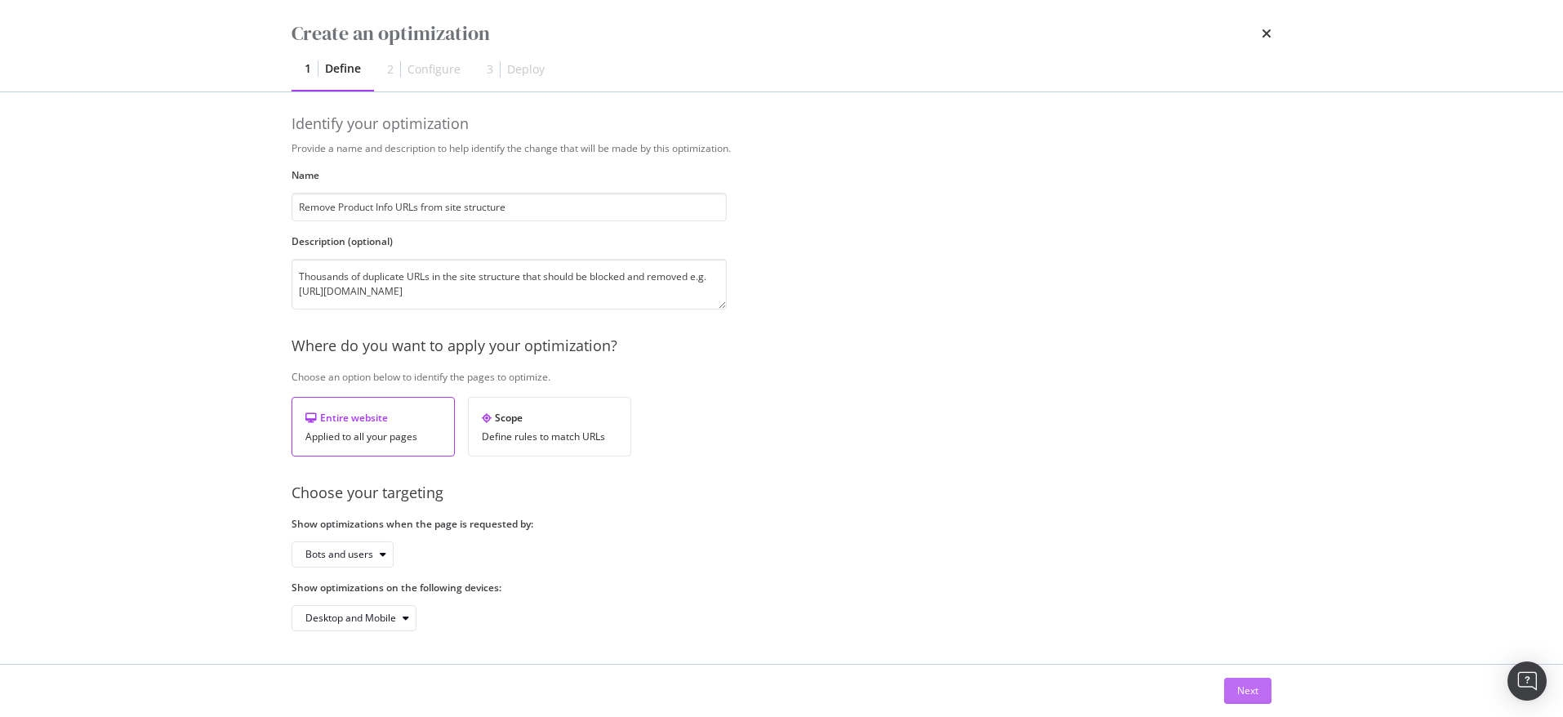
click at [1238, 683] on div "Next" at bounding box center [1248, 691] width 21 height 25
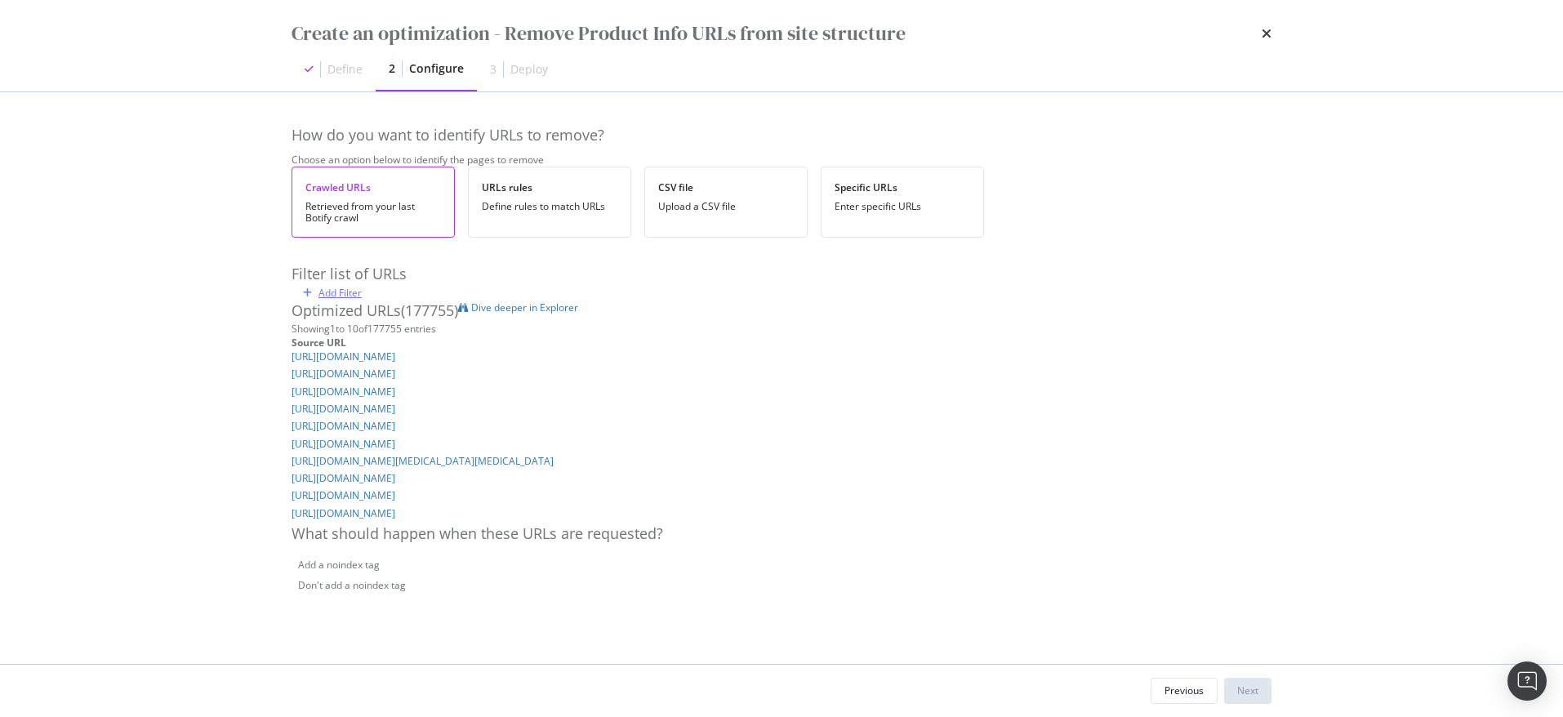
click at [337, 300] on div "Add Filter" at bounding box center [340, 293] width 43 height 14
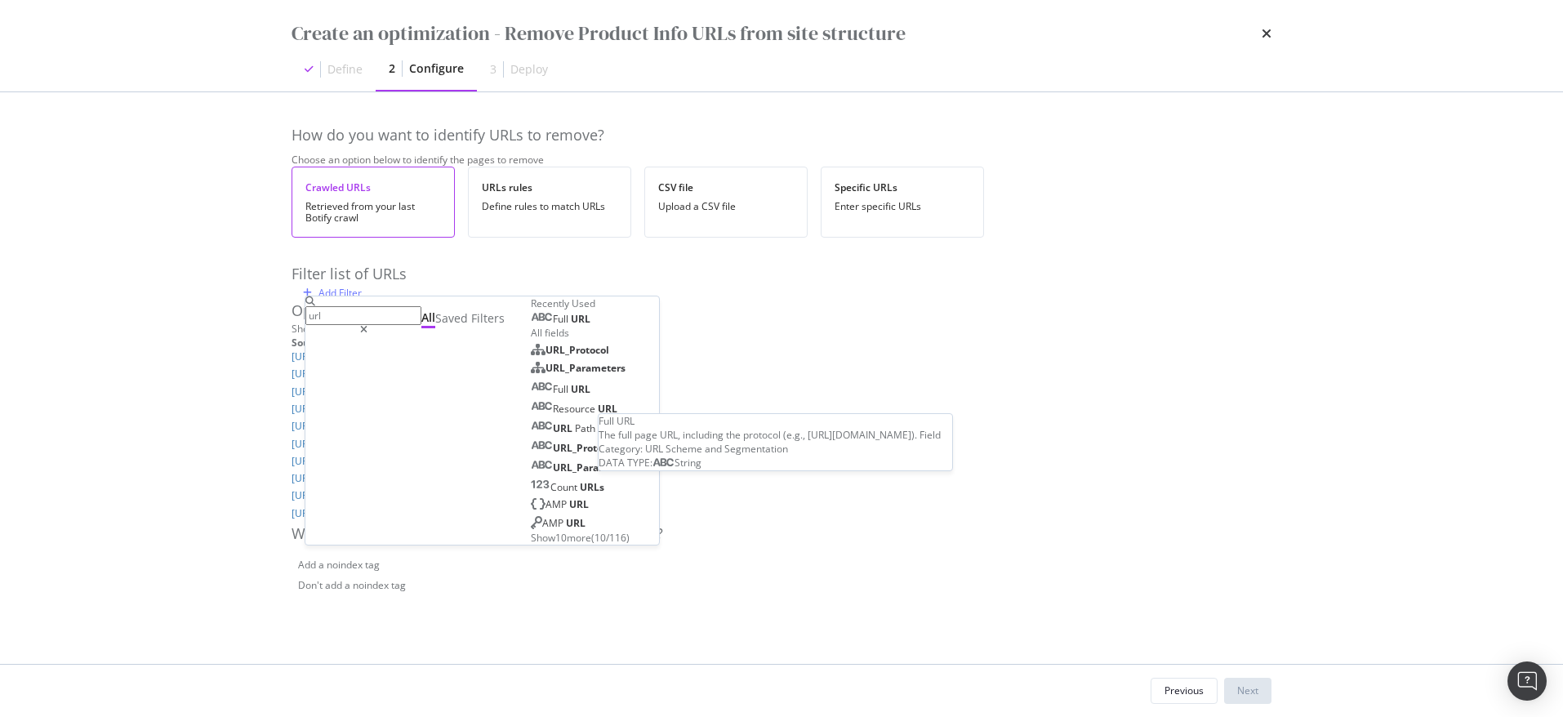
type input "url"
click at [571, 326] on span "URL" at bounding box center [581, 319] width 20 height 14
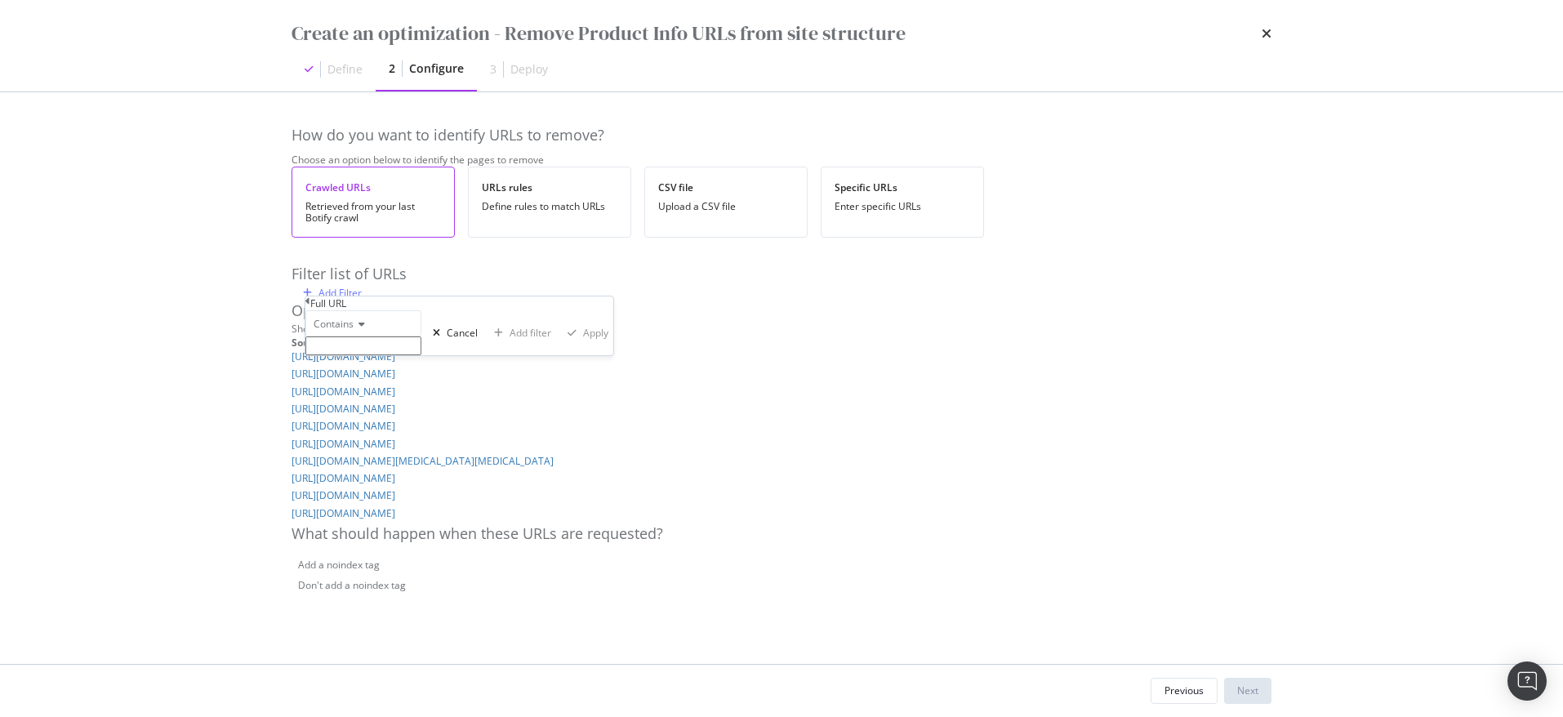
click at [375, 355] on input "modal" at bounding box center [364, 346] width 116 height 19
click at [326, 355] on input "product-info/" at bounding box center [364, 346] width 116 height 19
type input "/product-info/"
click at [583, 345] on div "Apply" at bounding box center [595, 338] width 25 height 14
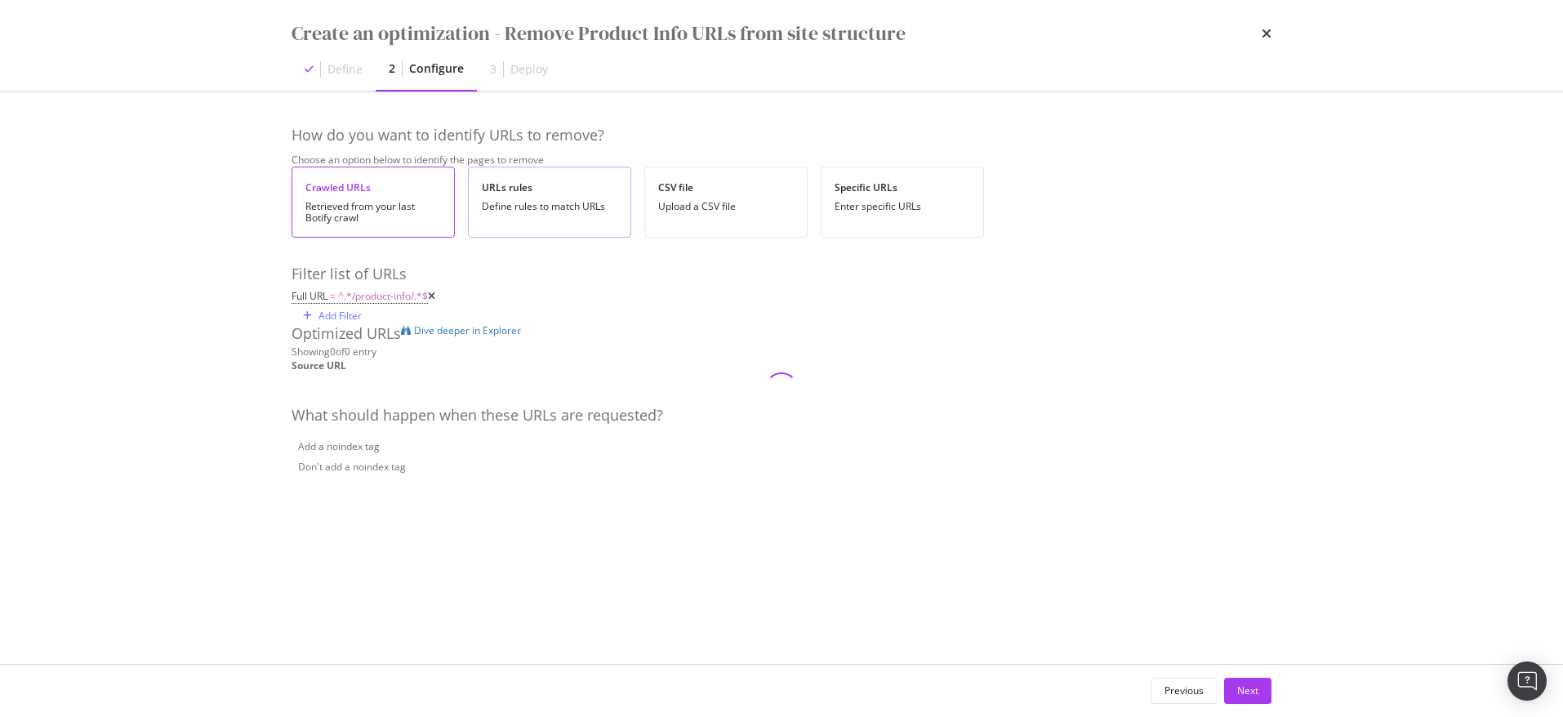
click at [527, 221] on div "URLs rules Define rules to match URLs" at bounding box center [549, 202] width 163 height 71
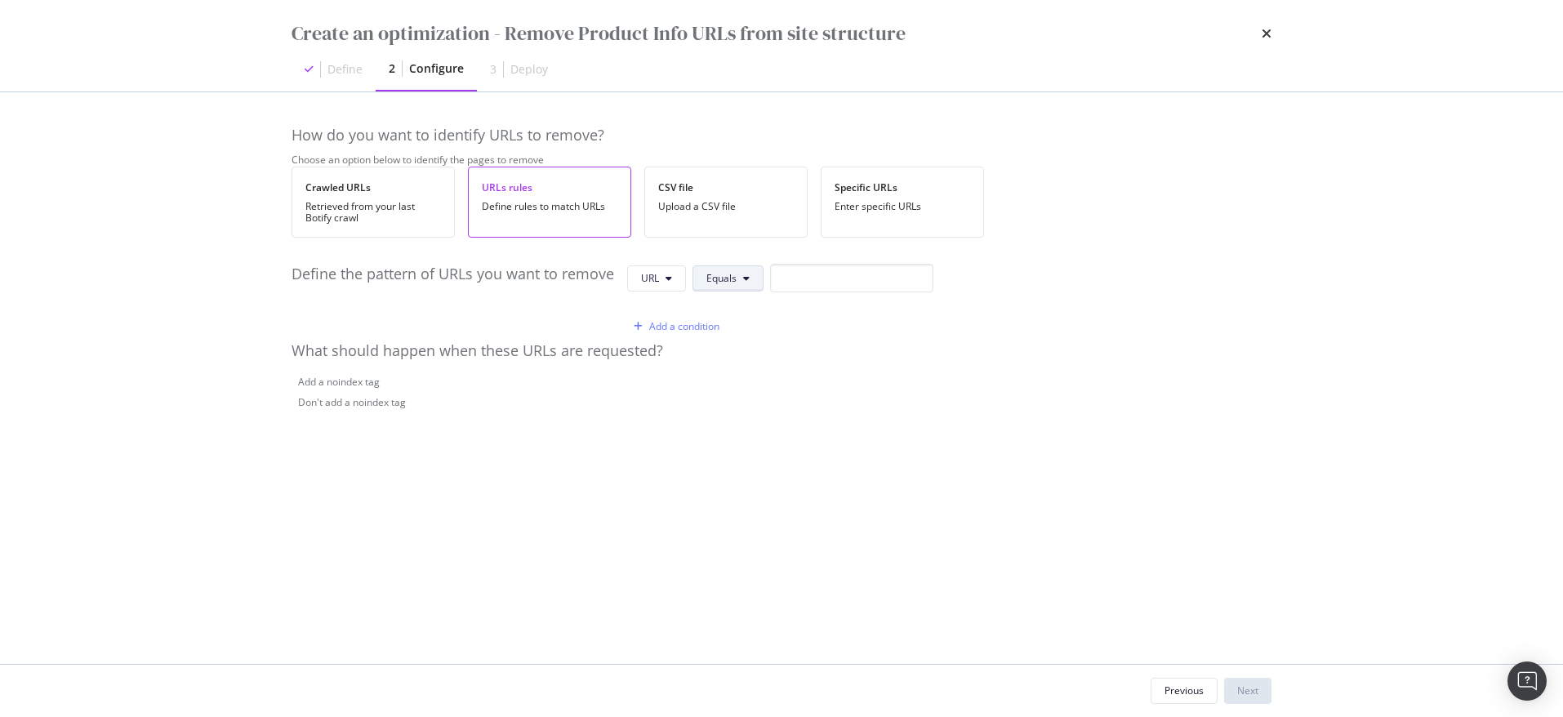
click at [743, 283] on icon "modal" at bounding box center [746, 279] width 7 height 10
click at [388, 237] on div "Crawled URLs Retrieved from your last Botify crawl" at bounding box center [373, 202] width 163 height 71
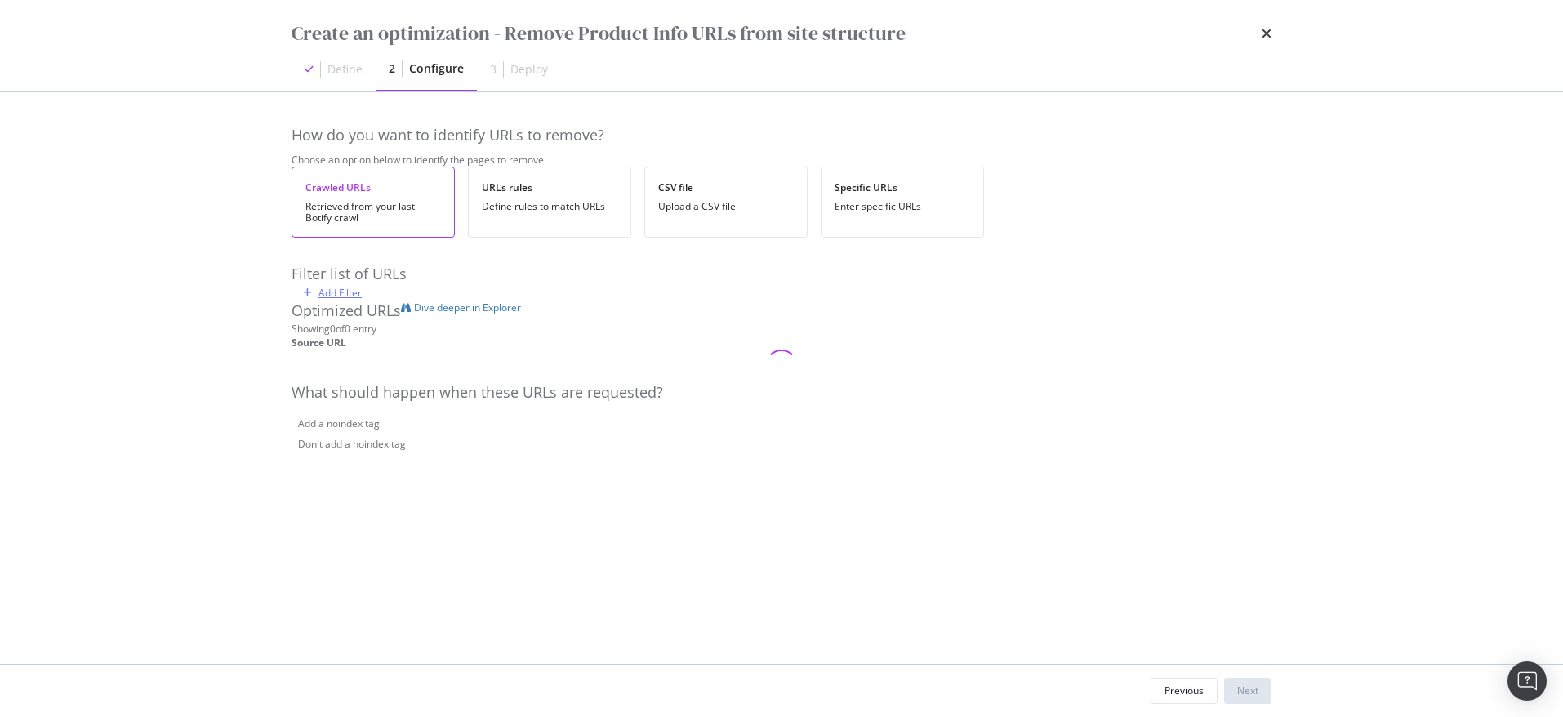
click at [345, 300] on div "Add Filter" at bounding box center [340, 293] width 43 height 14
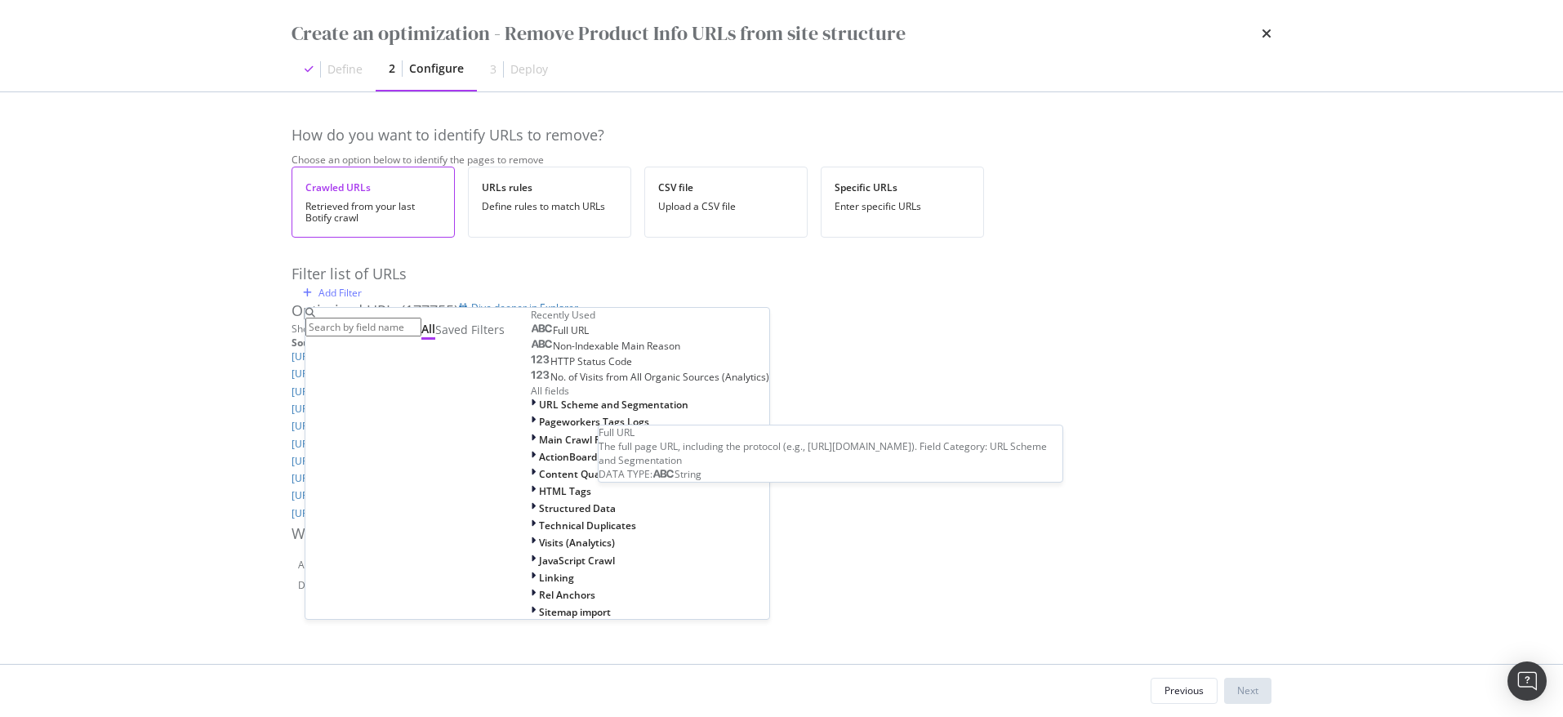
click at [553, 337] on span "Full URL" at bounding box center [571, 330] width 36 height 14
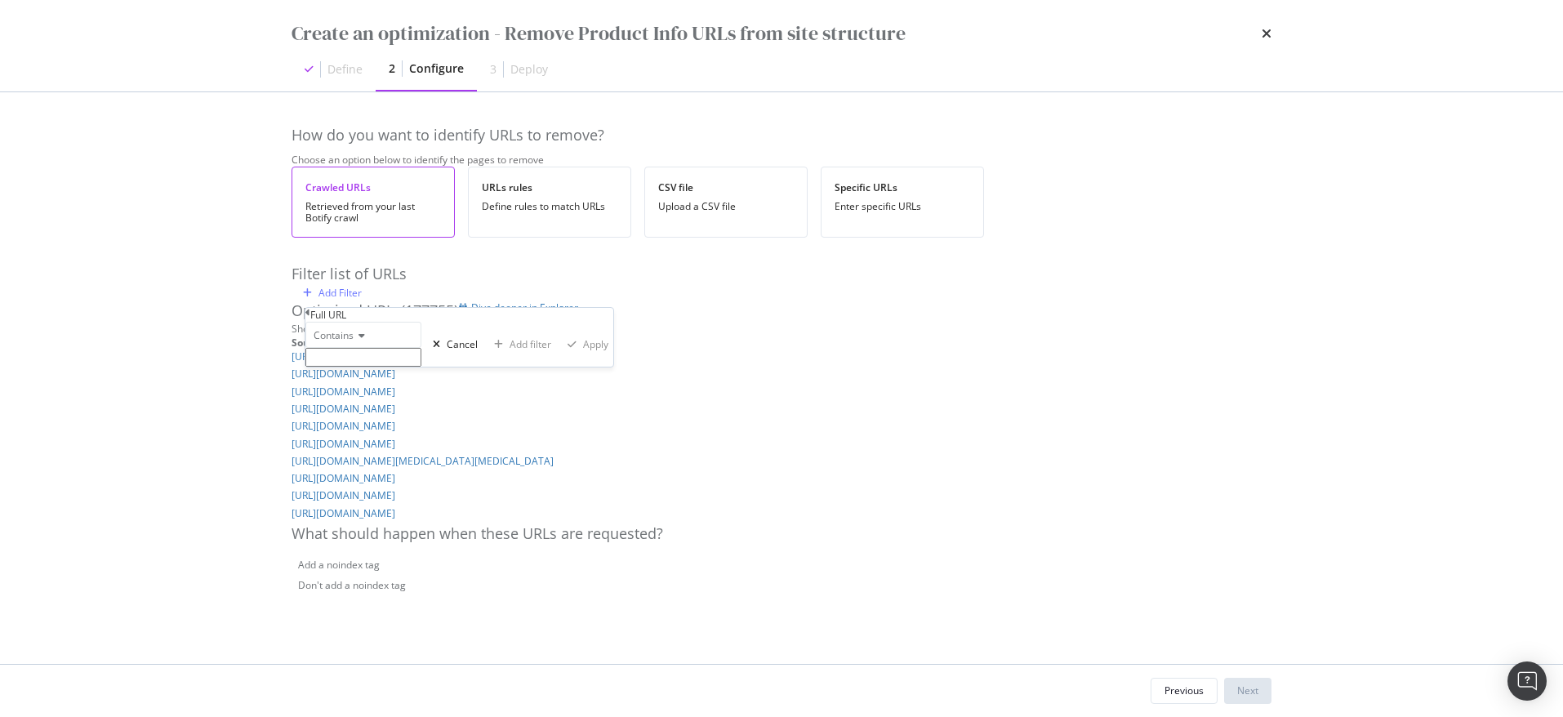
click at [391, 367] on input "modal" at bounding box center [364, 357] width 116 height 19
type input "product-info"
click at [583, 356] on div "Apply" at bounding box center [595, 349] width 25 height 14
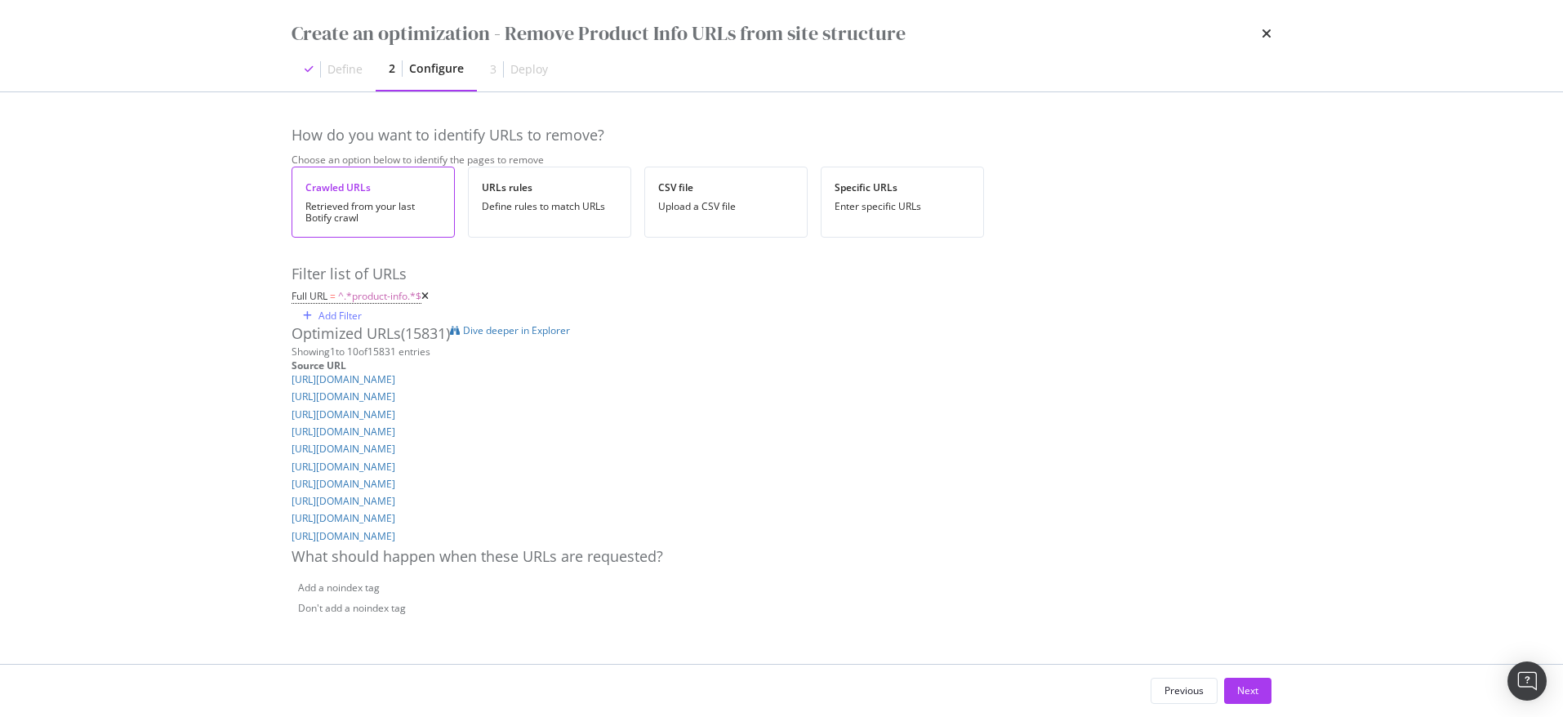
scroll to position [16, 0]
click at [512, 201] on div "Define rules to match URLs" at bounding box center [550, 206] width 136 height 11
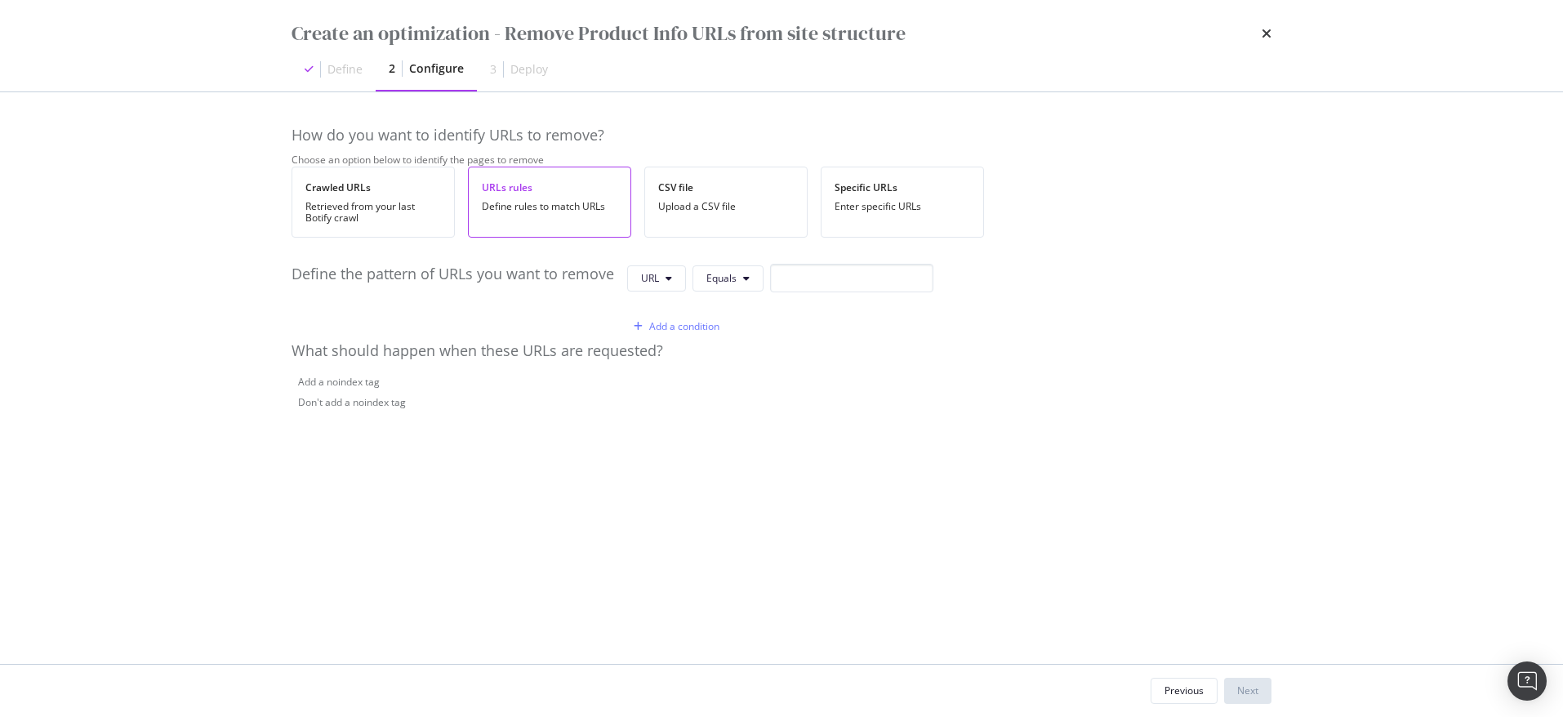
scroll to position [0, 0]
click at [743, 283] on icon "modal" at bounding box center [746, 279] width 7 height 10
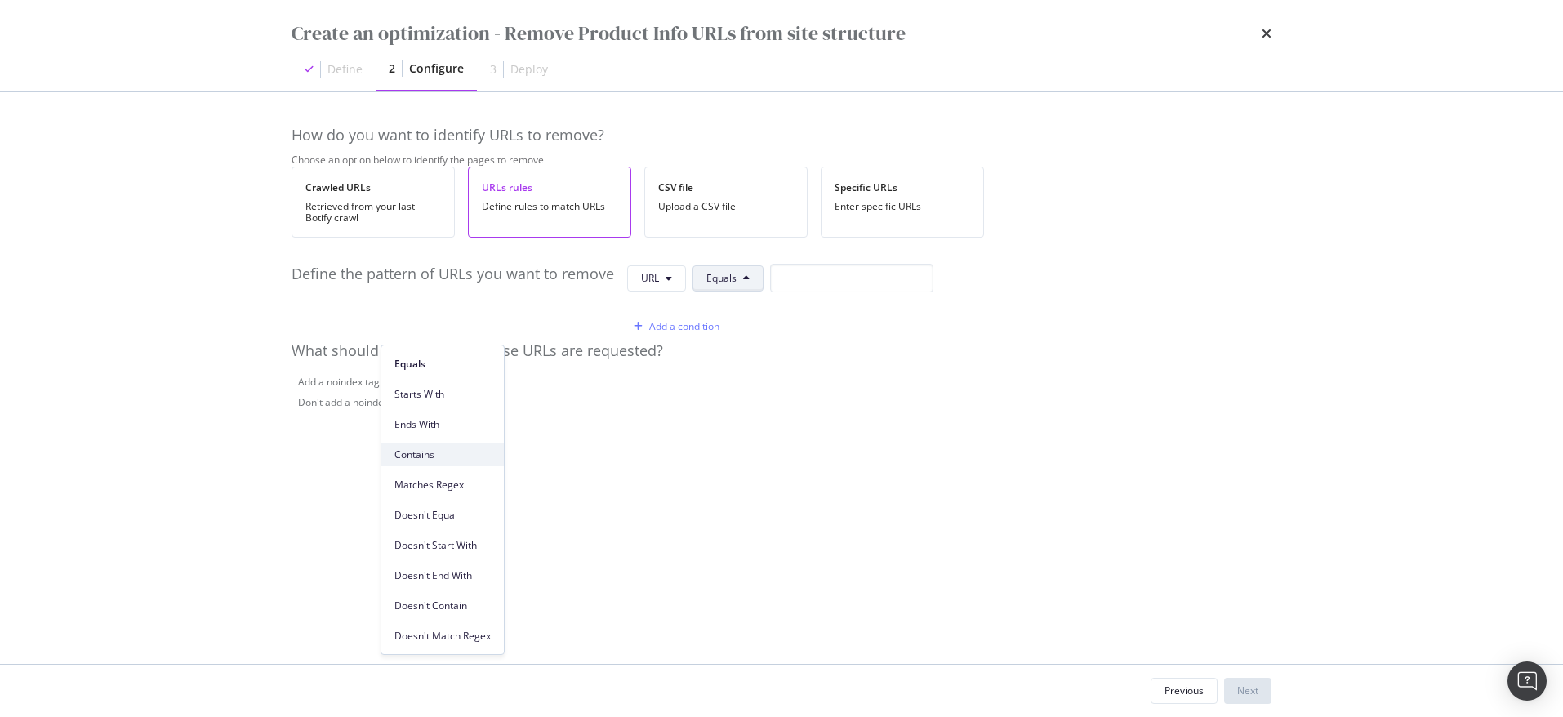
click at [419, 454] on span "Contains" at bounding box center [443, 455] width 96 height 15
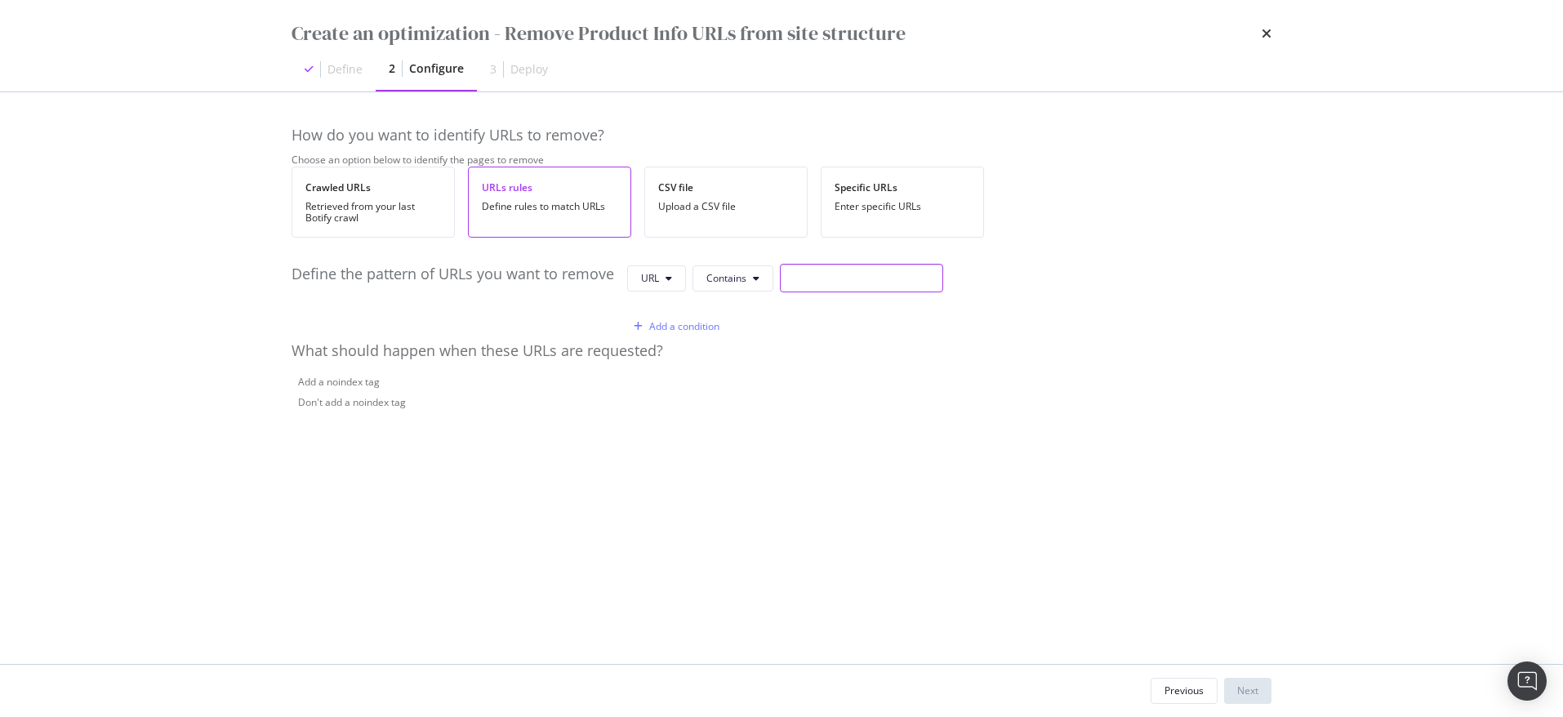
click at [780, 292] on input "modal" at bounding box center [861, 278] width 163 height 29
type input "/product-info/"
click at [1233, 681] on button "Next" at bounding box center [1247, 691] width 47 height 26
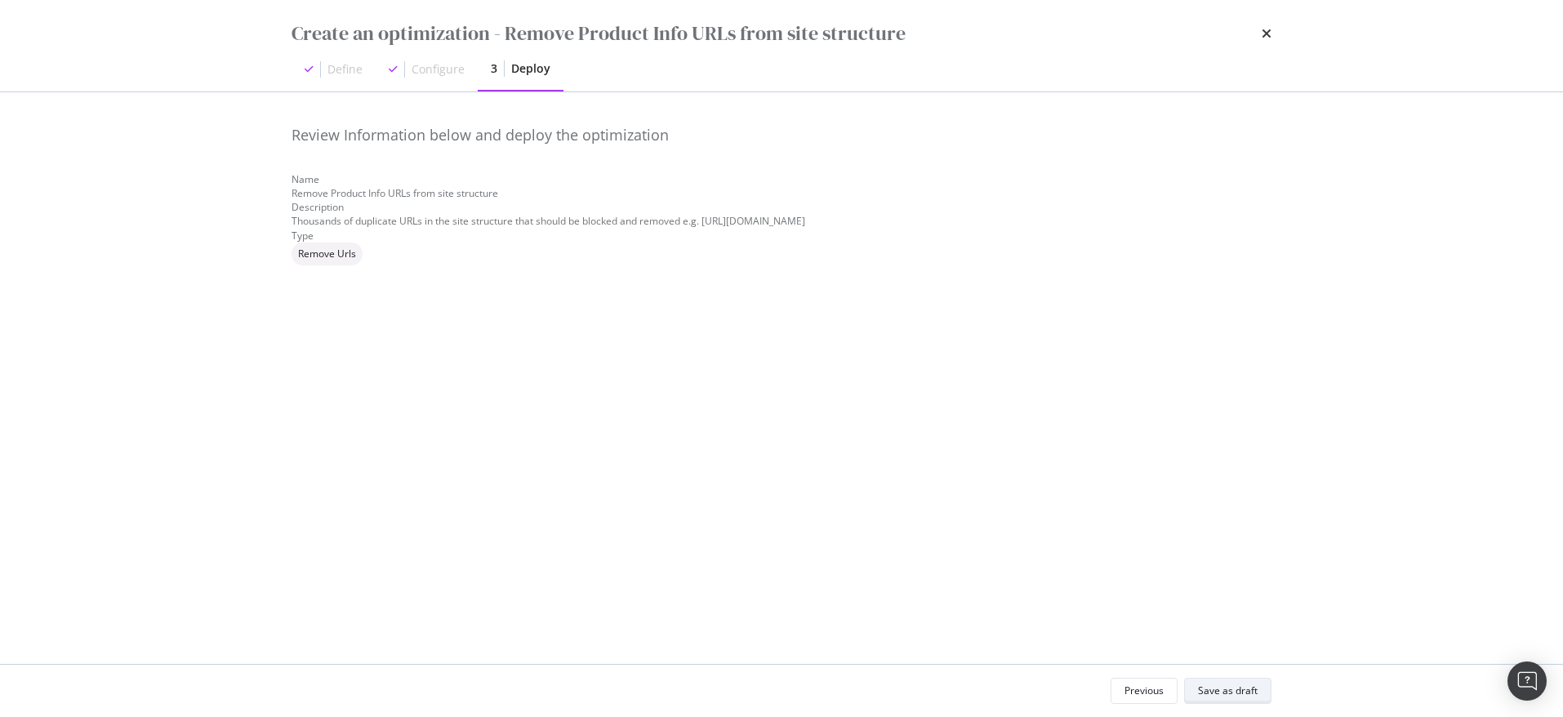
click at [1223, 693] on div "Save as draft" at bounding box center [1228, 691] width 60 height 14
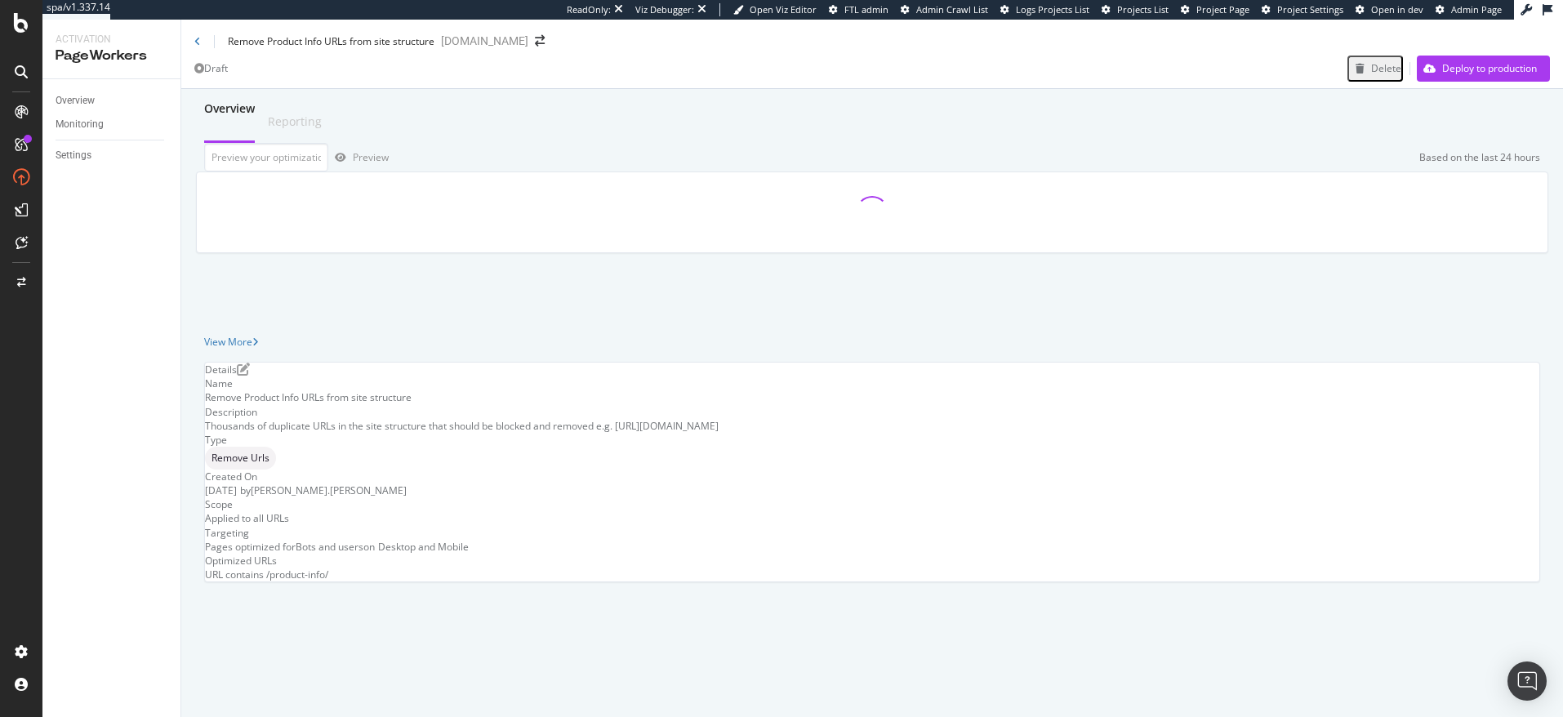
click at [201, 47] on div "Remove Product Info URLs from site structure" at bounding box center [314, 41] width 240 height 14
click at [194, 45] on icon at bounding box center [197, 42] width 7 height 10
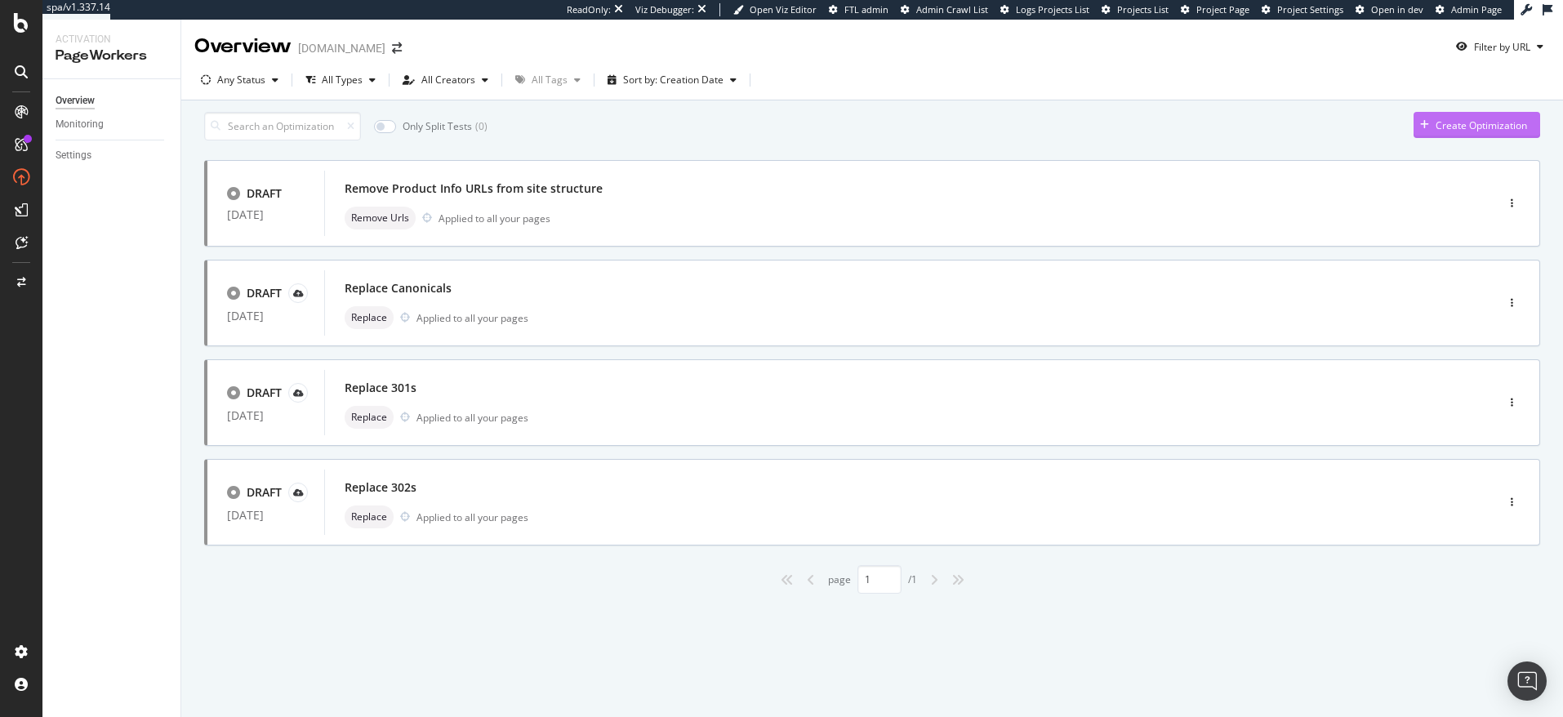
click at [1484, 132] on div "Create Optimization" at bounding box center [1481, 125] width 91 height 14
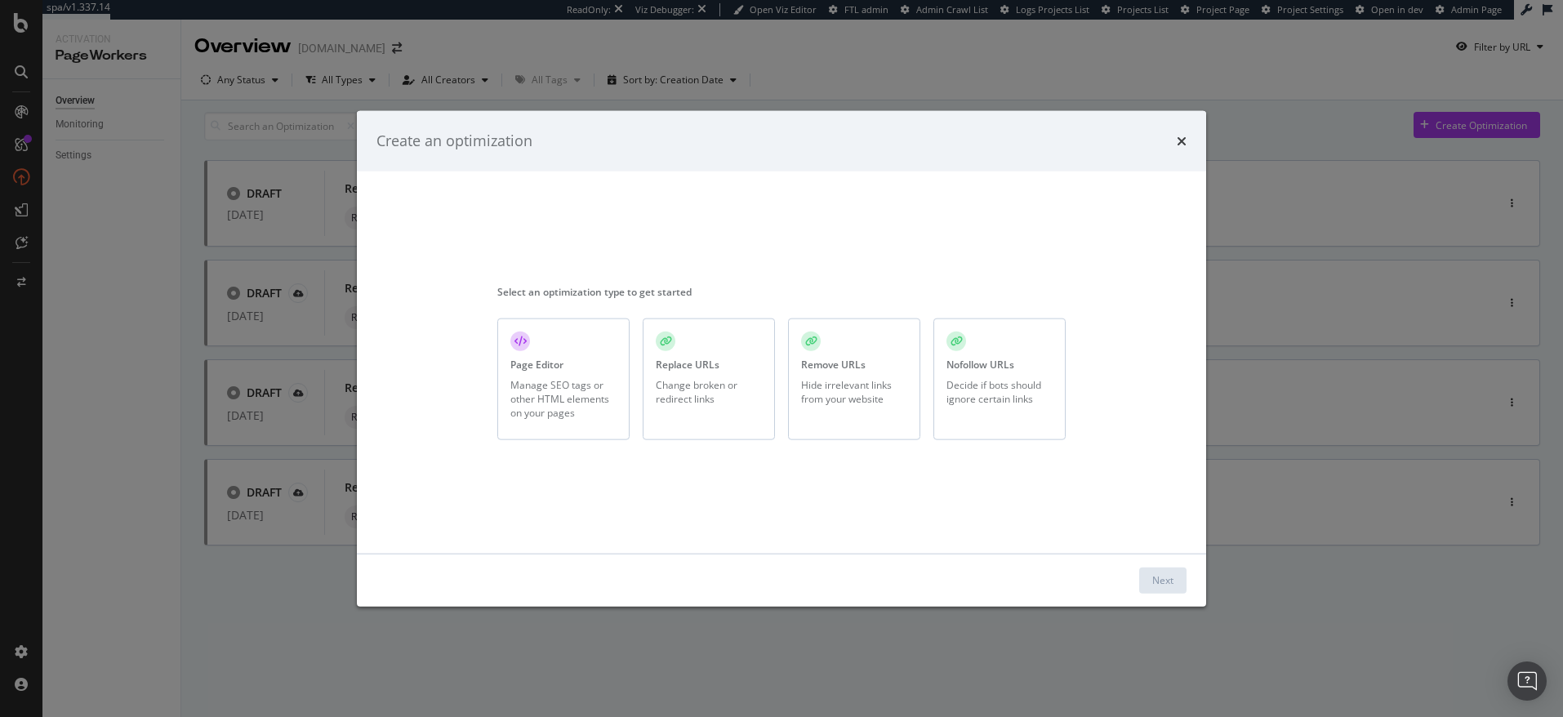
click at [562, 375] on div "Page Editor Manage SEO tags or other HTML elements on your pages" at bounding box center [563, 380] width 132 height 122
click at [1153, 588] on div "Next" at bounding box center [1163, 580] width 21 height 25
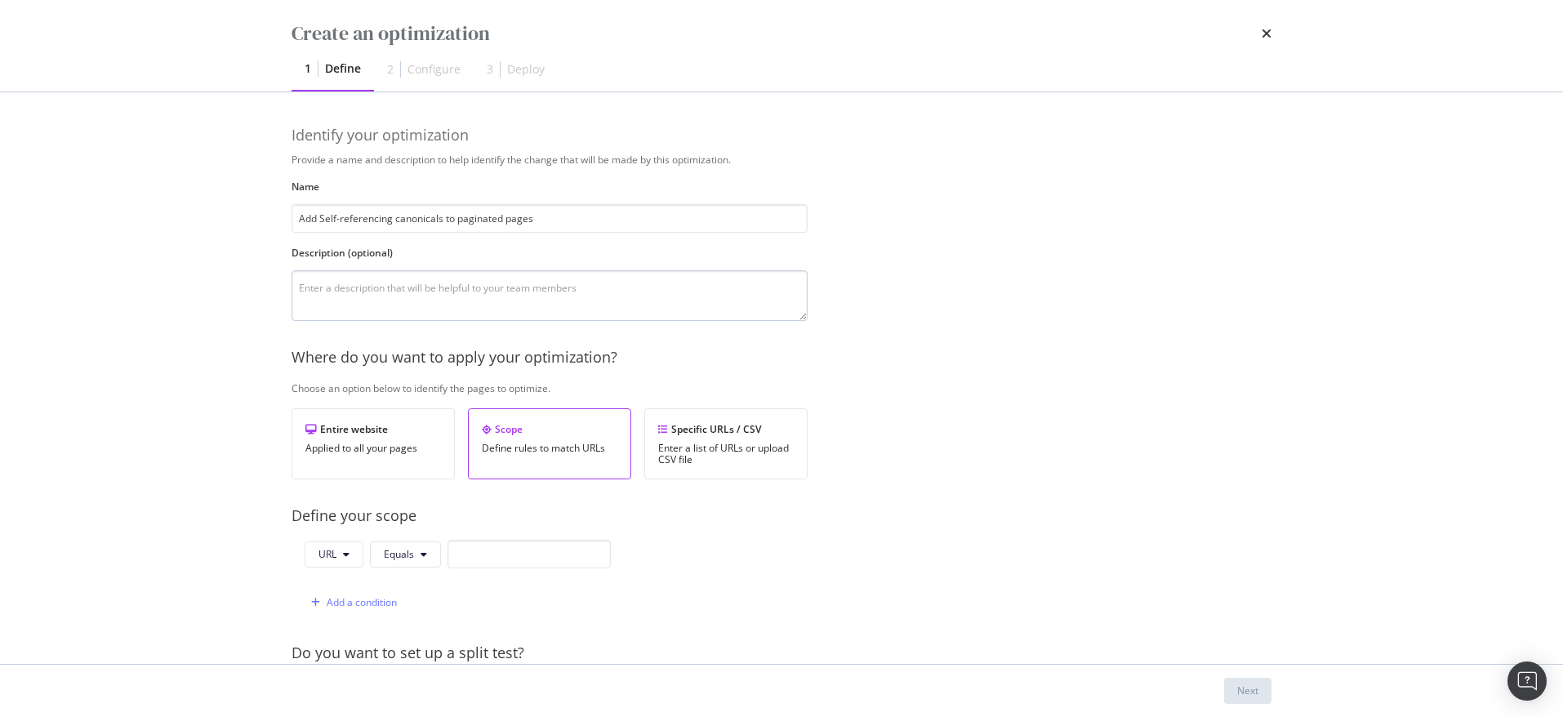
type input "Add Self-referencing canonicals to paginated pages"
click at [361, 293] on textarea "modal" at bounding box center [550, 295] width 516 height 51
paste textarea "https://www.monicavinader.com/shop/necklaces?page=2"
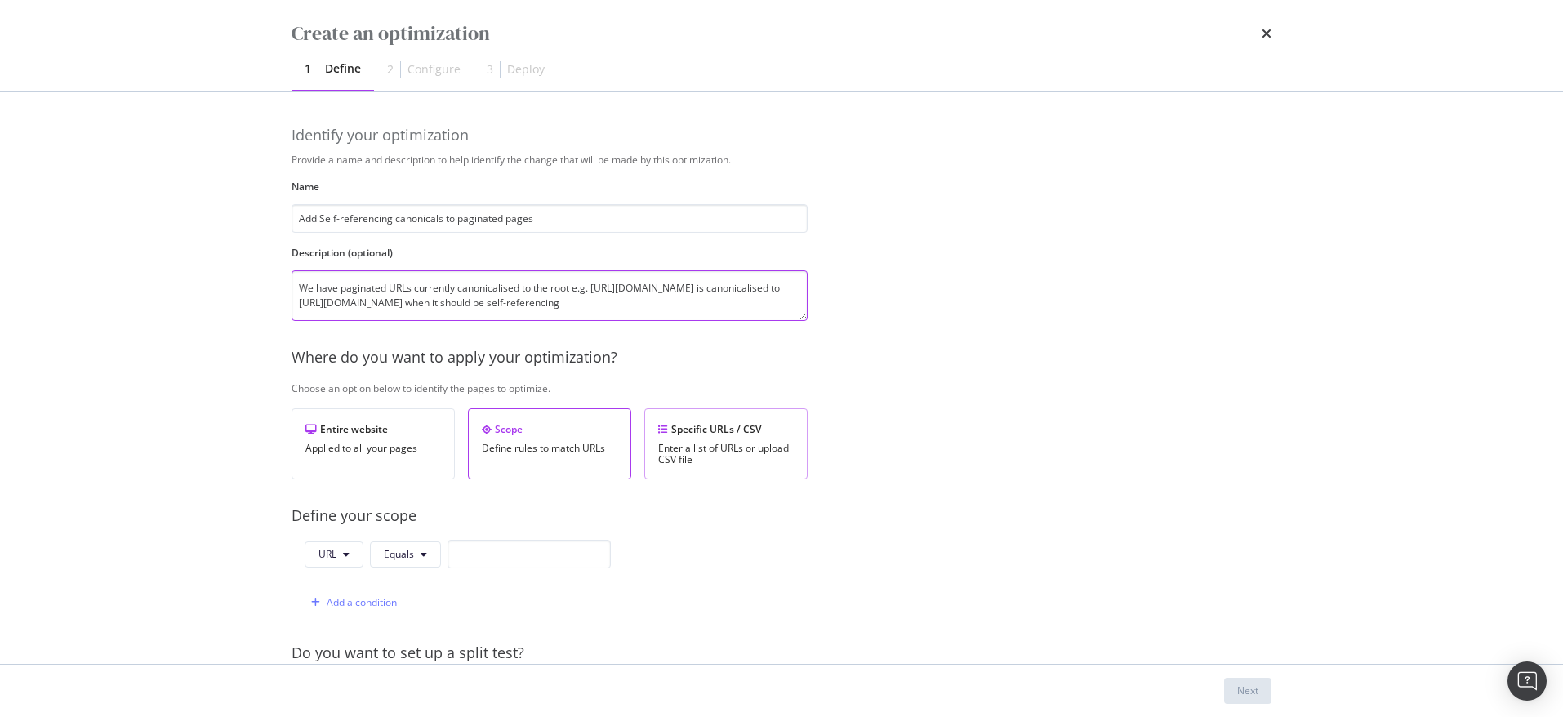
type textarea "We have paginated URLs currently canonicalised to the root e.g. https://www.mon…"
click at [683, 439] on div "Specific URLs / CSV Enter a list of URLs or upload CSV file" at bounding box center [725, 443] width 163 height 71
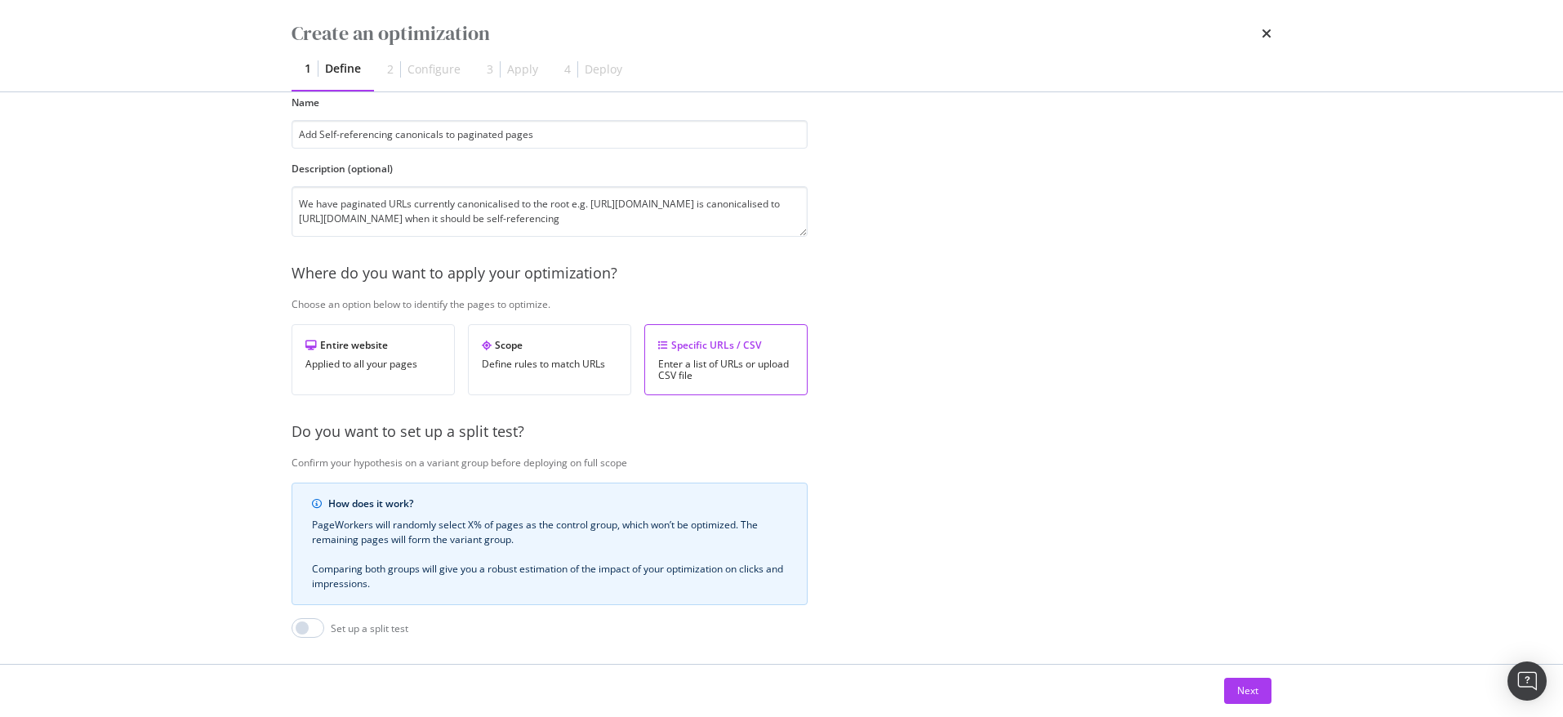
scroll to position [265, 0]
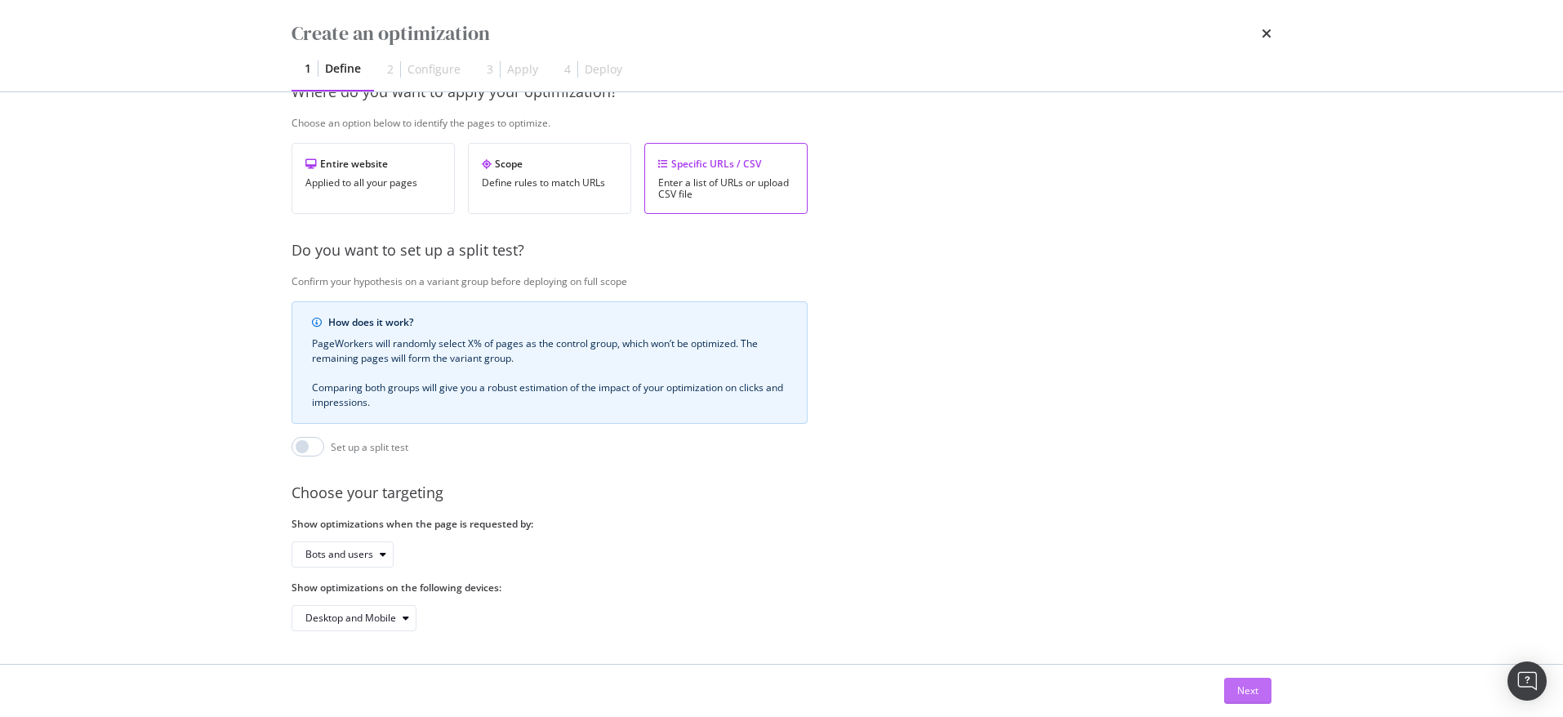
click at [1246, 684] on div "Next" at bounding box center [1248, 691] width 21 height 14
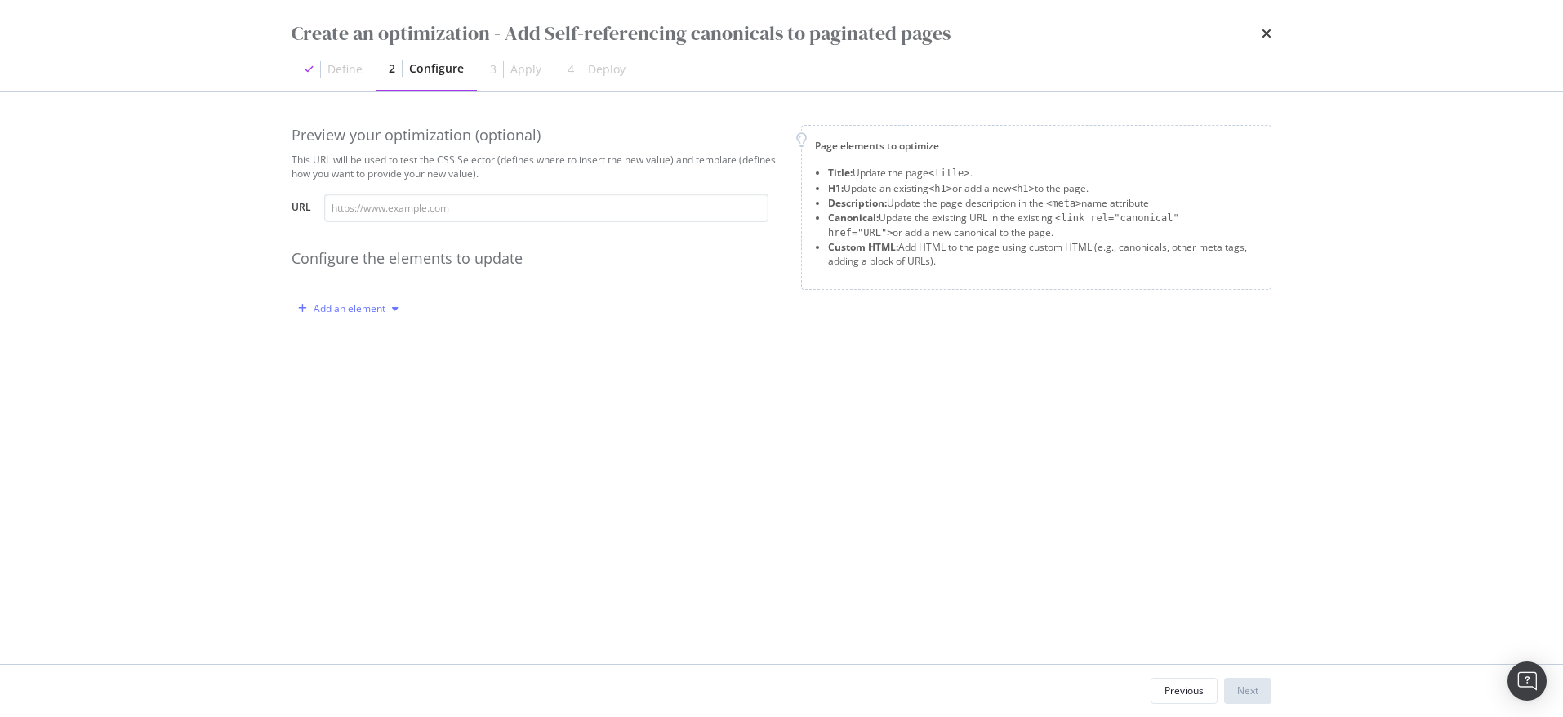
click at [379, 307] on div "Add an element" at bounding box center [350, 309] width 72 height 10
click at [371, 426] on div "Canonical" at bounding box center [357, 420] width 45 height 14
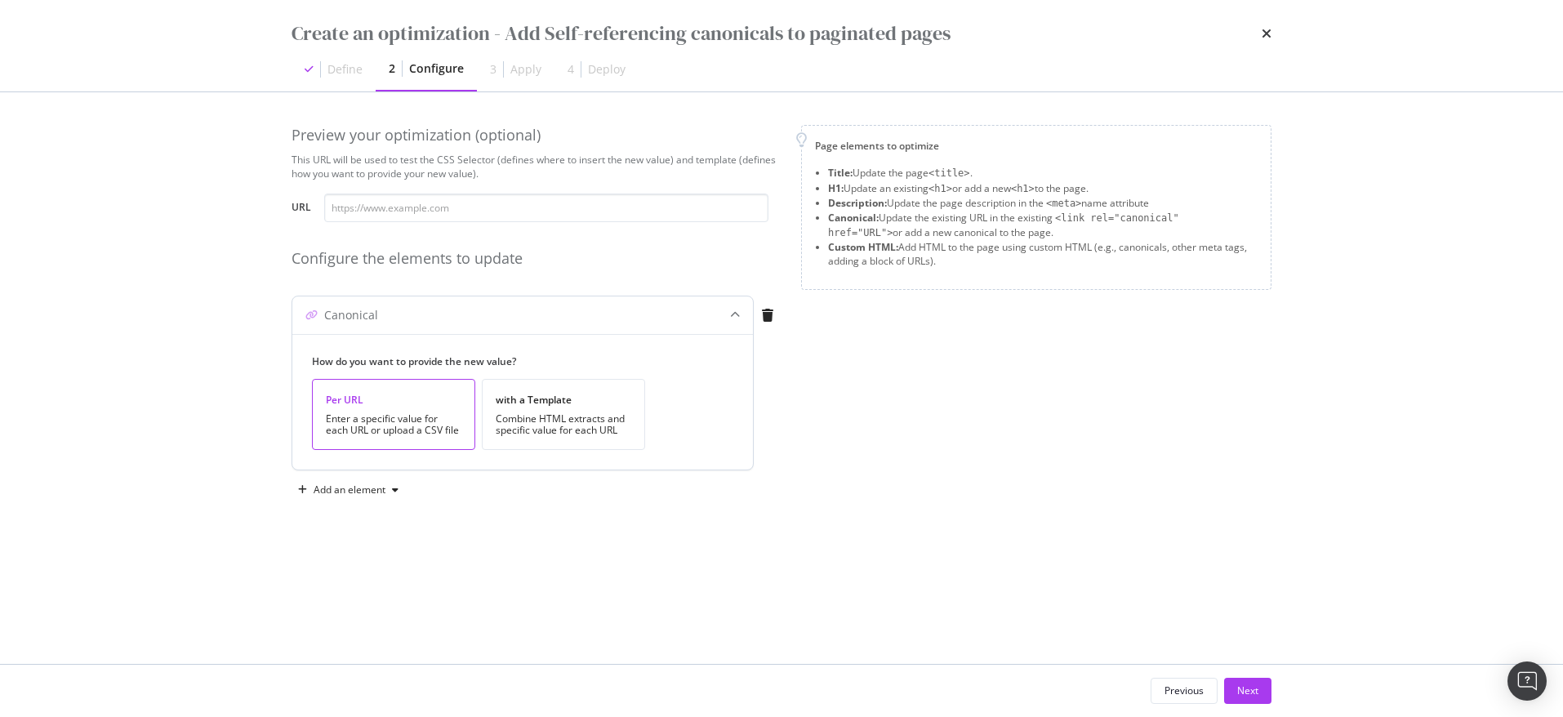
click at [381, 419] on div "Enter a specific value for each URL or upload a CSV file" at bounding box center [394, 424] width 136 height 23
click at [1234, 686] on button "Next" at bounding box center [1247, 691] width 47 height 26
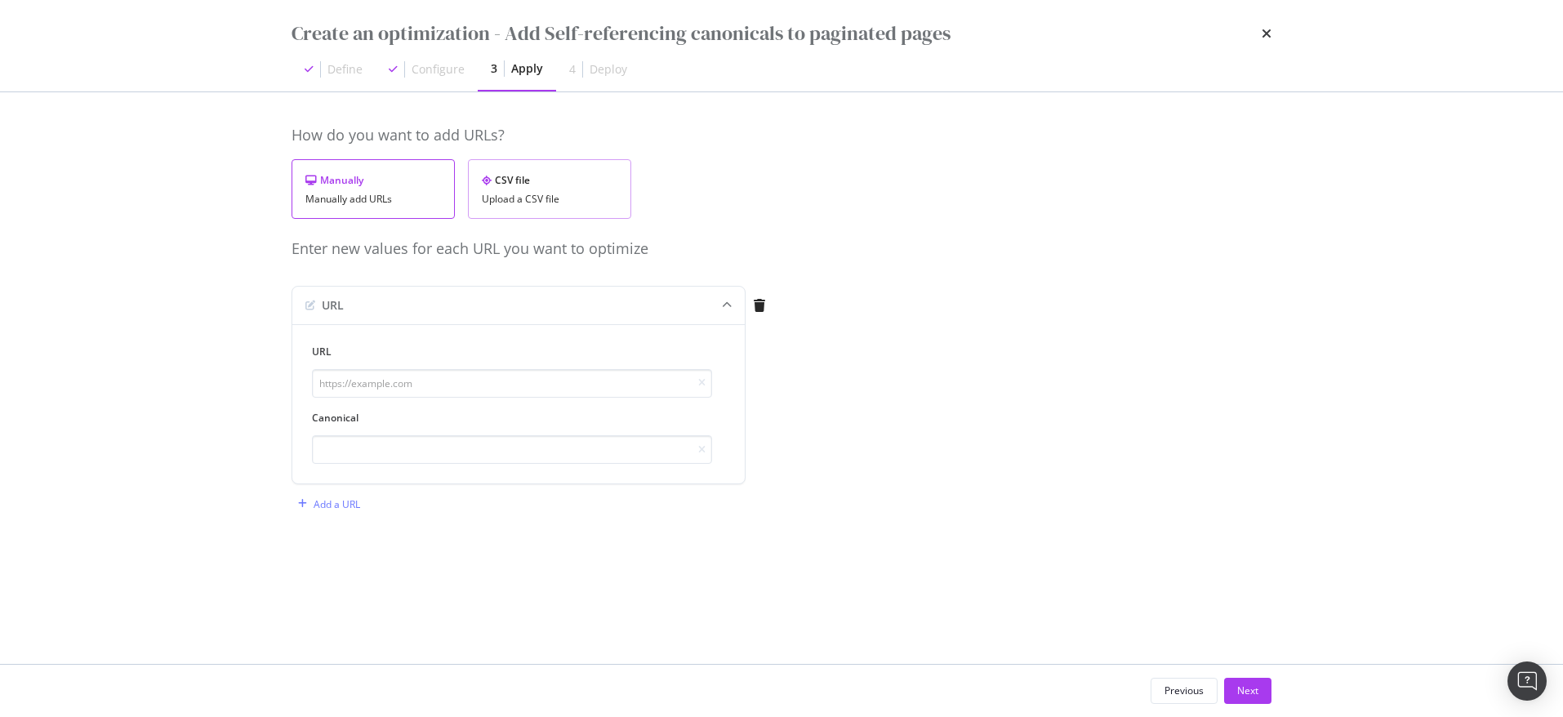
click at [502, 185] on div "CSV file" at bounding box center [550, 180] width 136 height 14
click at [559, 277] on div "Download" at bounding box center [573, 273] width 46 height 14
click at [333, 310] on div "Upload .CSV file" at bounding box center [351, 306] width 72 height 14
click at [1239, 679] on div "Next" at bounding box center [1248, 691] width 21 height 25
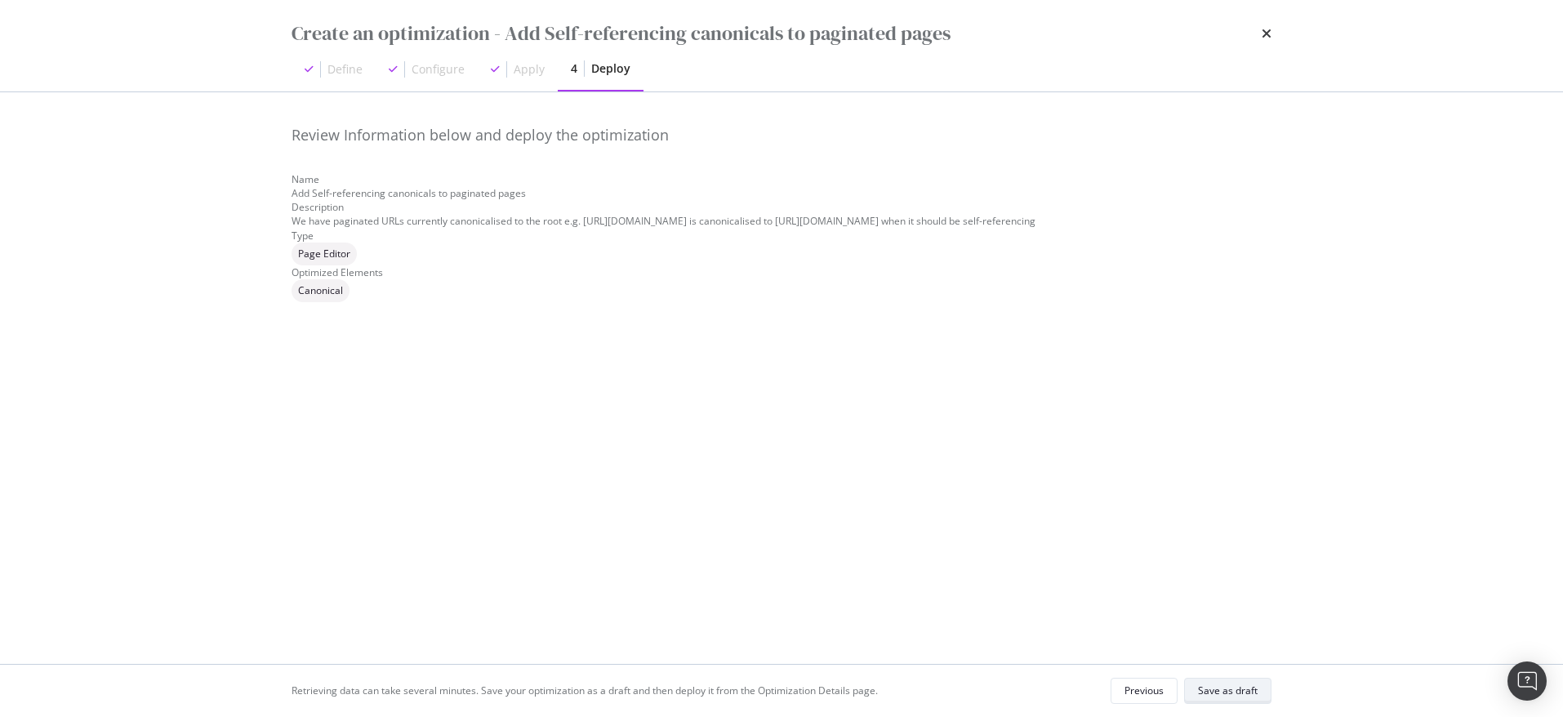
click at [1239, 678] on button "Save as draft" at bounding box center [1227, 691] width 87 height 26
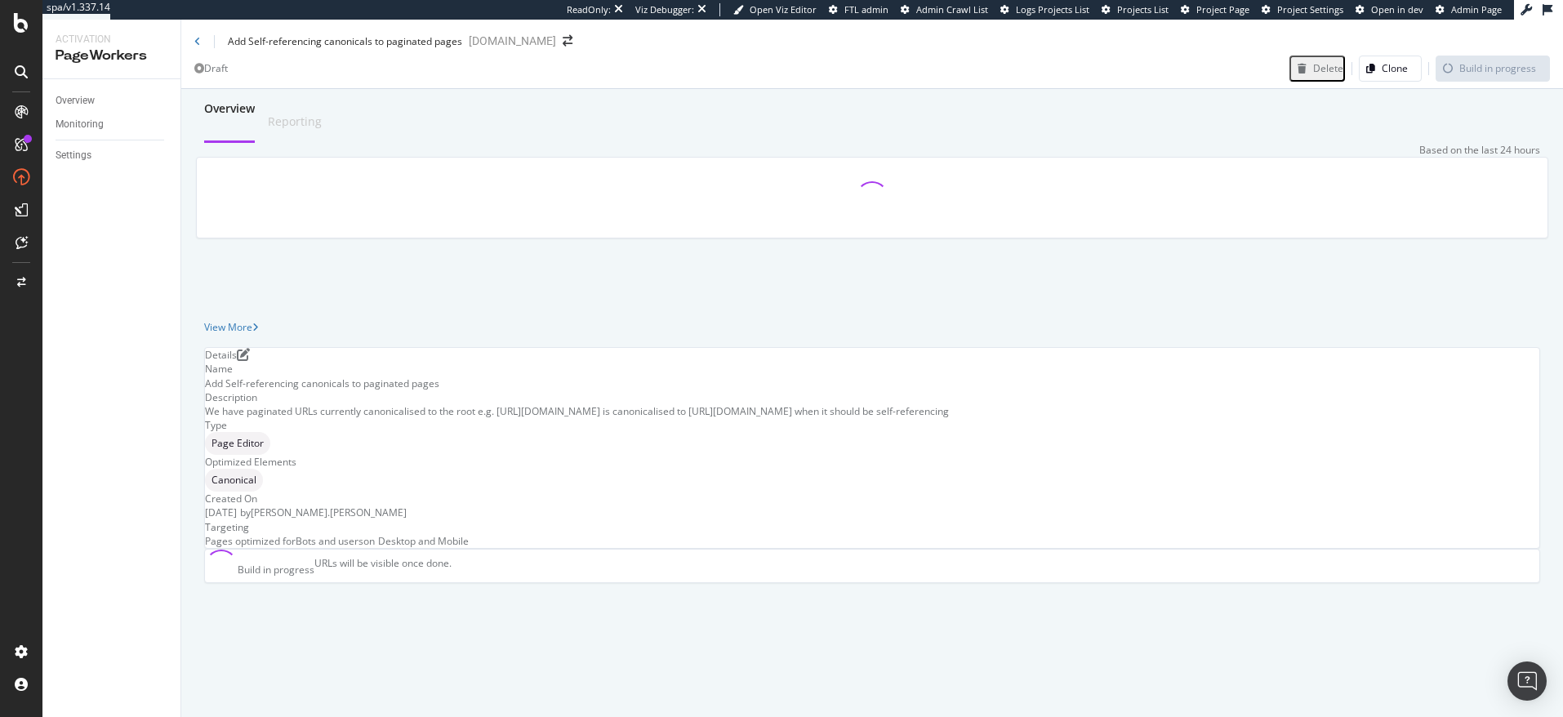
scroll to position [274, 0]
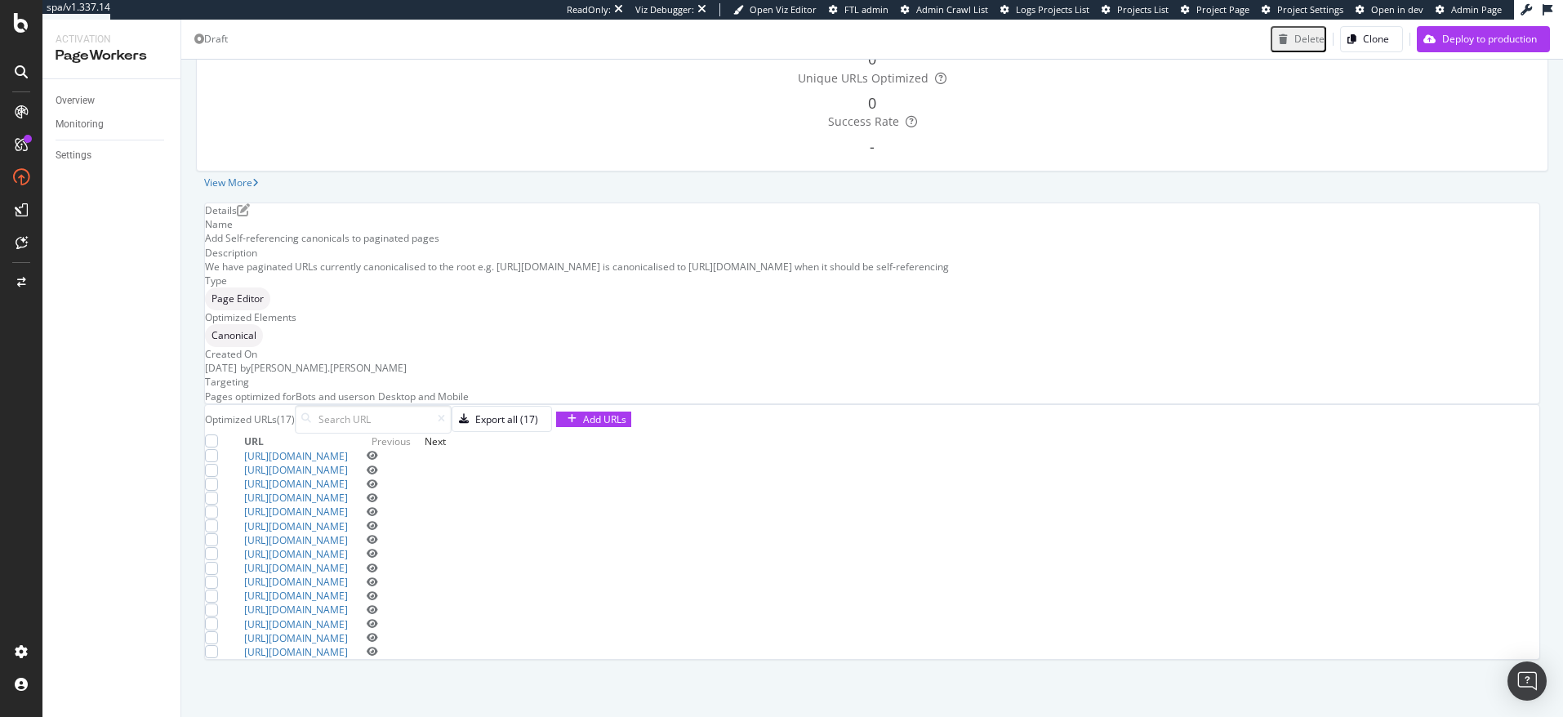
scroll to position [544, 0]
click at [367, 435] on div "URL" at bounding box center [305, 442] width 123 height 14
click at [264, 435] on div "URL" at bounding box center [254, 442] width 20 height 14
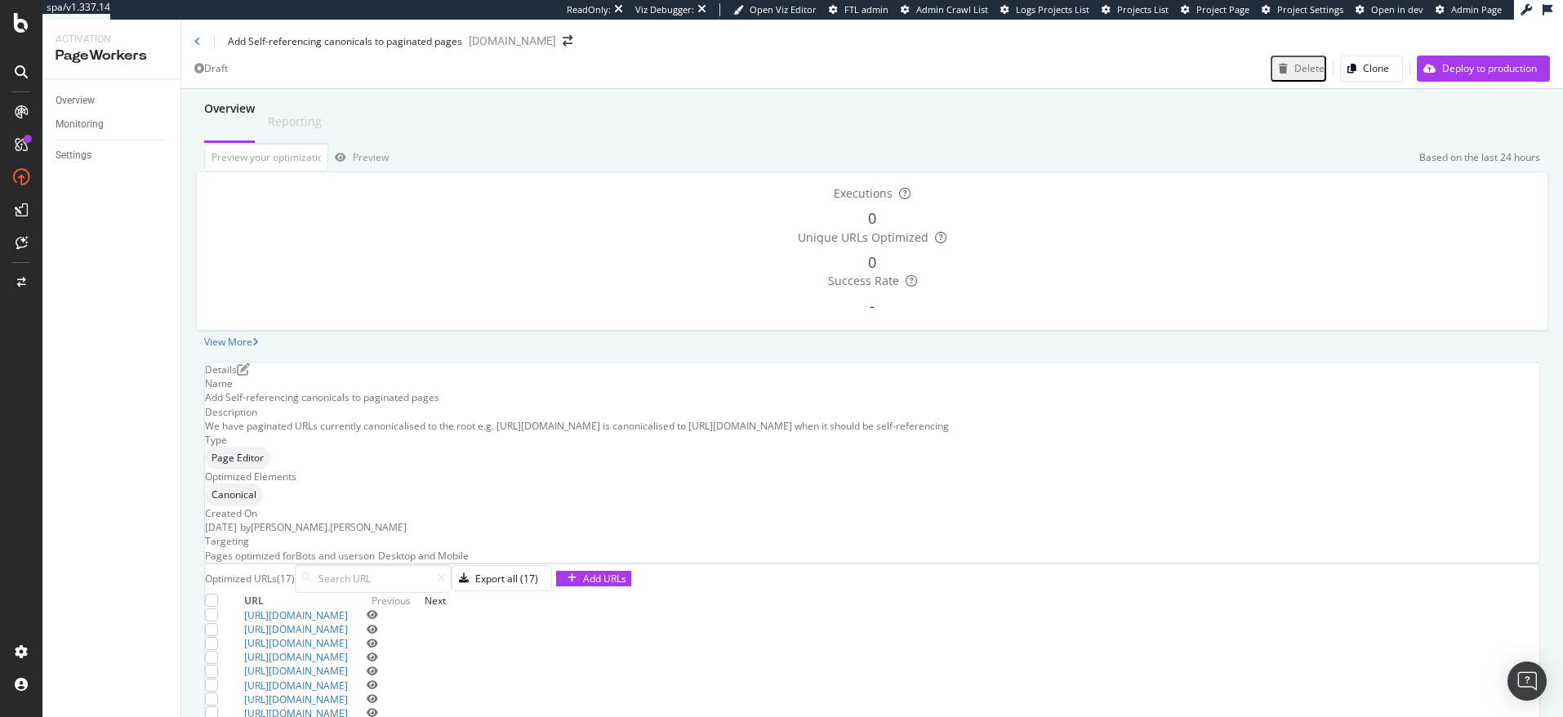
click at [183, 39] on div "Add Self-referencing canonicals to paginated pages monicavinader.com" at bounding box center [872, 34] width 1382 height 29
click at [201, 44] on div "Add Self-referencing canonicals to paginated pages" at bounding box center [328, 41] width 268 height 14
click at [196, 43] on icon at bounding box center [197, 42] width 7 height 10
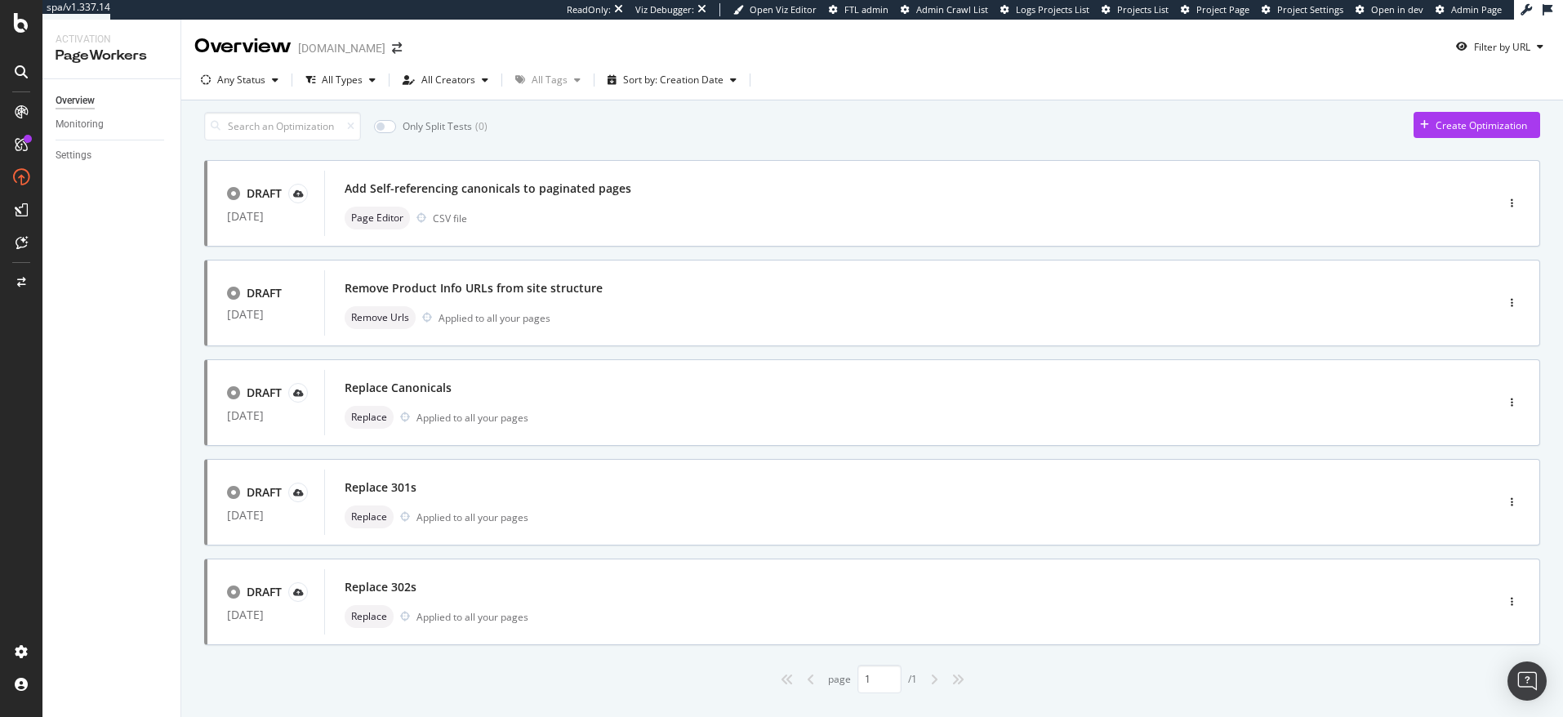
click at [910, 102] on div "Only Split Tests ( 0 ) Create Optimization DRAFT 08 Sep. 2025 Add Self-referenc…" at bounding box center [872, 425] width 1382 height 650
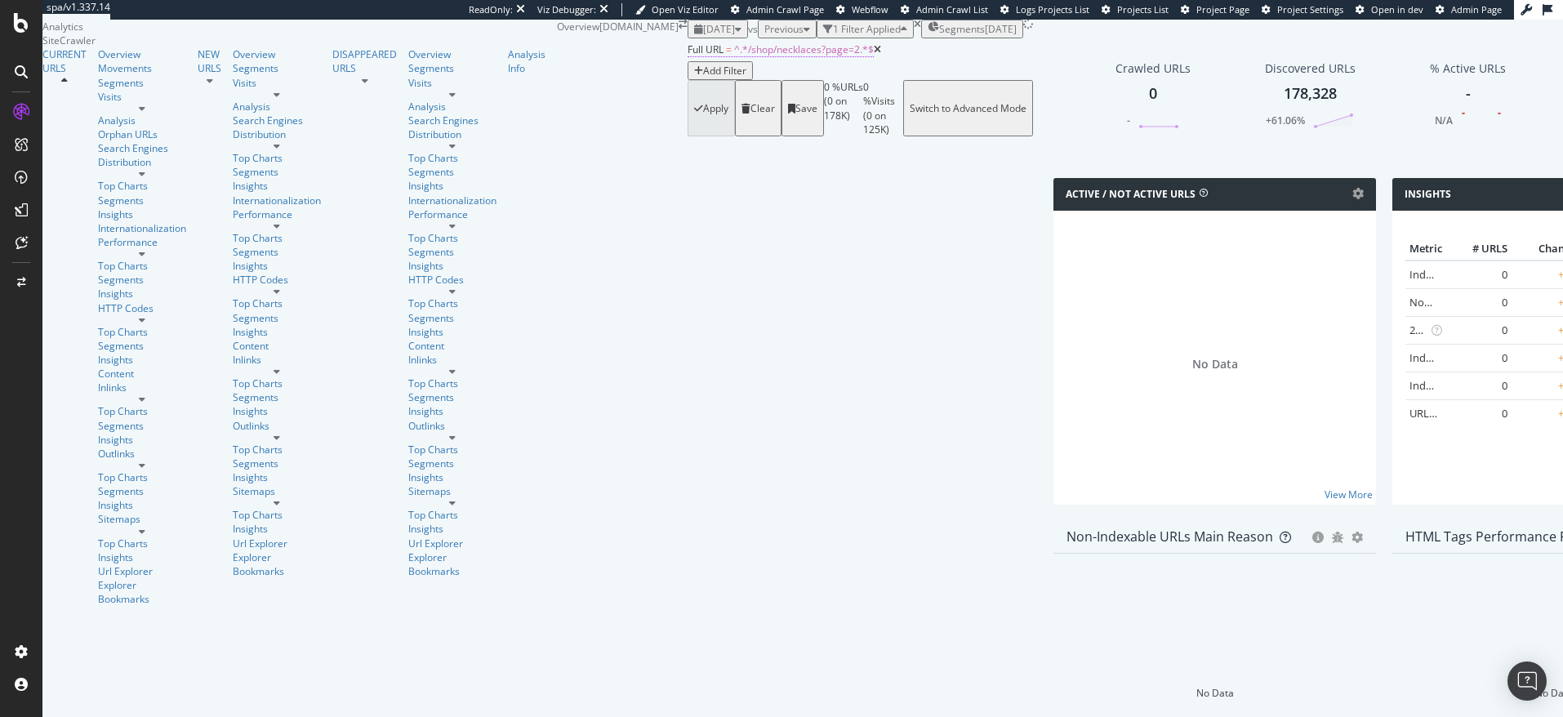
click at [734, 56] on span "^.*/shop/necklaces?page=2.*$" at bounding box center [804, 49] width 140 height 14
click at [301, 168] on input "/shop/necklaces?page=2" at bounding box center [253, 158] width 116 height 19
paste input "text"
click at [301, 168] on input "/shop/necklaces?page=2" at bounding box center [253, 158] width 116 height 19
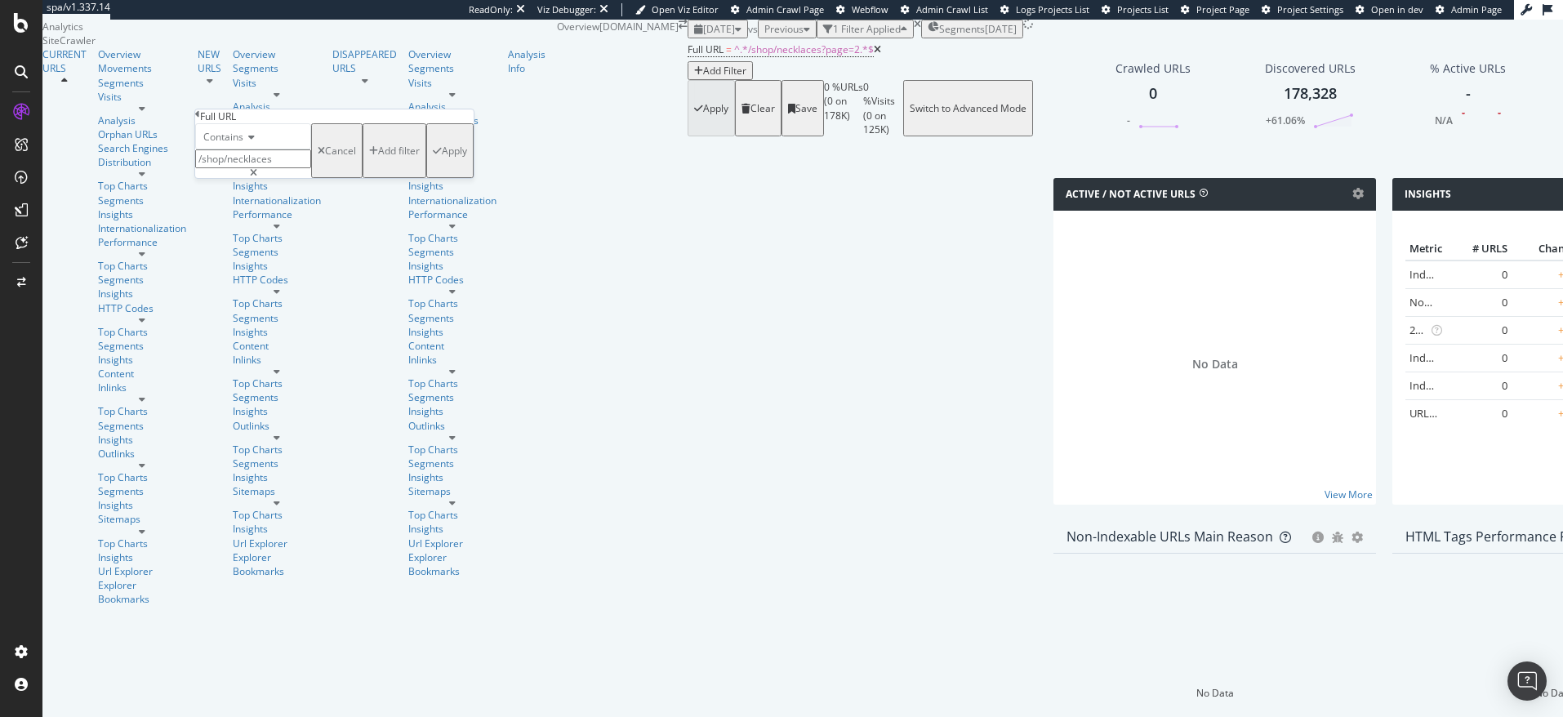
type input "/shop/necklaces"
click at [442, 158] on div "Apply" at bounding box center [454, 151] width 25 height 14
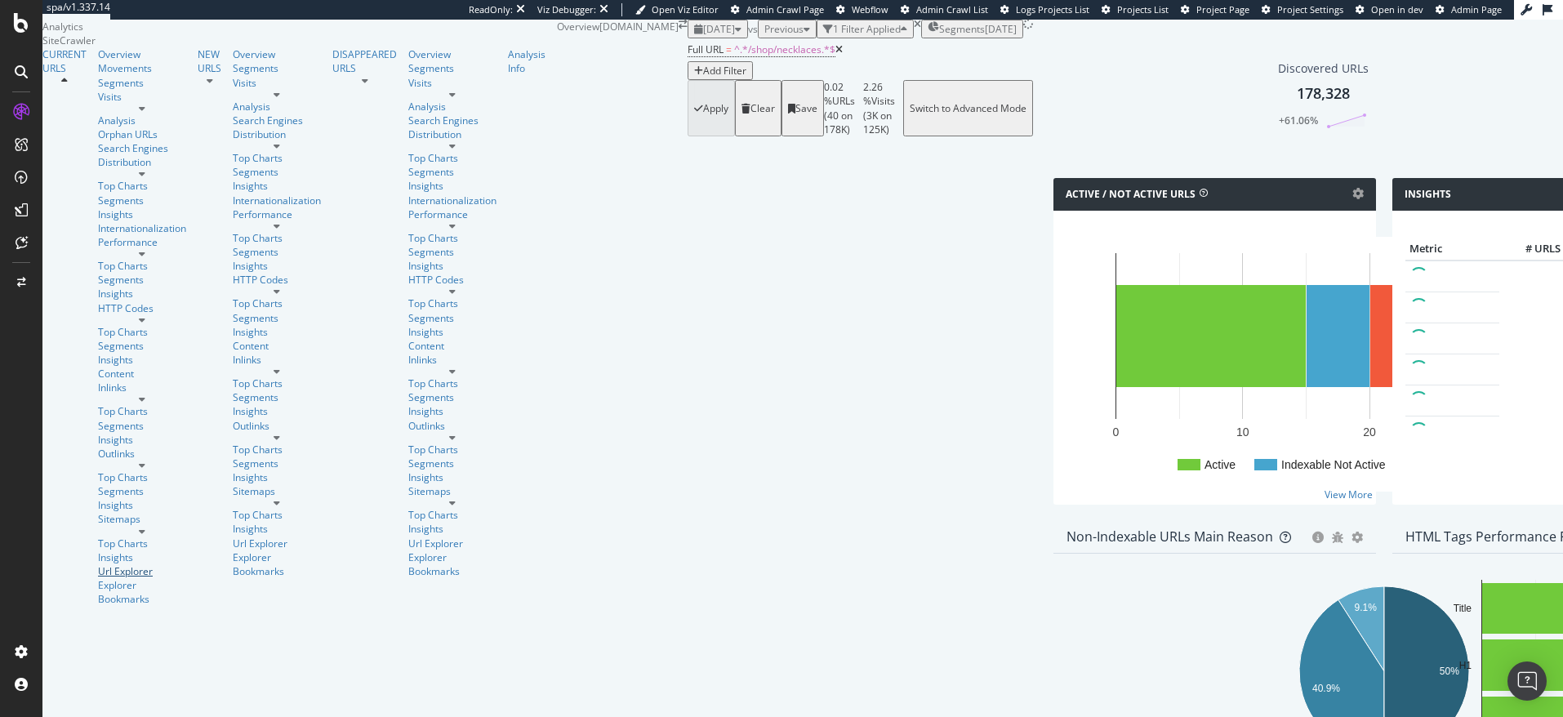
click at [98, 564] on div "Url Explorer" at bounding box center [142, 571] width 88 height 14
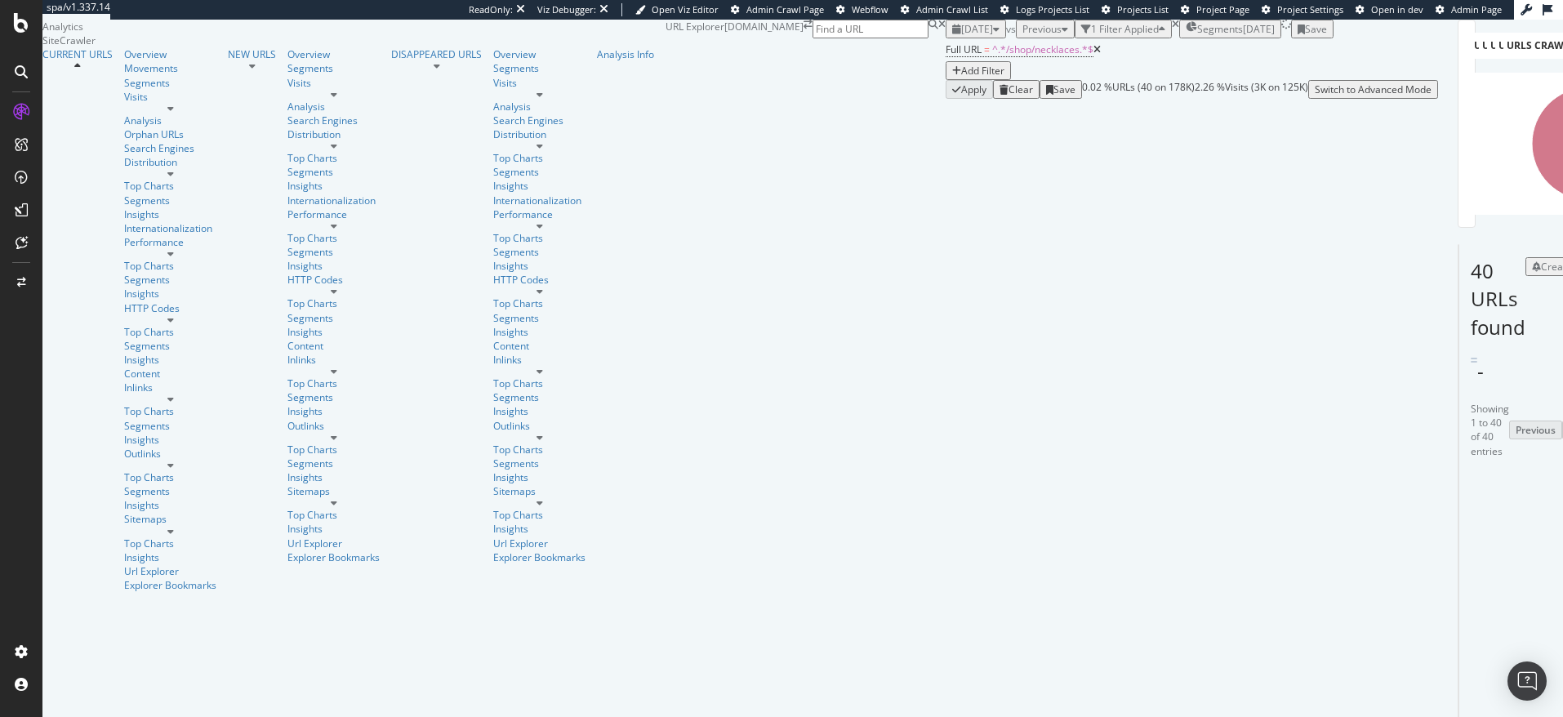
scroll to position [1356, 0]
click at [992, 56] on span "^.*/shop/necklaces.*$" at bounding box center [1042, 49] width 101 height 14
click at [303, 127] on input "/shop/necklaces" at bounding box center [253, 118] width 116 height 19
paste input "?page=2"
type input "/shop/necklaces?page=2"
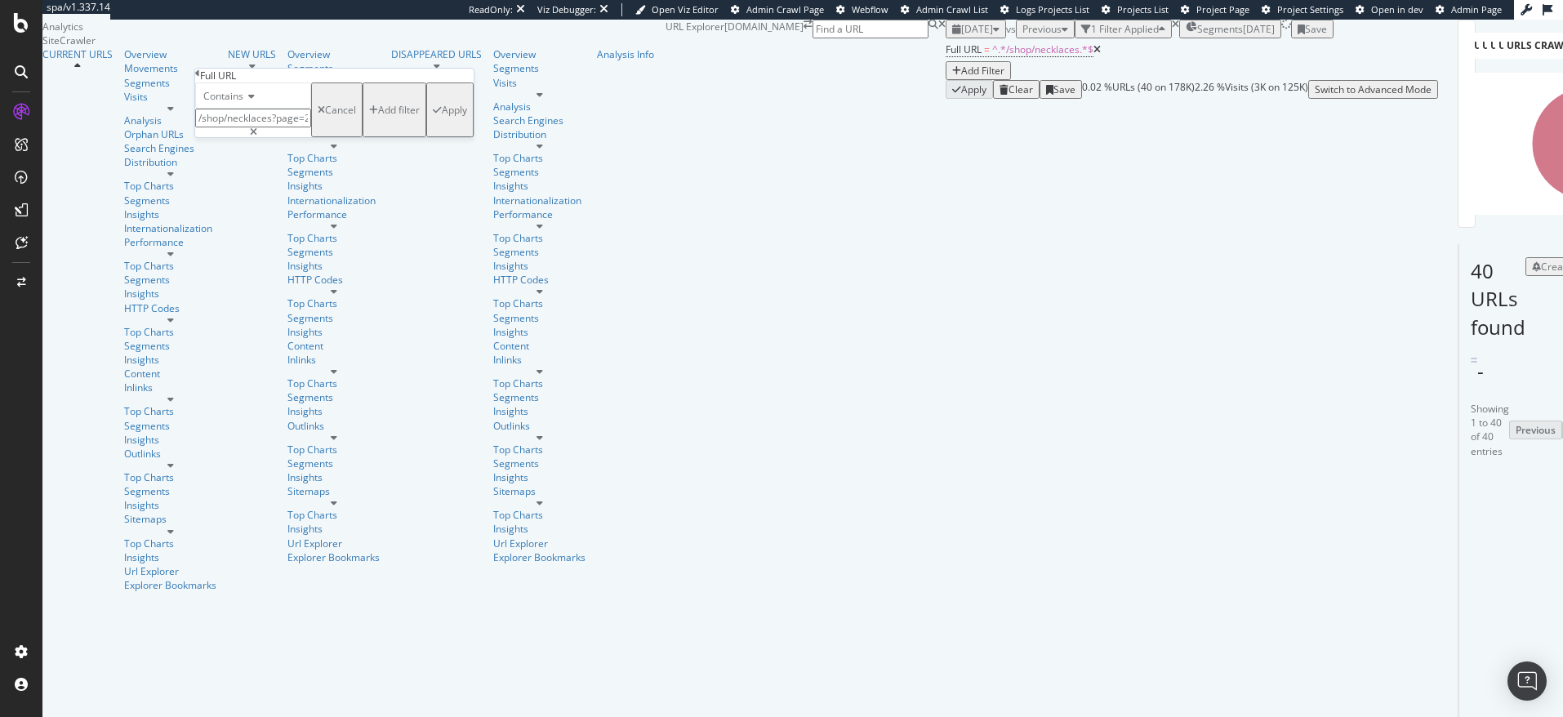
click at [442, 117] on div "Apply" at bounding box center [454, 110] width 25 height 14
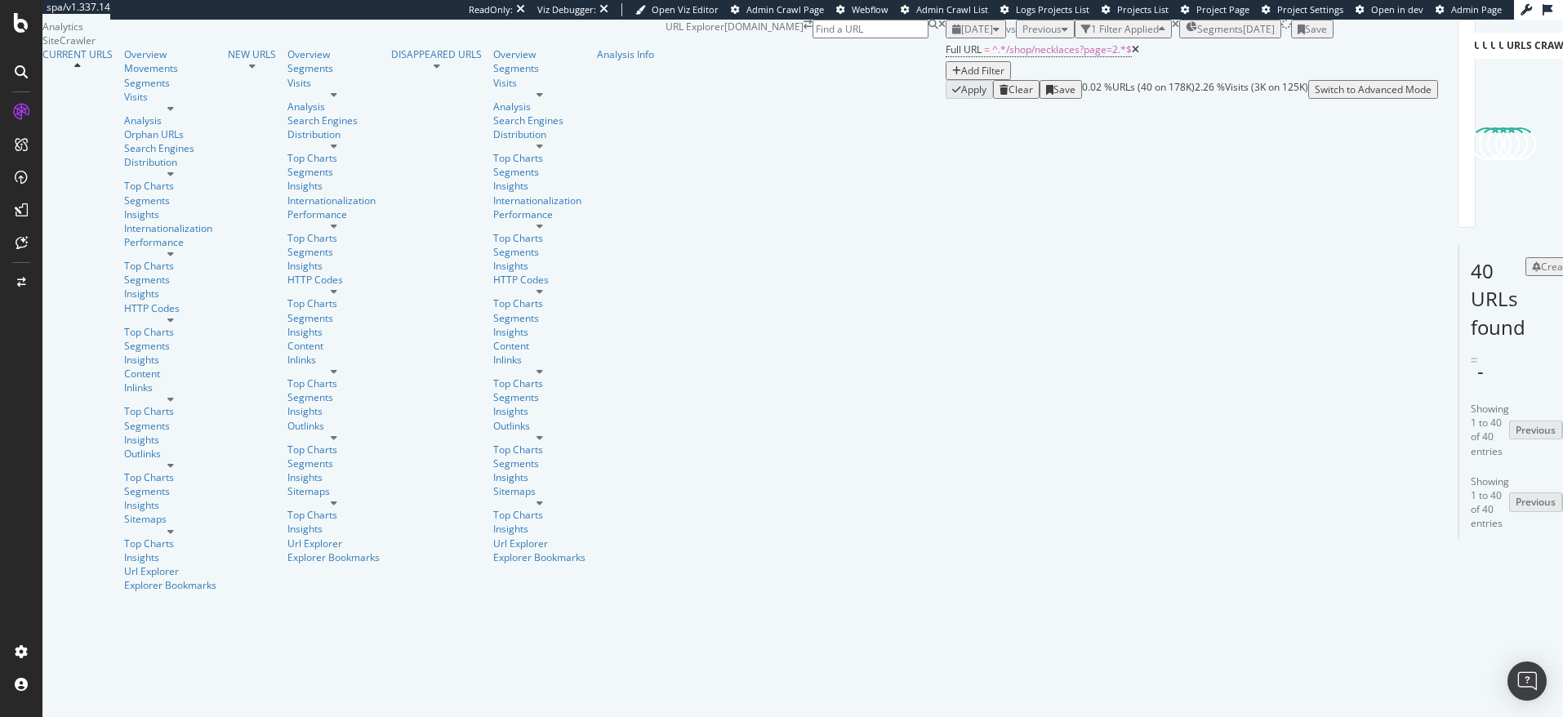
scroll to position [13, 0]
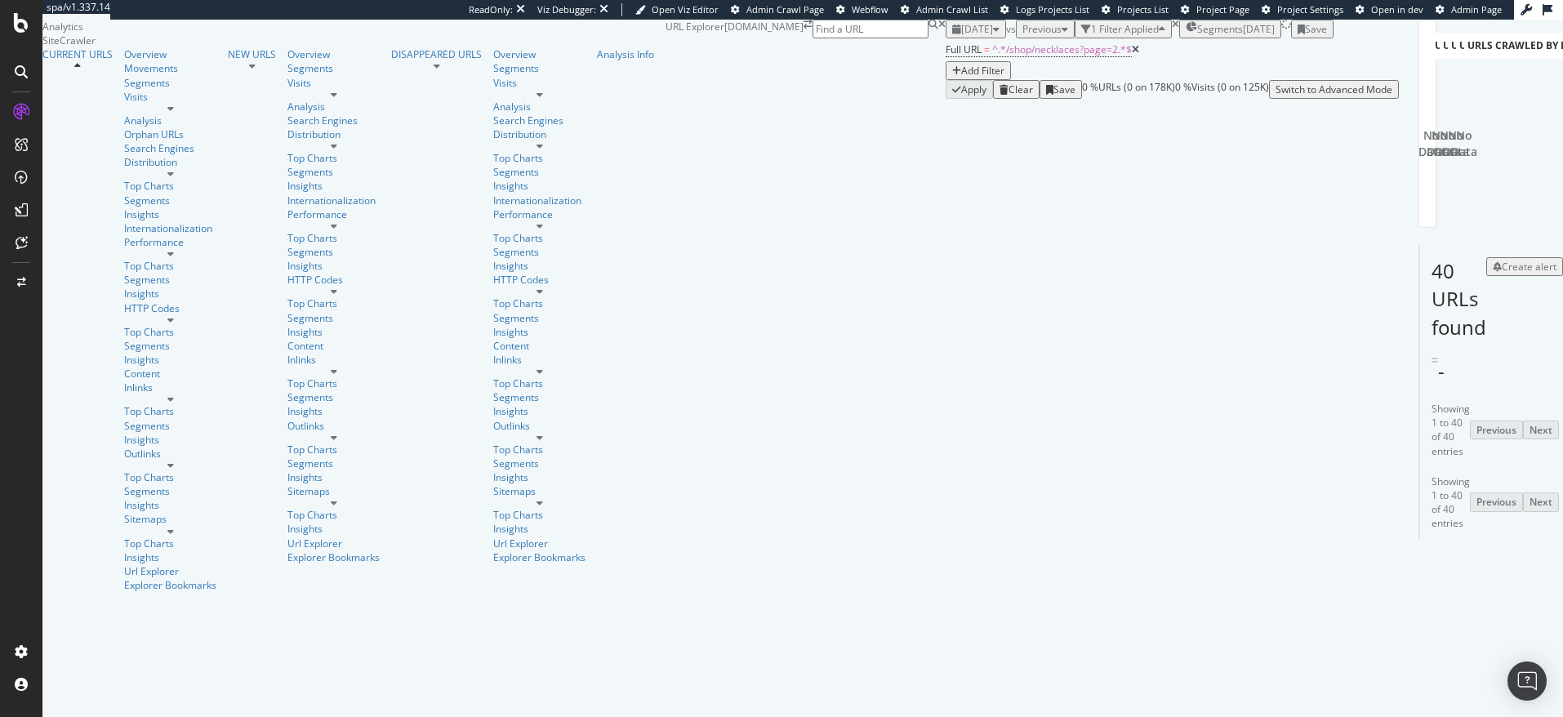
click at [946, 38] on div "[DATE] vs Previous 1 Filter Applied Segments [DATE] Save" at bounding box center [1172, 29] width 453 height 19
